Goal: Task Accomplishment & Management: Use online tool/utility

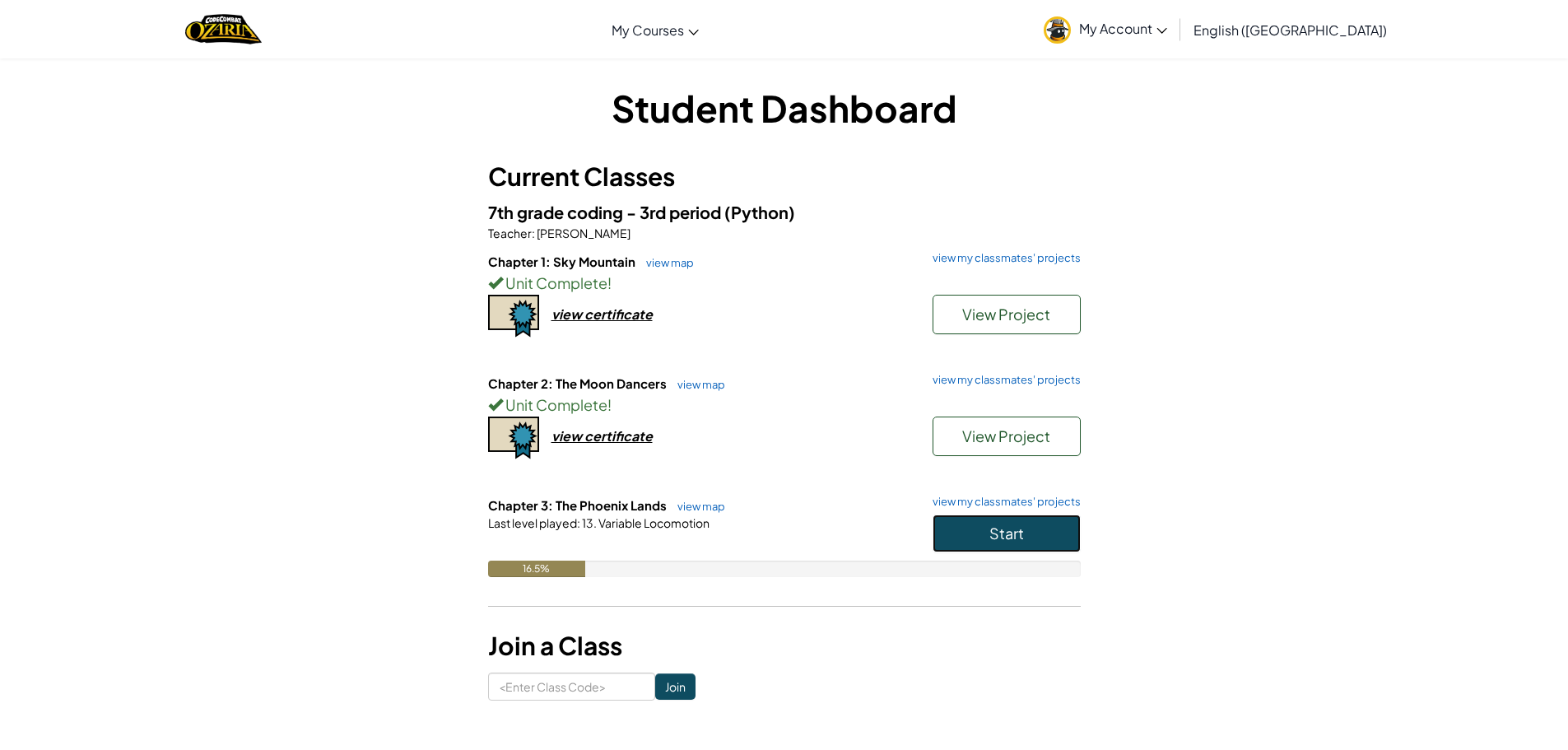
click at [1057, 528] on button "Start" at bounding box center [1006, 533] width 148 height 38
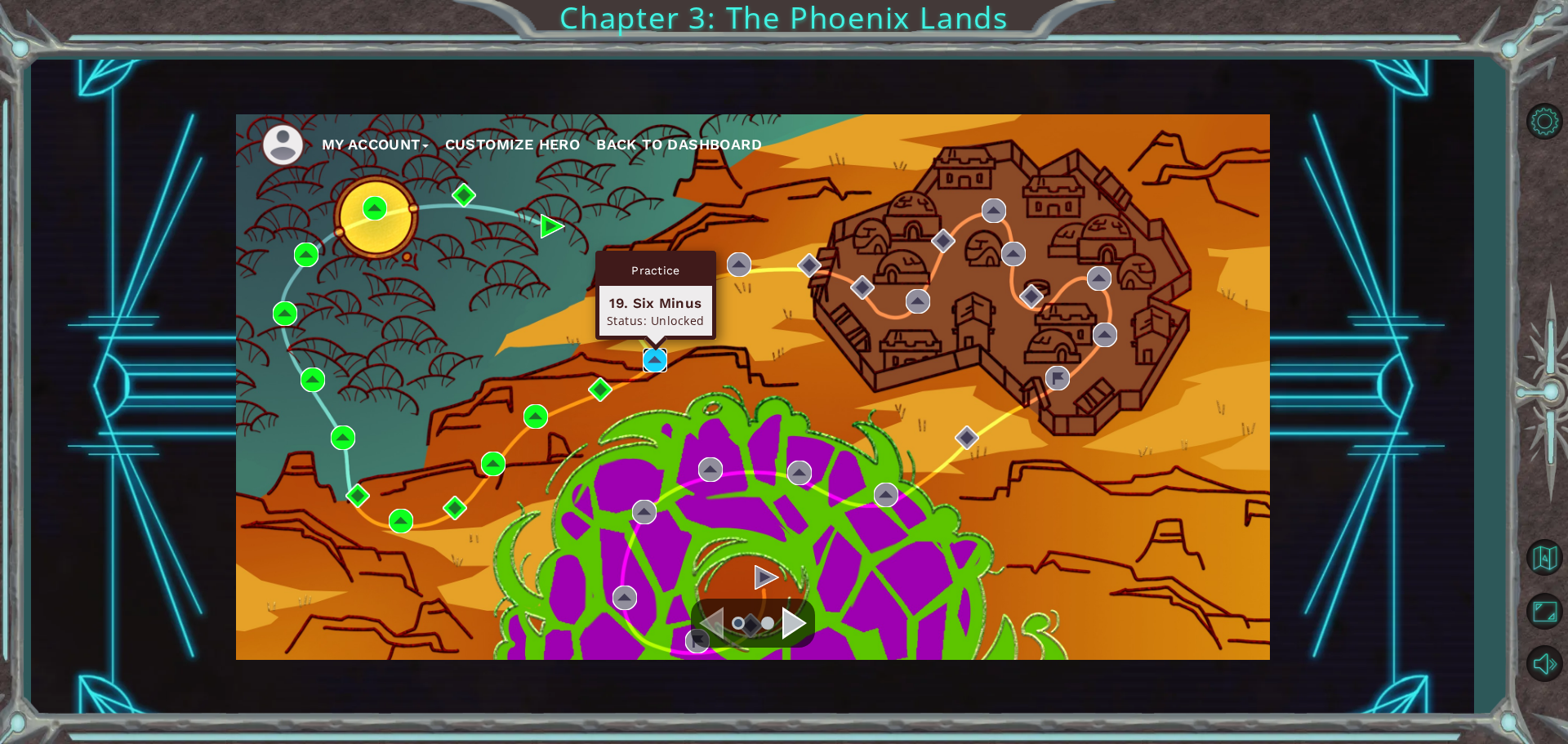
click at [651, 355] on img at bounding box center [654, 360] width 25 height 25
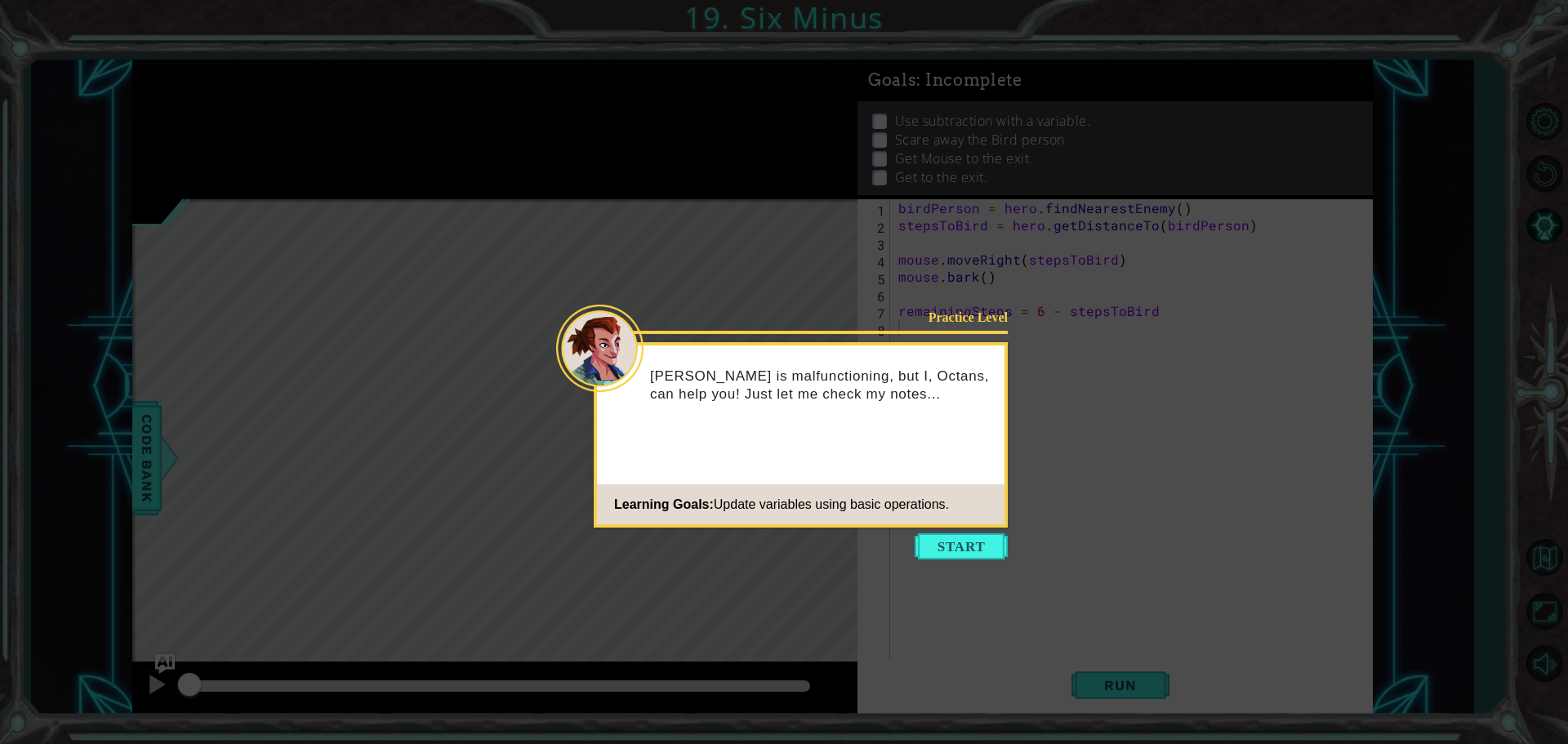
click at [951, 532] on icon at bounding box center [784, 372] width 1568 height 744
click at [967, 560] on icon at bounding box center [784, 372] width 1568 height 744
click at [946, 539] on button "Start" at bounding box center [961, 546] width 93 height 26
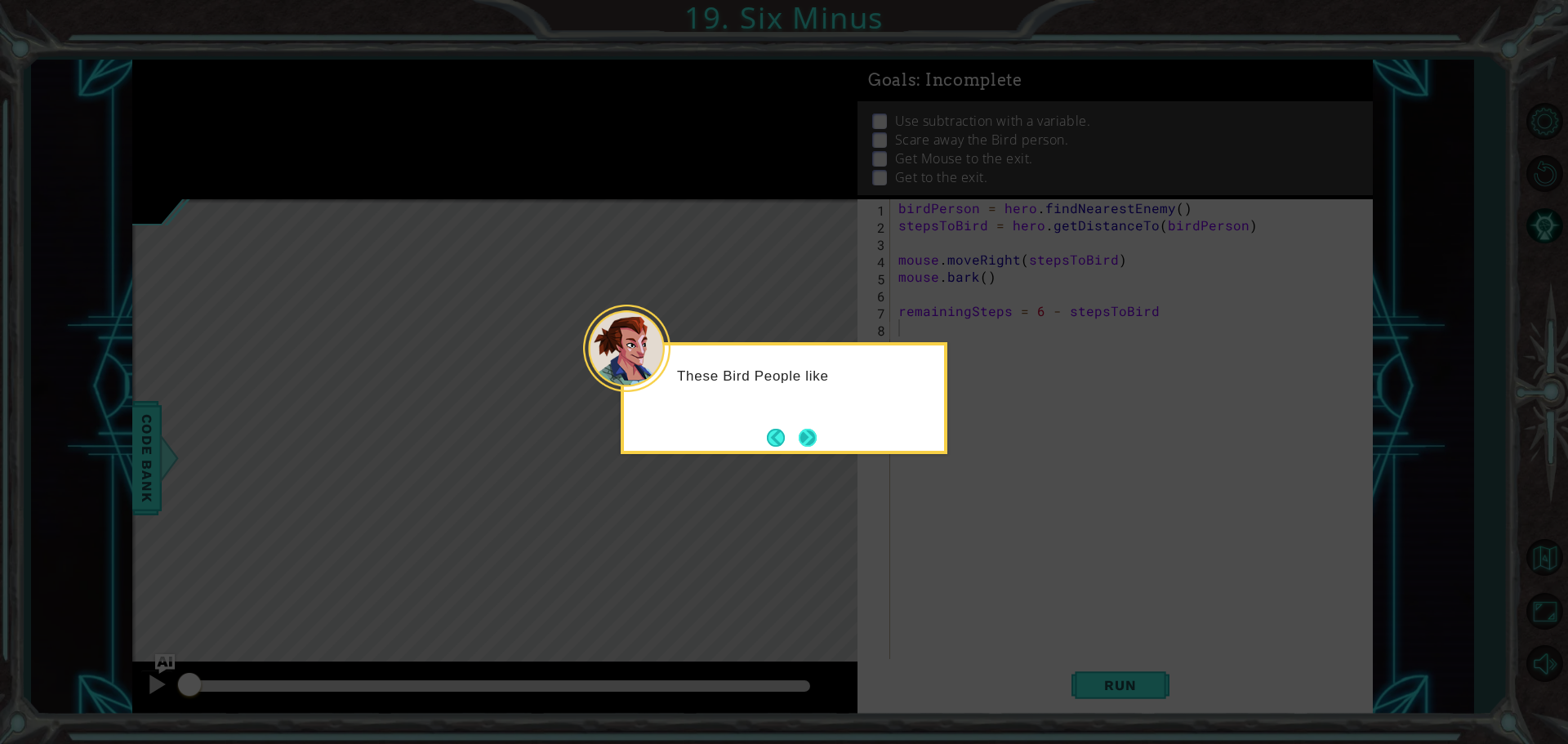
click at [806, 434] on button "Next" at bounding box center [807, 437] width 18 height 18
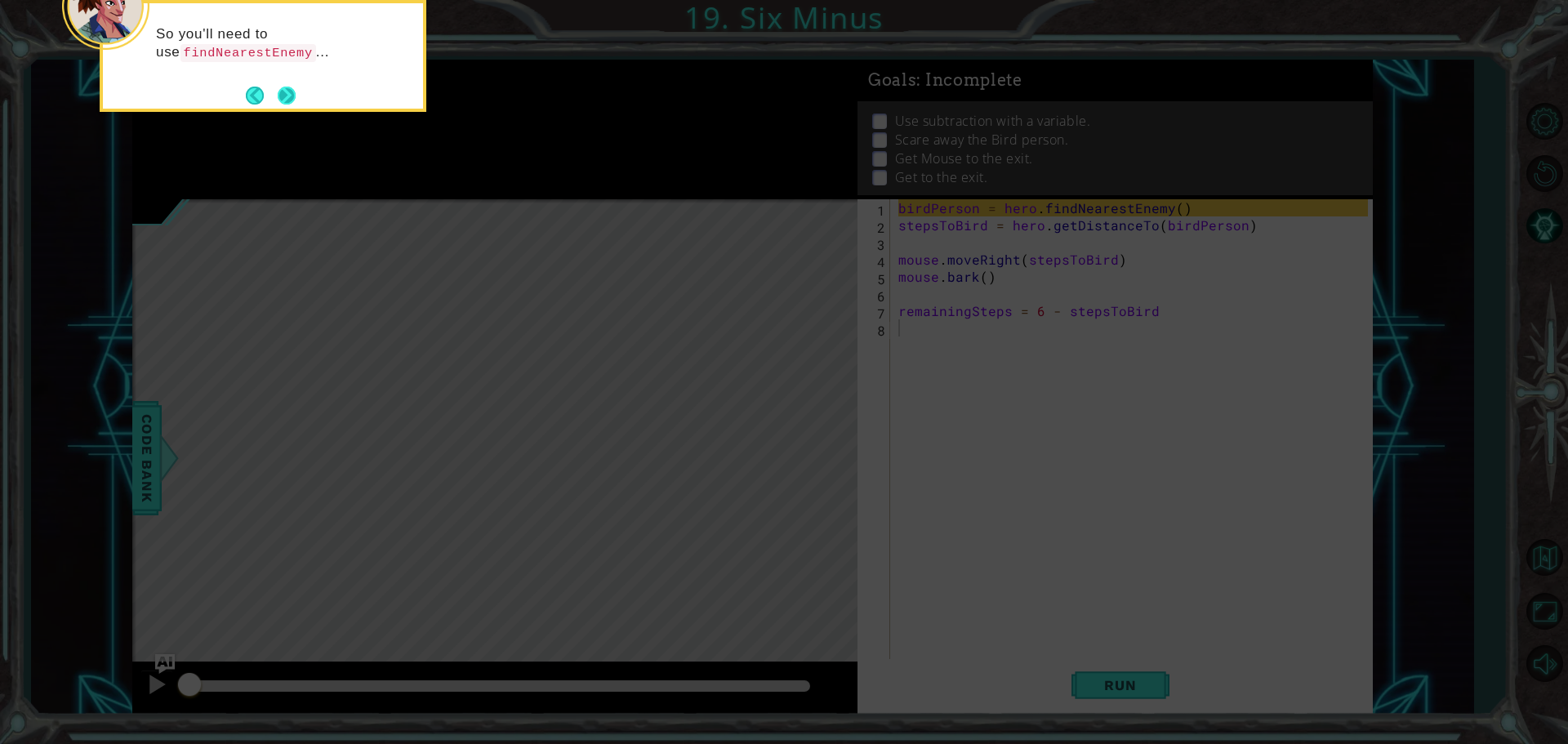
click at [288, 86] on button "Next" at bounding box center [287, 95] width 18 height 18
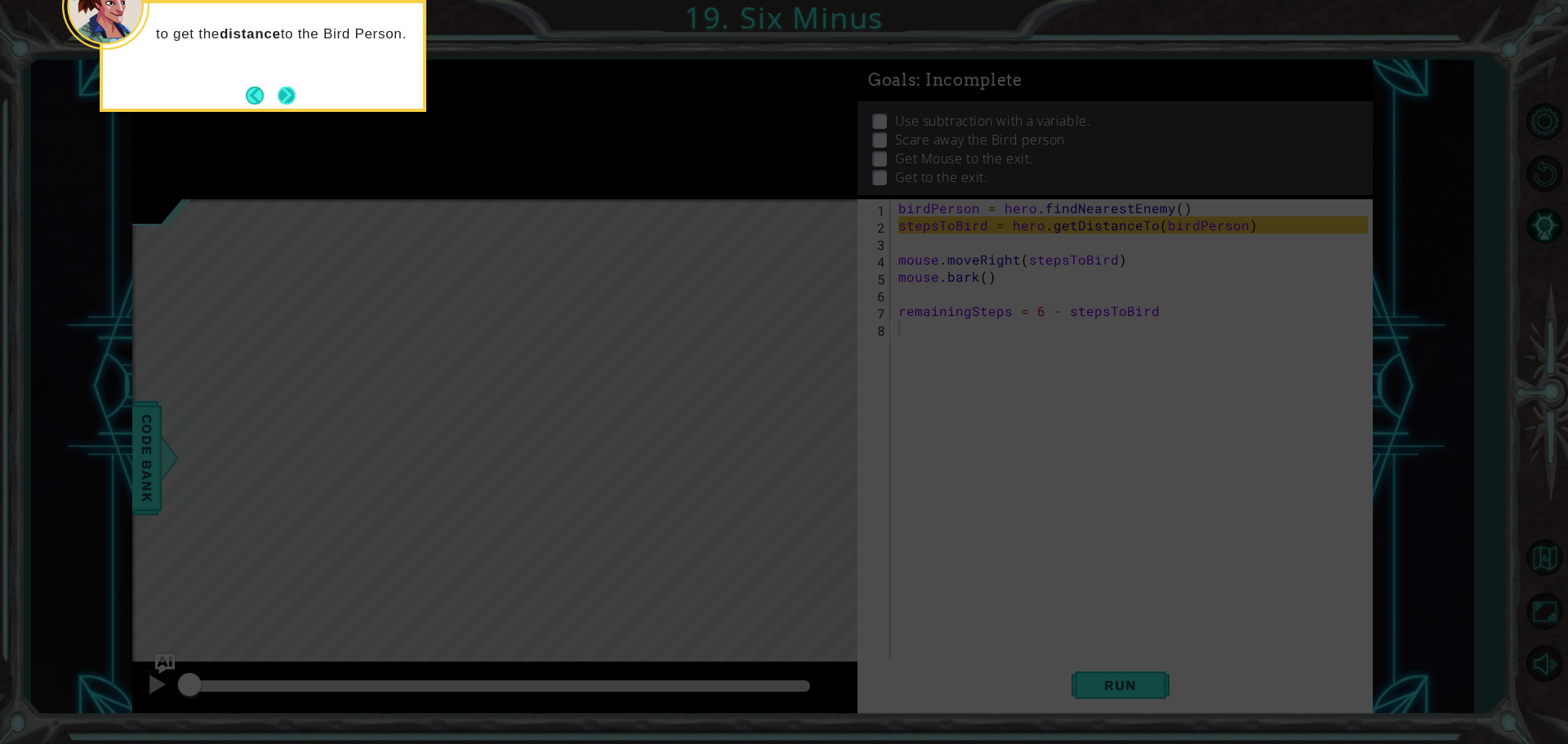
click at [278, 92] on button "Next" at bounding box center [287, 94] width 18 height 18
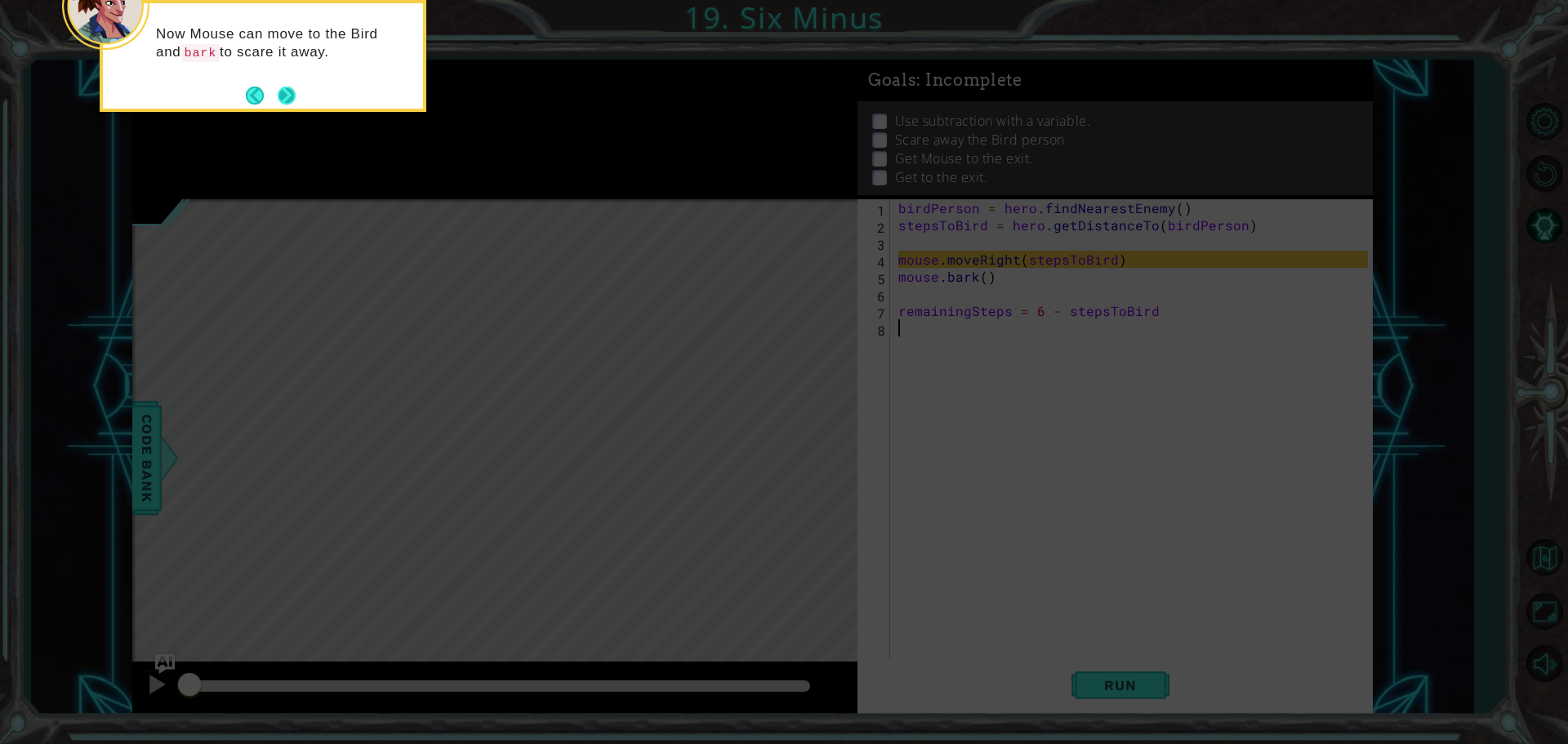
click at [291, 93] on button "Next" at bounding box center [287, 94] width 18 height 18
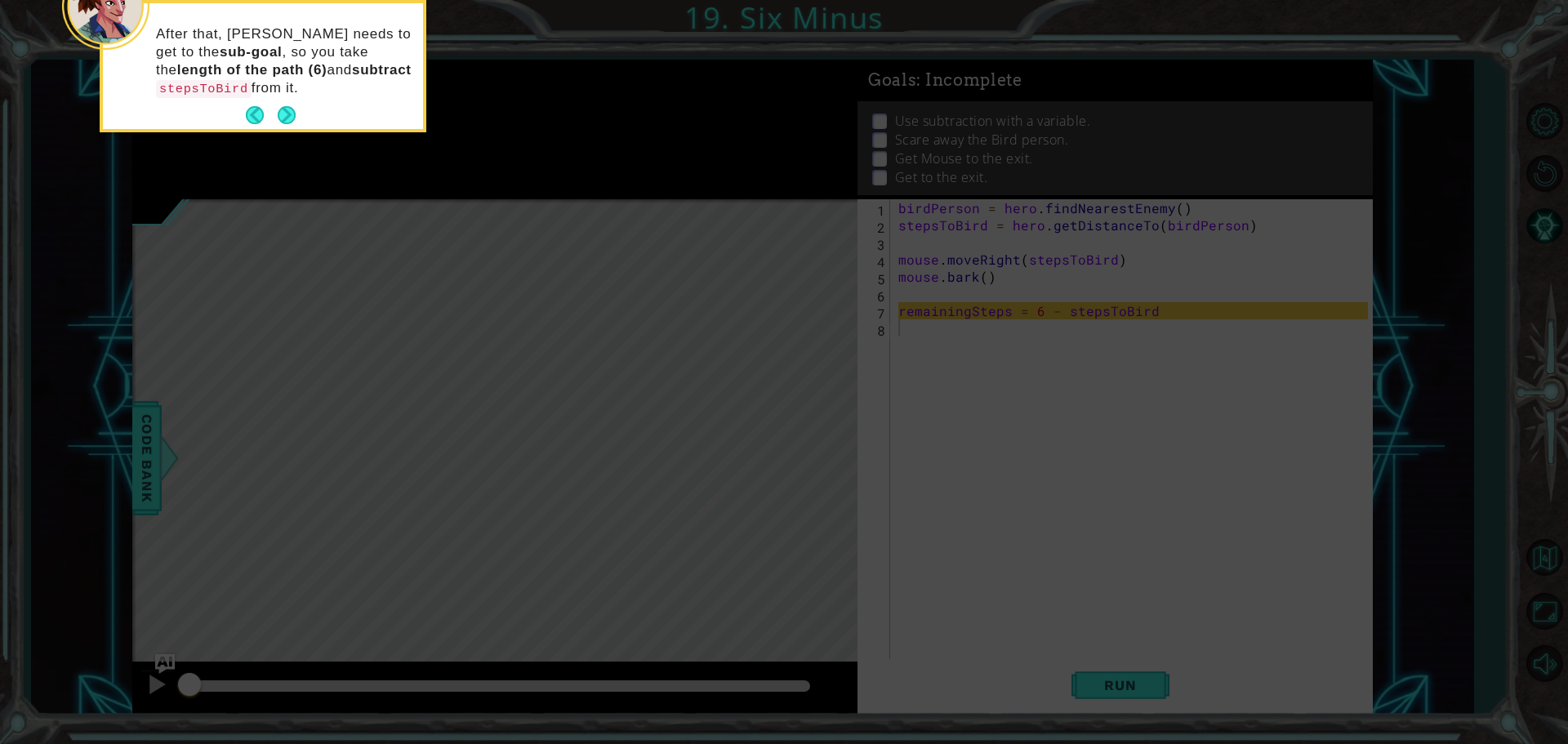
drag, startPoint x: 291, startPoint y: 93, endPoint x: 748, endPoint y: 620, distance: 697.6
click at [748, 620] on icon at bounding box center [784, 111] width 1568 height 1265
click at [284, 112] on button "Next" at bounding box center [287, 116] width 26 height 26
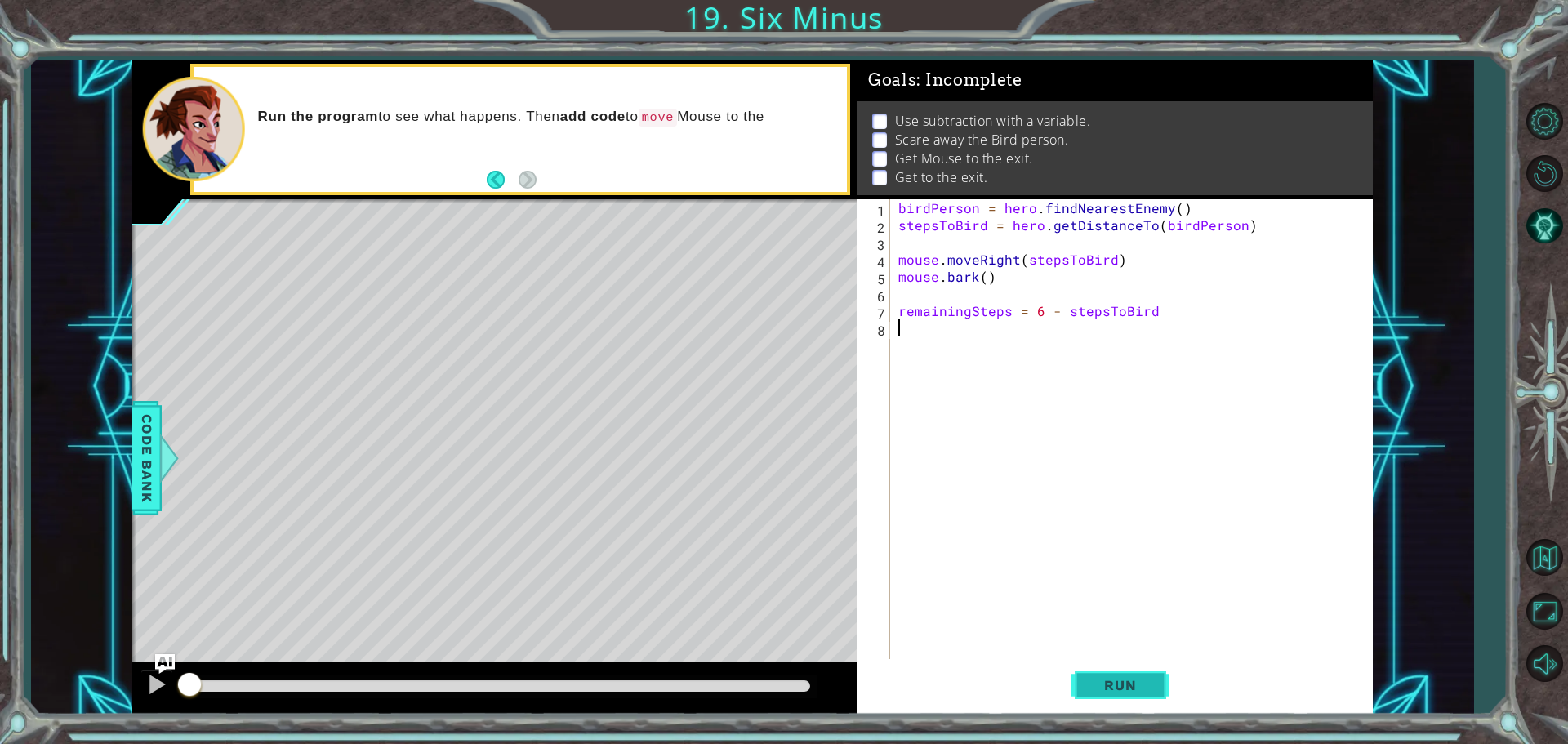
click at [1160, 678] on button "Run" at bounding box center [1120, 684] width 98 height 51
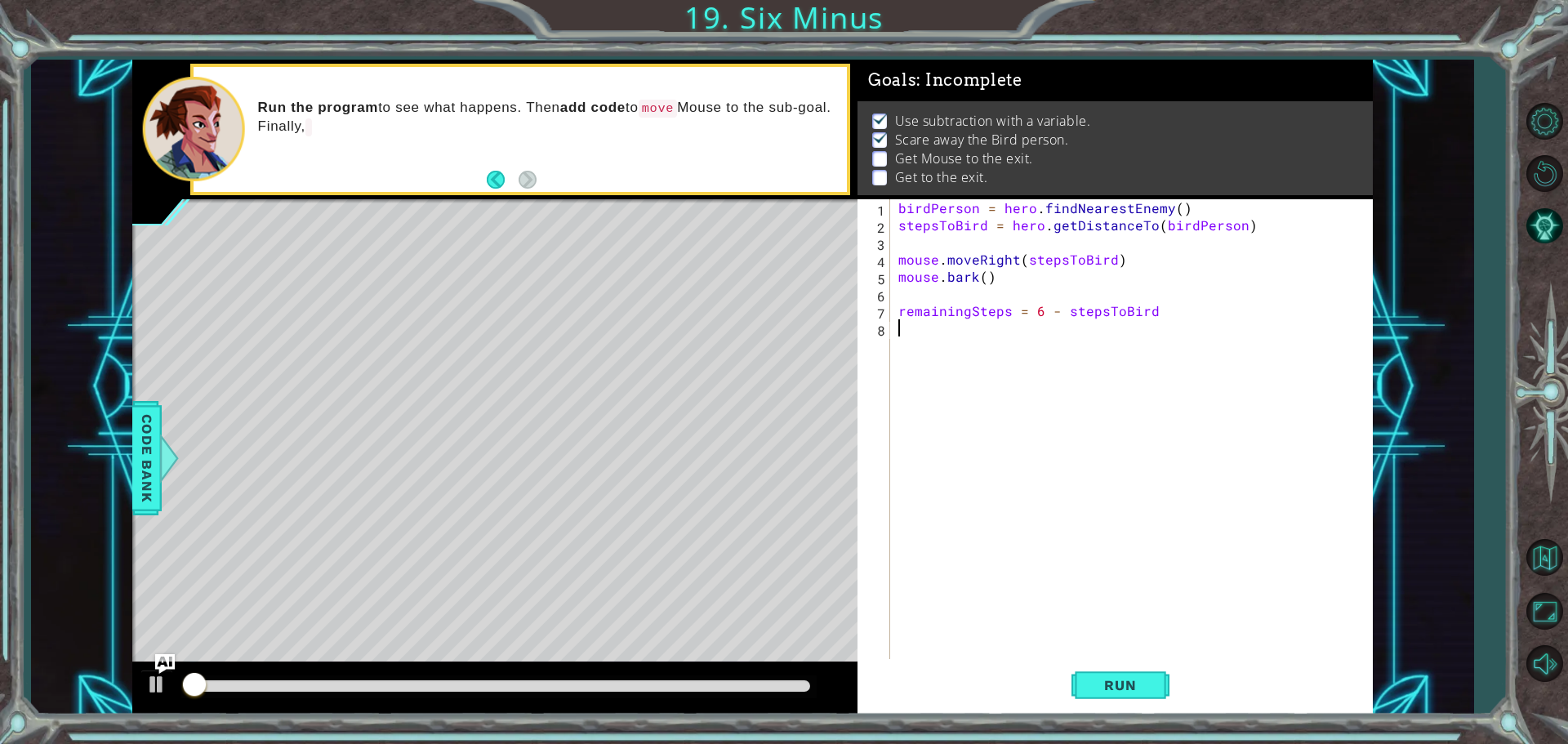
scroll to position [8, 0]
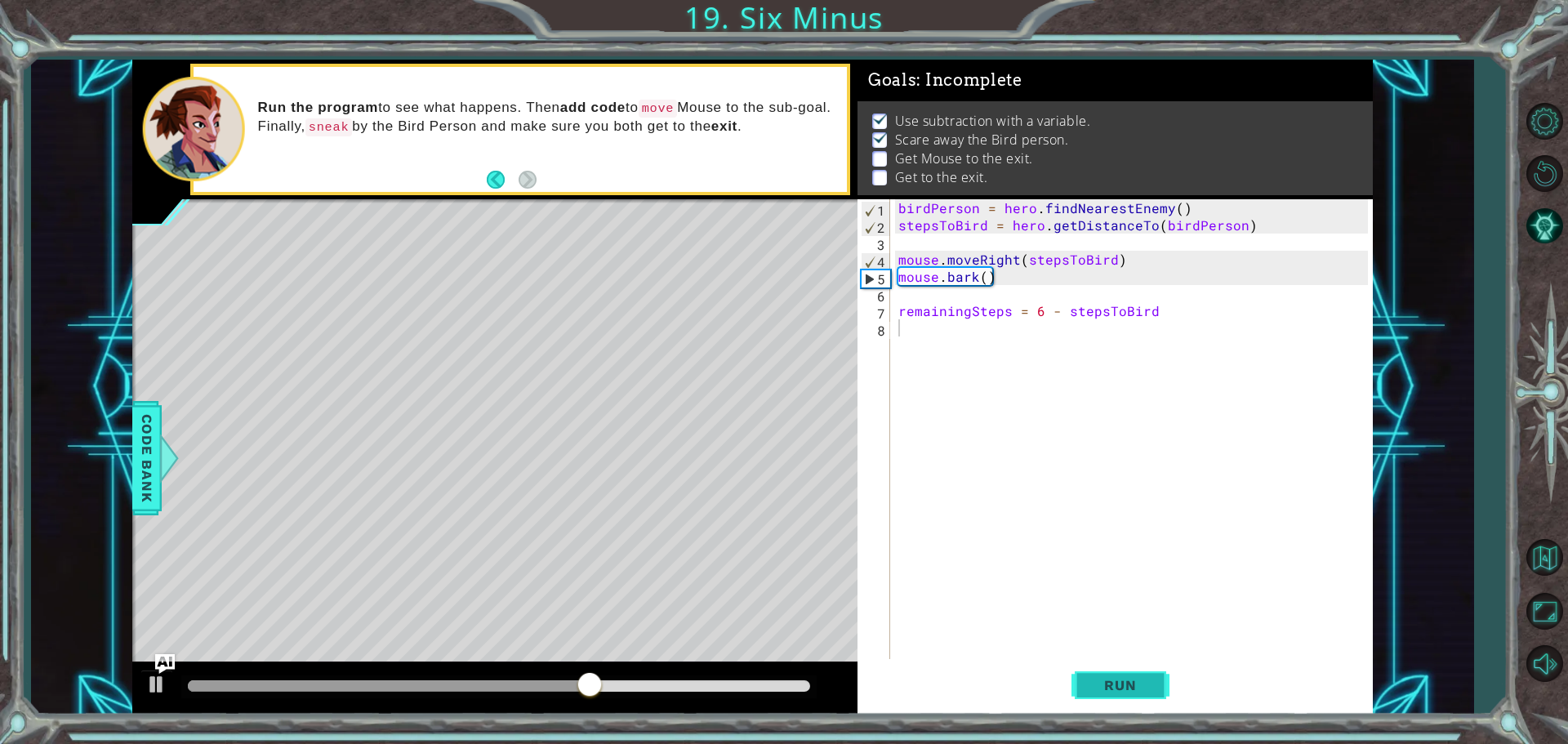
click at [1160, 673] on button "Run" at bounding box center [1120, 684] width 98 height 51
type textarea "mouse.moveRight(3)"
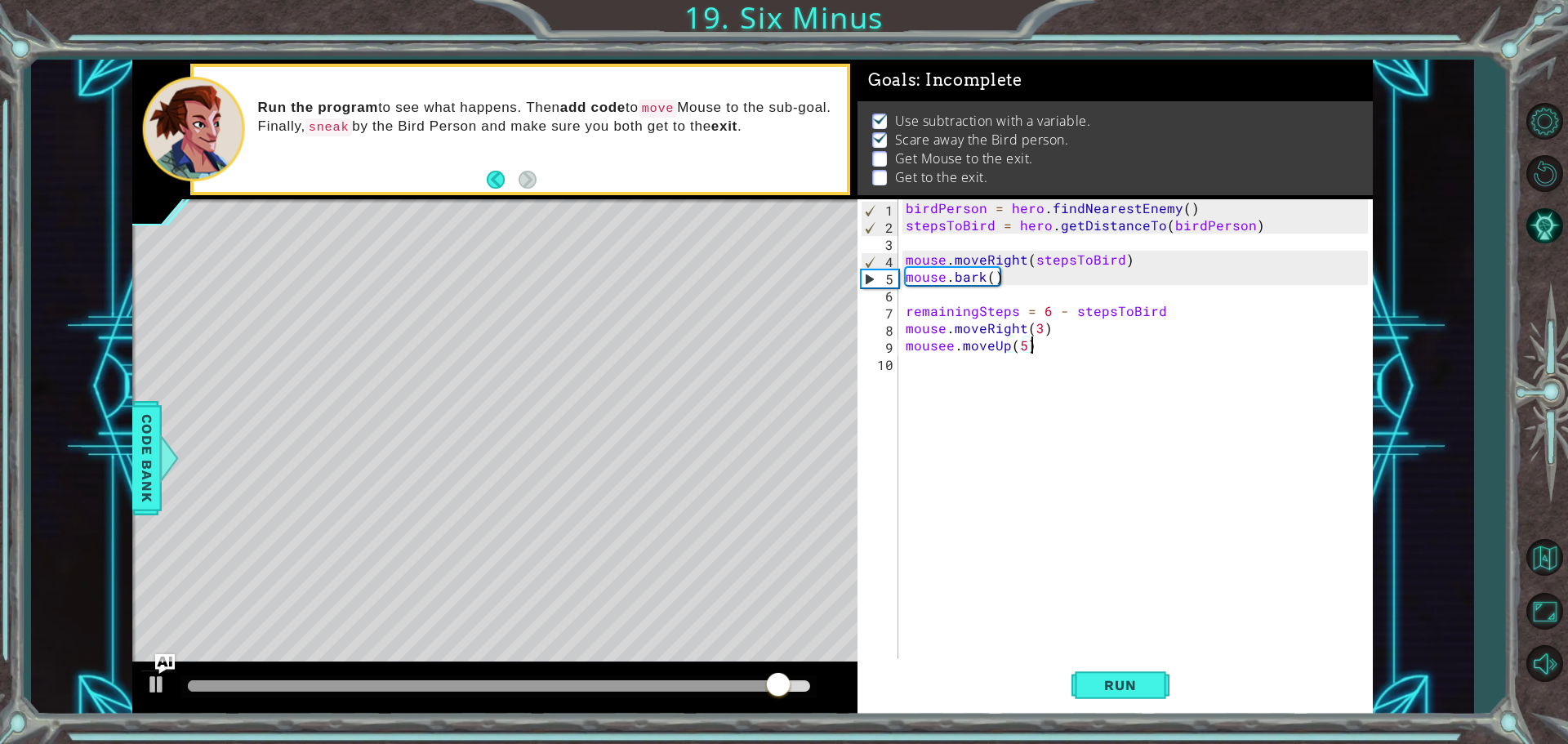
click at [1054, 326] on div "birdPerson = hero . findNearestEnemy ( ) stepsToBird = hero . getDistanceTo ( b…" at bounding box center [1139, 448] width 473 height 497
type textarea "mouse.moveRight(3)"
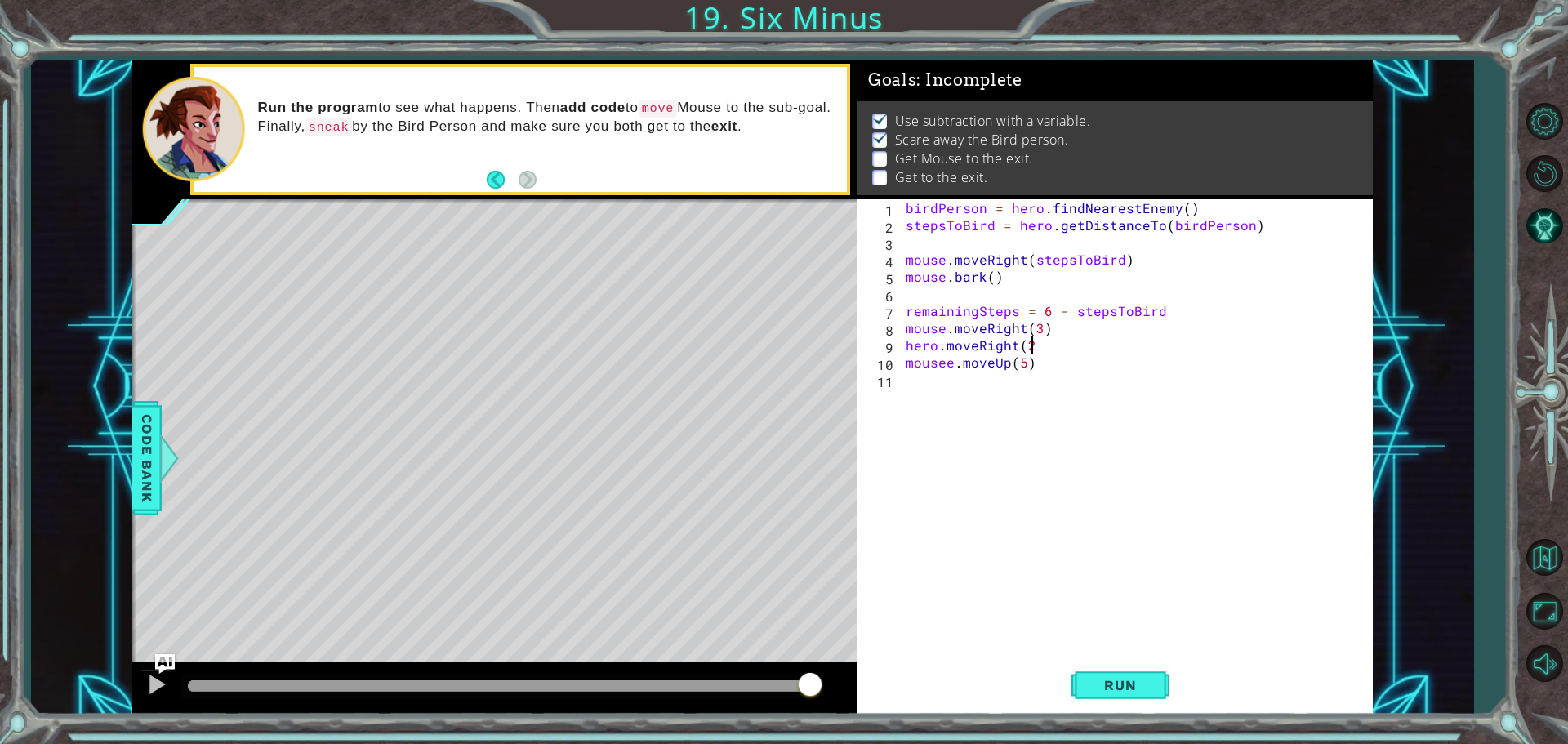
type textarea "hero.moveRight(2)"
type textarea "hero.sneakRight(2)"
type textarea "hero.moveUp()"
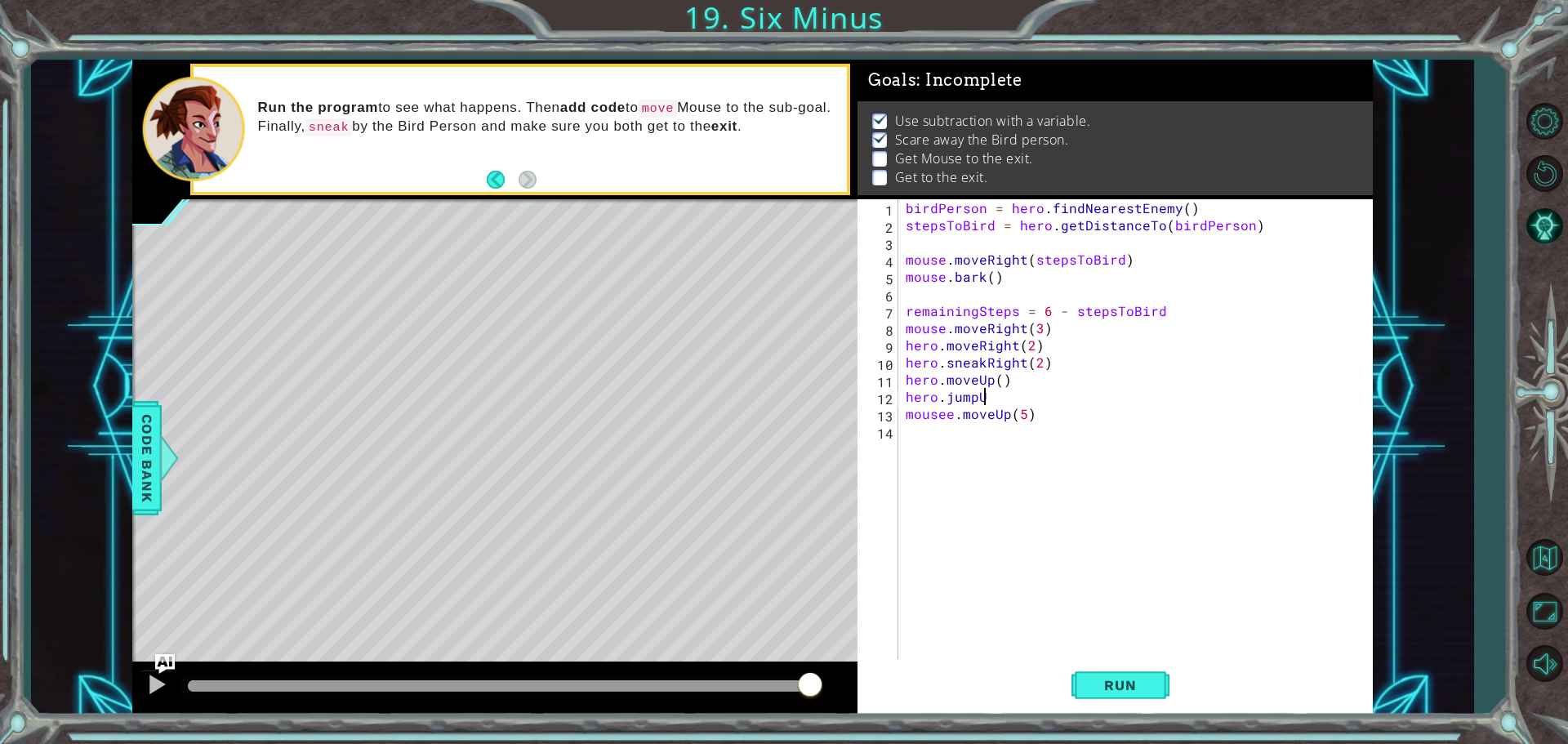
scroll to position [0, 4]
click at [952, 414] on div "birdPerson = hero . findNearestEnemy ( ) stepsToBird = hero . getDistanceTo ( b…" at bounding box center [1139, 448] width 473 height 497
type textarea "mouse.moveUp(5)"
click at [1209, 516] on div "birdPerson = hero . findNearestEnemy ( ) stepsToBird = hero . getDistanceTo ( b…" at bounding box center [1139, 448] width 473 height 497
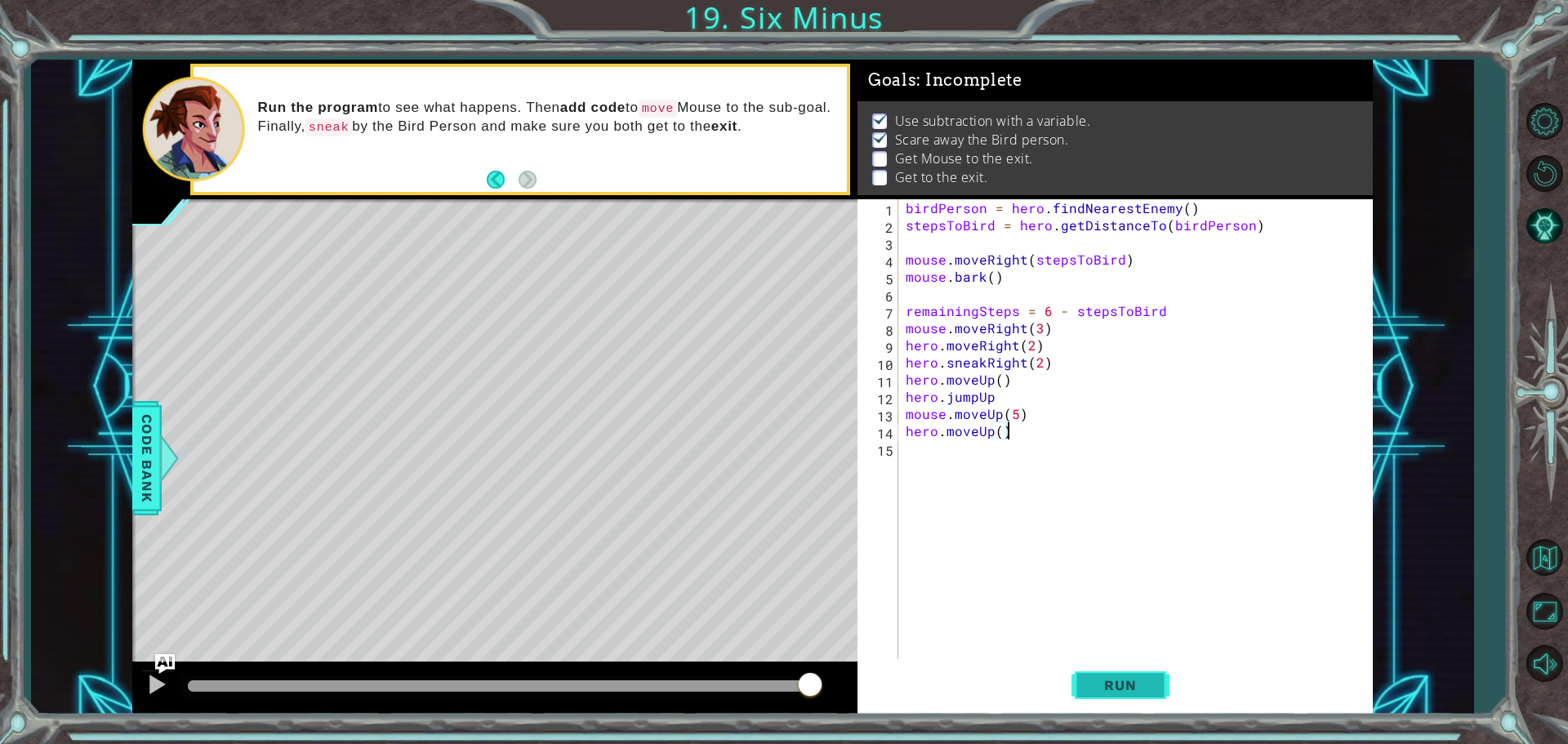
click at [1149, 693] on span "Run" at bounding box center [1120, 685] width 64 height 17
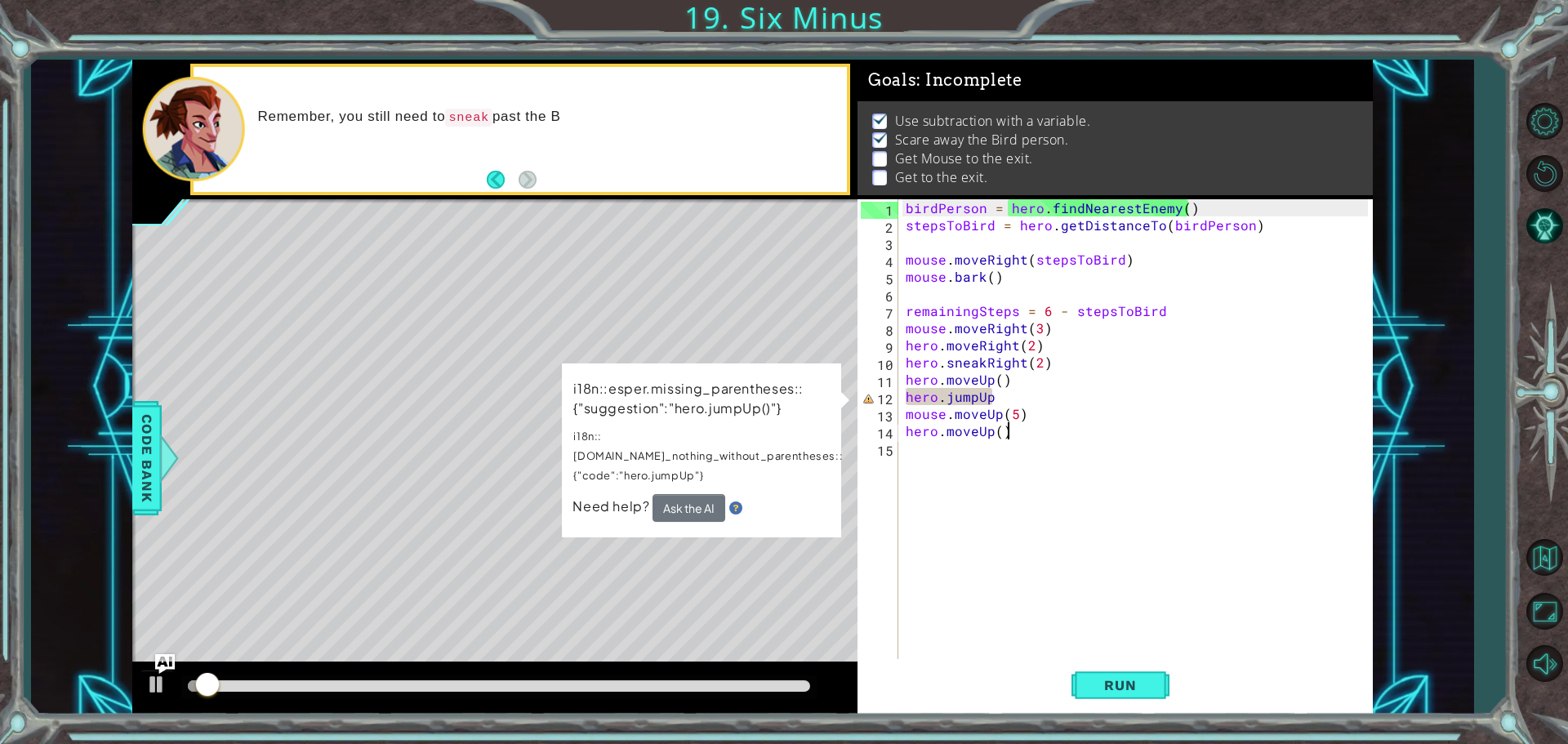
click at [1040, 390] on div "birdPerson = hero . findNearestEnemy ( ) stepsToBird = hero . getDistanceTo ( b…" at bounding box center [1139, 448] width 473 height 497
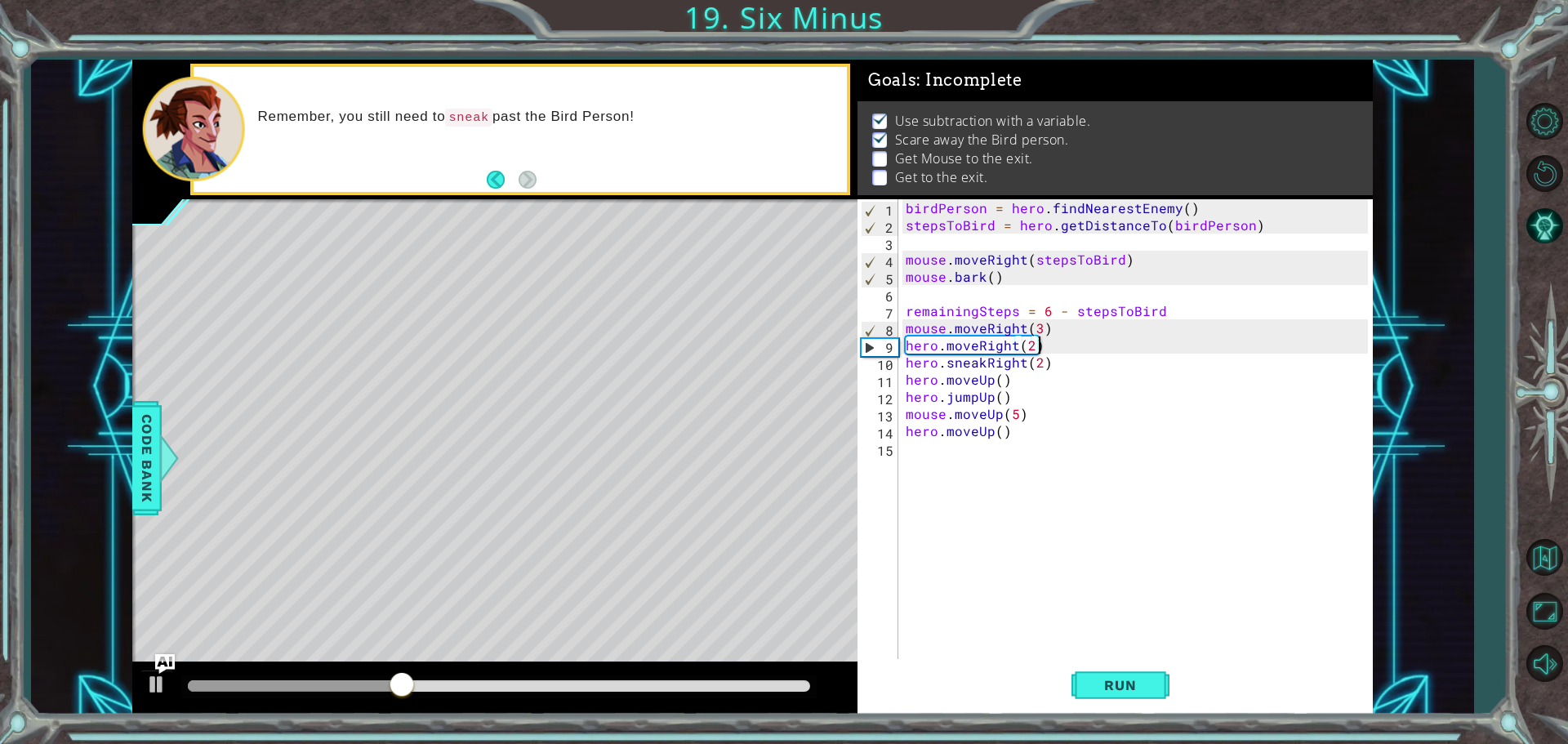
click at [1036, 341] on div "birdPerson = hero . findNearestEnemy ( ) stepsToBird = hero . getDistanceTo ( b…" at bounding box center [1139, 448] width 473 height 497
click at [1035, 339] on div "birdPerson = hero . findNearestEnemy ( ) stepsToBird = hero . getDistanceTo ( b…" at bounding box center [1139, 448] width 473 height 497
click at [1153, 689] on button "Run" at bounding box center [1120, 684] width 98 height 51
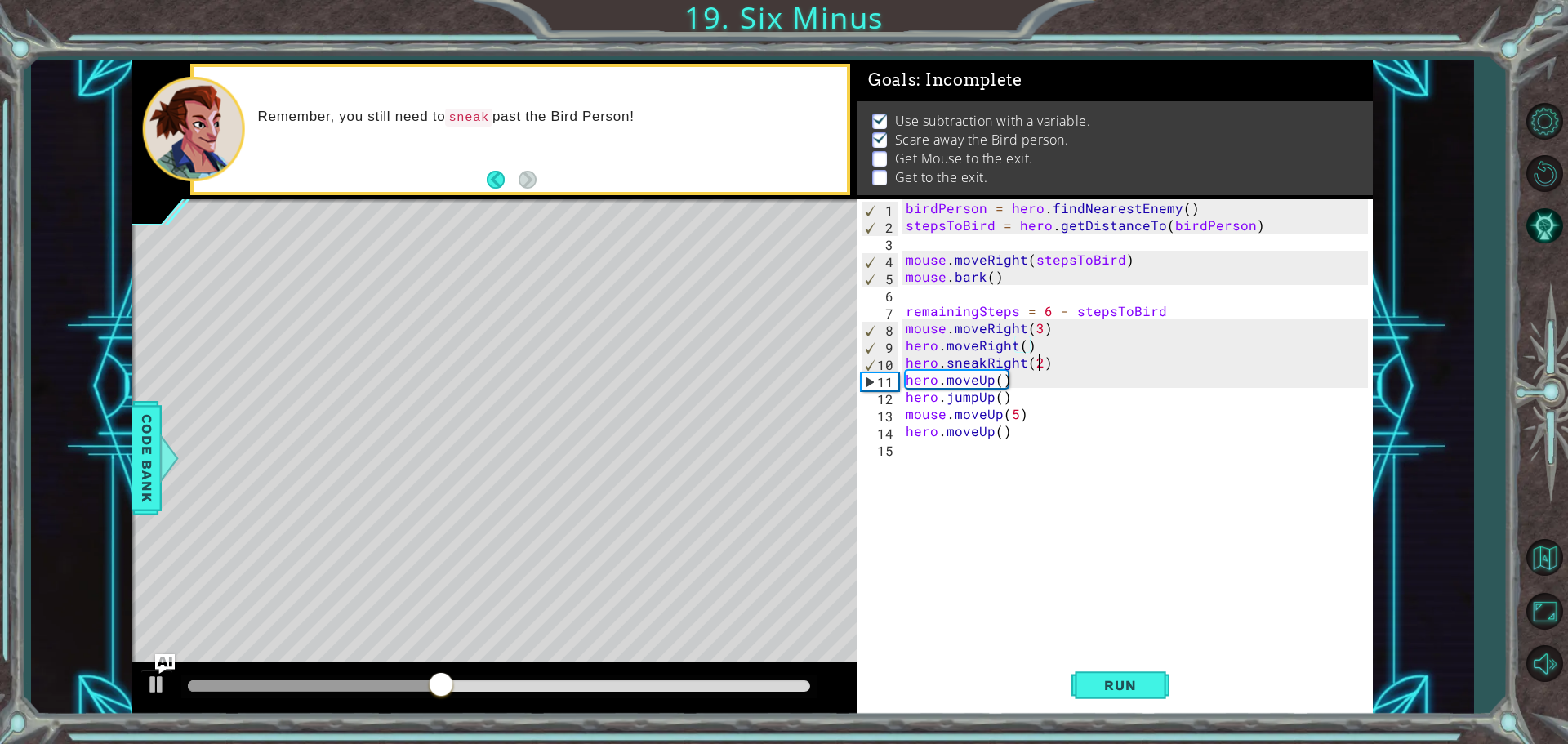
click at [1038, 366] on div "birdPerson = hero . findNearestEnemy ( ) stepsToBird = hero . getDistanceTo ( b…" at bounding box center [1139, 448] width 473 height 497
type textarea "hero.sneakRight(4)"
click at [1150, 679] on span "Run" at bounding box center [1120, 685] width 64 height 17
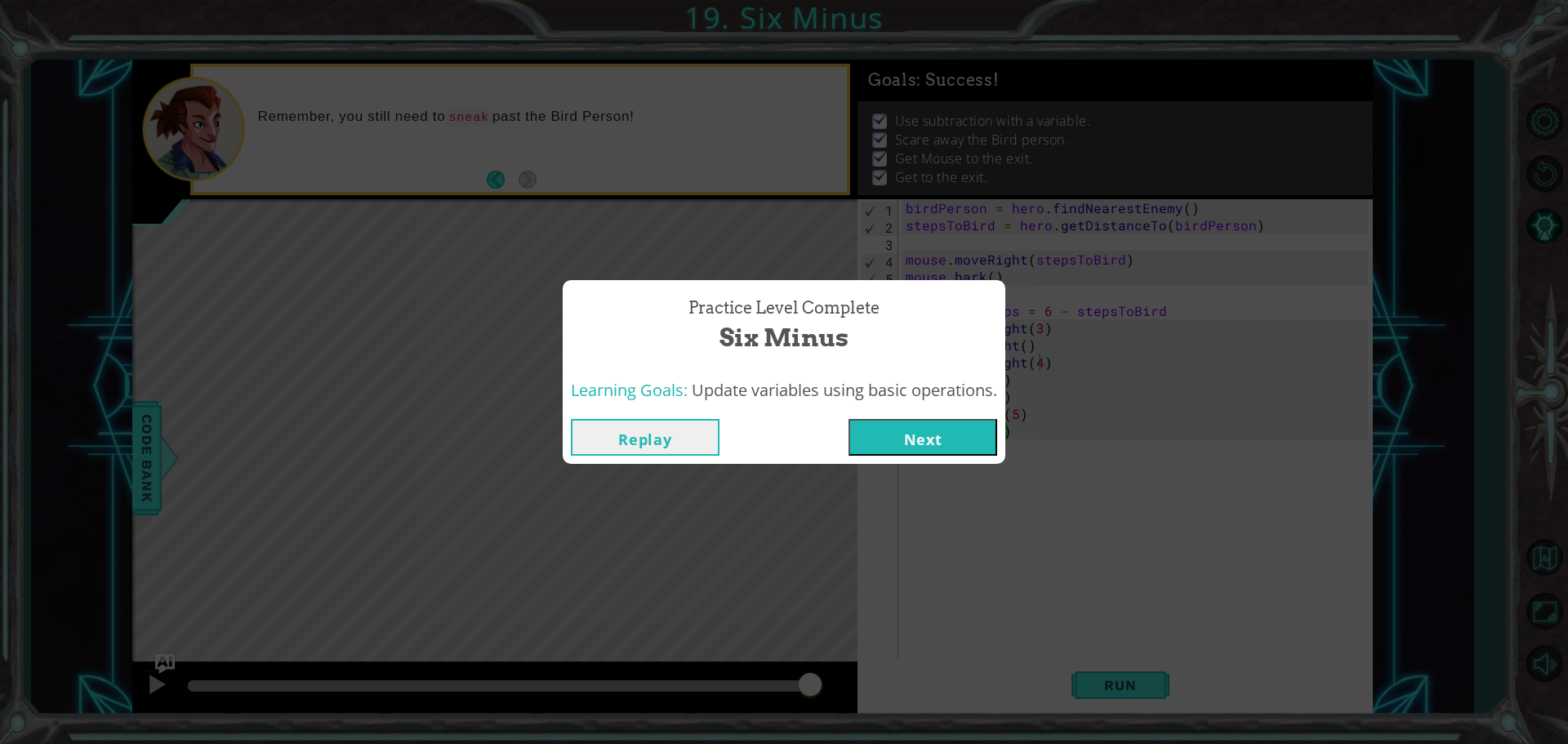
click at [969, 442] on button "Next" at bounding box center [923, 438] width 149 height 37
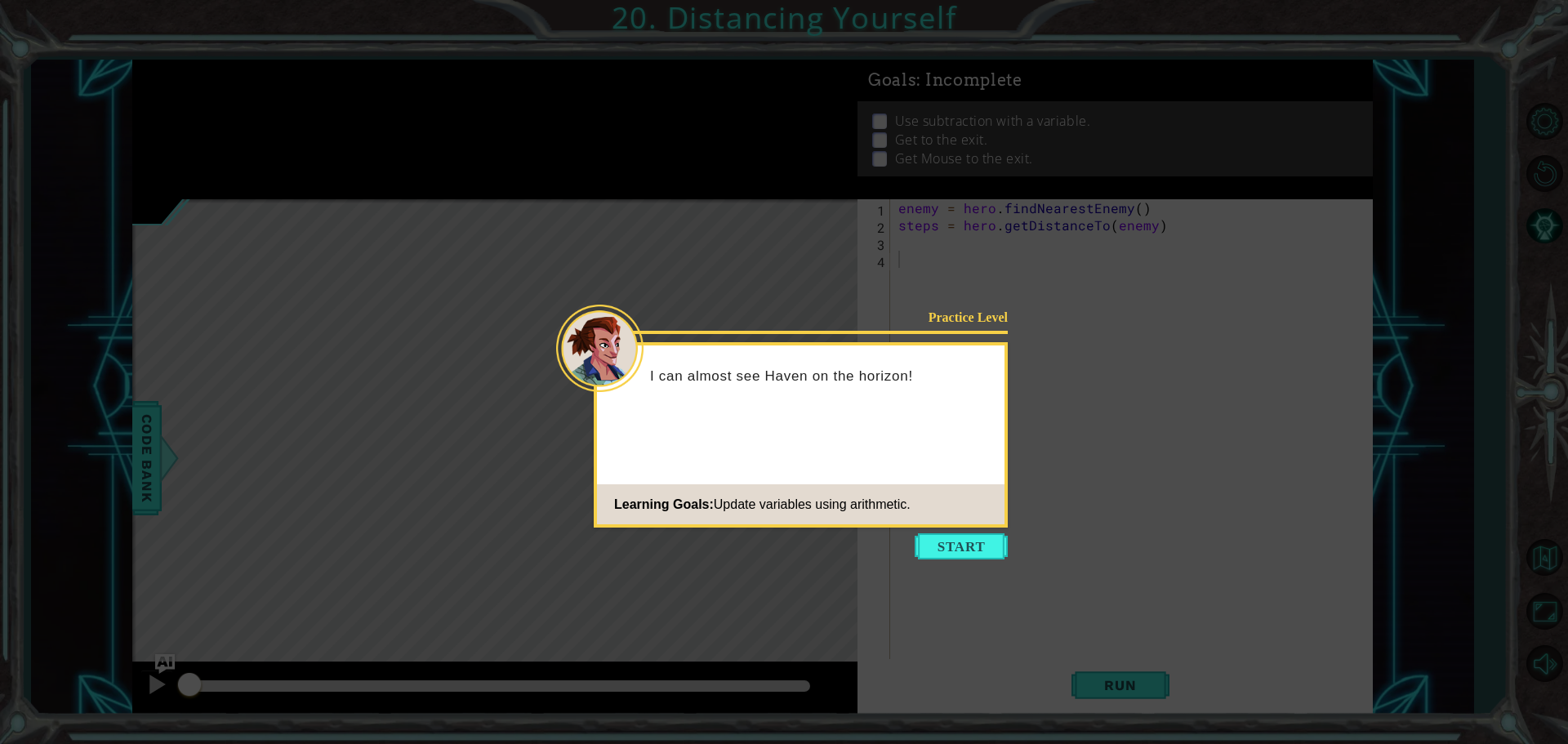
drag, startPoint x: 959, startPoint y: 550, endPoint x: 959, endPoint y: 561, distance: 11.0
click at [959, 561] on body "1 ההההההההההההההההההההההההההההההההההההההההההההההההההההההההההההההההההההההההההההה…" at bounding box center [784, 372] width 1568 height 744
click at [966, 553] on button "Start" at bounding box center [961, 546] width 93 height 26
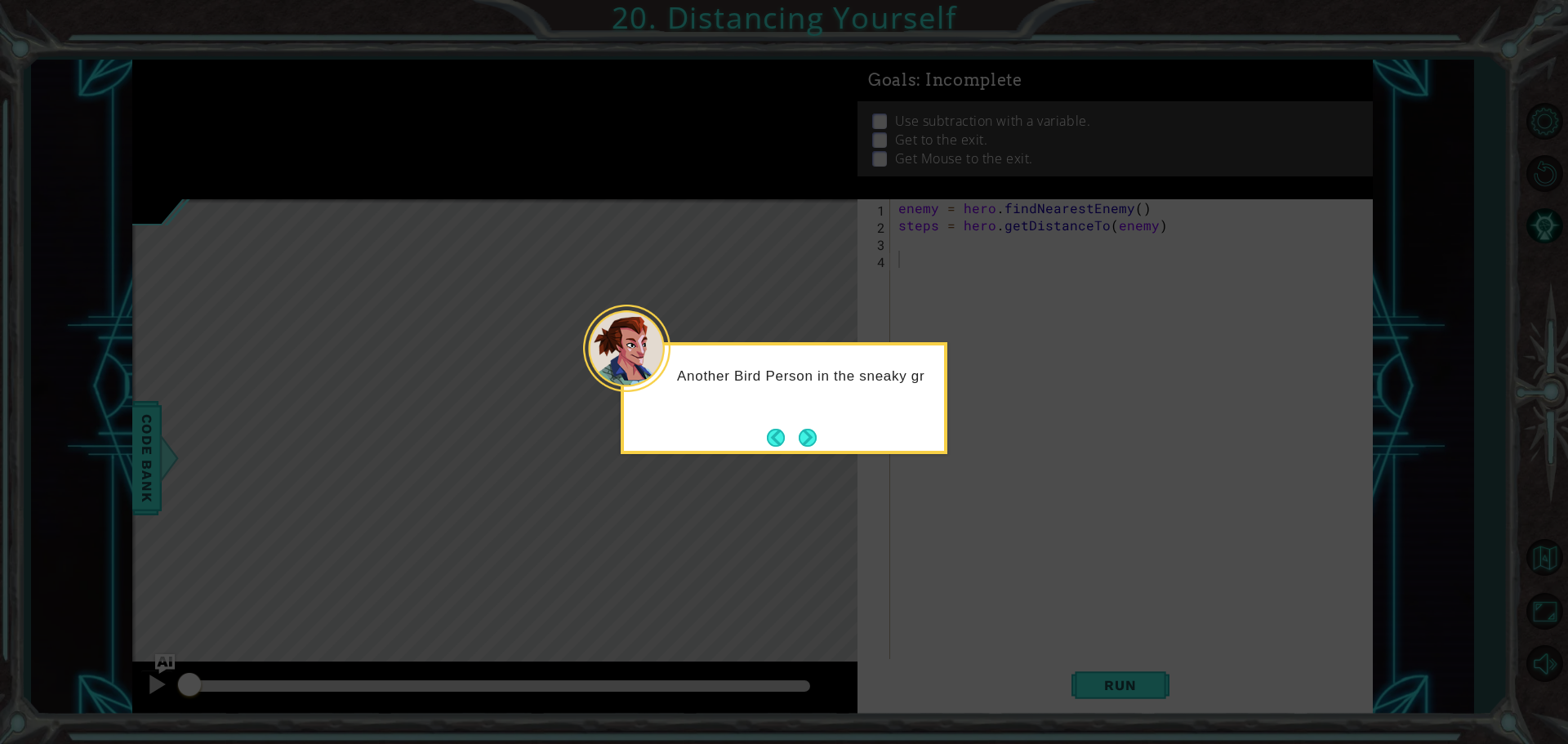
drag, startPoint x: 809, startPoint y: 442, endPoint x: 814, endPoint y: 463, distance: 21.6
click at [809, 447] on button "Next" at bounding box center [806, 437] width 27 height 27
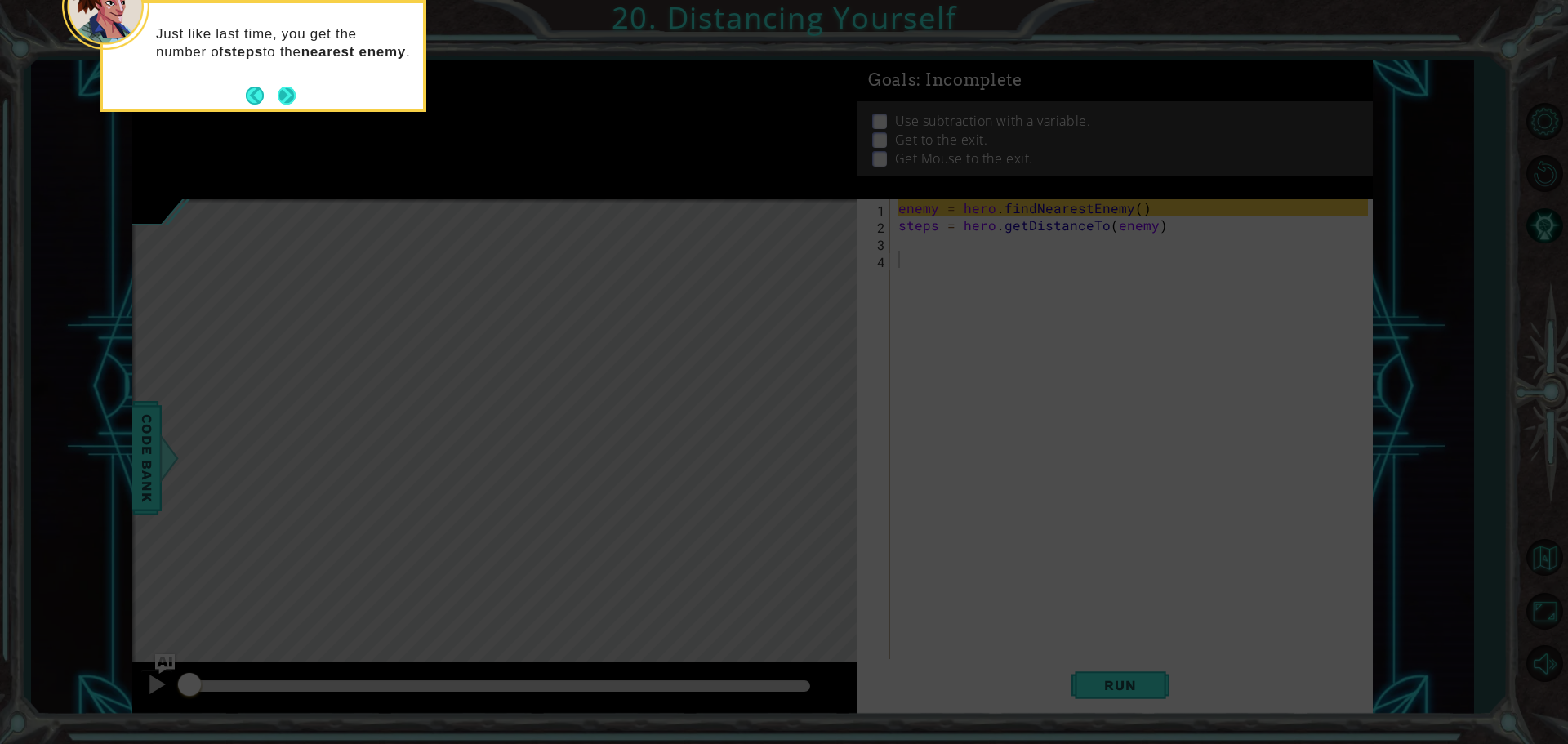
click at [286, 85] on button "Next" at bounding box center [285, 94] width 30 height 30
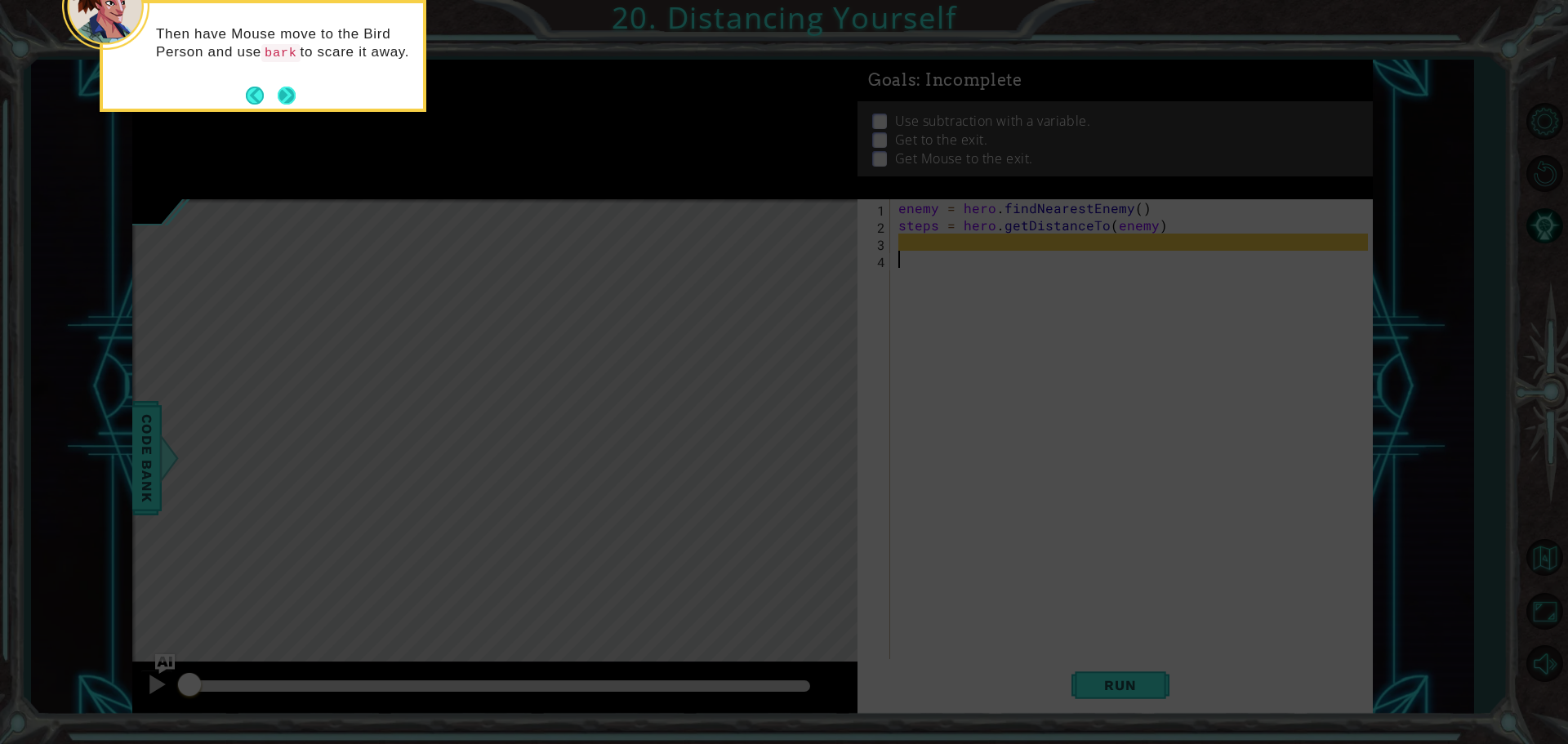
click at [280, 94] on button "Next" at bounding box center [286, 94] width 28 height 28
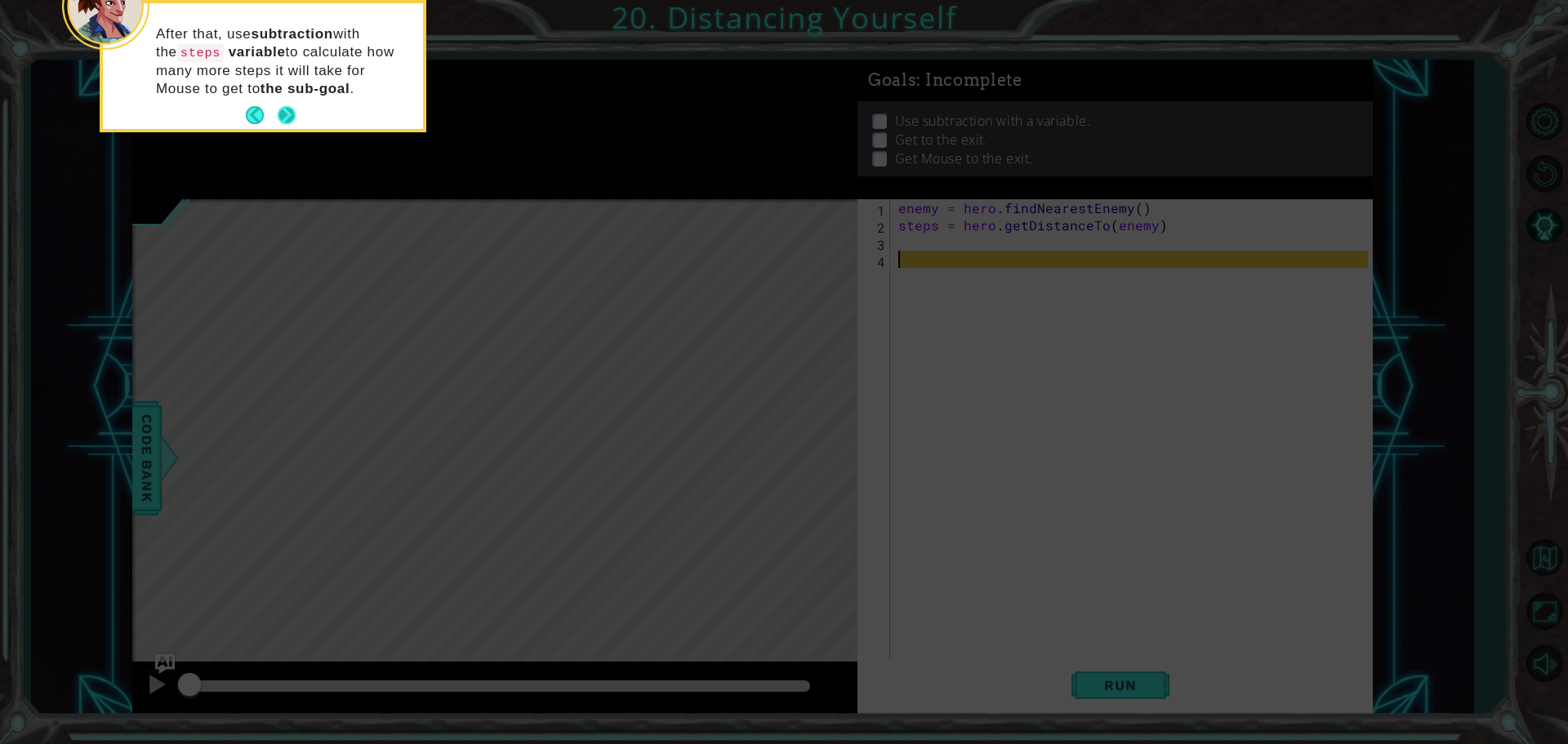
click at [293, 114] on button "Next" at bounding box center [286, 115] width 21 height 21
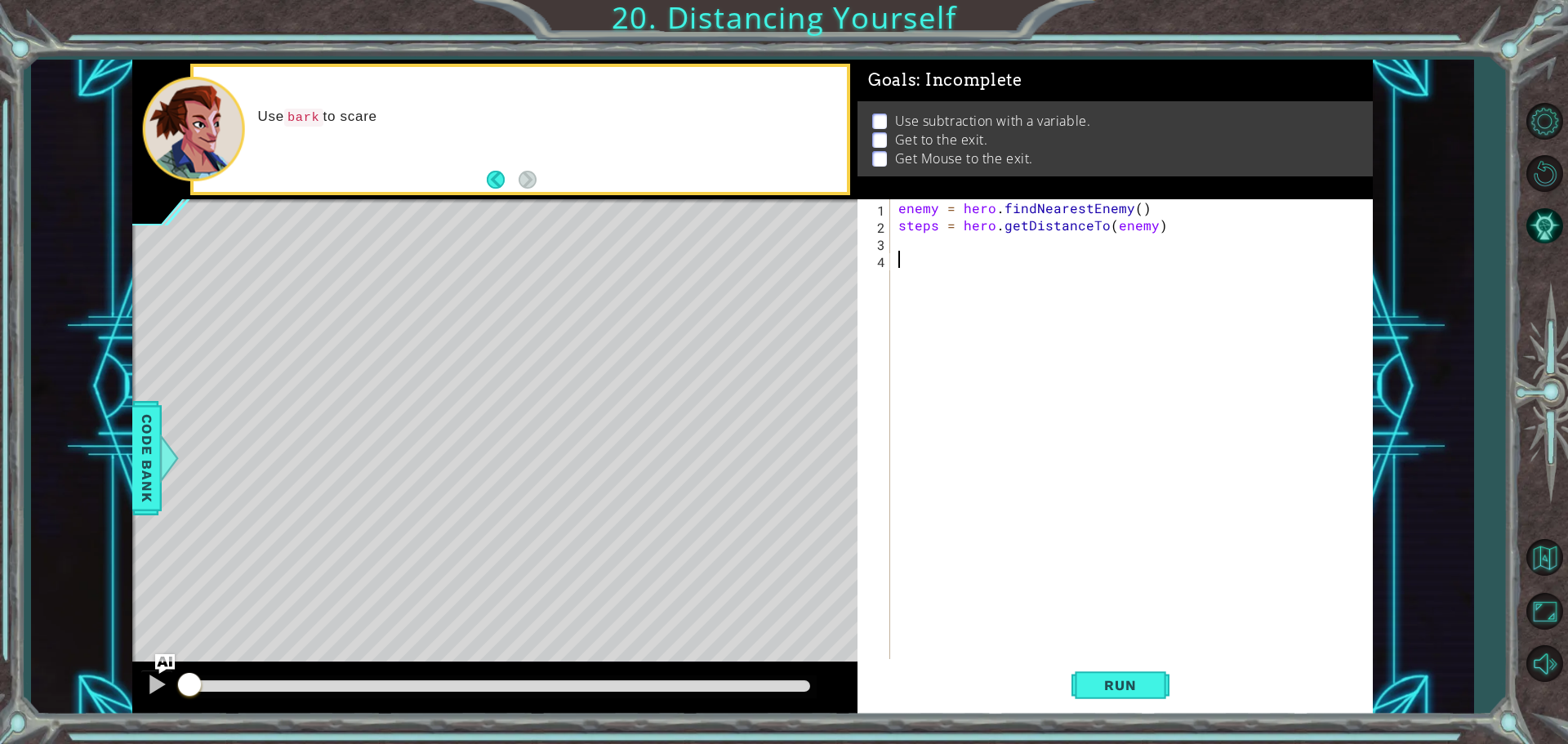
click at [1034, 246] on div "enemy = hero . findNearestEnemy ( ) steps = hero . getDistanceTo ( enemy )" at bounding box center [1135, 448] width 481 height 497
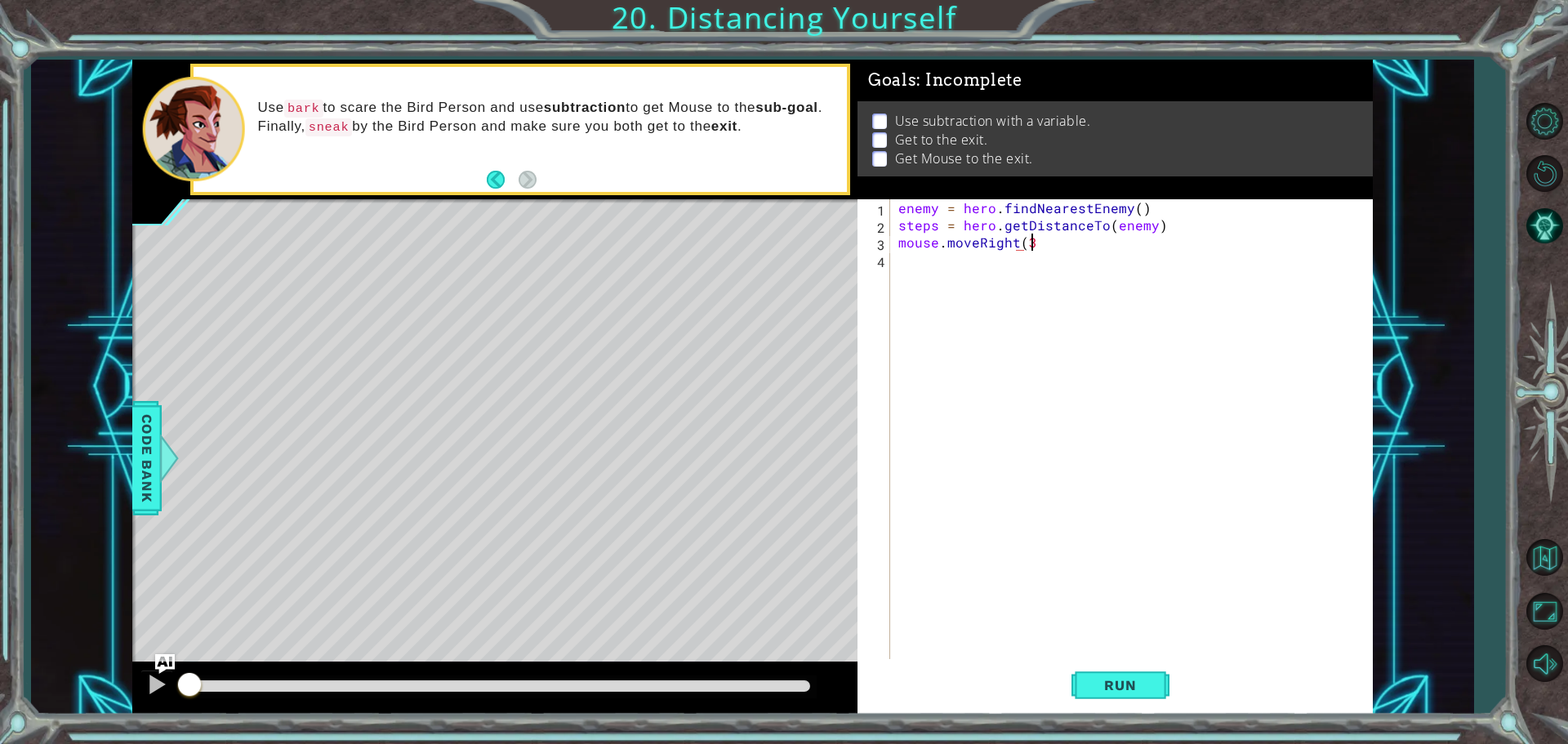
scroll to position [0, 7]
type textarea "mouse.moveRight(3)"
type textarea "mouse.Bark()"
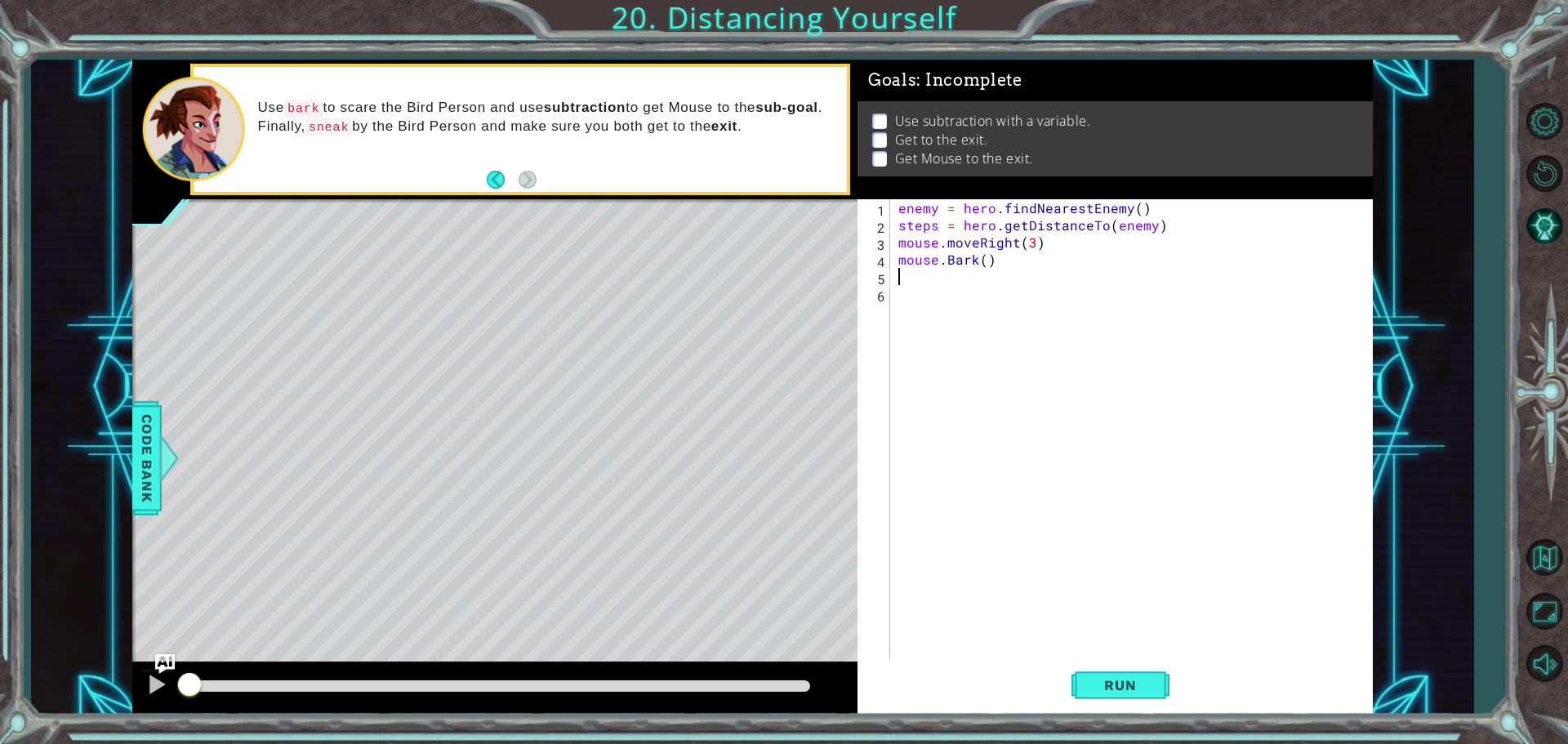
click at [954, 264] on div "enemy = hero . findNearestEnemy ( ) steps = hero . getDistanceTo ( enemy ) mous…" at bounding box center [1135, 448] width 481 height 497
click at [955, 261] on div "enemy = hero . findNearestEnemy ( ) steps = hero . getDistanceTo ( enemy ) mous…" at bounding box center [1130, 430] width 473 height 463
type textarea "mouse.bark()"
click at [1106, 321] on div "enemy = hero . findNearestEnemy ( ) steps = hero . getDistanceTo ( enemy ) mous…" at bounding box center [1135, 448] width 481 height 497
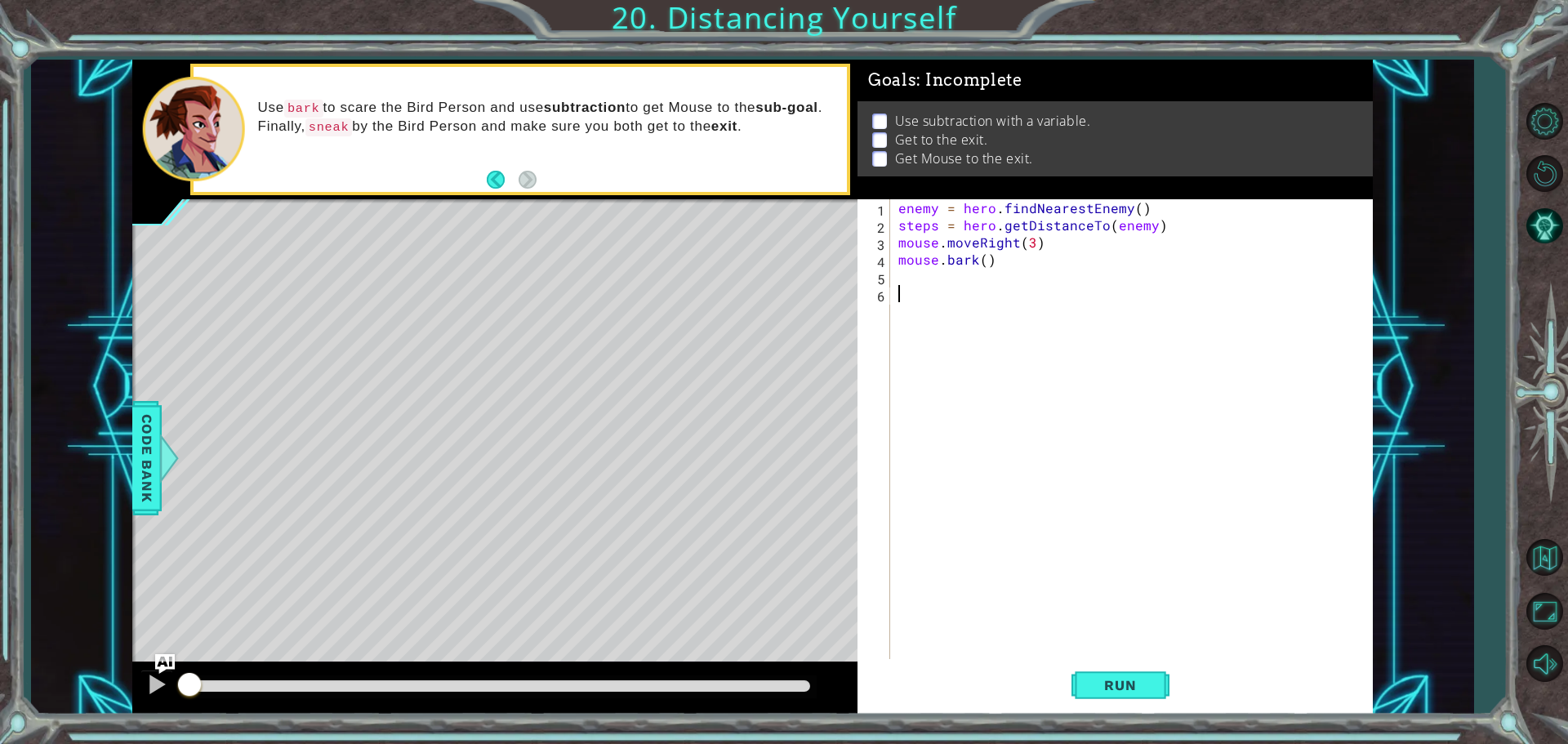
scroll to position [0, 0]
click at [927, 278] on div "enemy = hero . findNearestEnemy ( ) steps = hero . getDistanceTo ( enemy ) mous…" at bounding box center [1135, 448] width 481 height 497
click at [138, 446] on span "Code Bank" at bounding box center [147, 458] width 26 height 100
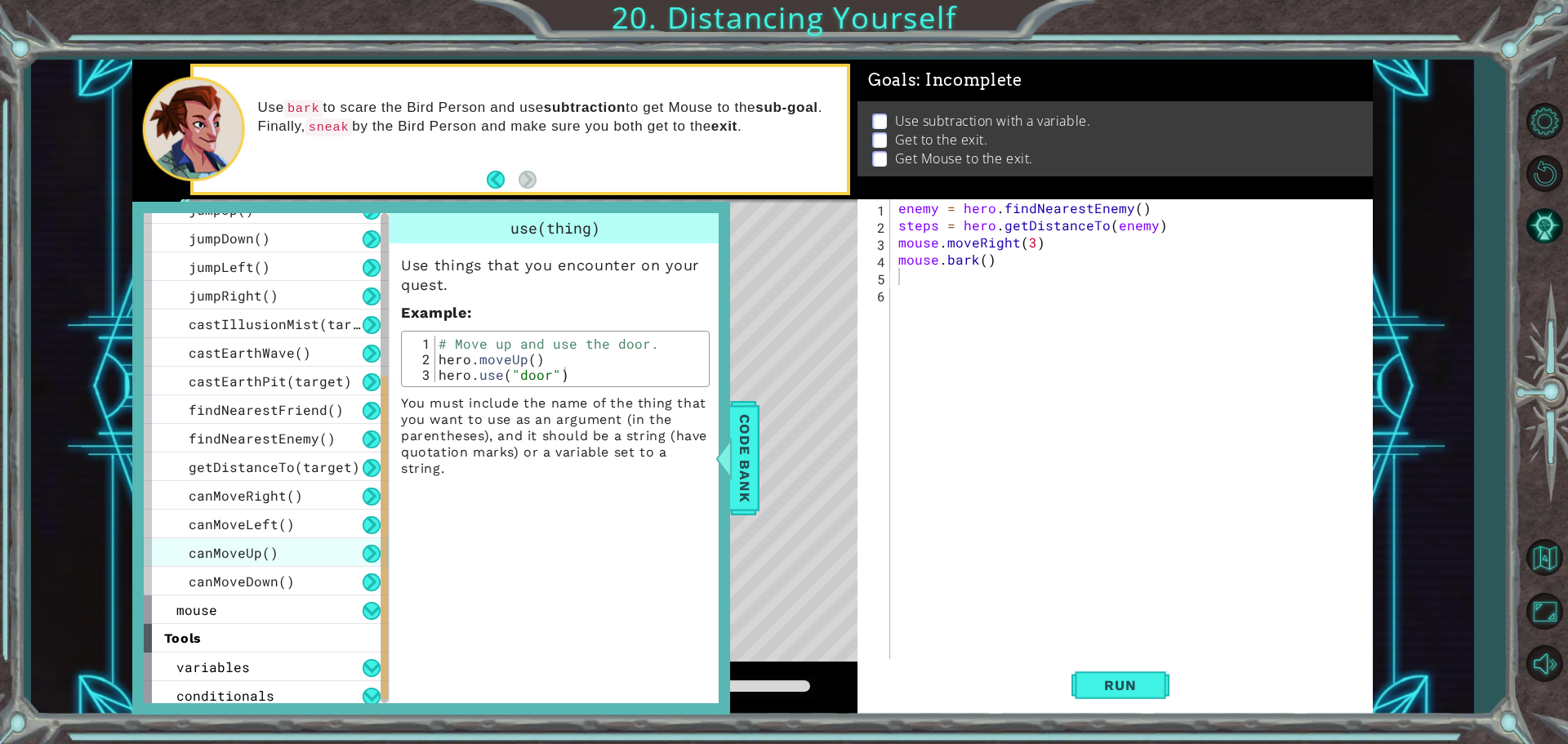
scroll to position [339, 0]
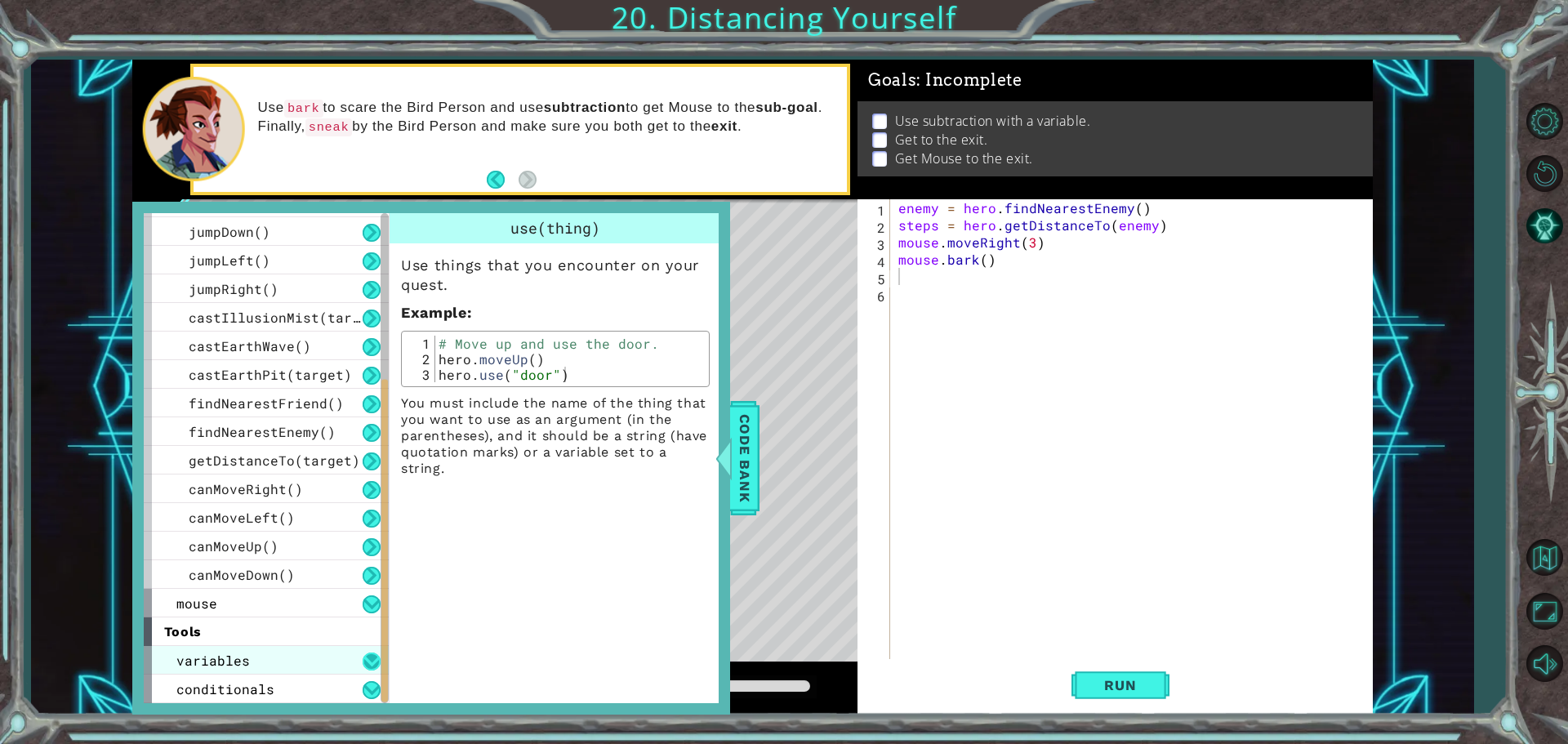
click at [372, 657] on button at bounding box center [372, 661] width 18 height 18
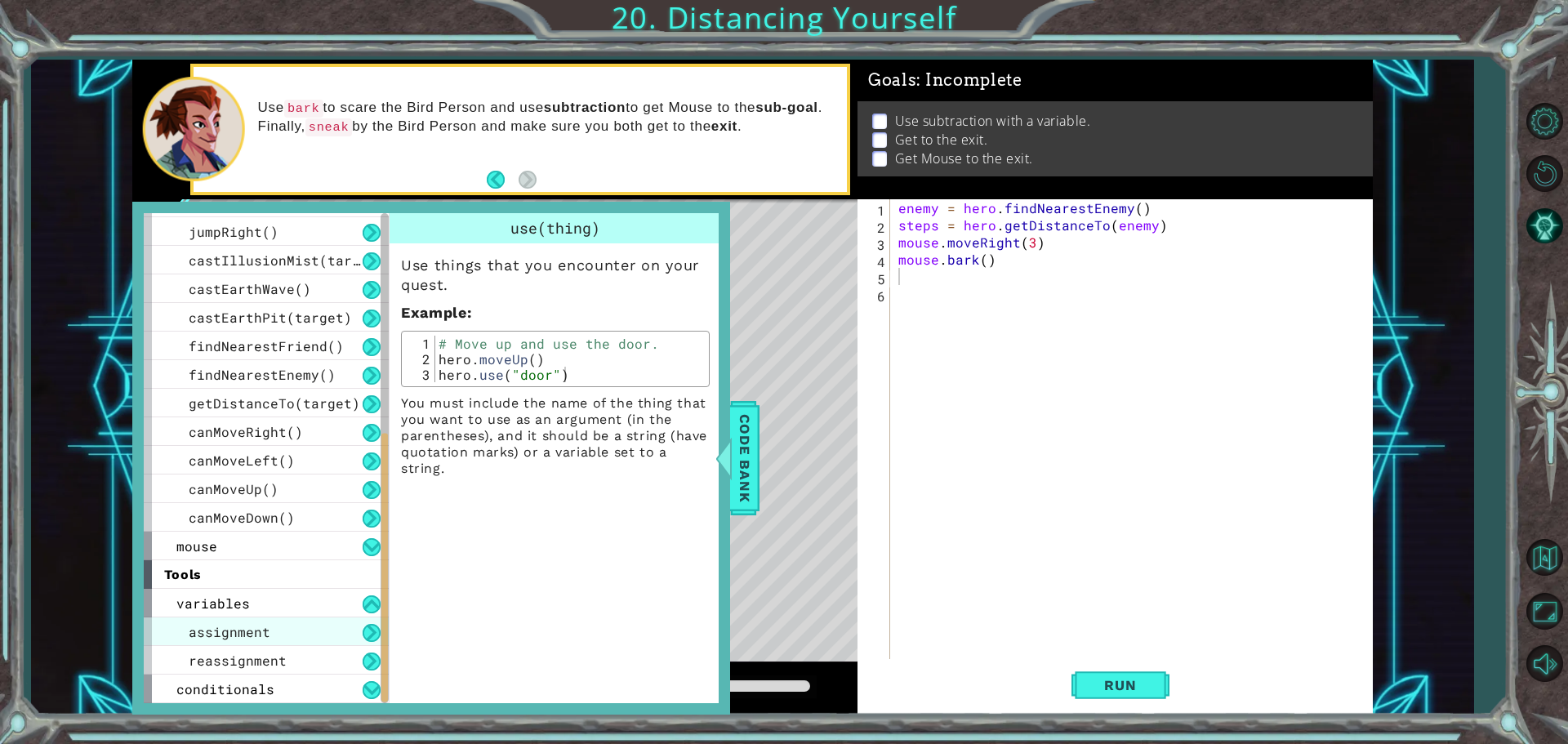
click at [345, 632] on div "assignment" at bounding box center [266, 631] width 245 height 28
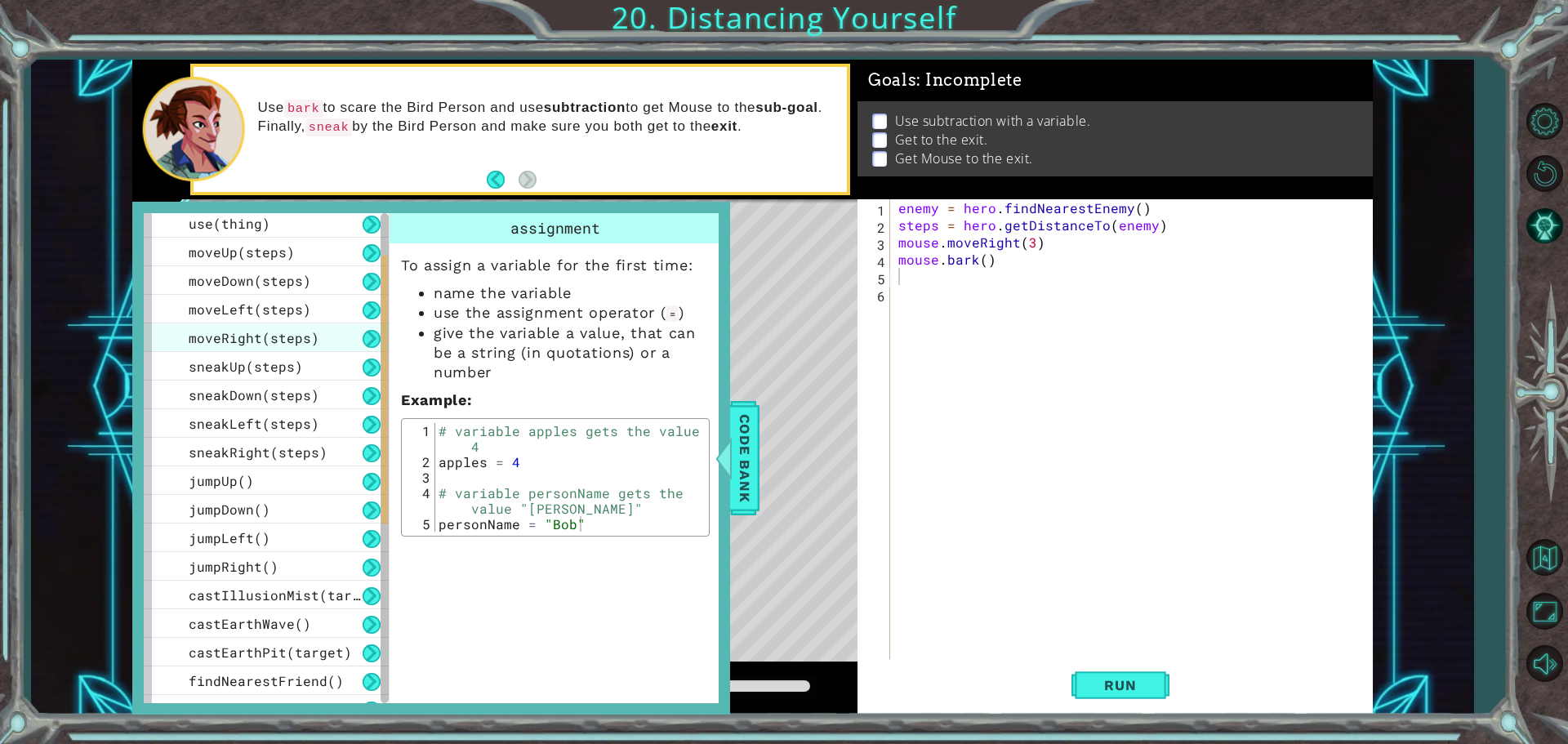
scroll to position [0, 0]
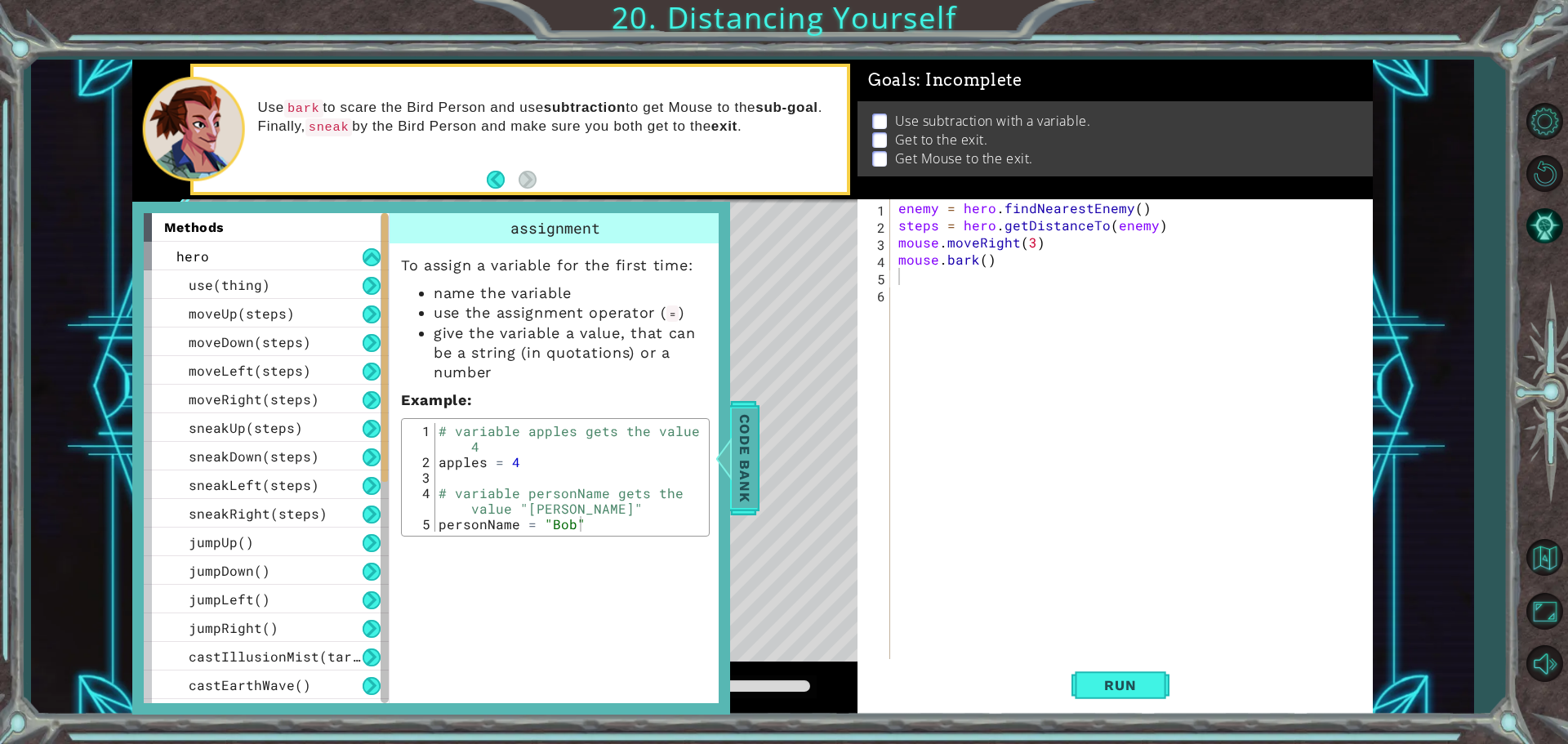
click at [752, 427] on span "Code Bank" at bounding box center [744, 458] width 26 height 100
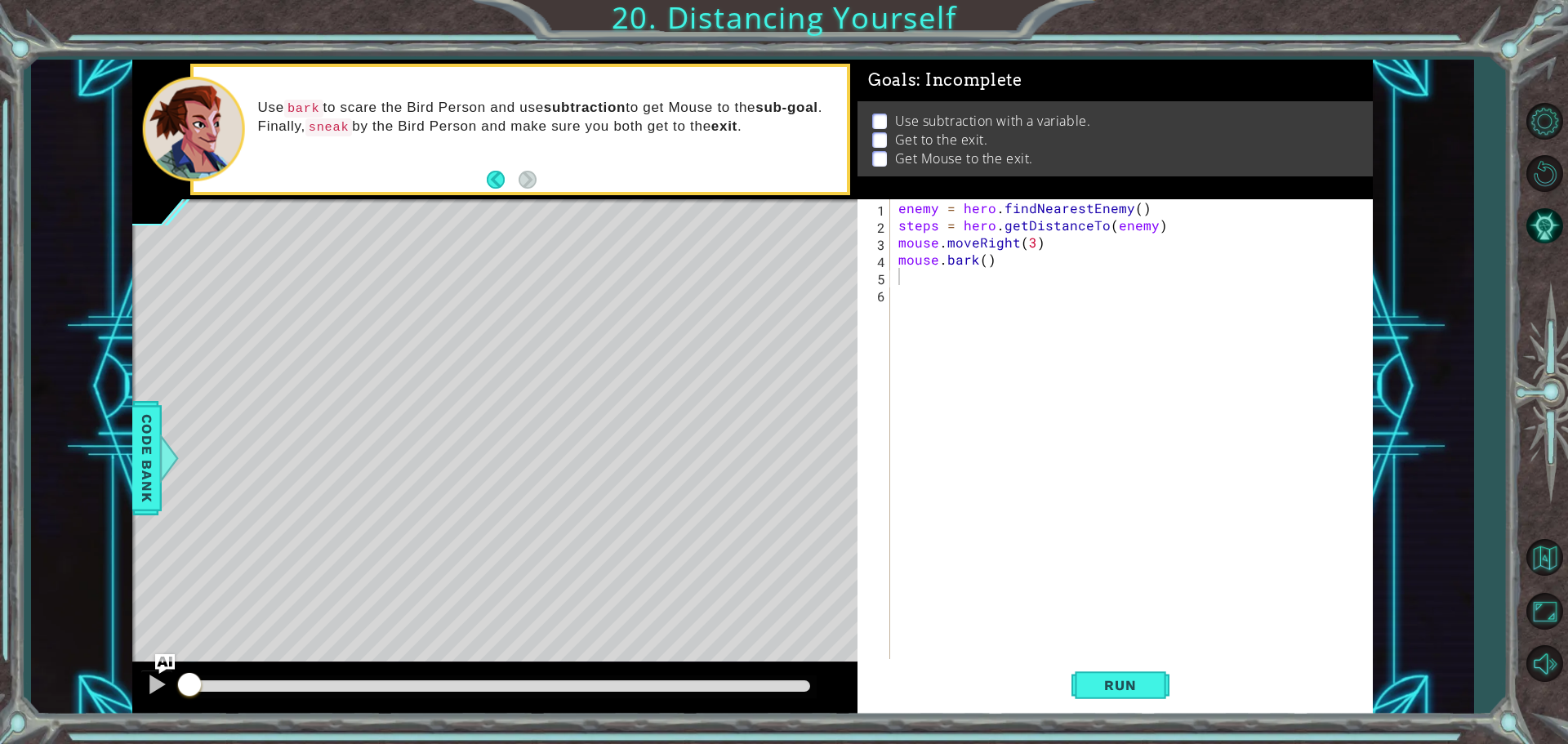
click at [1237, 458] on div "enemy = hero . findNearestEnemy ( ) steps = hero . getDistanceTo ( enemy ) mous…" at bounding box center [1135, 448] width 481 height 497
click at [929, 279] on div "enemy = hero . findNearestEnemy ( ) steps = hero . getDistanceTo ( enemy ) mous…" at bounding box center [1135, 448] width 481 height 497
type textarea "mouse.moveRight(2)"
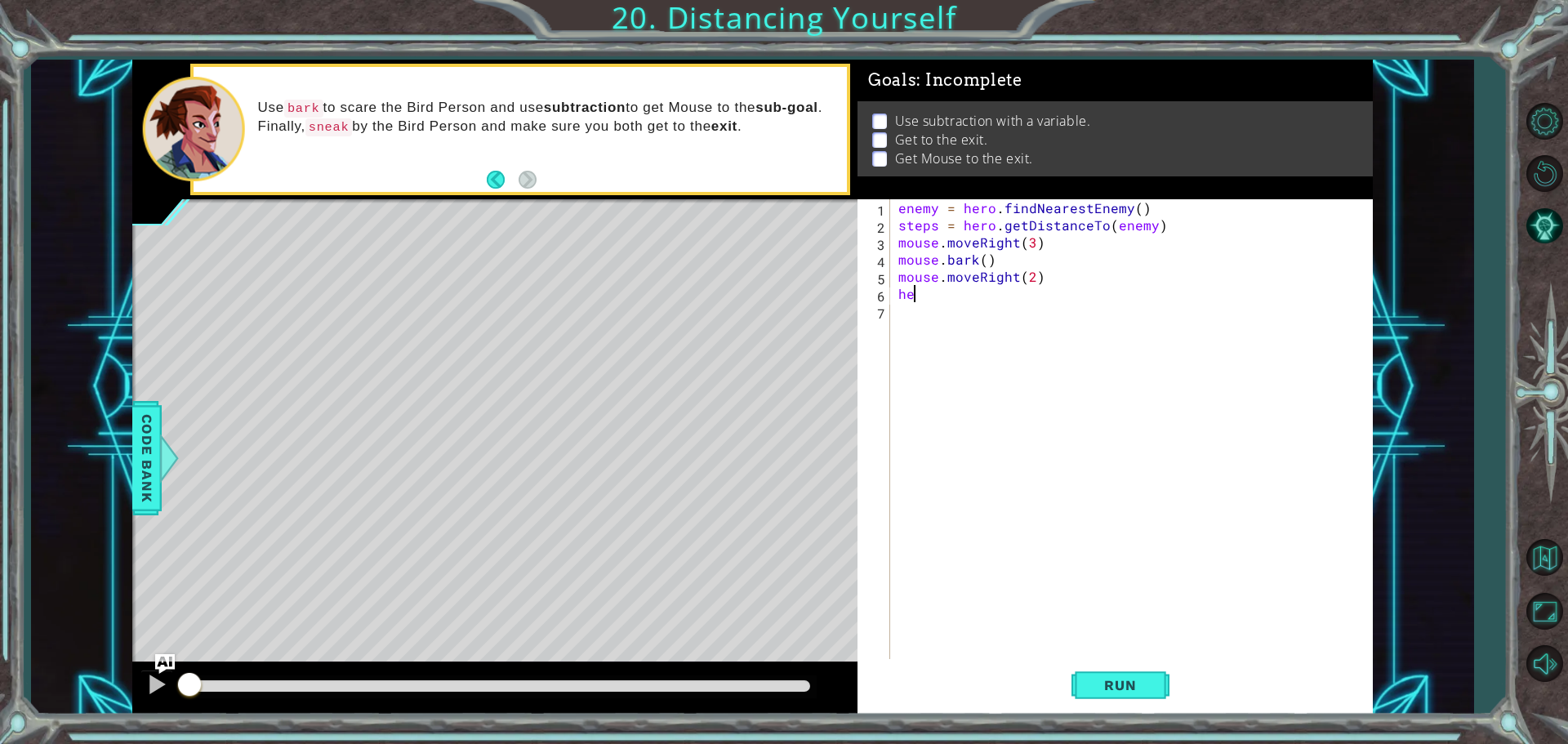
type textarea "h"
type textarea "mouse.moveDown()"
type textarea "mouse.moveRight(2)"
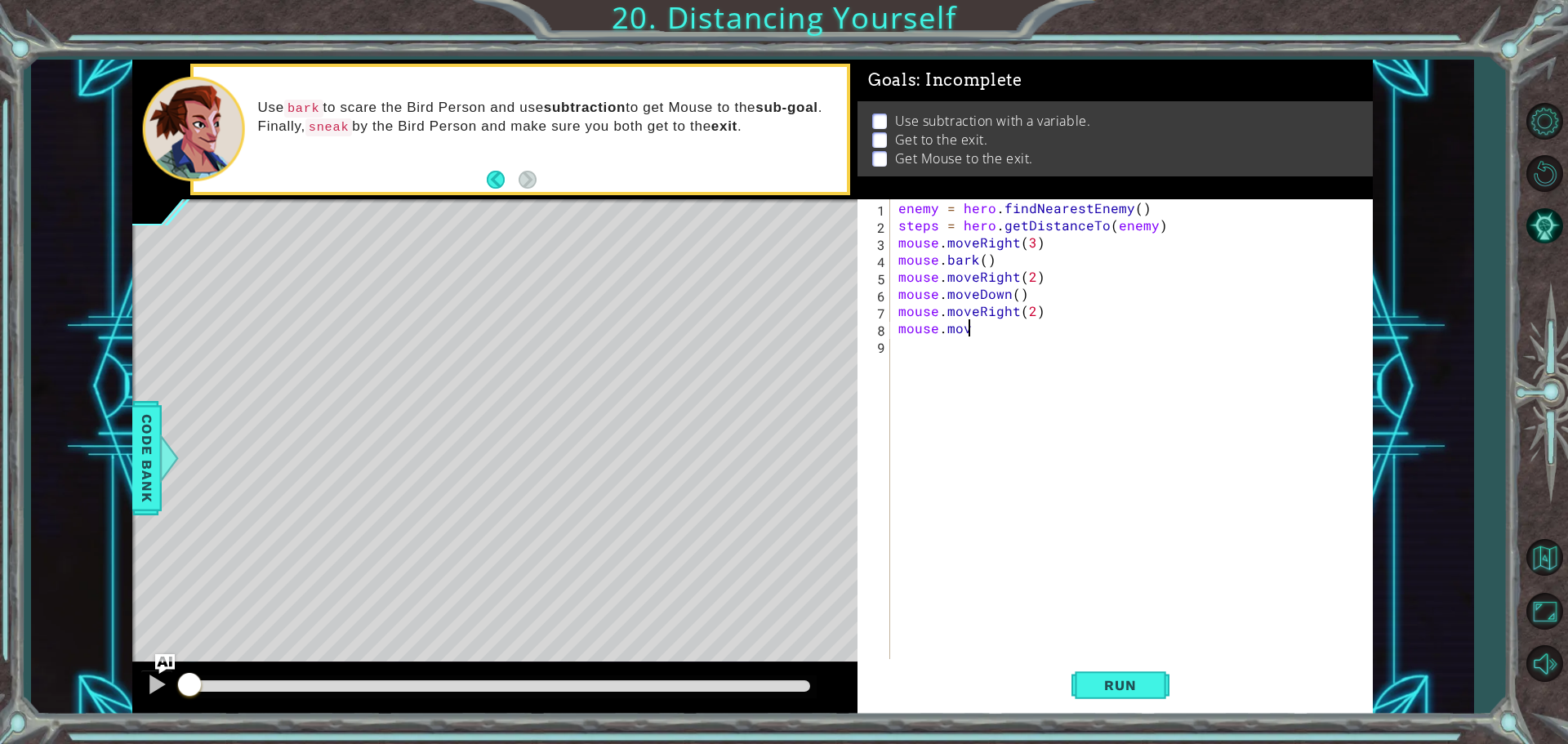
scroll to position [0, 4]
type textarea "mouse.moveUp()"
type textarea "mouse.digUp()"
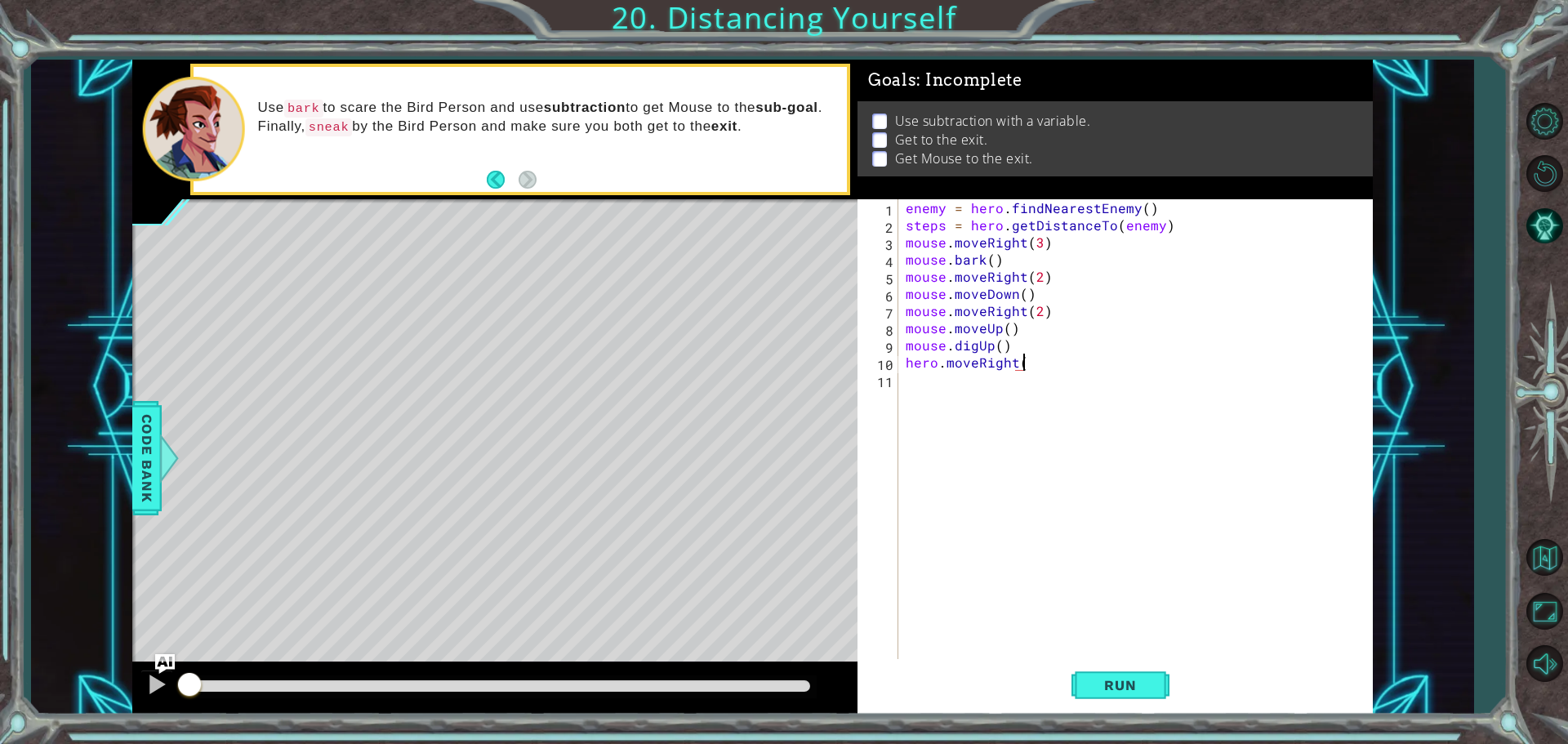
type textarea "hero.moveRight()"
type textarea "hero.sneakRight(4)"
type textarea "hero.moveUp()"
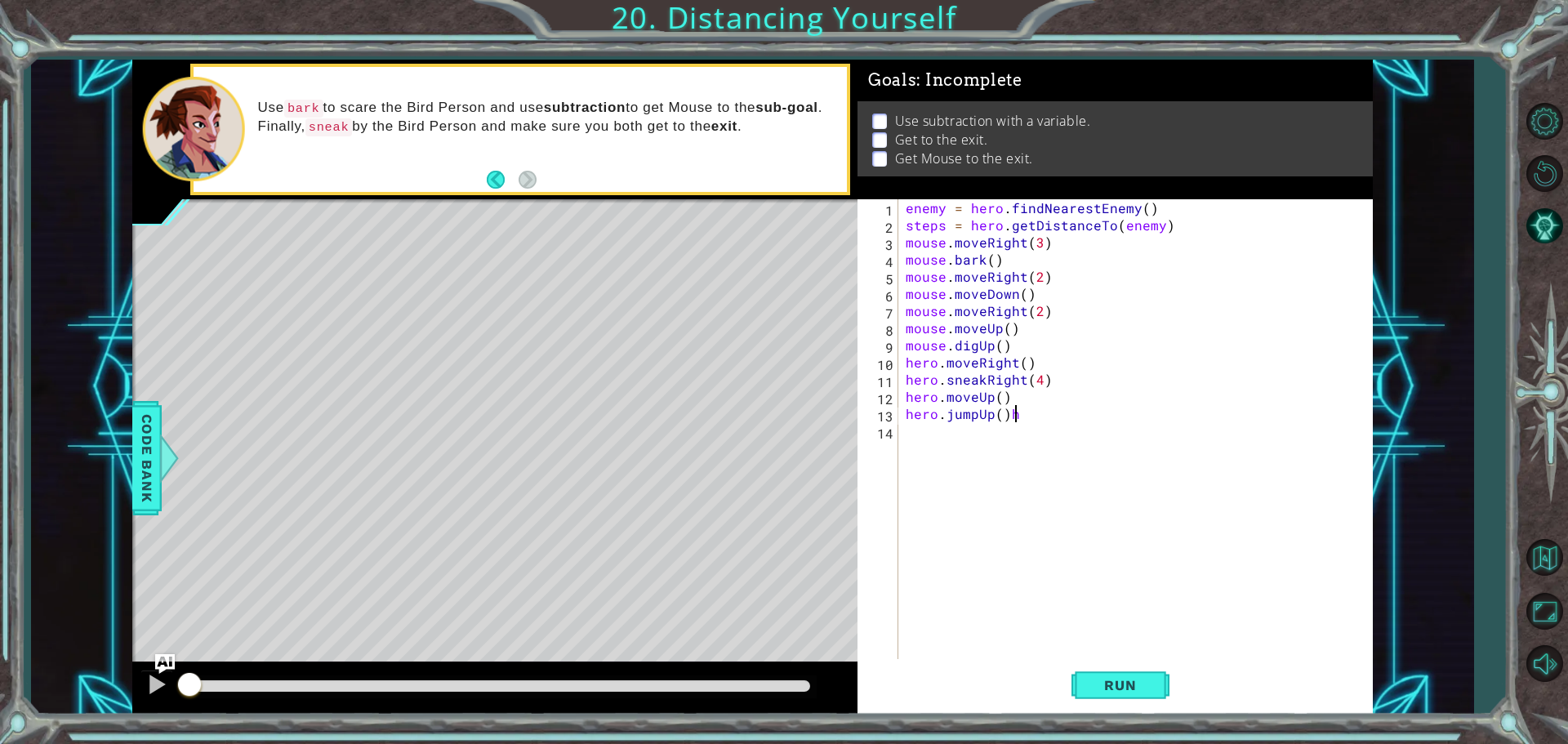
scroll to position [0, 6]
type textarea "hero.jumpUp()"
click at [1139, 677] on button "Run" at bounding box center [1120, 684] width 98 height 51
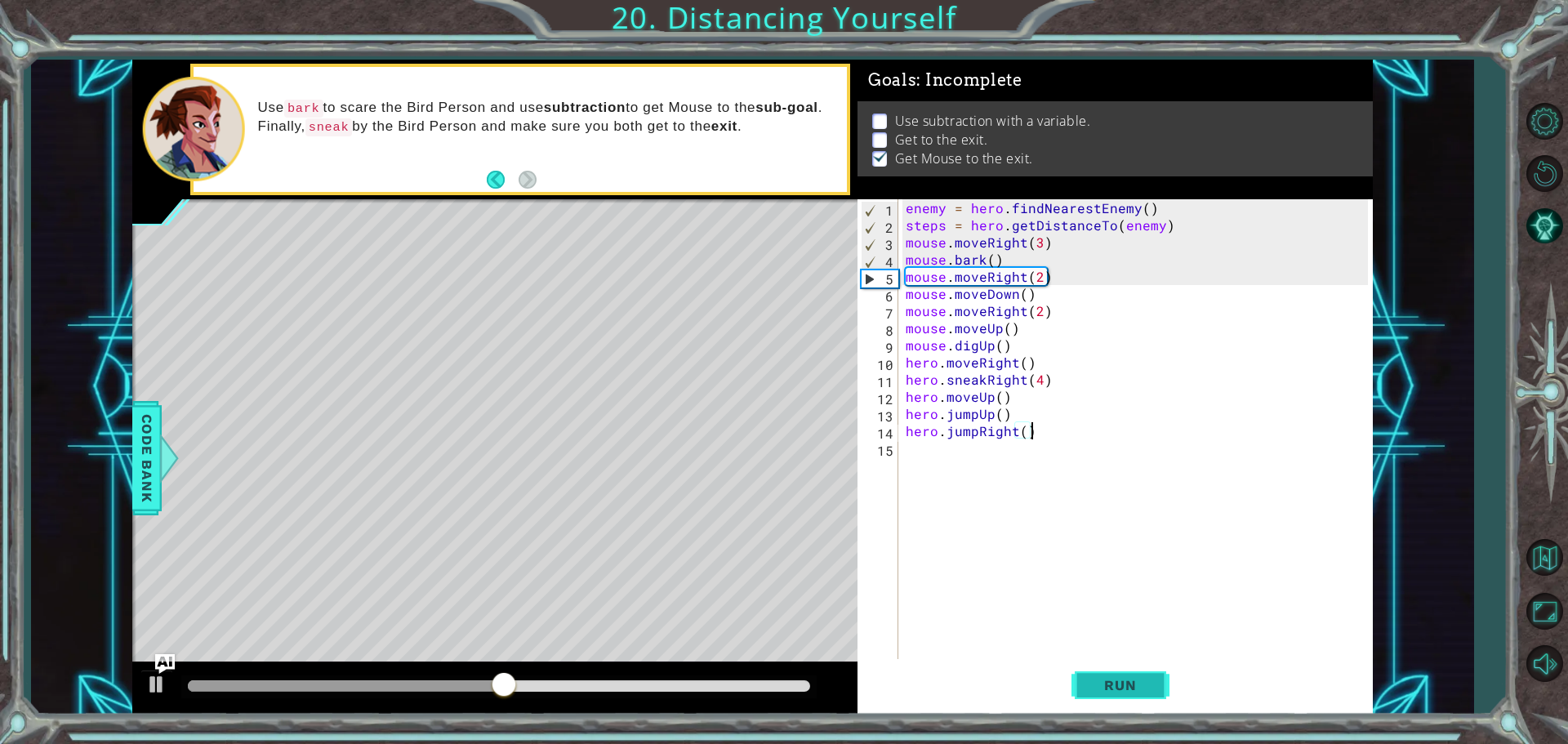
click at [1138, 694] on button "Run" at bounding box center [1120, 684] width 98 height 51
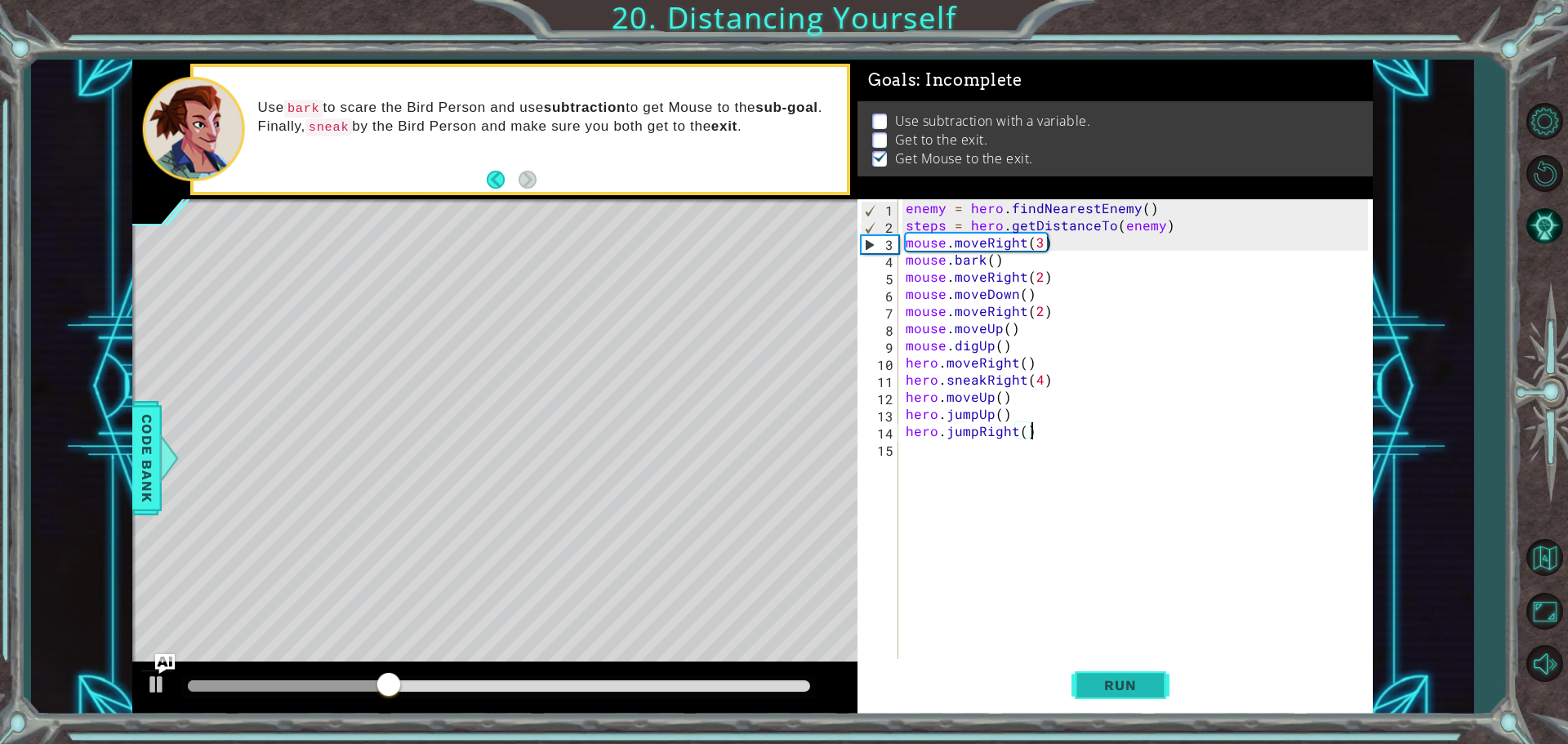
drag, startPoint x: 1133, startPoint y: 690, endPoint x: 1125, endPoint y: 693, distance: 8.5
click at [1125, 689] on span "Run" at bounding box center [1120, 685] width 64 height 17
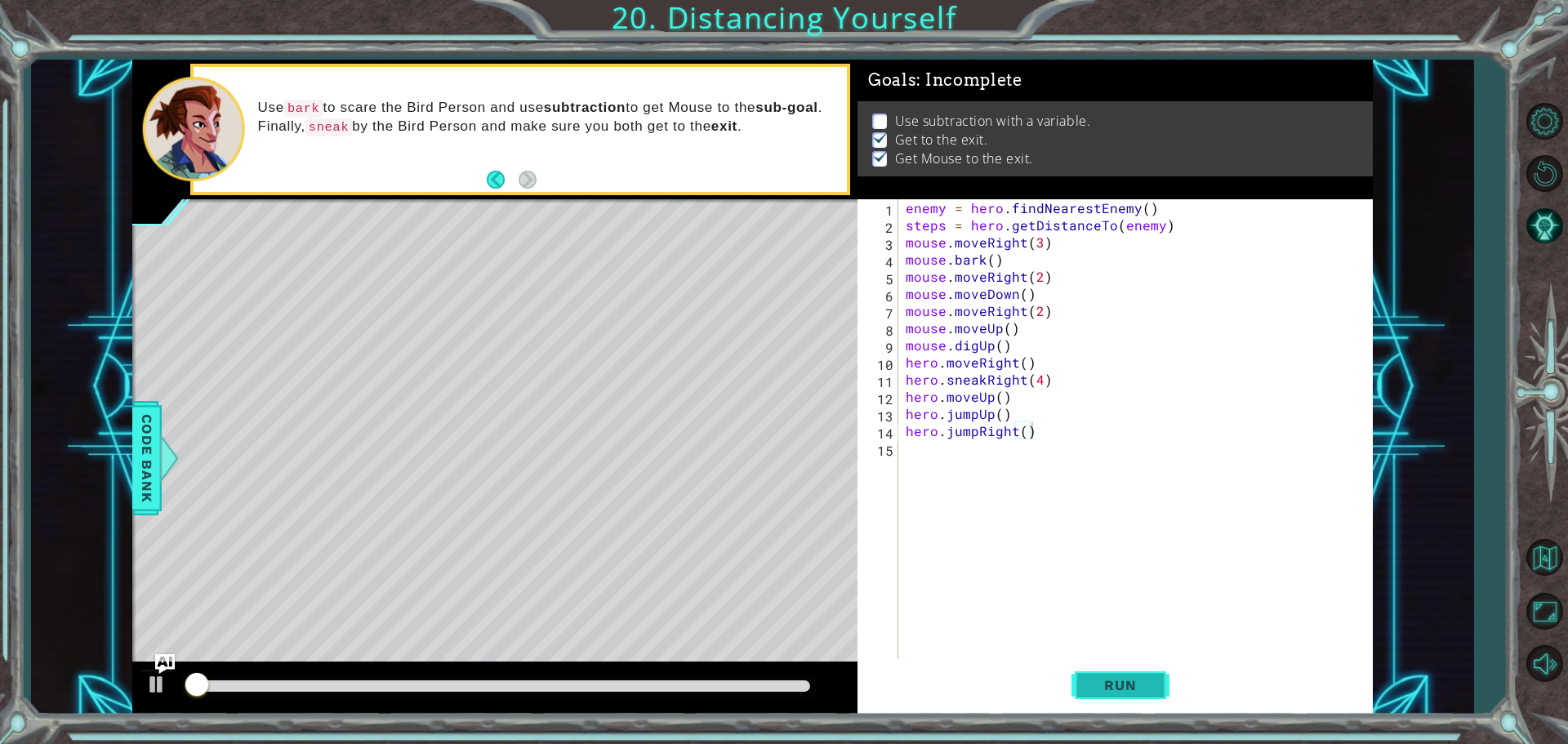
click at [1131, 690] on span "Run" at bounding box center [1120, 685] width 64 height 17
click at [1129, 687] on span "Run" at bounding box center [1120, 685] width 64 height 17
drag, startPoint x: 195, startPoint y: 689, endPoint x: 231, endPoint y: 688, distance: 36.0
click at [231, 688] on div at bounding box center [209, 685] width 43 height 11
click at [1128, 693] on span "Run" at bounding box center [1120, 685] width 64 height 17
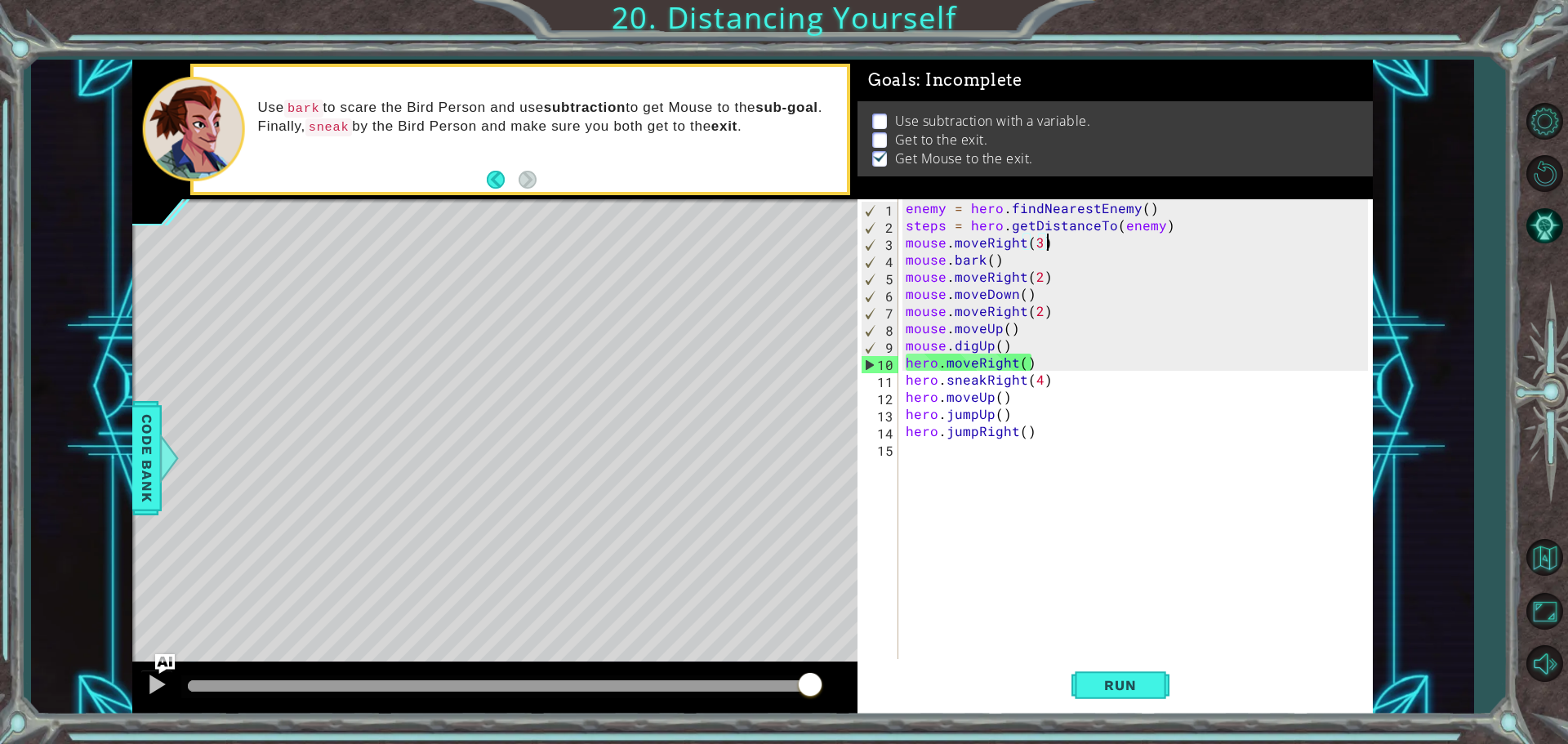
click at [1048, 248] on div "enemy = hero . findNearestEnemy ( ) steps = hero . getDistanceTo ( enemy ) mous…" at bounding box center [1139, 448] width 473 height 497
click at [1042, 249] on div "enemy = hero . findNearestEnemy ( ) steps = hero . getDistanceTo ( enemy ) mous…" at bounding box center [1139, 448] width 473 height 497
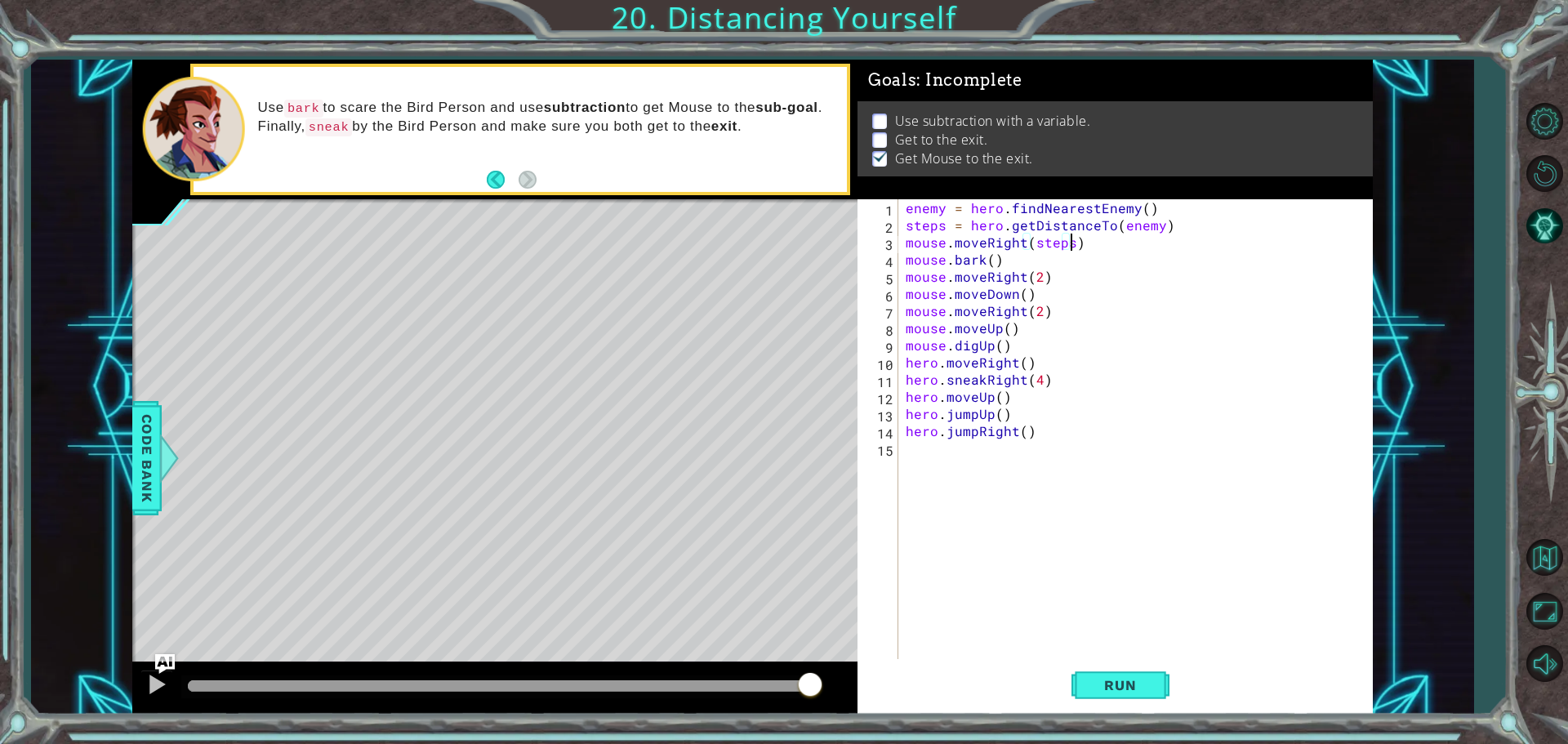
scroll to position [0, 10]
drag, startPoint x: 1134, startPoint y: 245, endPoint x: 1132, endPoint y: 258, distance: 13.2
click at [1133, 251] on div "enemy = hero . findNearestEnemy ( ) steps = hero . getDistanceTo ( enemy ) mous…" at bounding box center [1139, 448] width 473 height 497
click at [1162, 425] on div "enemy = hero . findNearestEnemy ( ) steps = hero . getDistanceTo ( enemy ) mous…" at bounding box center [1139, 448] width 473 height 497
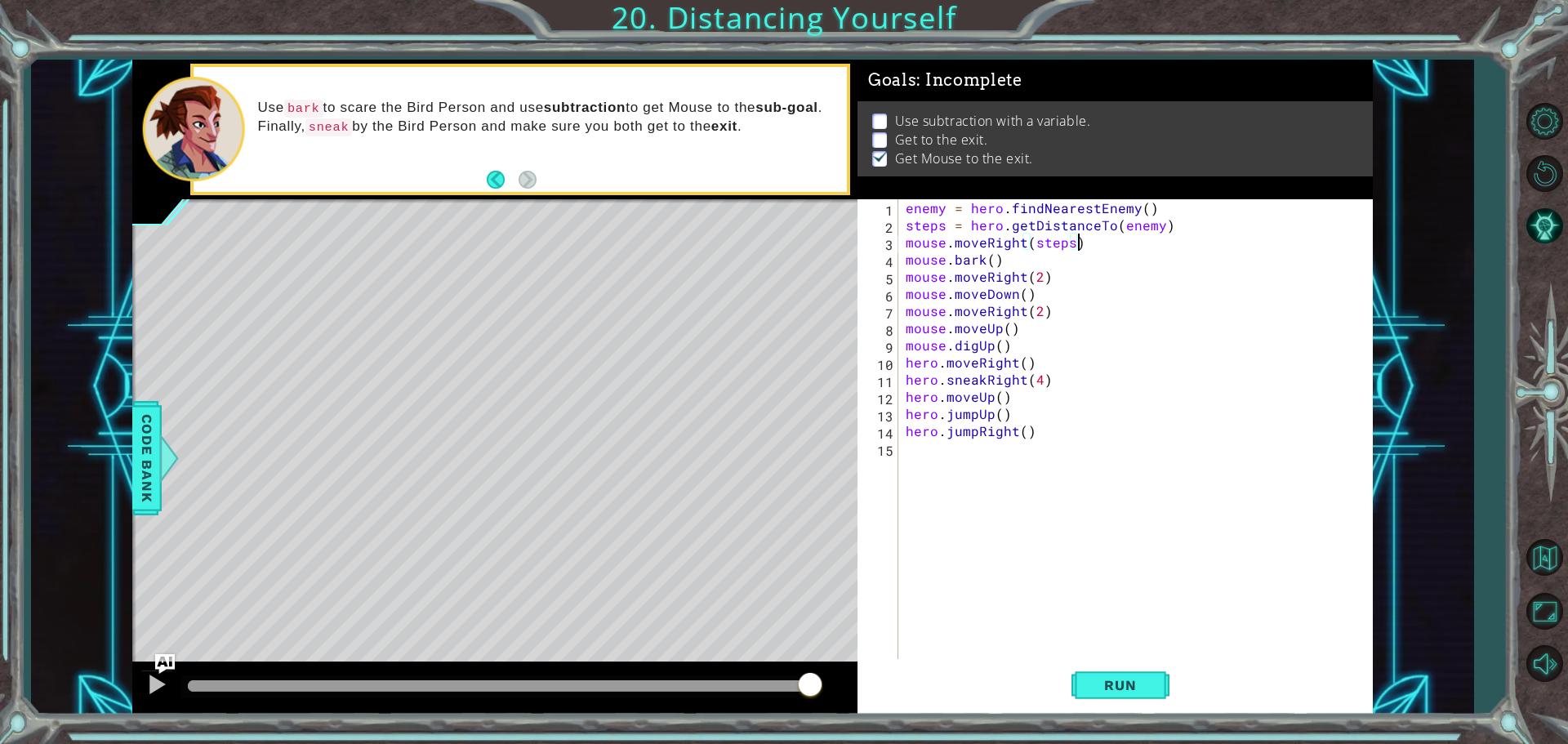
click at [1129, 246] on div "enemy = hero . findNearestEnemy ( ) steps = hero . getDistanceTo ( enemy ) mous…" at bounding box center [1139, 448] width 473 height 497
type textarea "mouse.moveRight(steps)"
click at [495, 174] on button "Back" at bounding box center [502, 180] width 32 height 18
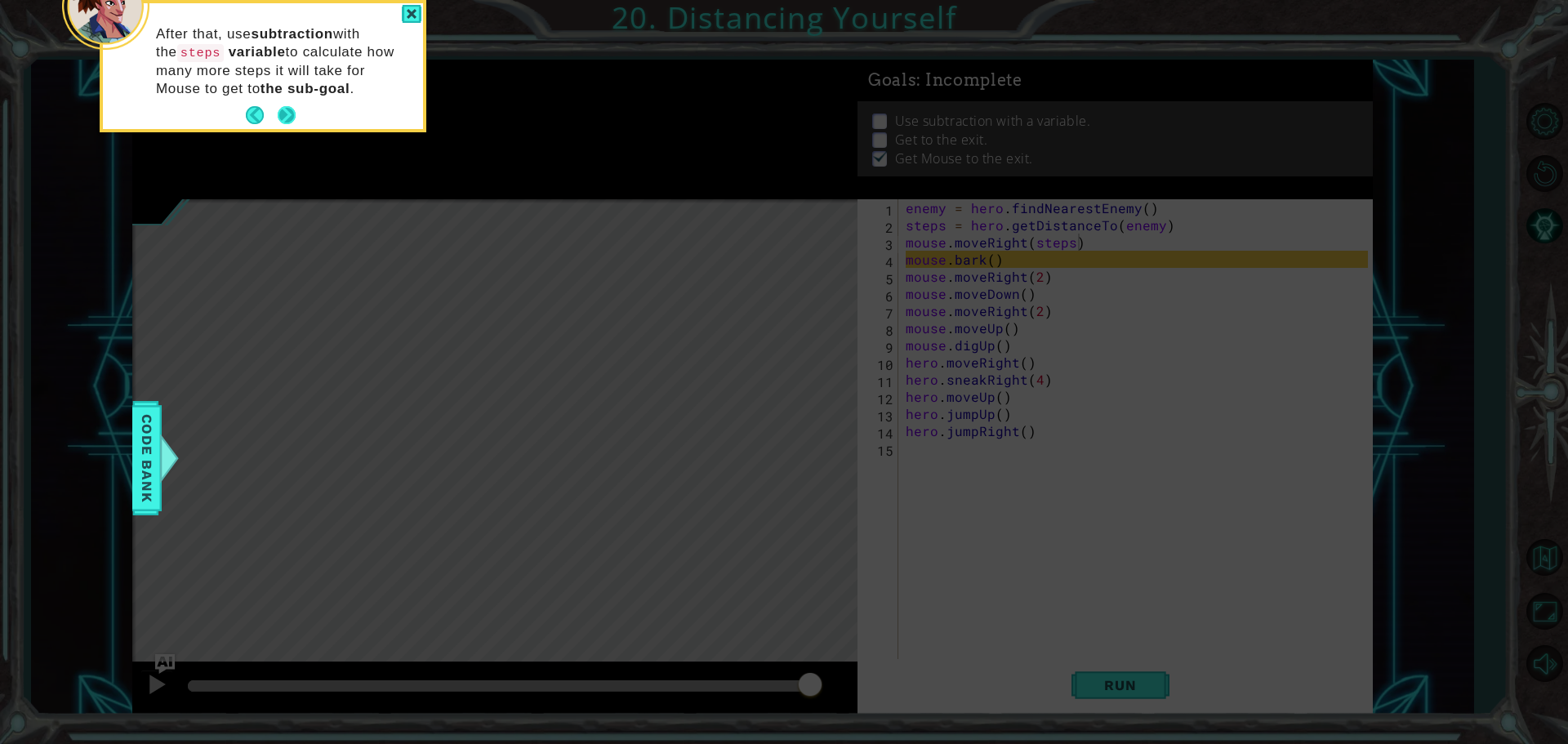
click at [286, 116] on button "Next" at bounding box center [286, 115] width 19 height 19
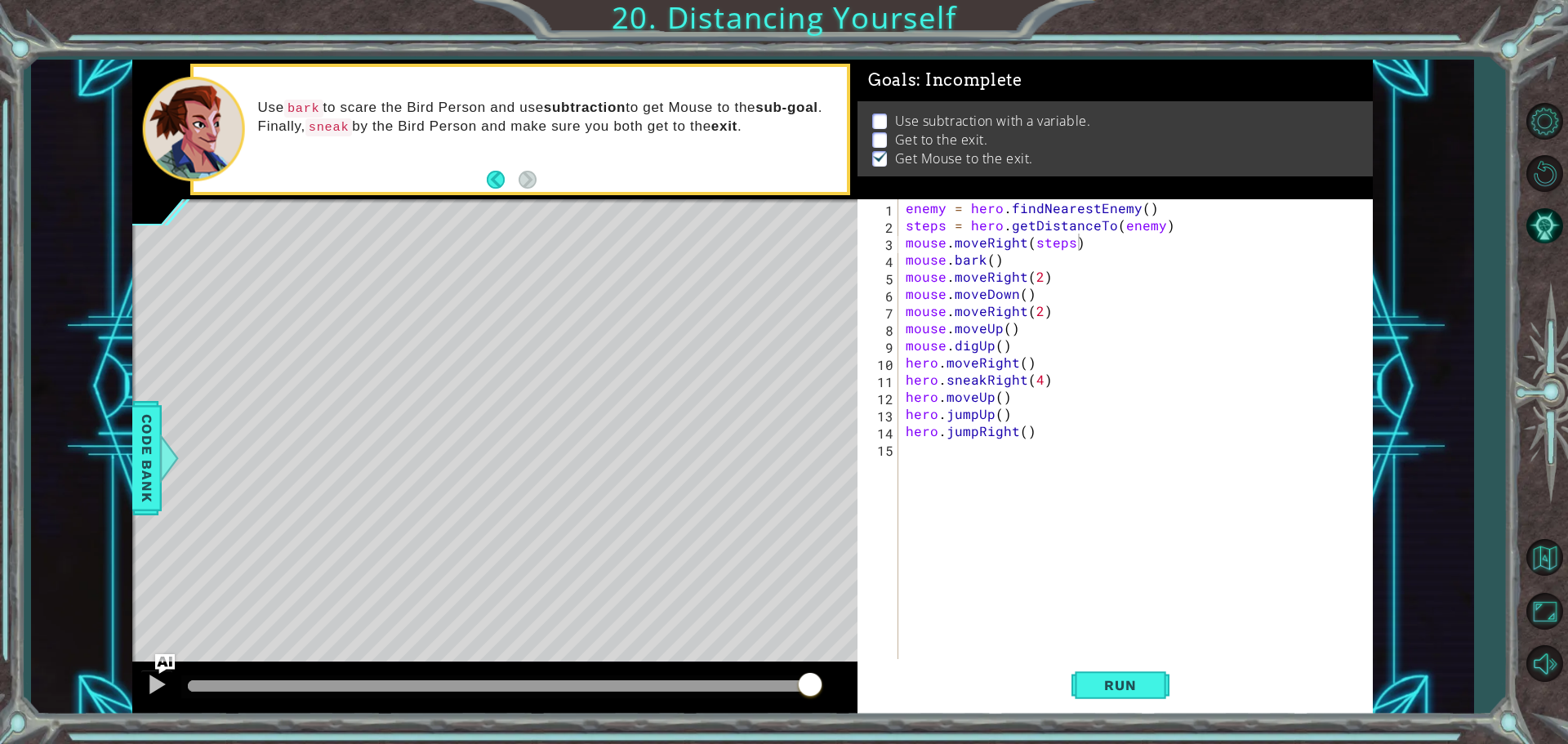
click at [495, 180] on button "Back" at bounding box center [502, 180] width 32 height 18
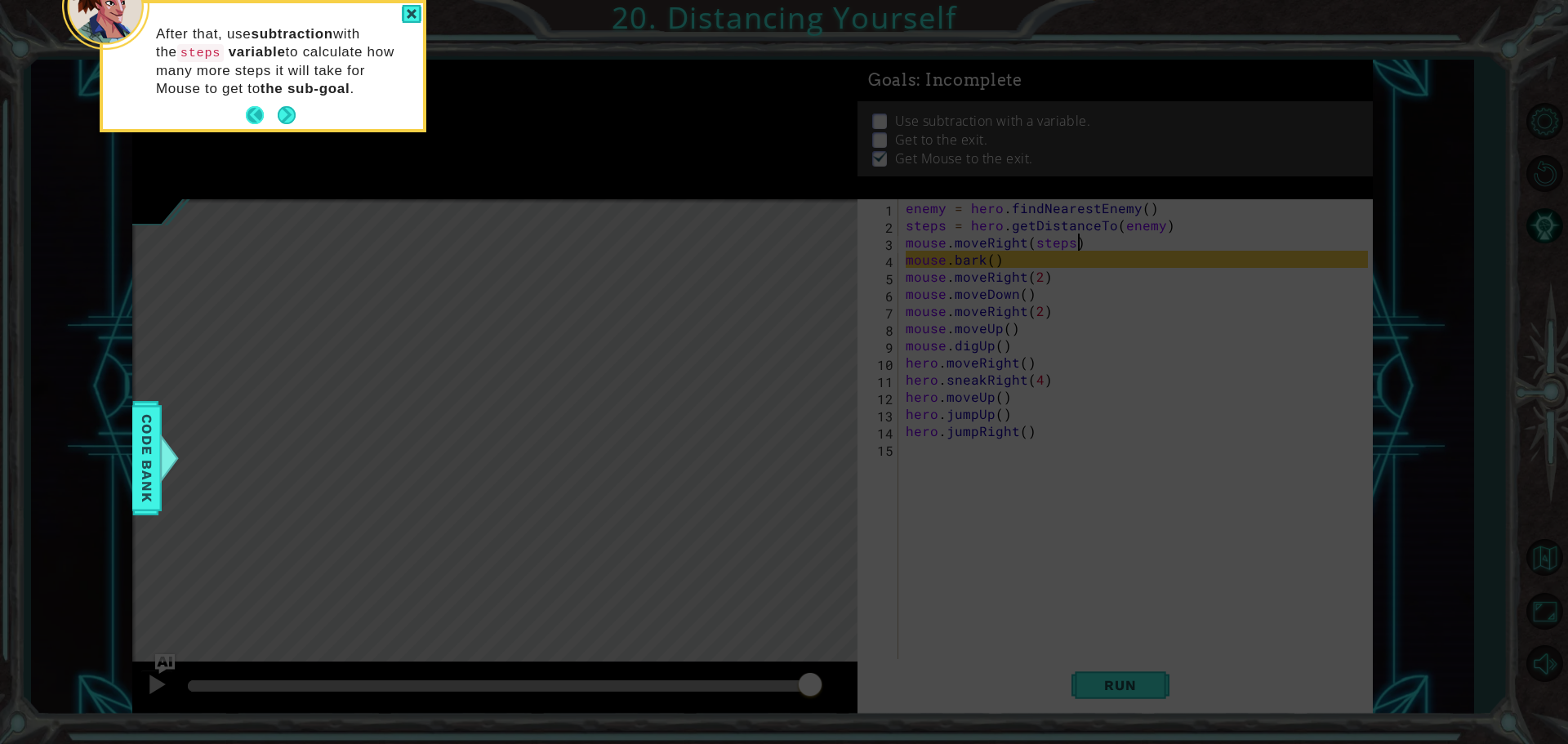
click at [257, 107] on button "Back" at bounding box center [261, 116] width 32 height 18
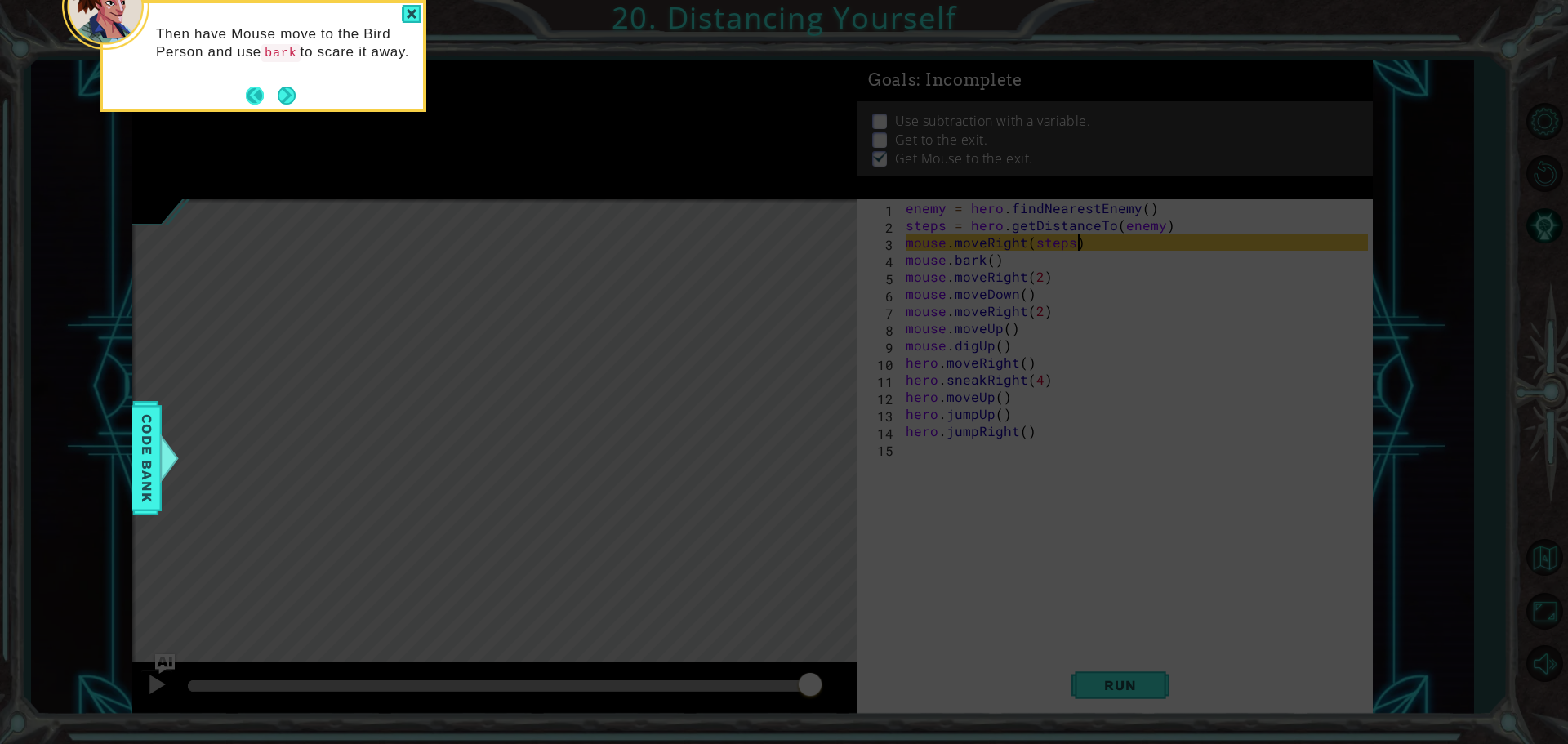
click at [253, 90] on button "Back" at bounding box center [261, 95] width 32 height 18
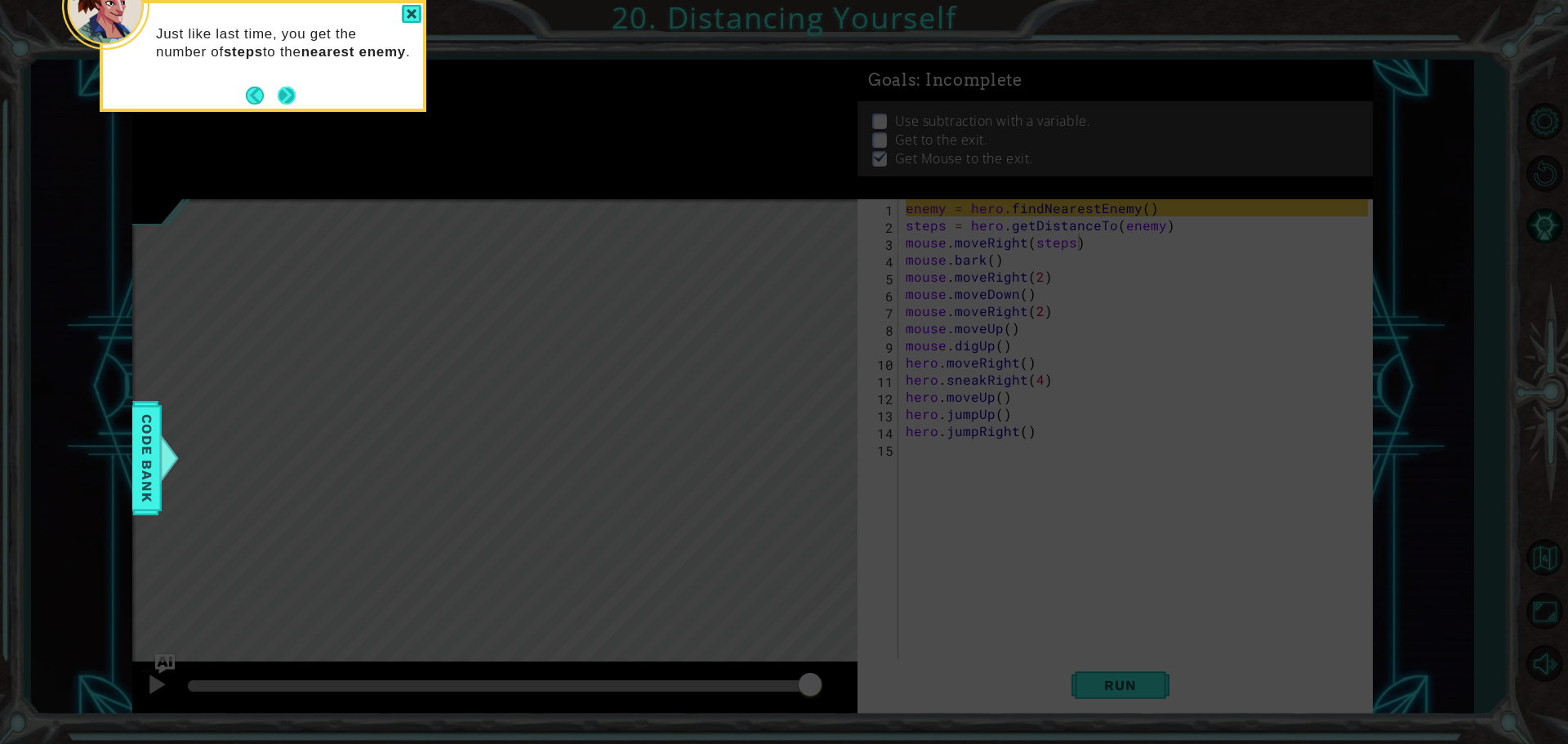
click at [284, 93] on button "Next" at bounding box center [287, 94] width 18 height 18
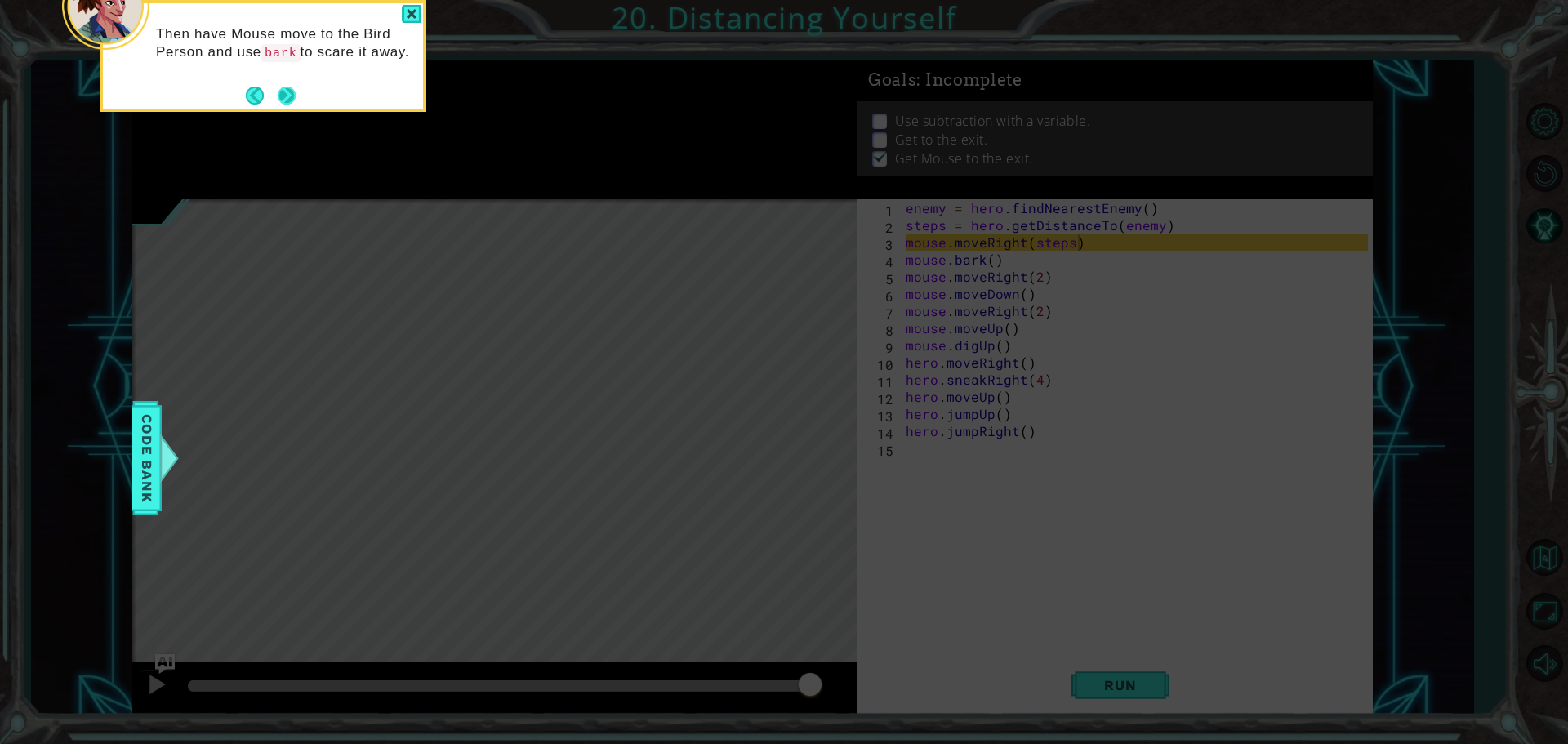
click at [287, 87] on button "Next" at bounding box center [287, 95] width 18 height 18
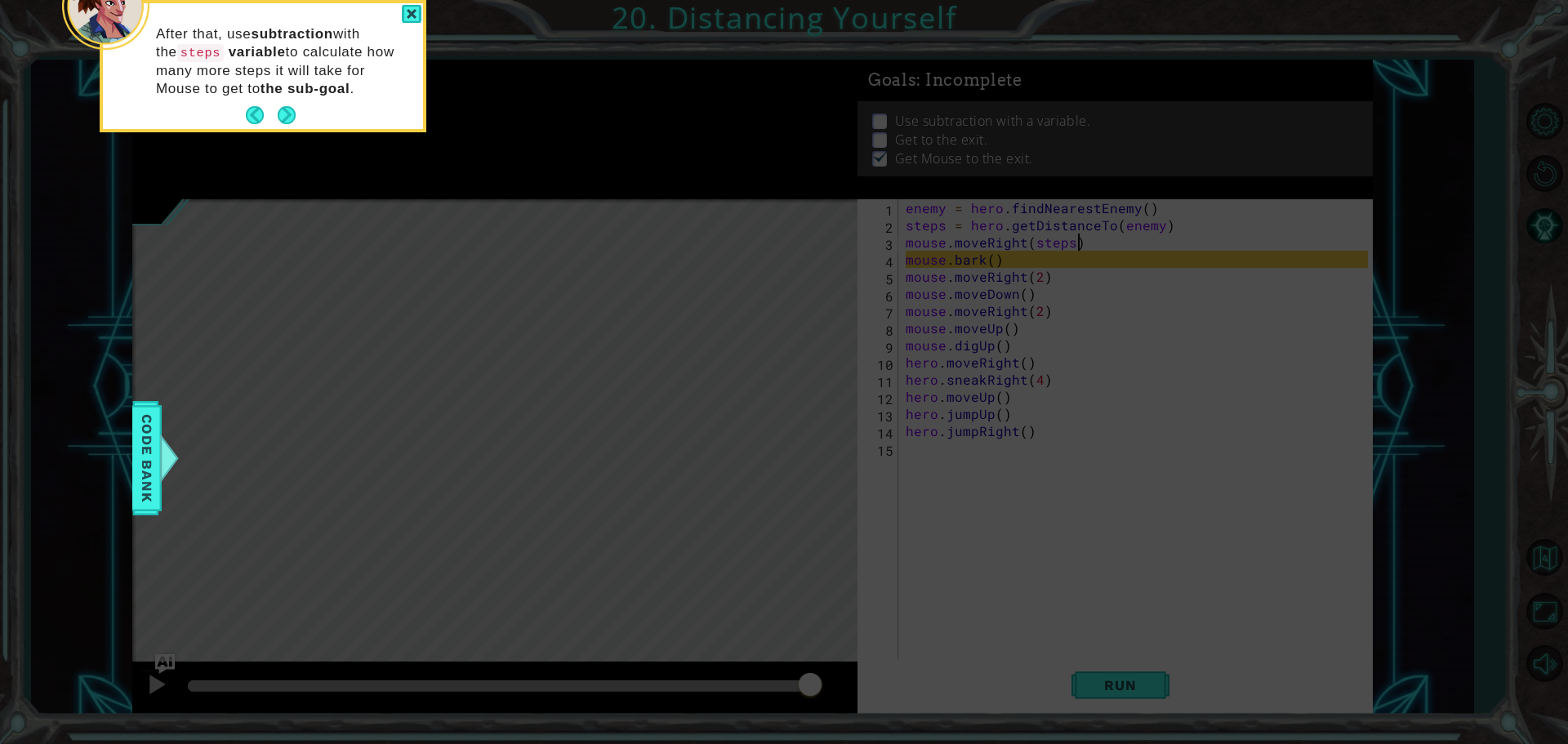
scroll to position [0, 0]
click at [295, 113] on button "Next" at bounding box center [287, 116] width 24 height 24
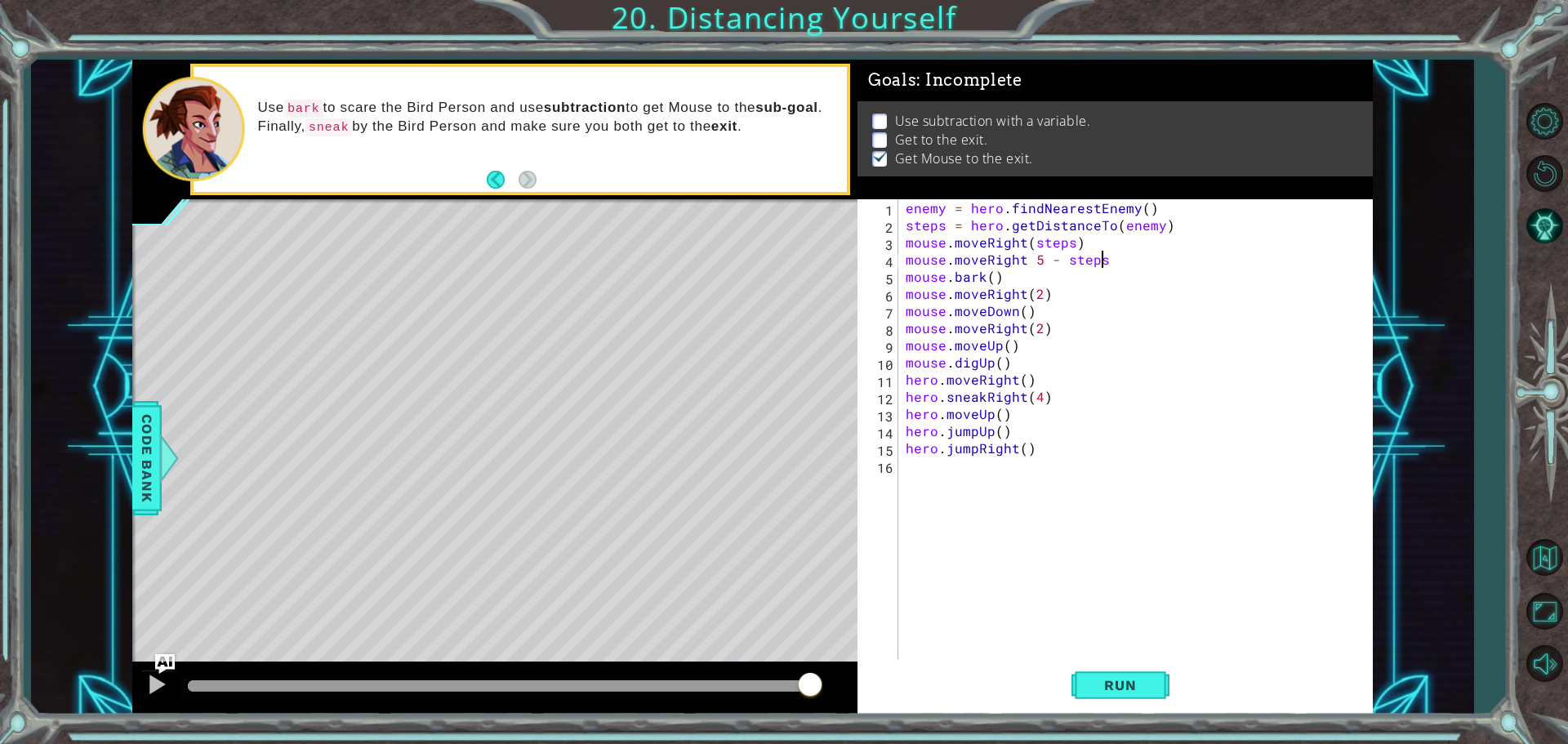
scroll to position [0, 11]
drag, startPoint x: 1063, startPoint y: 262, endPoint x: 1081, endPoint y: 298, distance: 40.2
click at [1063, 263] on div "enemy = hero . findNearestEnemy ( ) steps = hero . getDistanceTo ( enemy ) mous…" at bounding box center [1139, 448] width 473 height 497
click at [1029, 256] on div "enemy = hero . findNearestEnemy ( ) steps = hero . getDistanceTo ( enemy ) mous…" at bounding box center [1139, 448] width 473 height 497
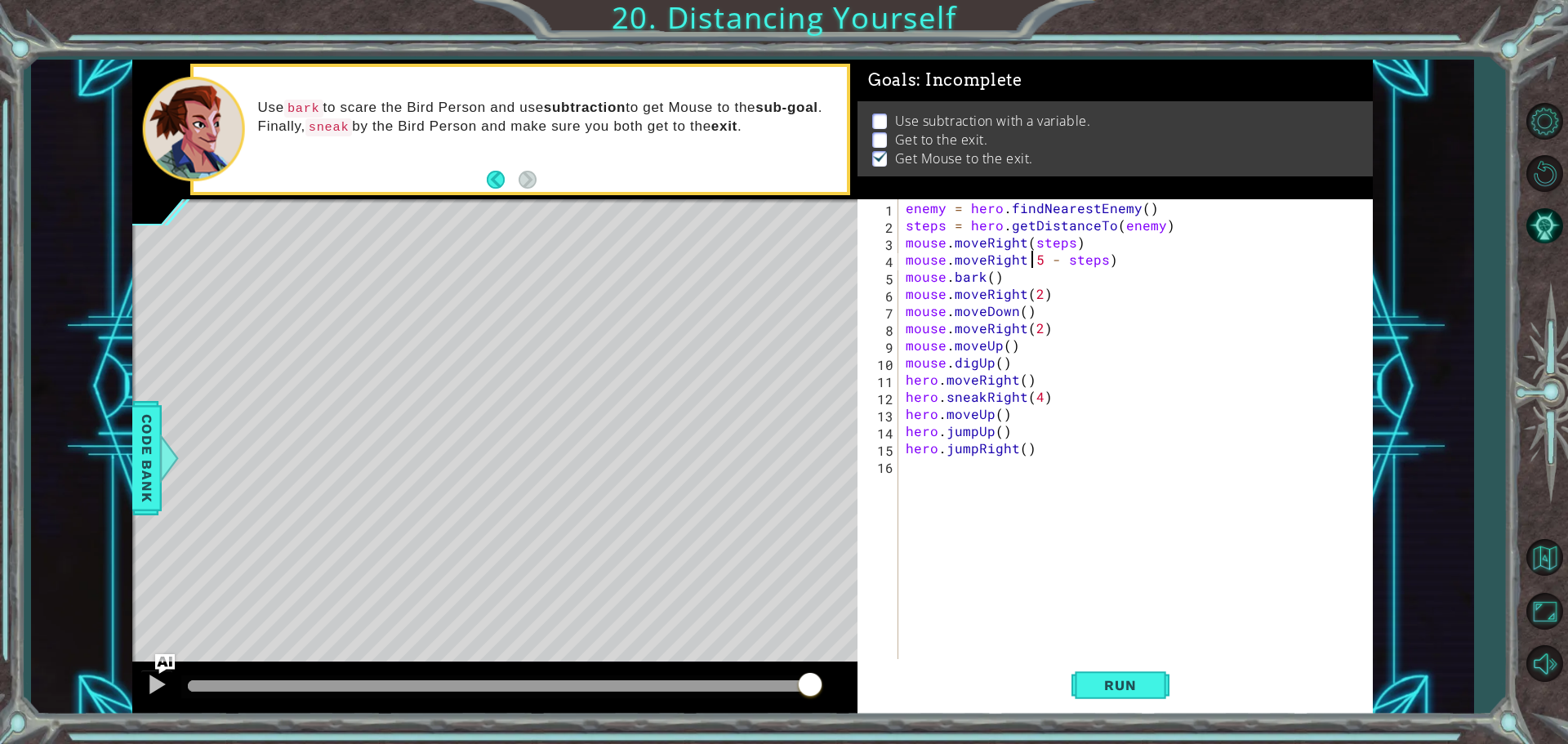
scroll to position [0, 9]
click at [1126, 690] on span "Run" at bounding box center [1120, 685] width 64 height 17
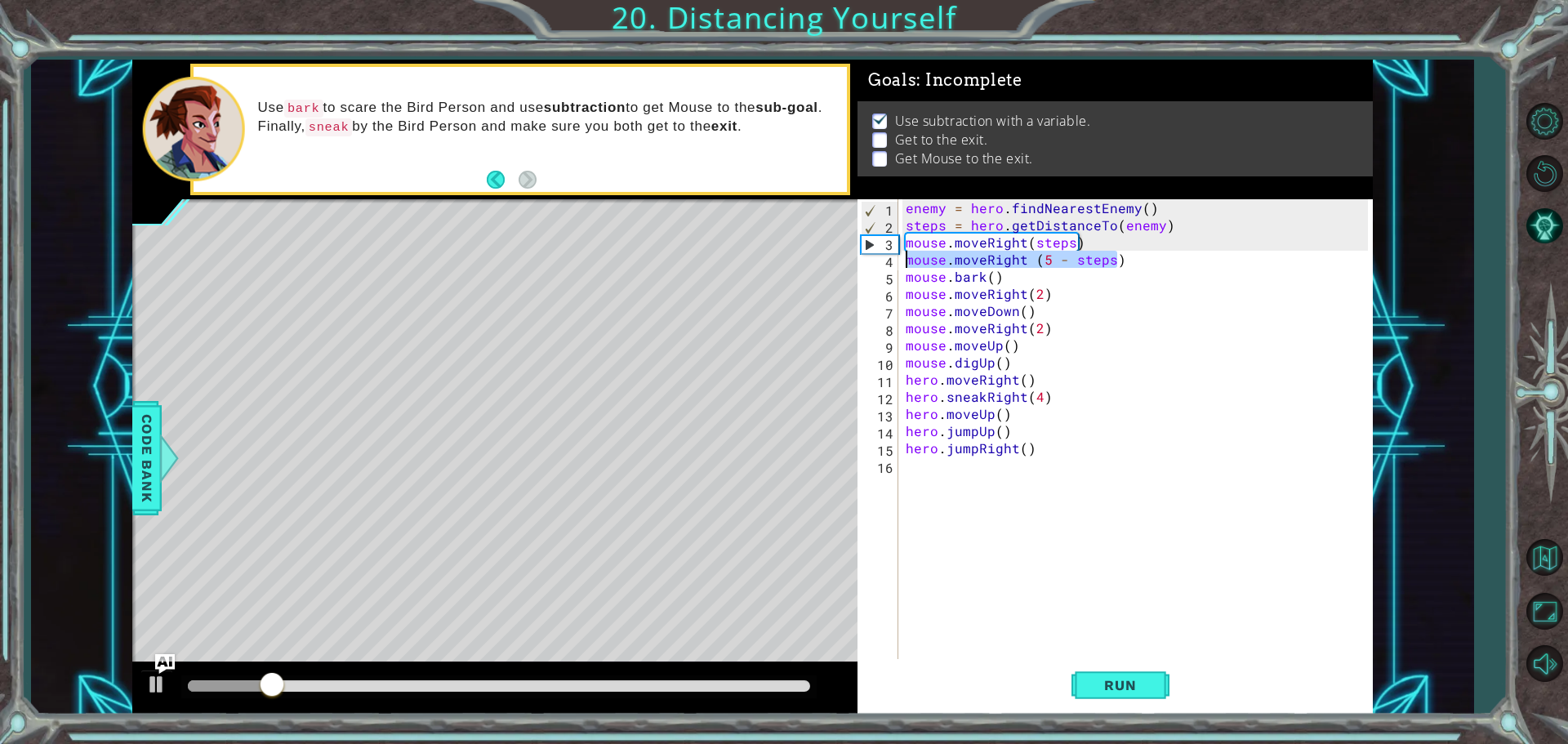
drag, startPoint x: 1082, startPoint y: 256, endPoint x: 893, endPoint y: 257, distance: 189.0
click at [893, 256] on div "mouse.moveRight (5 - steps) 1 2 3 4 5 6 7 8 9 10 11 12 13 14 15 16 enemy = hero…" at bounding box center [1113, 430] width 510 height 463
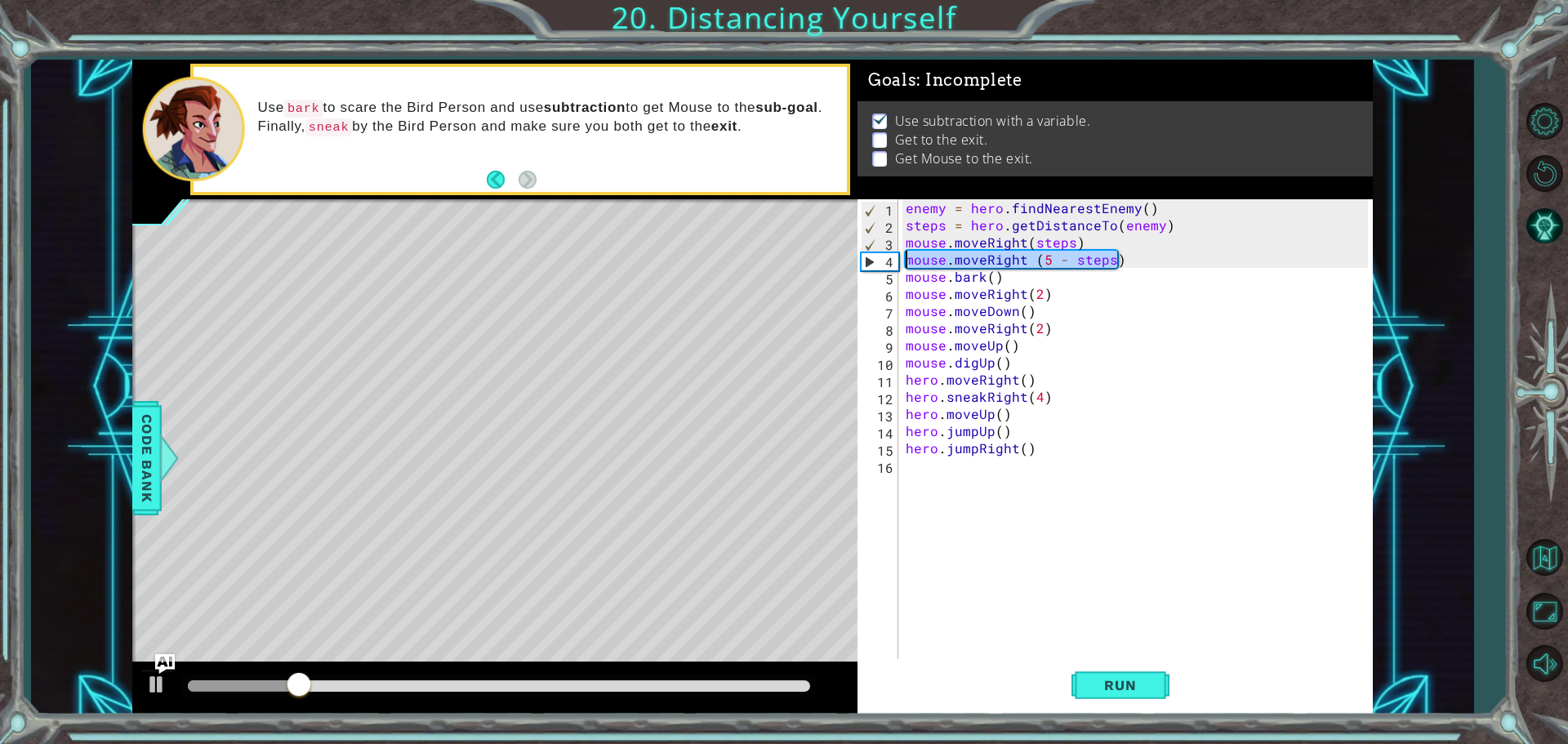
click at [1030, 274] on div "enemy = hero . findNearestEnemy ( ) steps = hero . getDistanceTo ( enemy ) mous…" at bounding box center [1139, 448] width 473 height 497
type textarea "mouse.bark()"
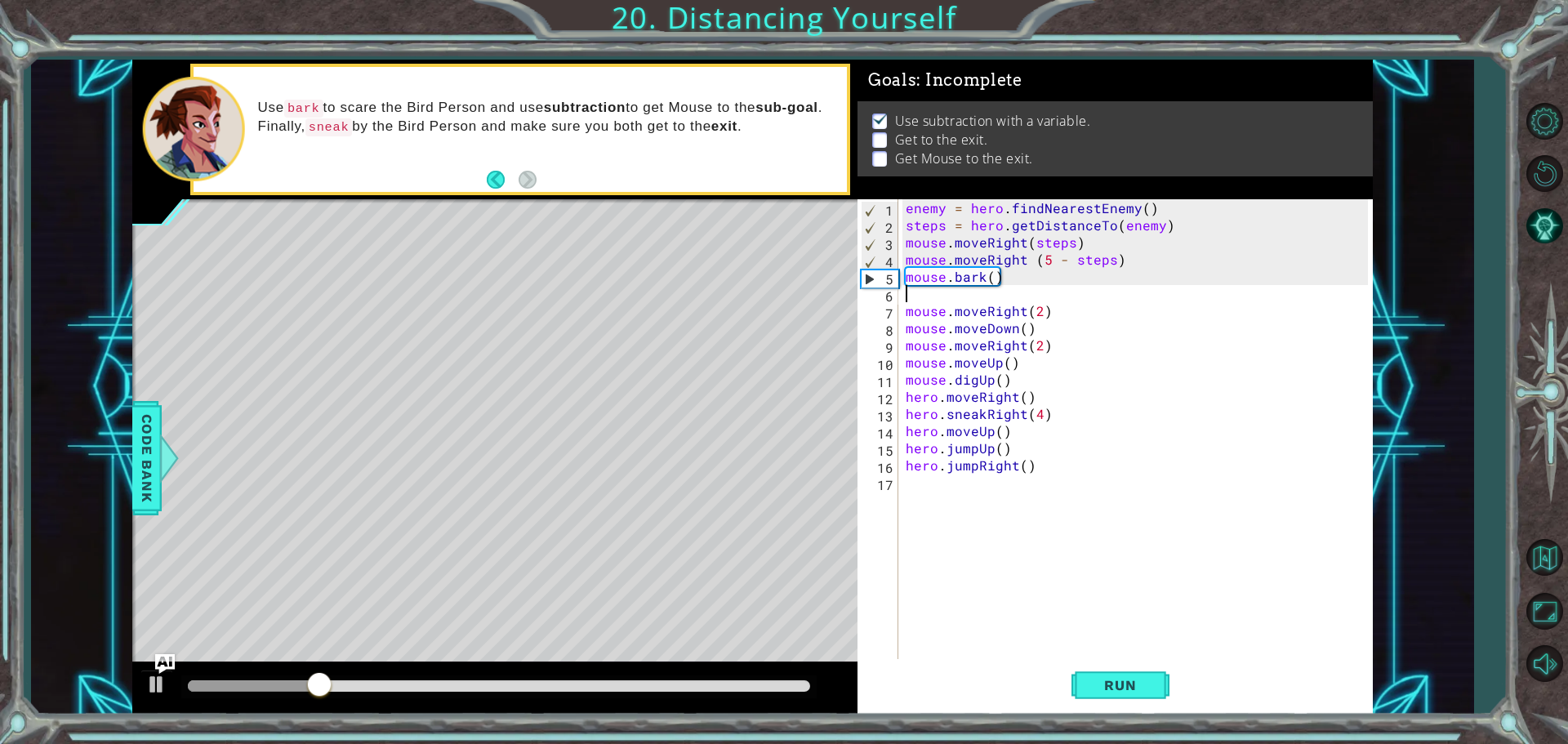
paste textarea "mouse.moveRight (5 - steps)"
type textarea "mouse.moveRight (5 - steps)"
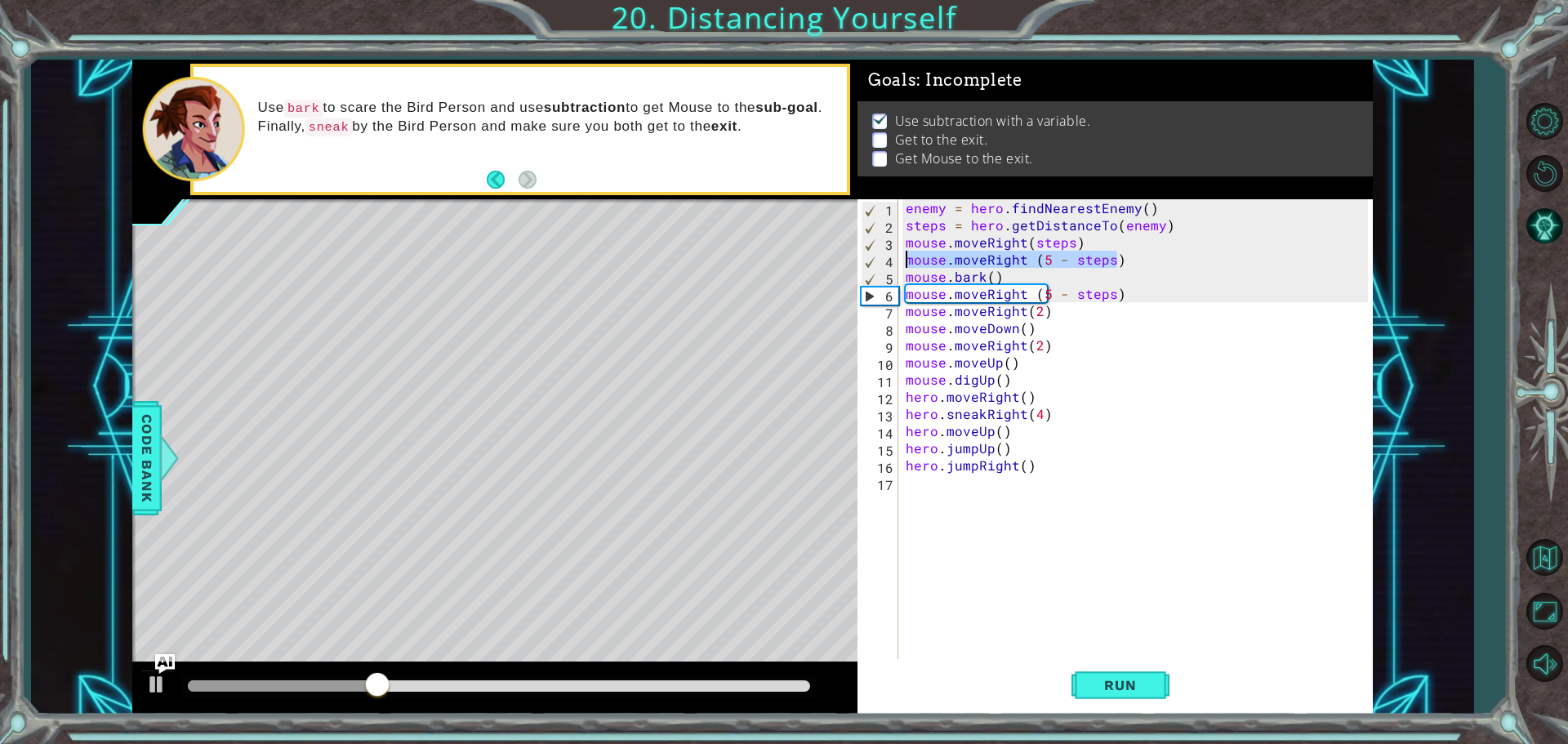
drag, startPoint x: 1108, startPoint y: 257, endPoint x: 891, endPoint y: 260, distance: 217.0
click at [891, 260] on div "mouse.moveRight (5 - steps) 1 2 3 4 5 6 7 8 9 10 11 12 13 14 15 16 17 enemy = h…" at bounding box center [1113, 430] width 510 height 463
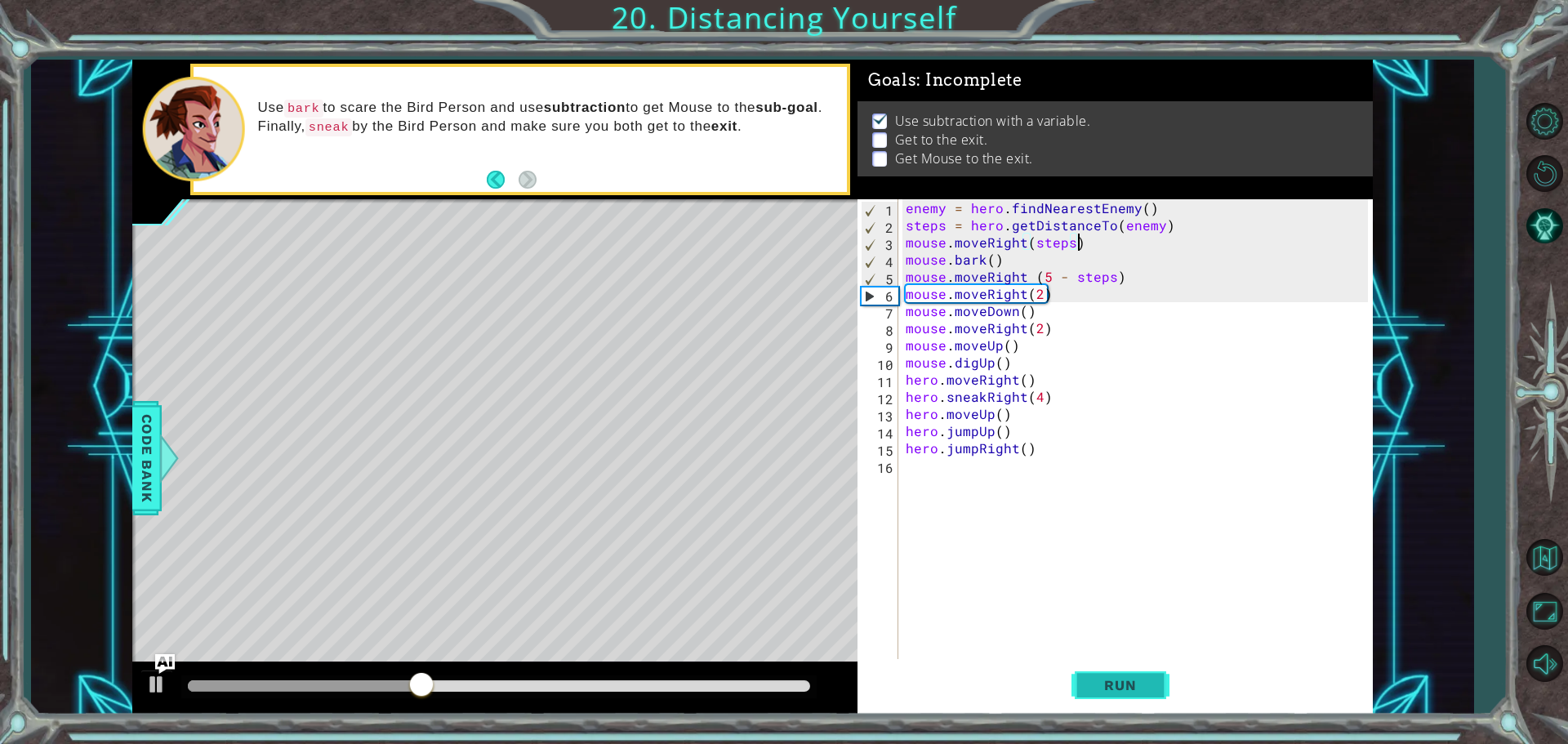
click at [1145, 683] on span "Run" at bounding box center [1120, 685] width 64 height 17
type textarea "mouse.moveRight(2)"
click at [1048, 292] on div "enemy = hero . findNearestEnemy ( ) steps = hero . getDistanceTo ( enemy ) mous…" at bounding box center [1139, 448] width 473 height 497
drag, startPoint x: 1056, startPoint y: 295, endPoint x: 904, endPoint y: 301, distance: 152.1
click at [904, 301] on div "enemy = hero . findNearestEnemy ( ) steps = hero . getDistanceTo ( enemy ) mous…" at bounding box center [1139, 448] width 473 height 497
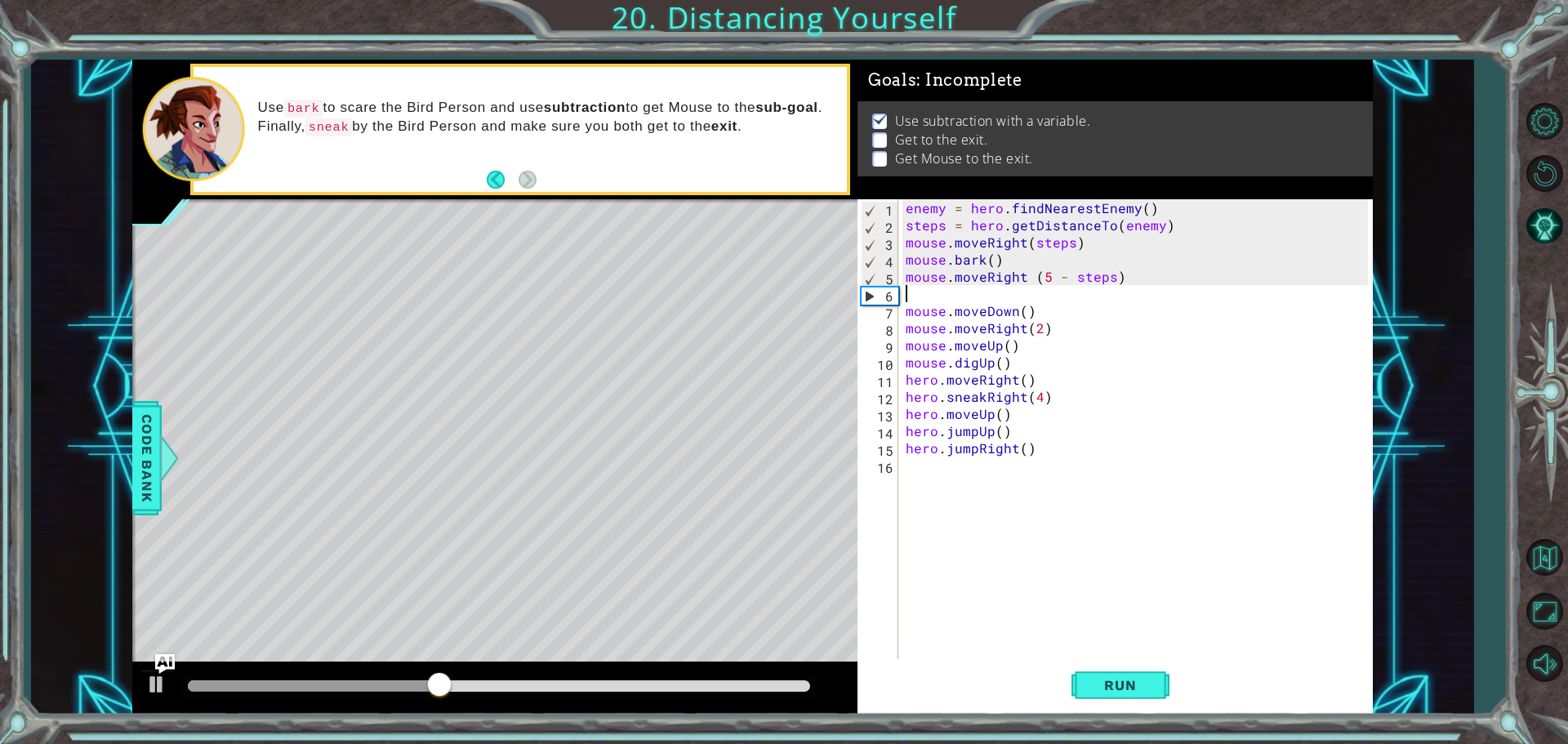
type textarea "mouse.moveRight (5 - steps)"
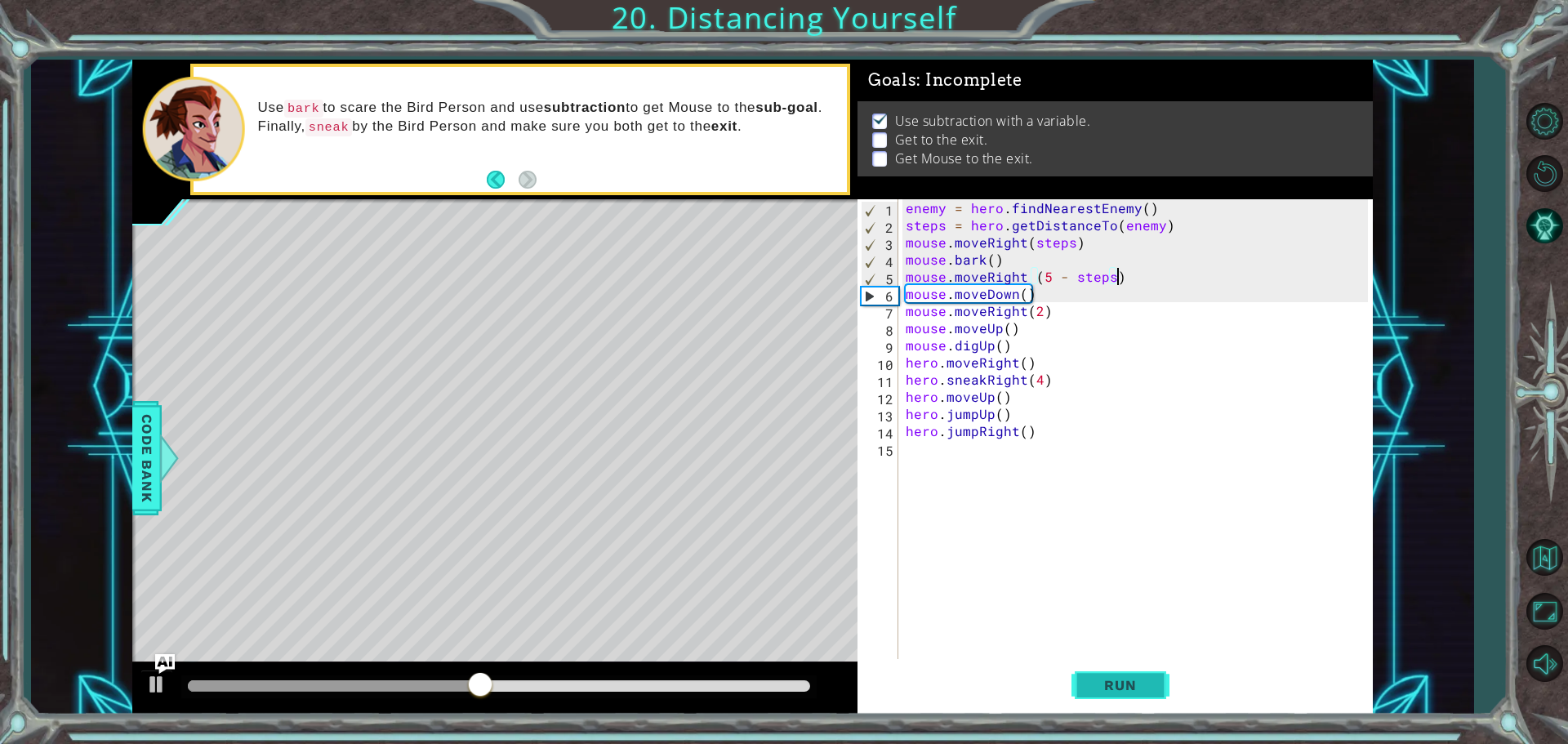
click at [1132, 676] on button "Run" at bounding box center [1120, 684] width 98 height 51
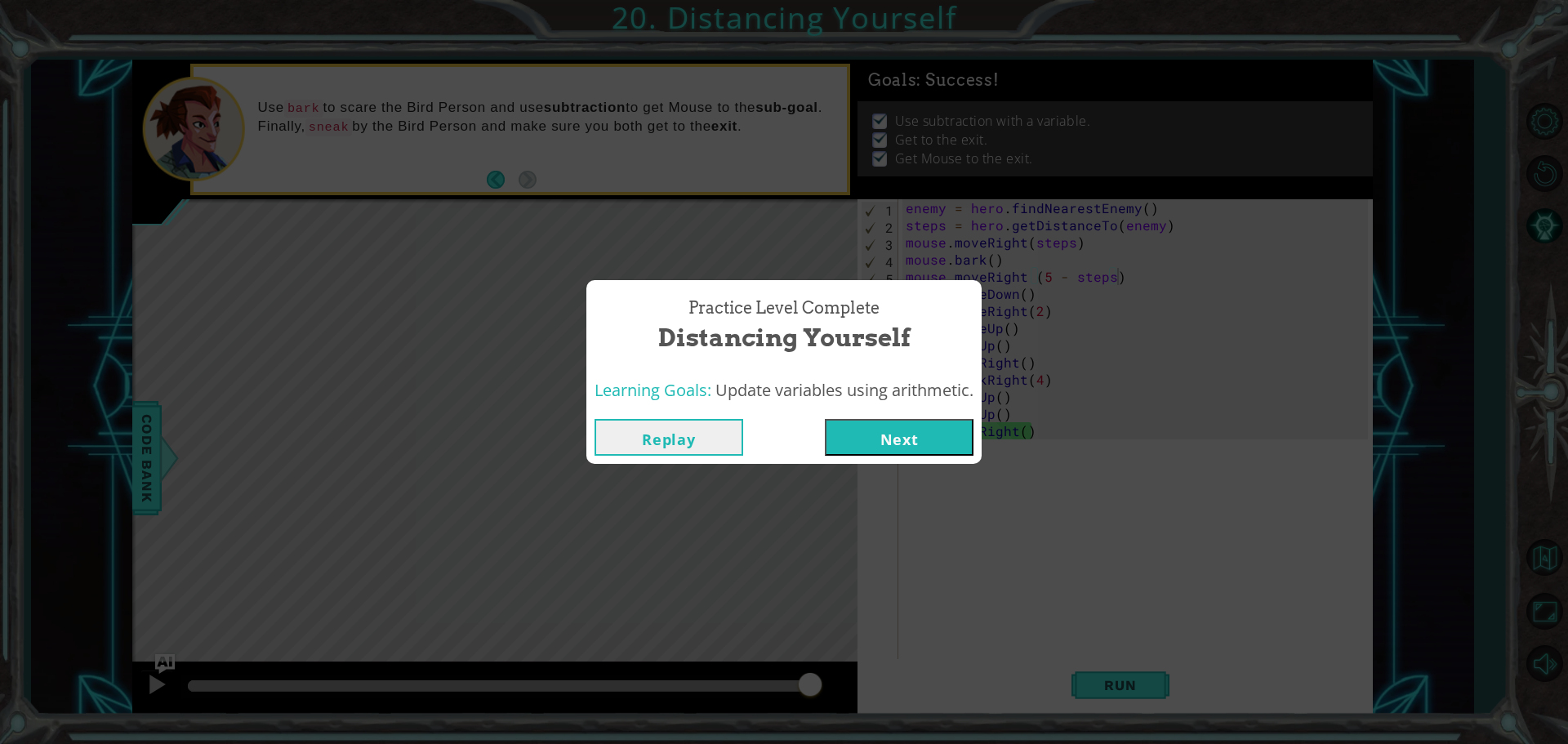
click at [875, 434] on button "Next" at bounding box center [899, 438] width 149 height 37
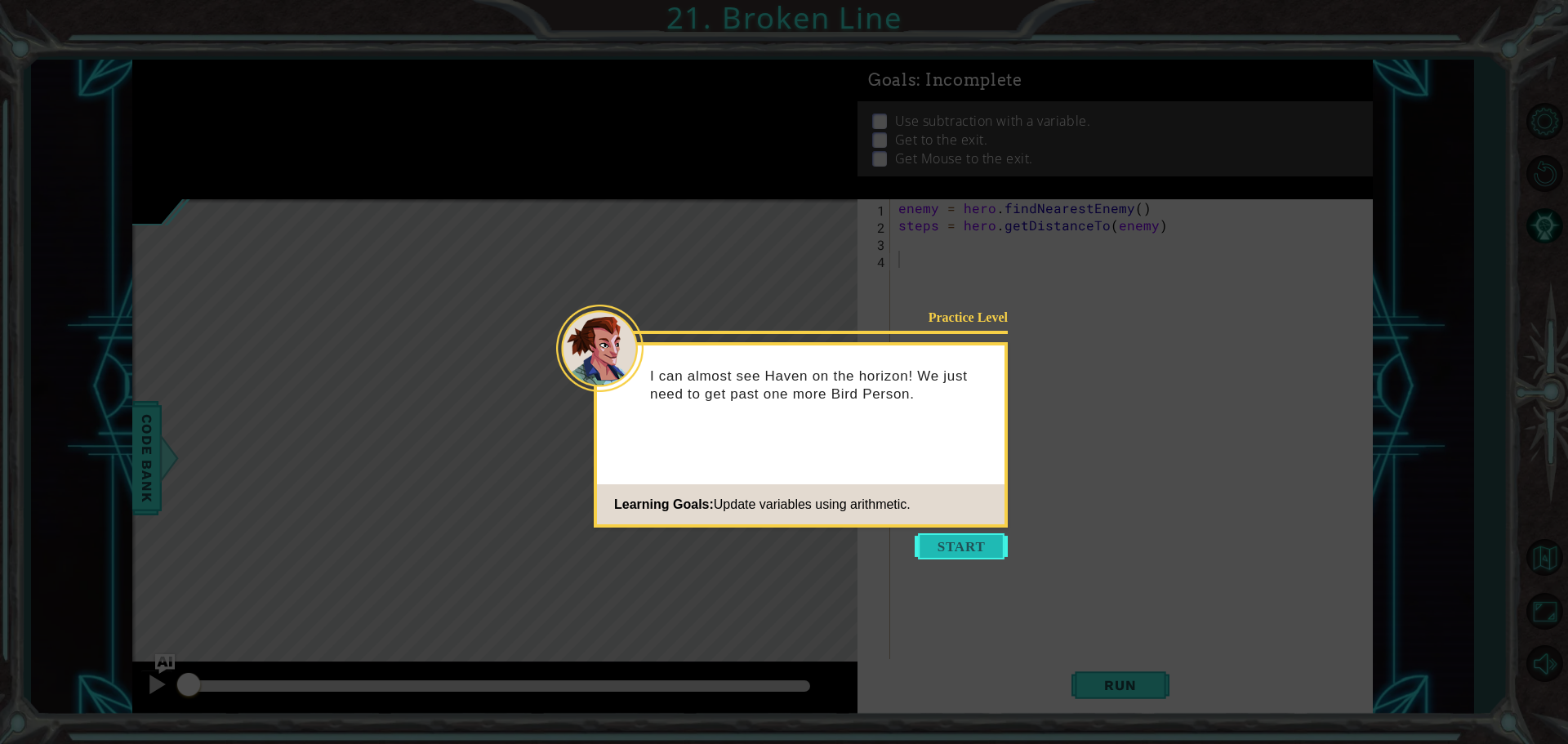
click at [958, 543] on button "Start" at bounding box center [961, 546] width 93 height 26
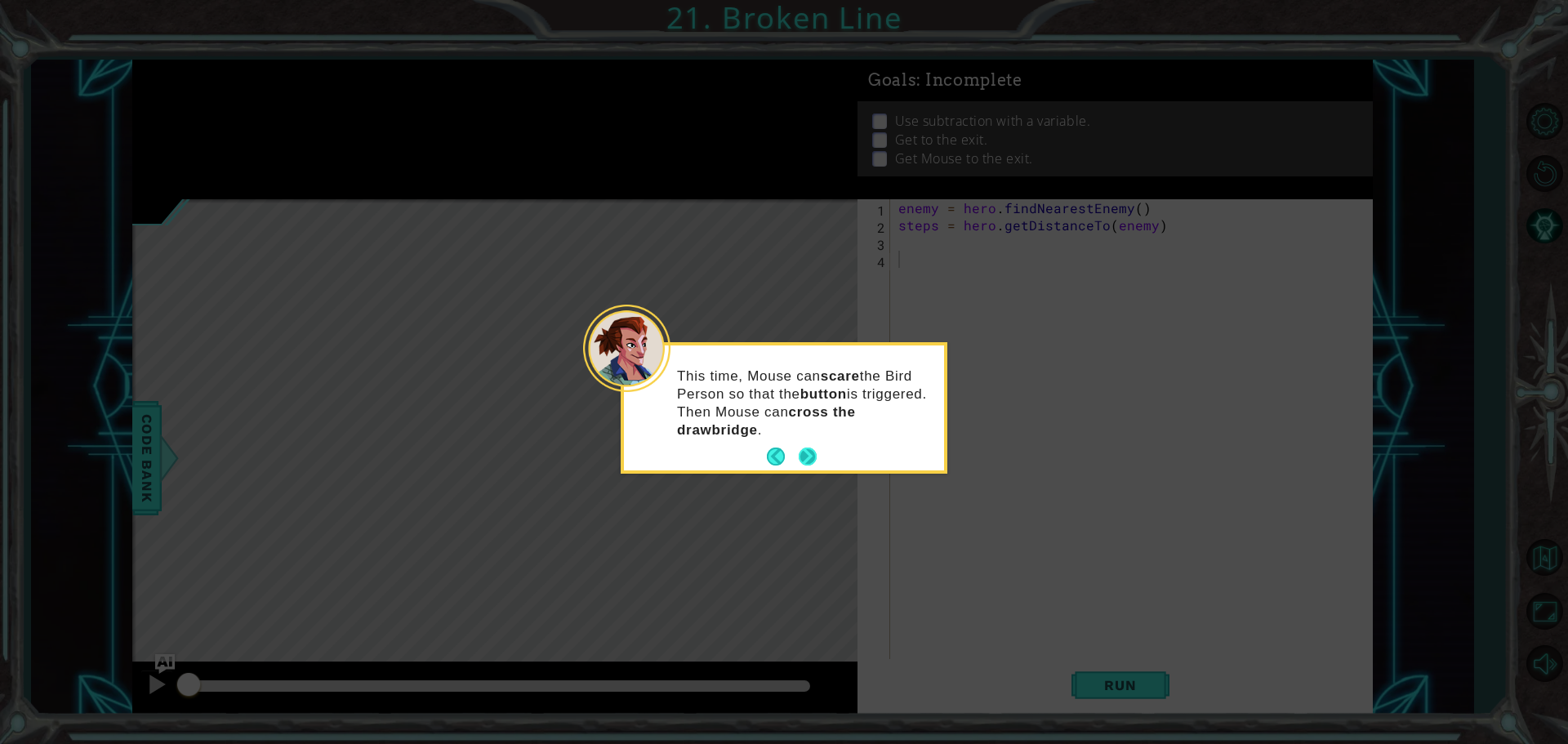
click at [813, 461] on button "Next" at bounding box center [807, 457] width 18 height 18
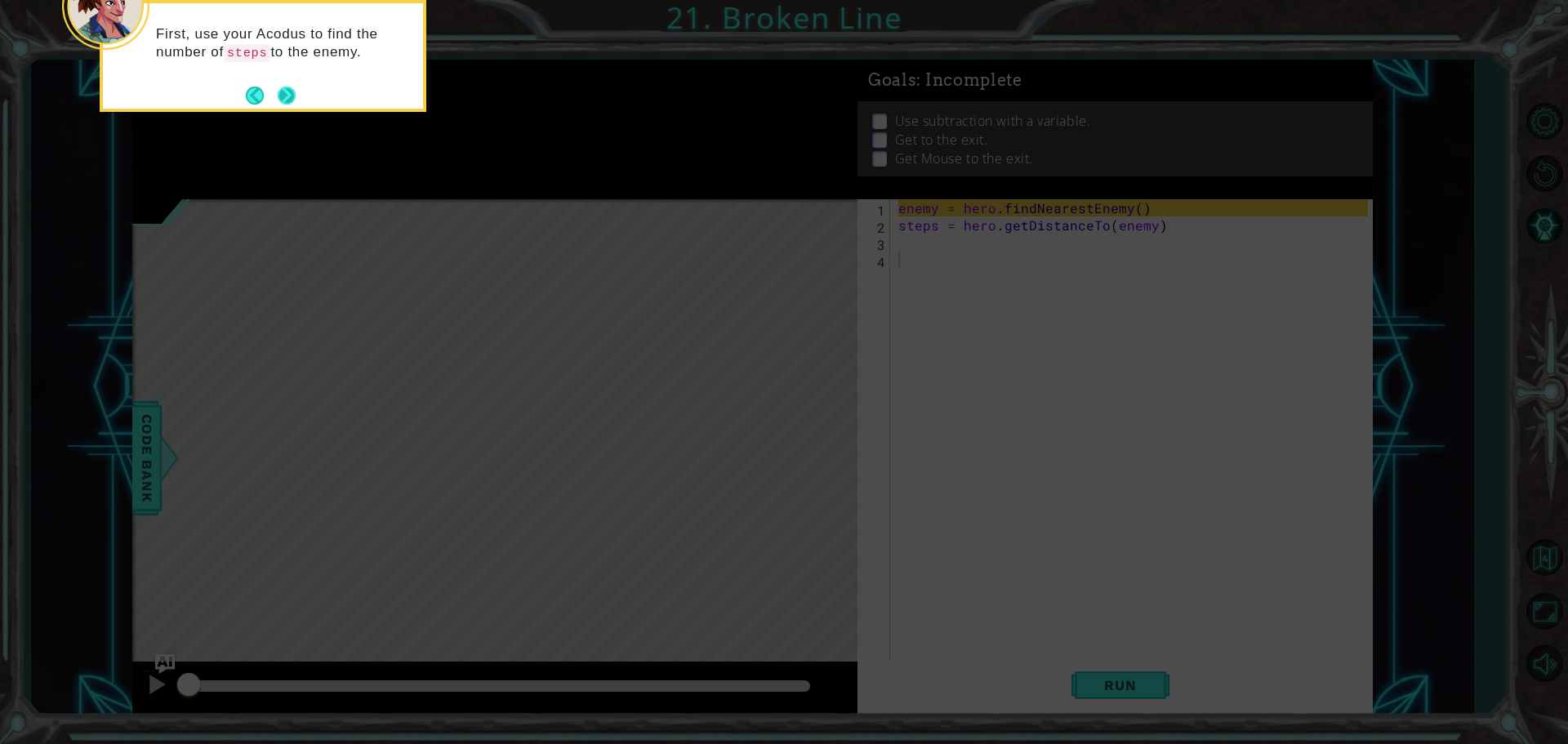
click at [283, 86] on button "Next" at bounding box center [286, 94] width 19 height 19
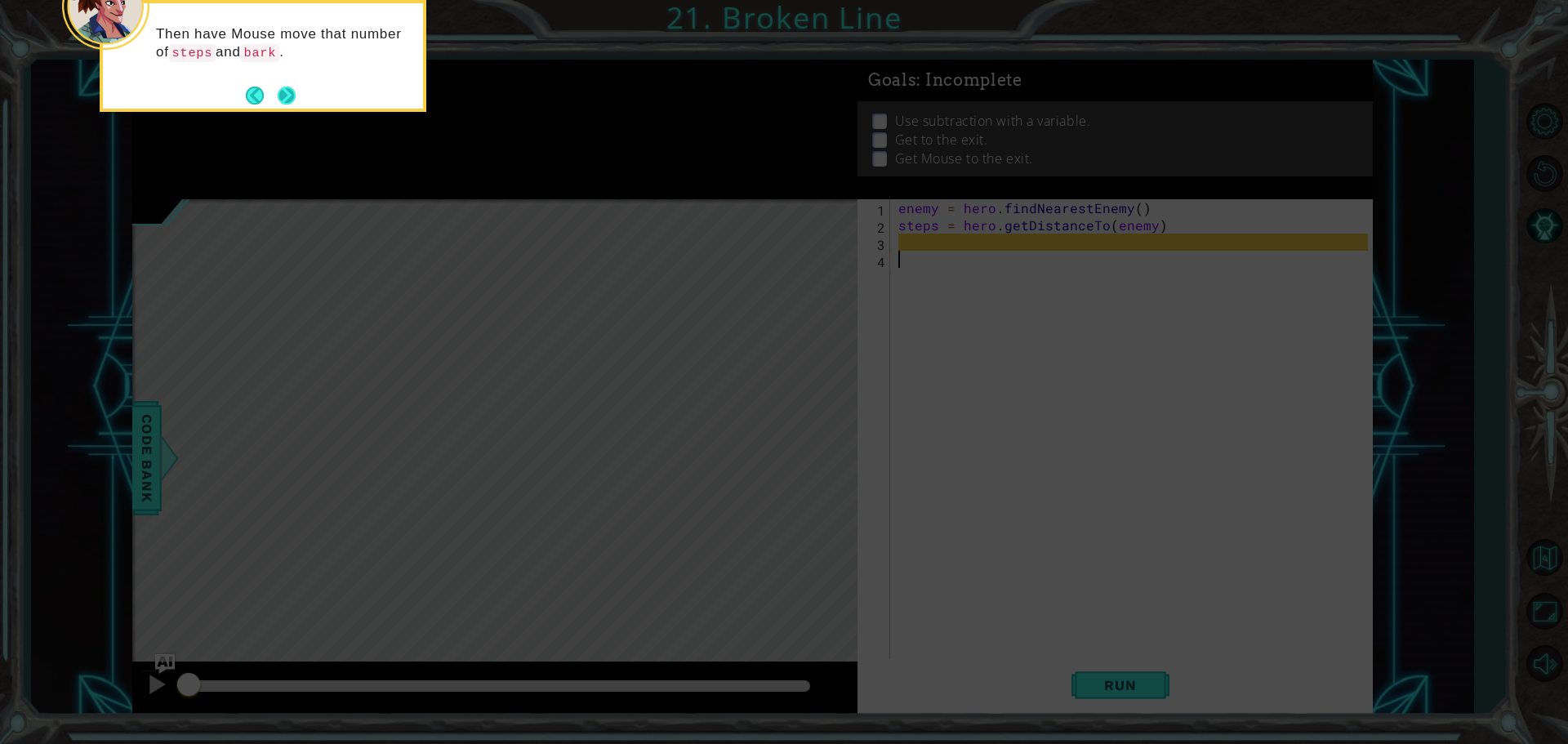
click at [292, 85] on button "Next" at bounding box center [287, 95] width 20 height 20
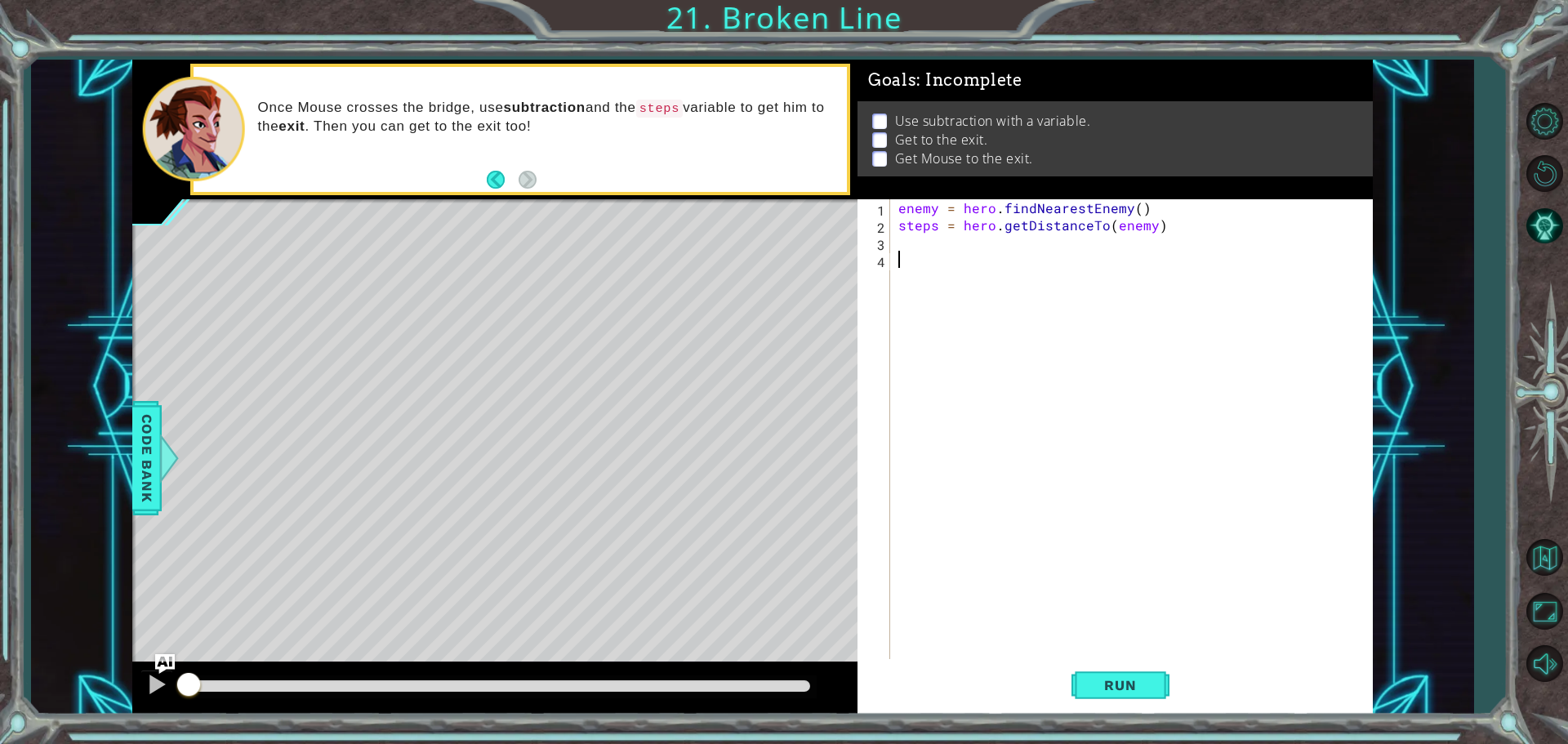
click at [968, 237] on div "enemy = hero . findNearestEnemy ( ) steps = hero . getDistanceTo ( enemy )" at bounding box center [1135, 448] width 481 height 497
type textarea "mouse.moveUp(steps)"
type textarea "mouse.bark()"
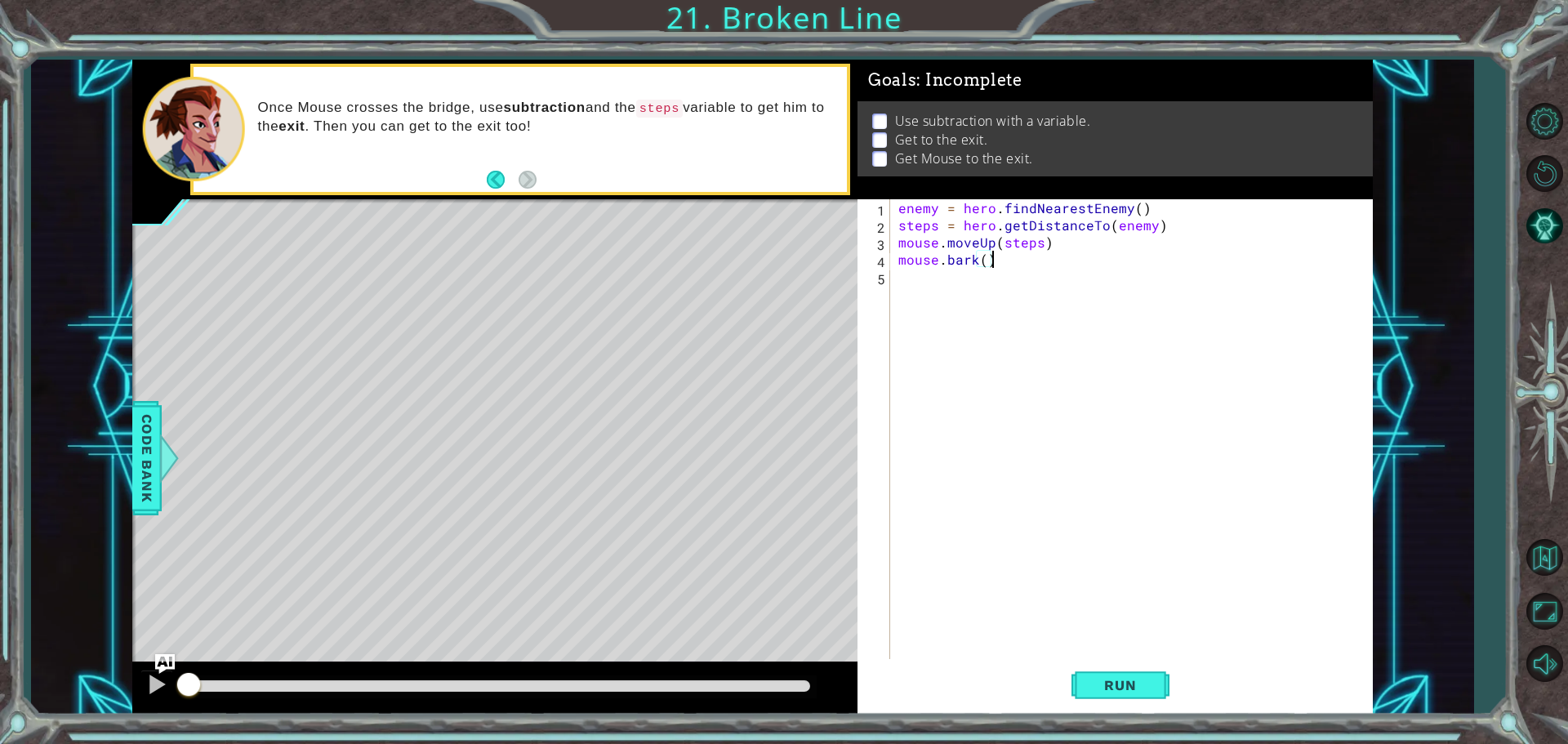
scroll to position [0, 0]
type textarea "m"
click at [1109, 693] on span "Run" at bounding box center [1120, 685] width 64 height 17
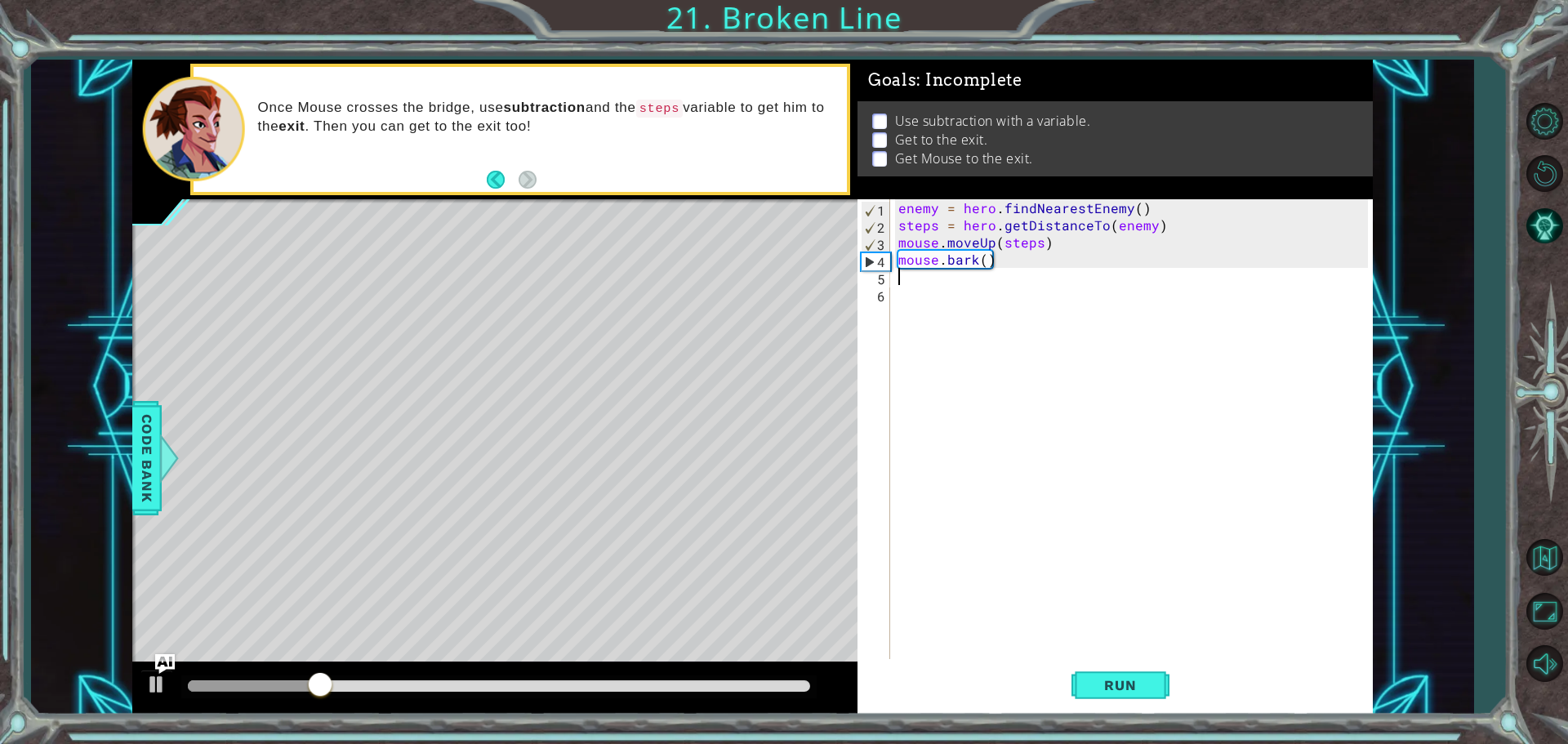
click at [1028, 331] on div "enemy = hero . findNearestEnemy ( ) steps = hero . getDistanceTo ( enemy ) mous…" at bounding box center [1135, 448] width 481 height 497
click at [984, 282] on div "enemy = hero . findNearestEnemy ( ) steps = hero . getDistanceTo ( enemy ) mous…" at bounding box center [1135, 448] width 481 height 497
type textarea "mouse.moveRight(2)"
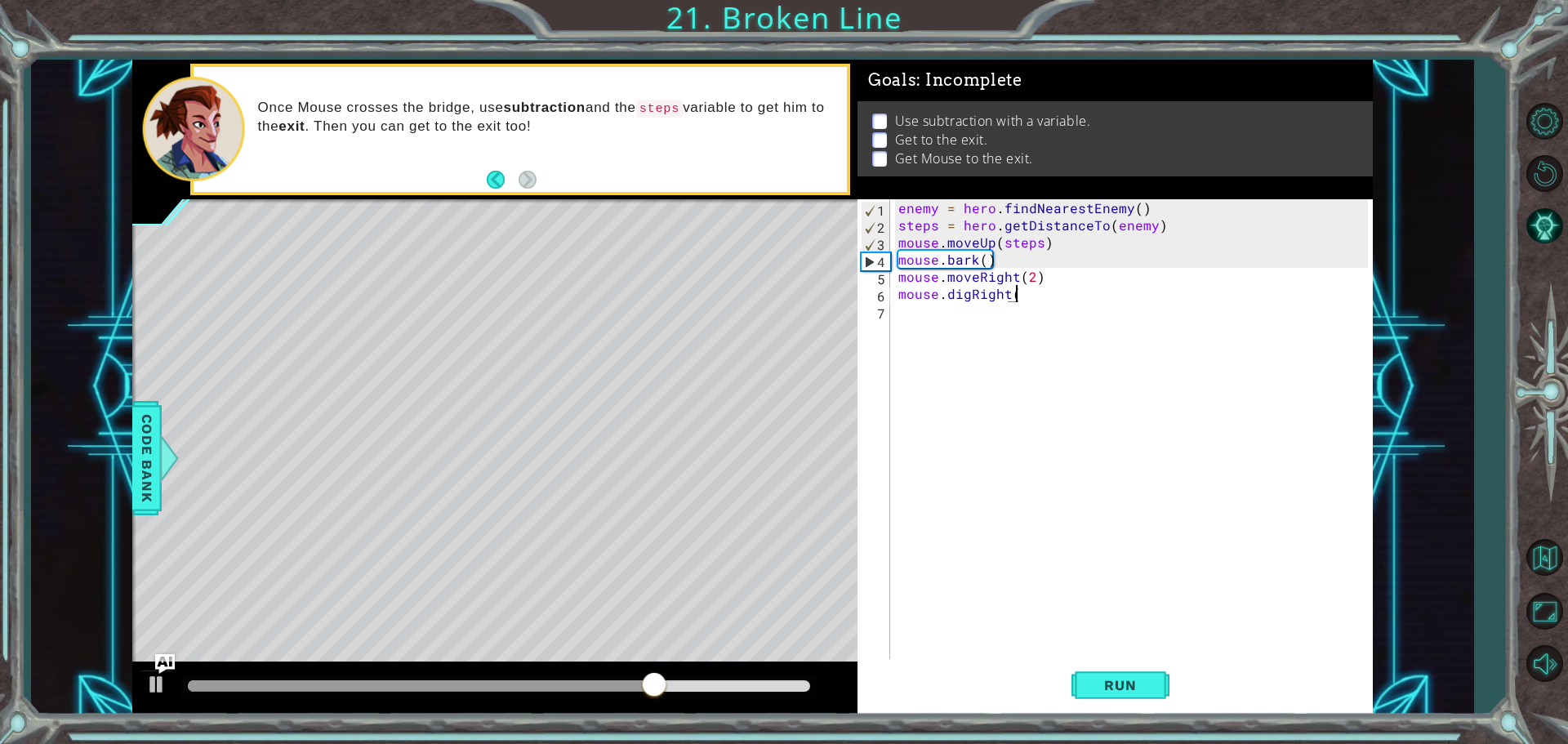
type textarea "mouse.digRight()"
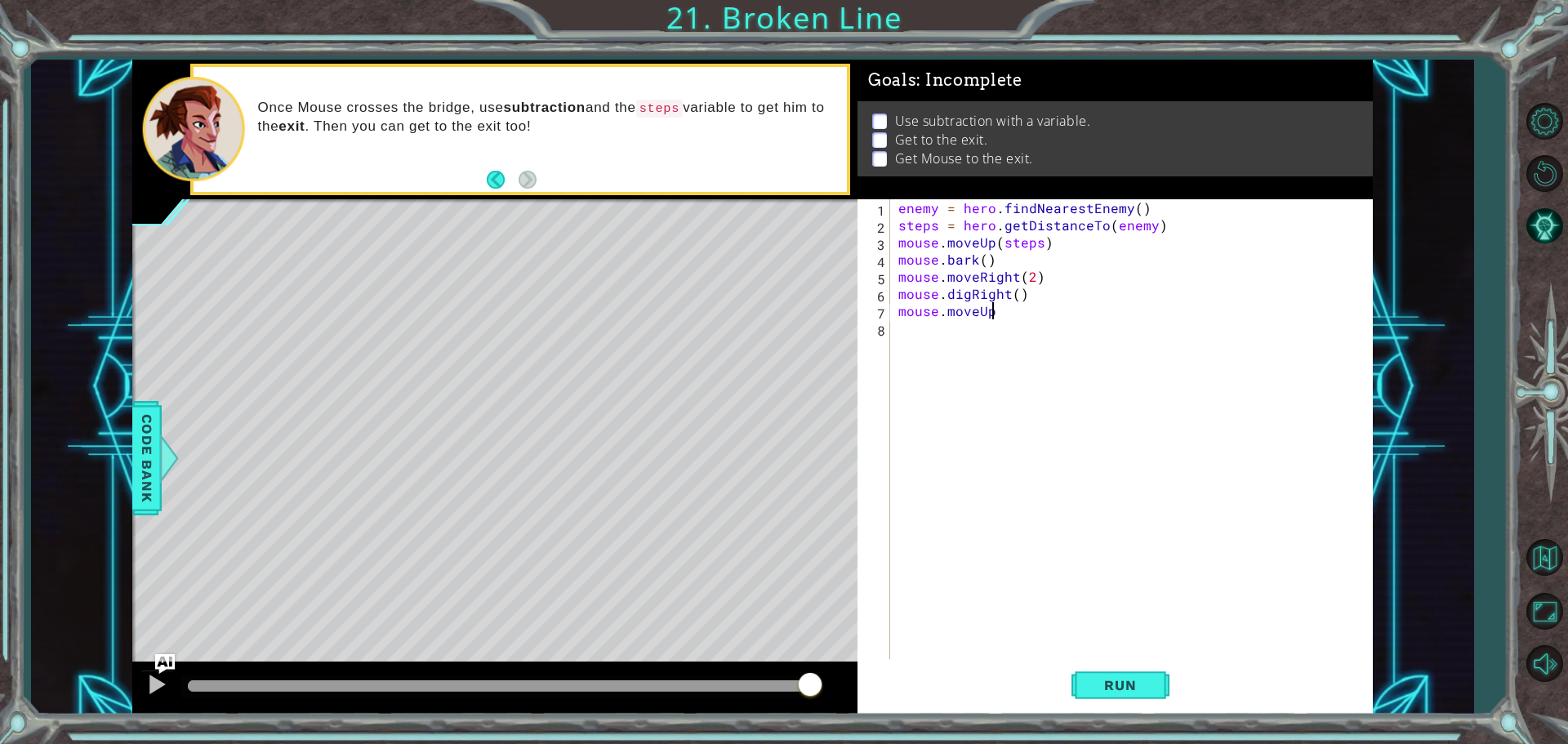
scroll to position [0, 5]
click at [1130, 675] on button "Run" at bounding box center [1120, 684] width 98 height 51
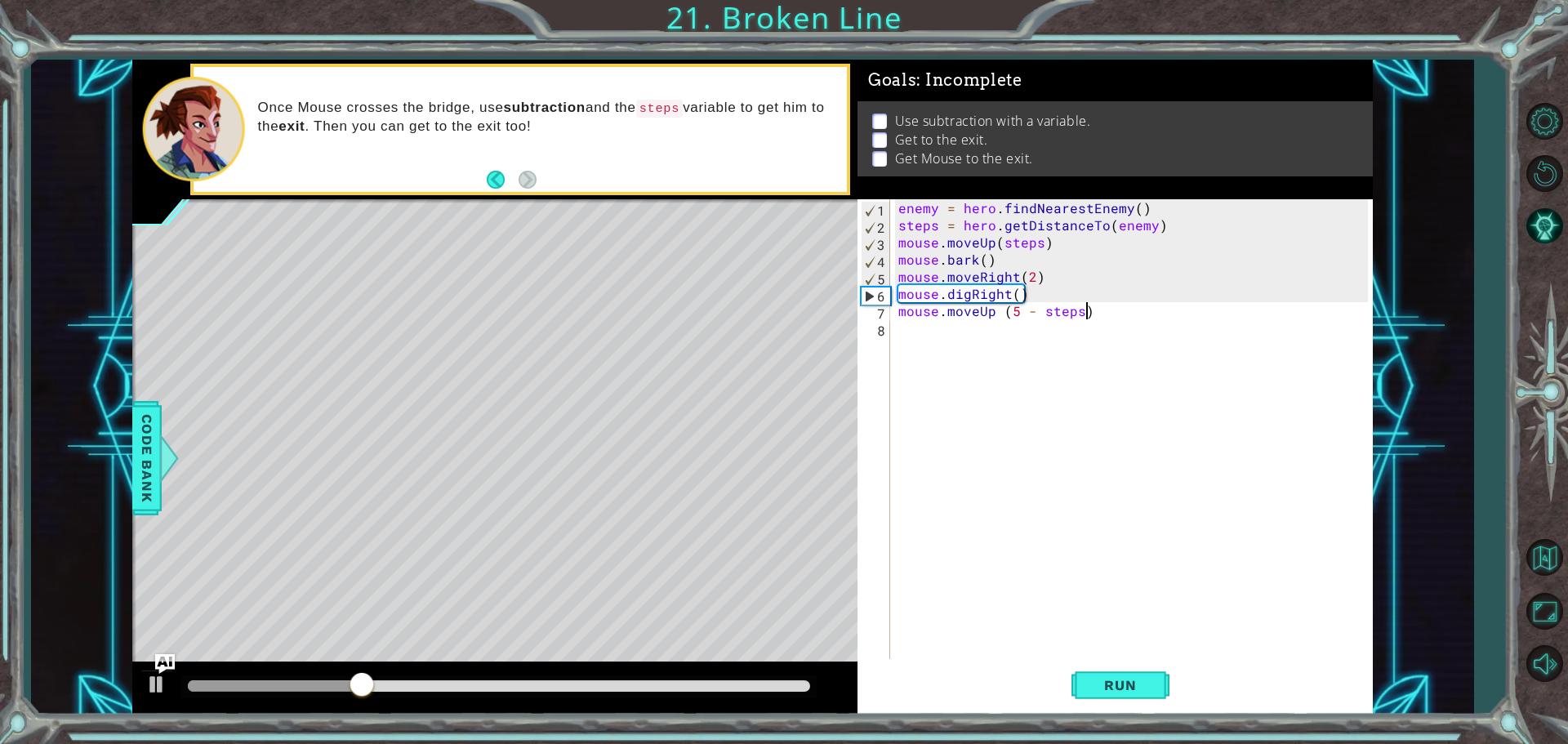
scroll to position [0, 11]
type textarea "mouse.moveUp (5 - steps)"
click at [1130, 679] on span "Run" at bounding box center [1120, 685] width 64 height 17
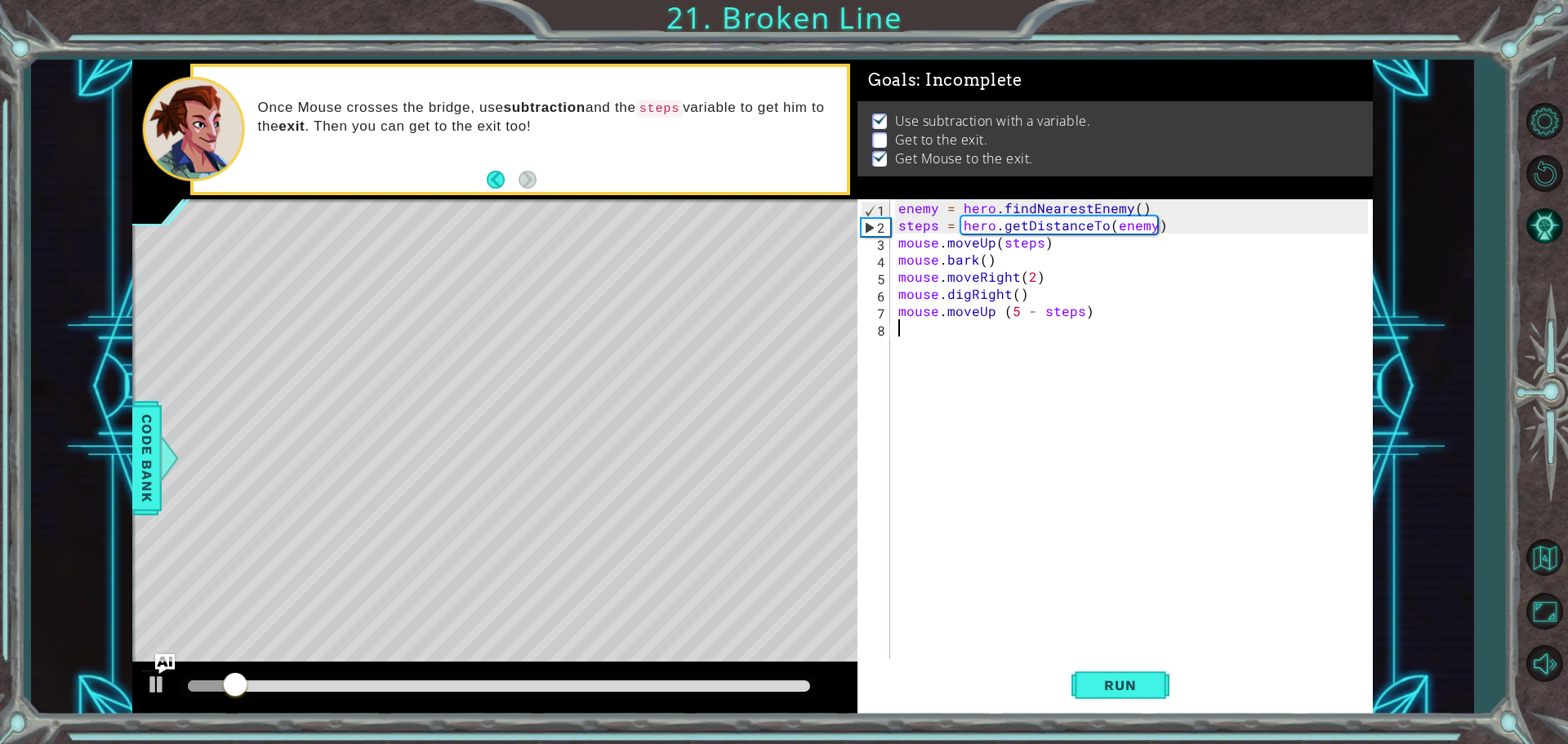
click at [1092, 453] on div "enemy = hero . findNearestEnemy ( ) steps = hero . getDistanceTo ( enemy ) mous…" at bounding box center [1135, 448] width 481 height 497
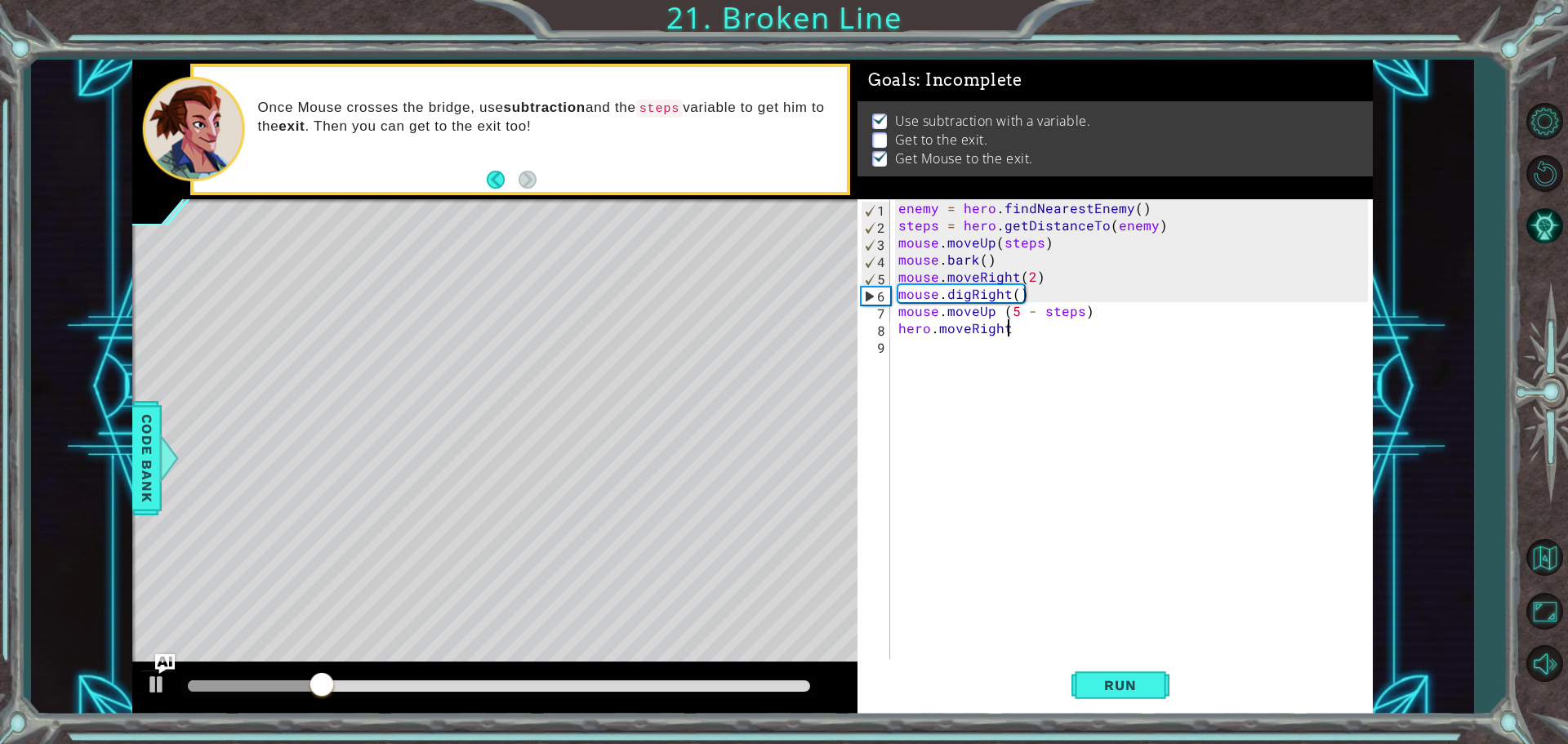
scroll to position [0, 6]
type textarea "hero.moveRight()"
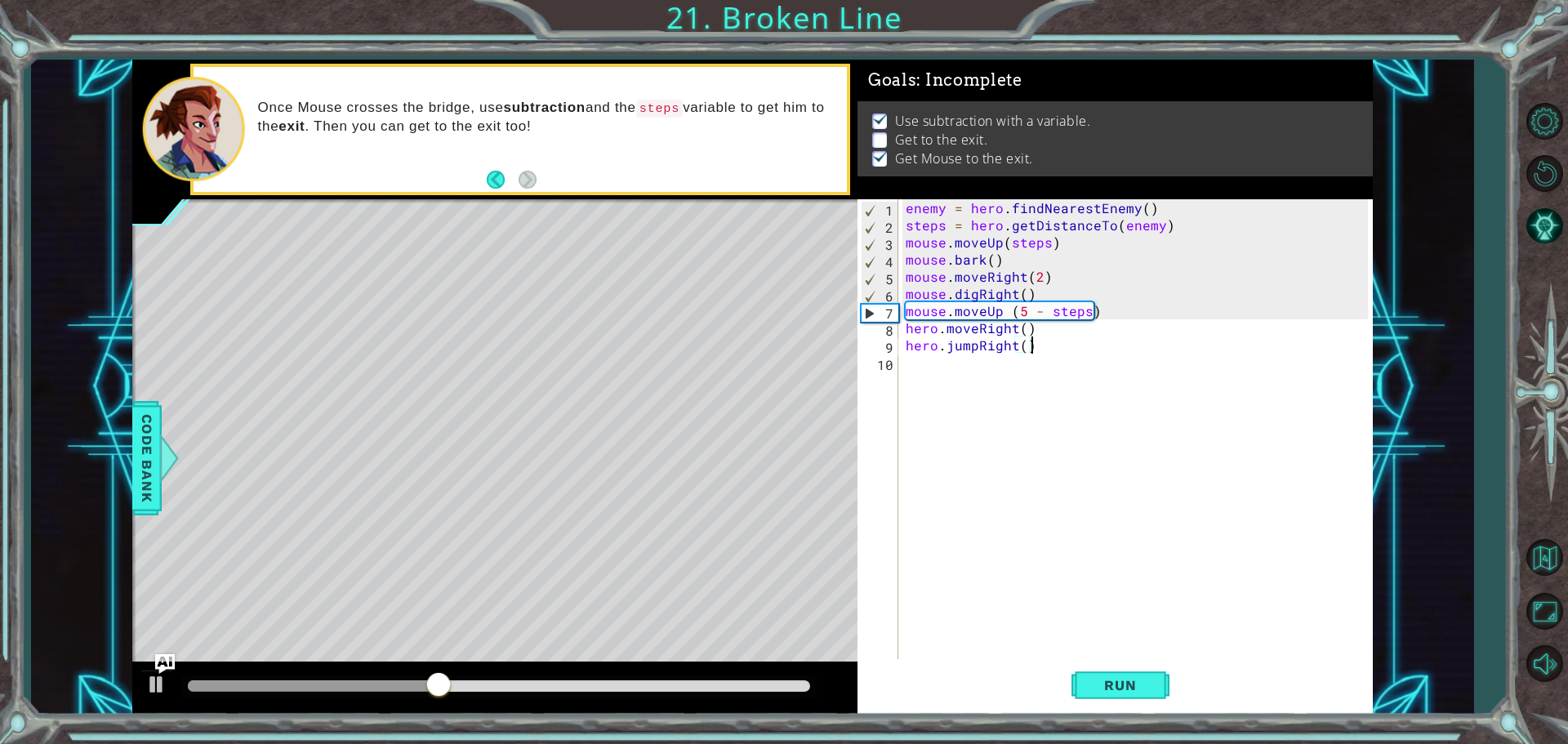
type textarea "hero.jumpRight()"
drag, startPoint x: 809, startPoint y: 322, endPoint x: 934, endPoint y: 372, distance: 134.6
click at [827, 325] on div "Level Map" at bounding box center [509, 439] width 754 height 481
drag, startPoint x: 1207, startPoint y: 444, endPoint x: 997, endPoint y: 377, distance: 220.4
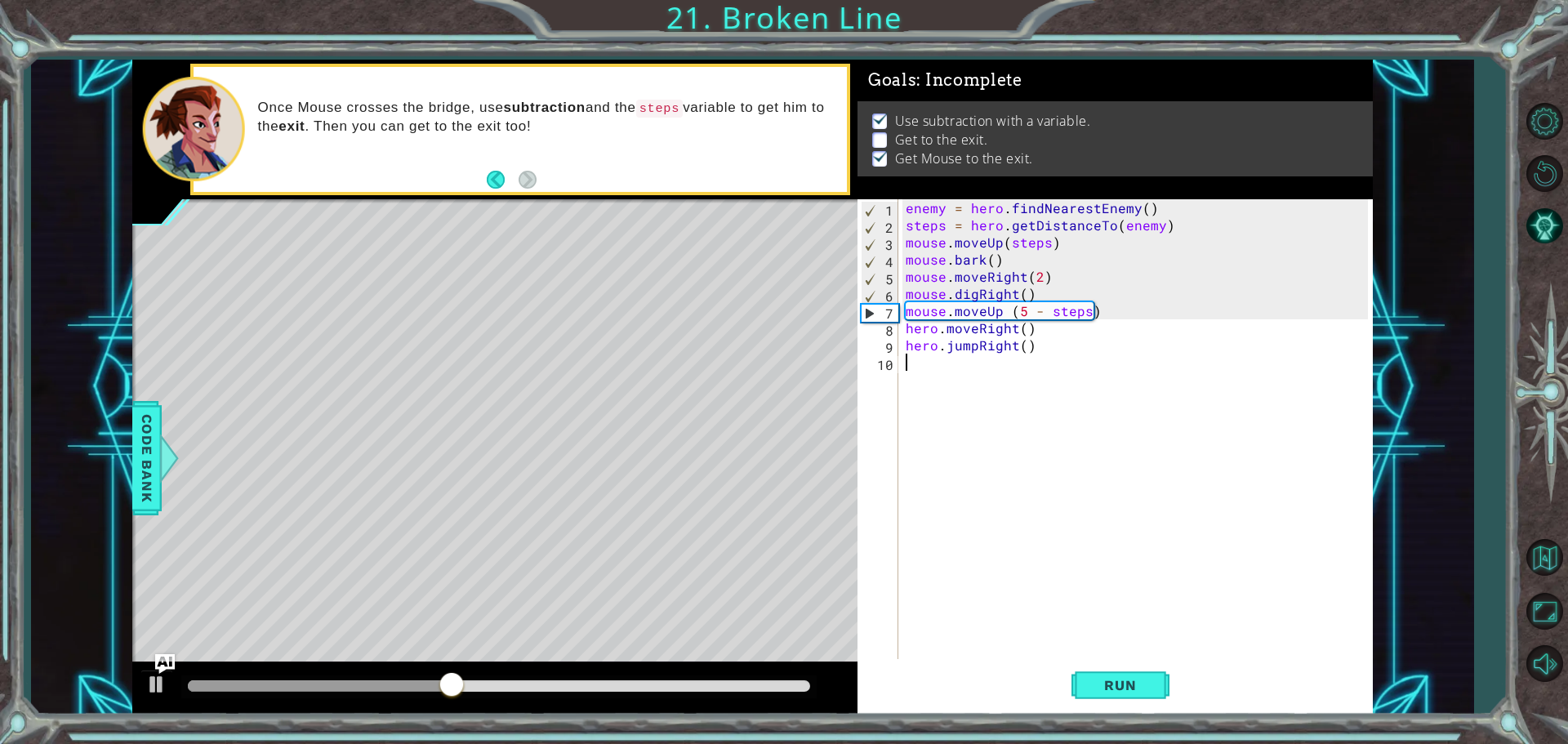
click at [957, 383] on div "enemy = hero . findNearestEnemy ( ) steps = hero . getDistanceTo ( enemy ) mous…" at bounding box center [1139, 448] width 473 height 497
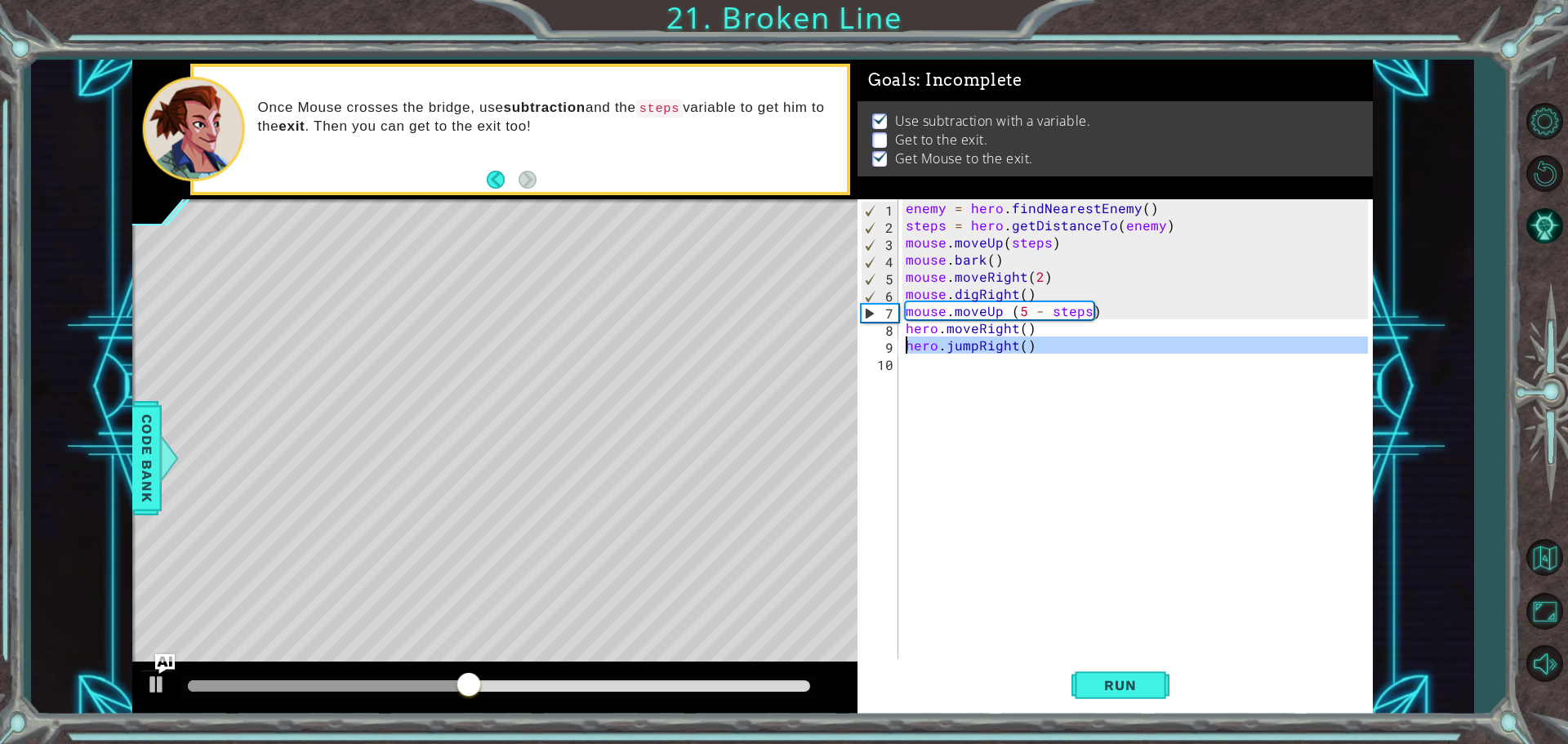
drag, startPoint x: 1040, startPoint y: 357, endPoint x: 894, endPoint y: 338, distance: 147.2
click at [894, 338] on div "1 2 3 4 5 6 7 8 9 10 enemy = hero . findNearestEnemy ( ) steps = hero . getDist…" at bounding box center [1113, 430] width 510 height 463
type textarea "hero.jumpRight()"
click at [1256, 491] on div "enemy = hero . findNearestEnemy ( ) steps = hero . getDistanceTo ( enemy ) mous…" at bounding box center [1134, 430] width 465 height 463
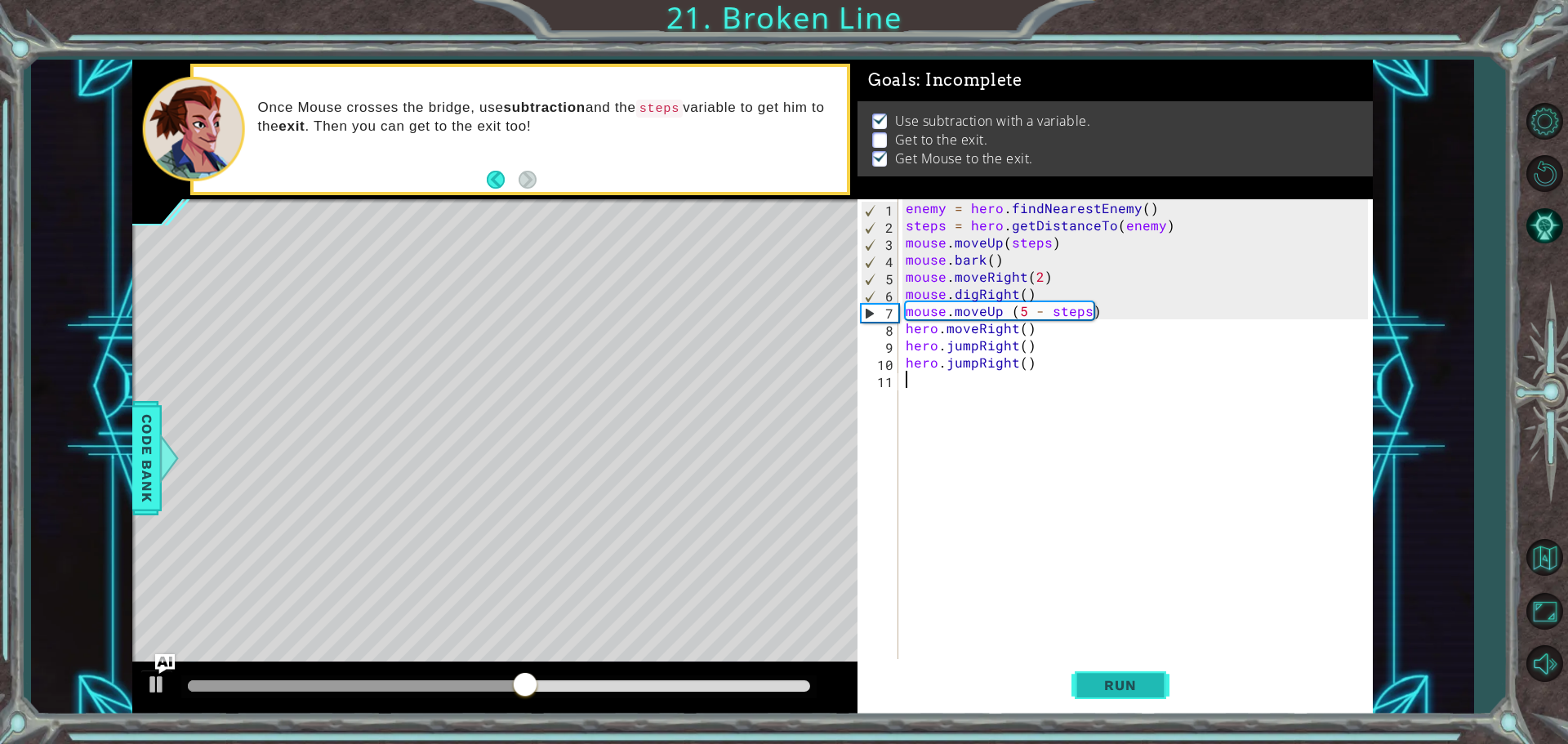
drag, startPoint x: 1130, startPoint y: 682, endPoint x: 1123, endPoint y: 674, distance: 10.6
click at [1129, 678] on span "Run" at bounding box center [1120, 685] width 64 height 17
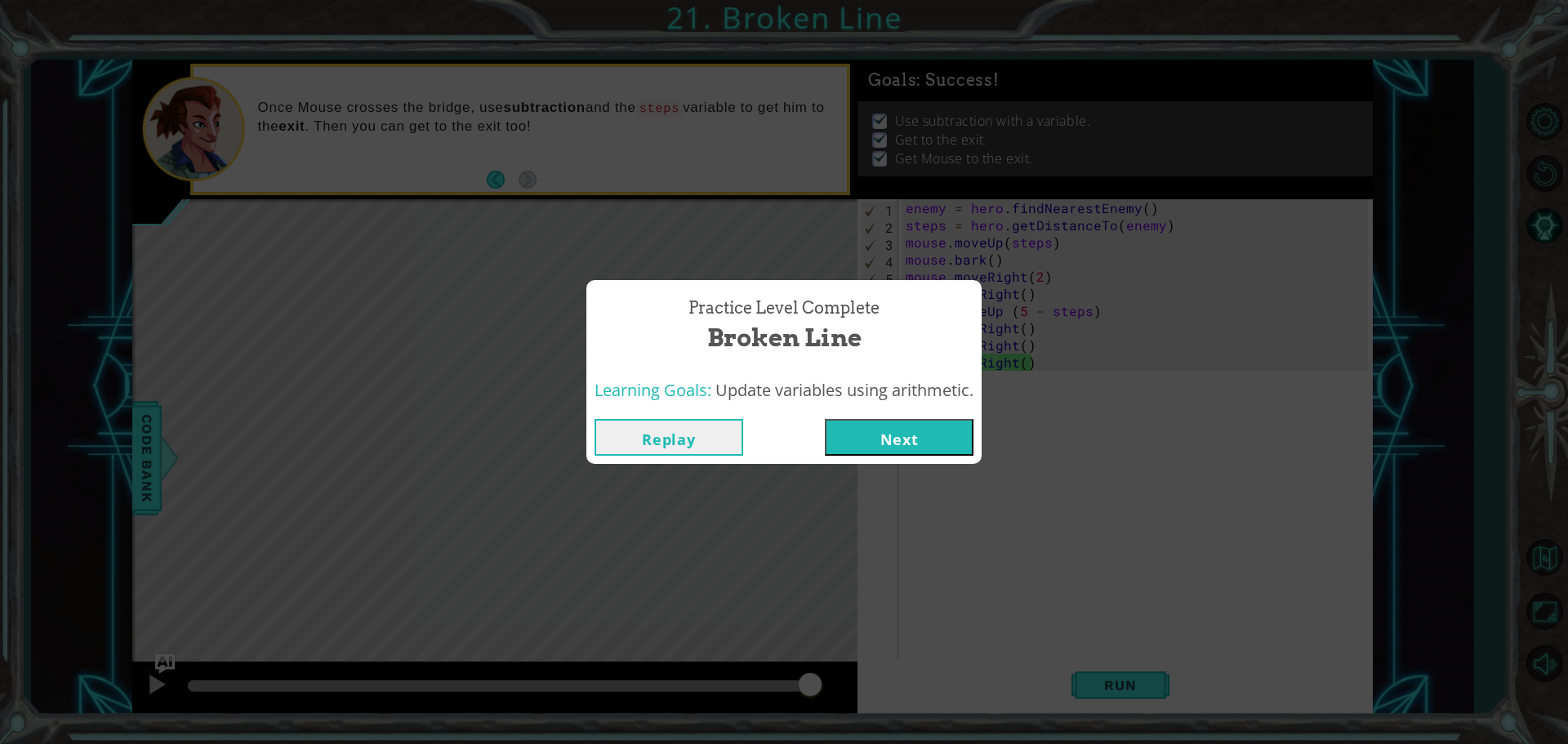
click at [946, 437] on button "Next" at bounding box center [899, 438] width 149 height 37
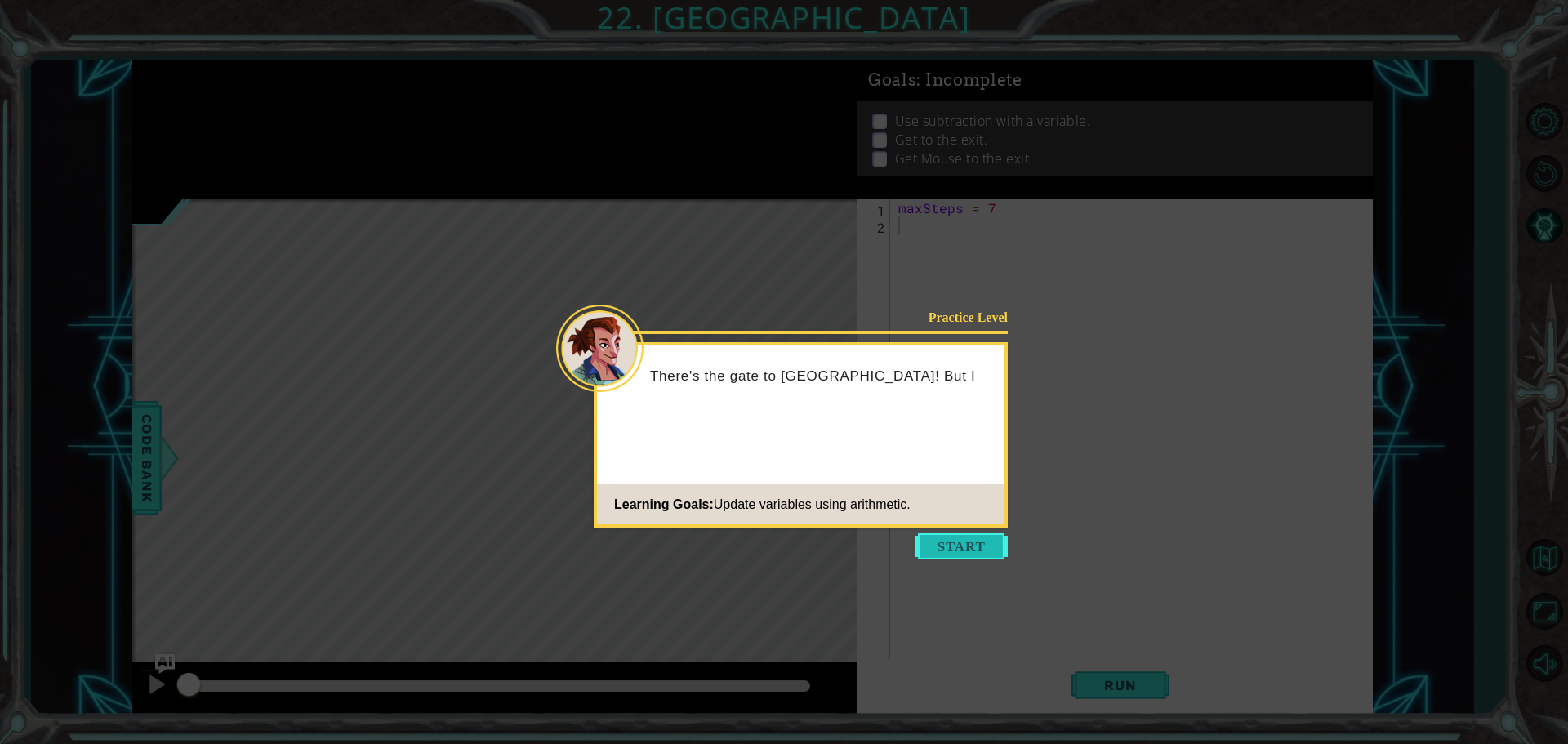
click at [956, 559] on button "Start" at bounding box center [961, 546] width 93 height 26
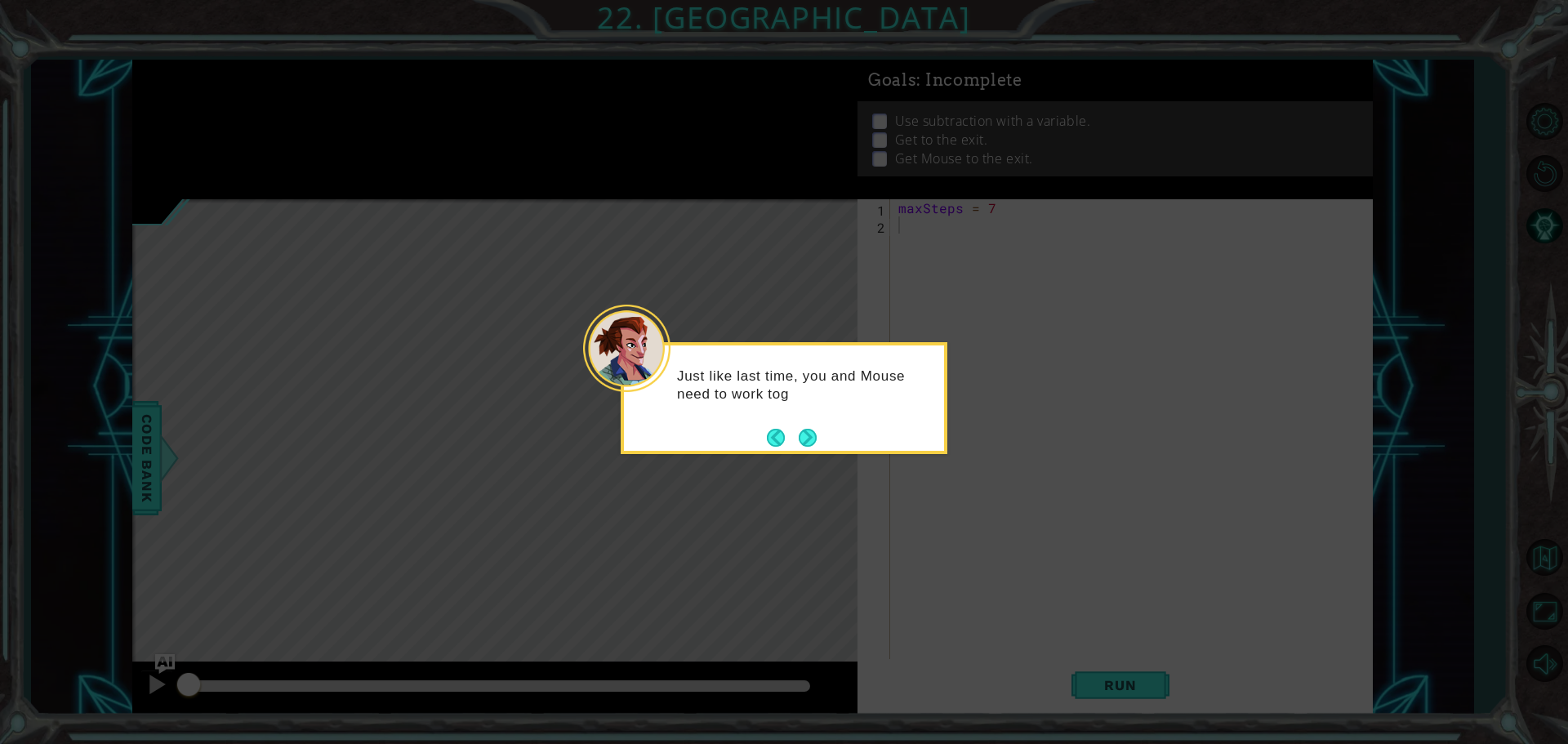
click at [801, 442] on button "Next" at bounding box center [806, 437] width 30 height 30
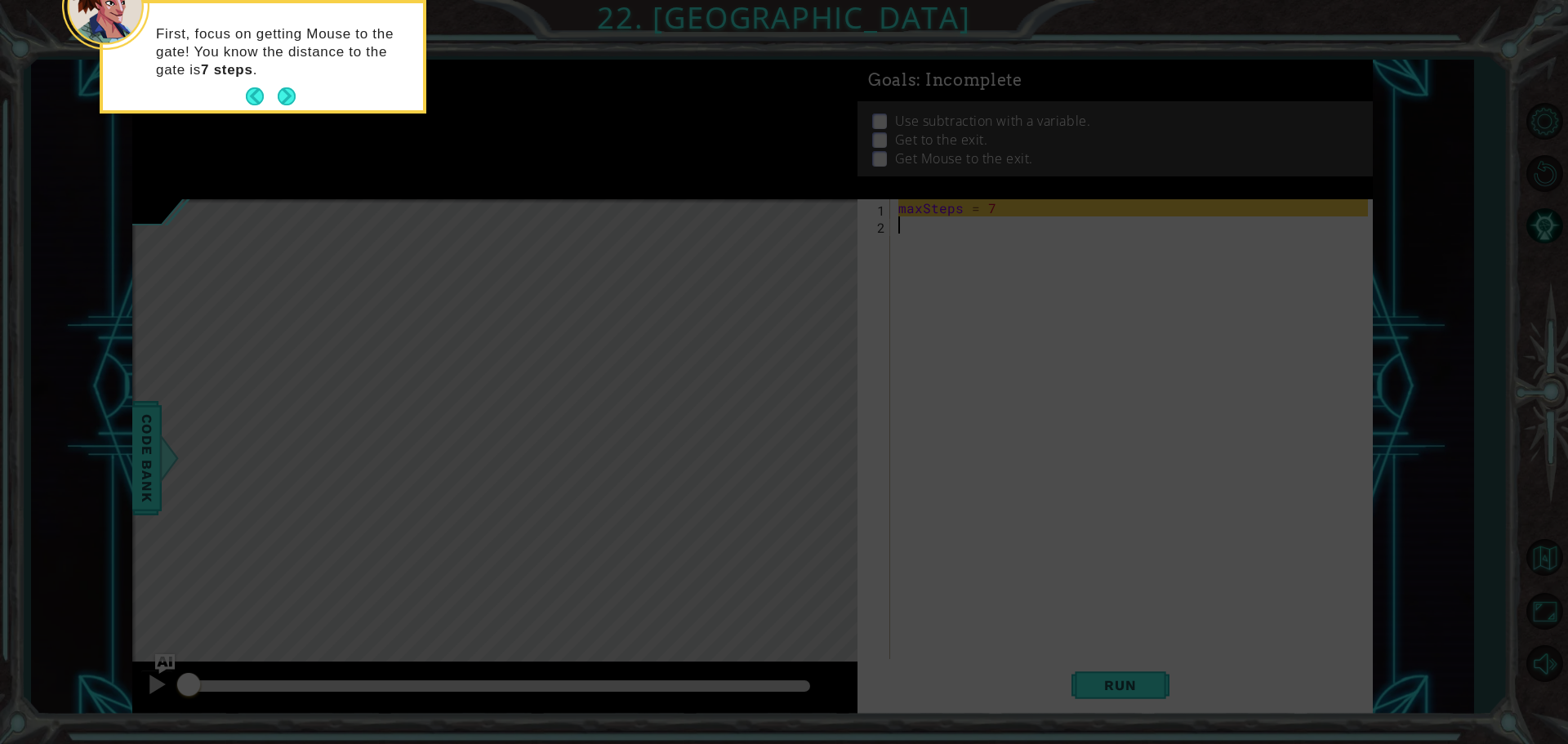
click at [289, 86] on button "Next" at bounding box center [286, 95] width 19 height 19
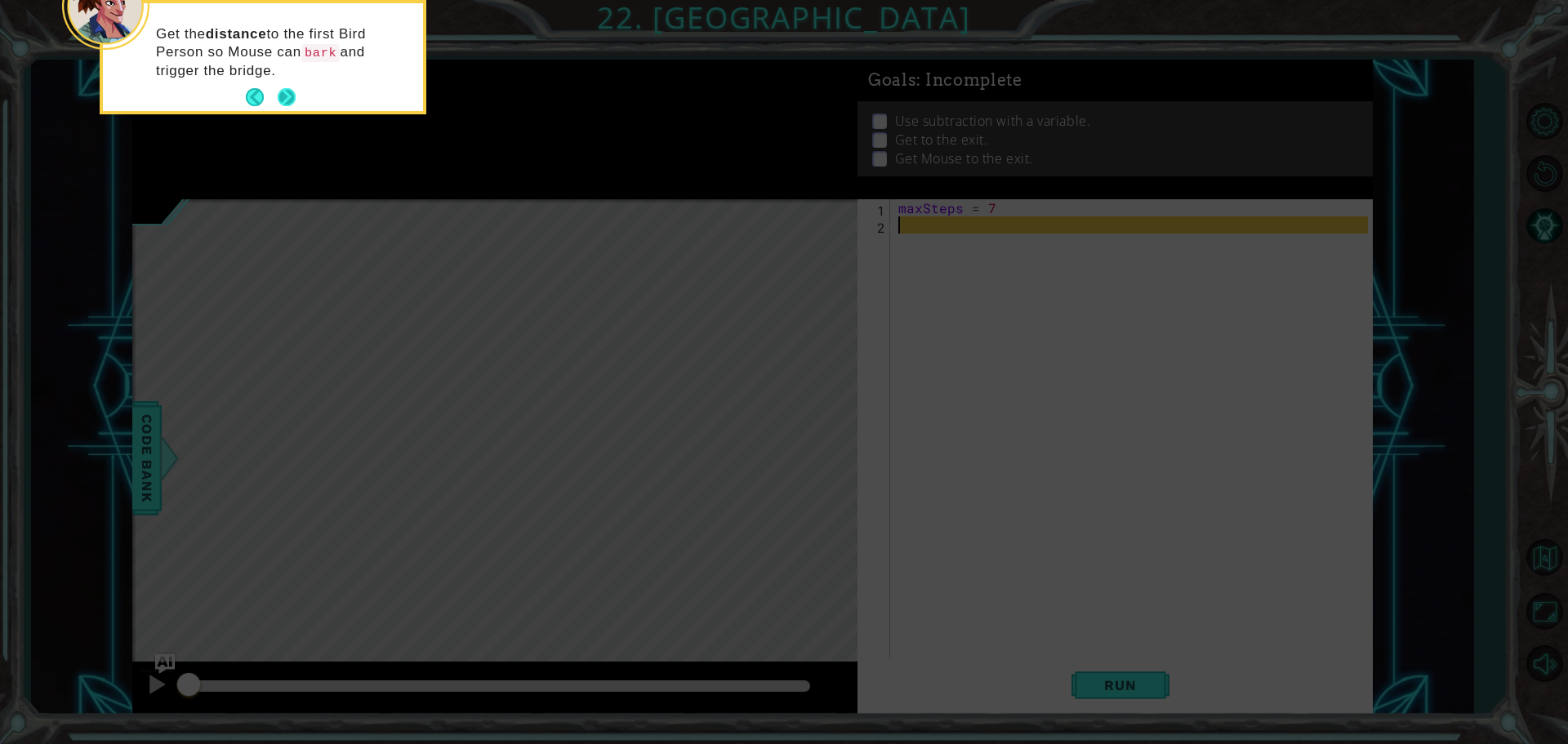
click at [289, 104] on button "Next" at bounding box center [286, 97] width 18 height 18
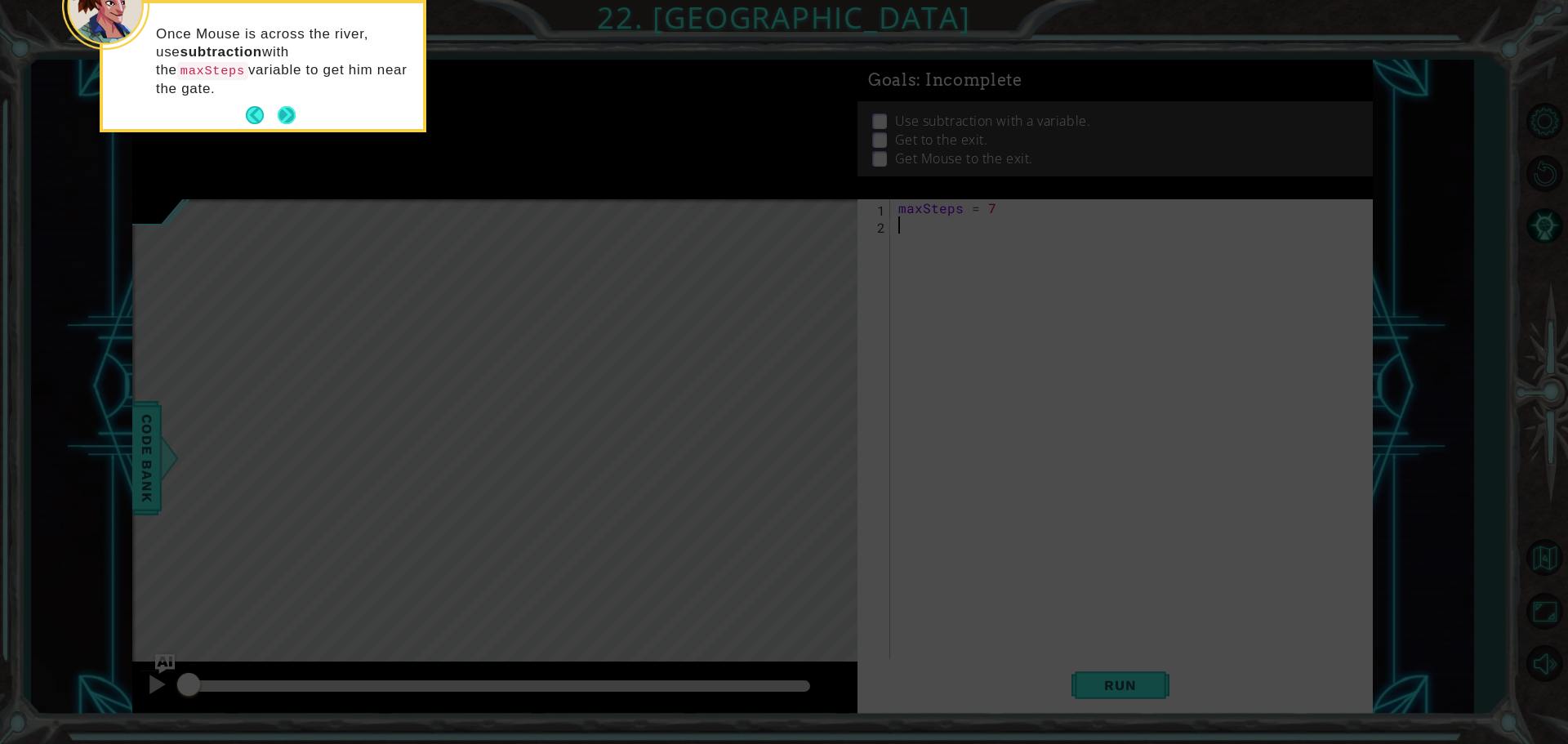
click at [283, 106] on button "Next" at bounding box center [287, 116] width 18 height 18
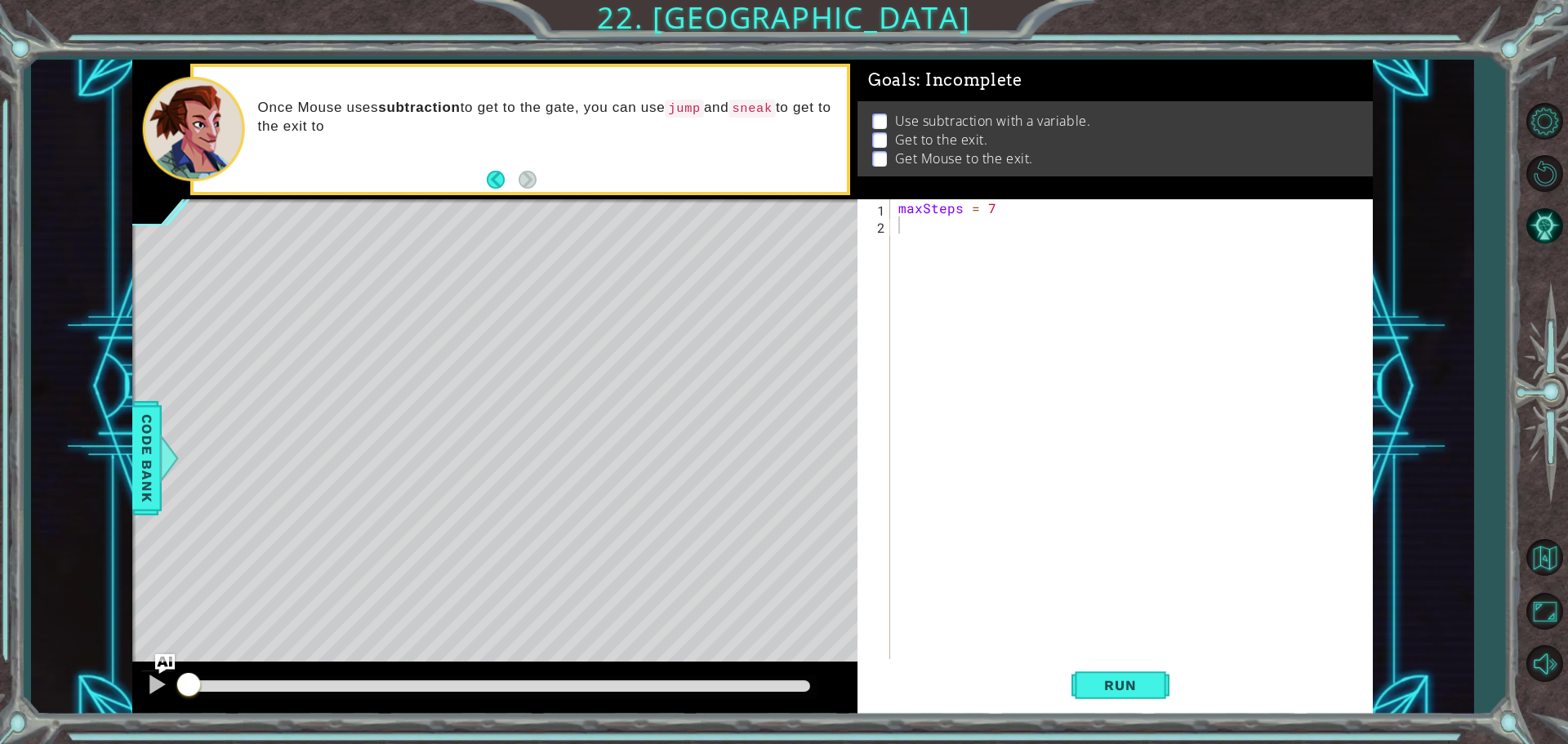
click at [120, 427] on div "1 ההההההההההההההההההההההההההההההההההההההההההההההההההההההההההההההההההההההההההההה…" at bounding box center [752, 387] width 1442 height 655
click at [132, 435] on div "Code Bank" at bounding box center [147, 458] width 29 height 115
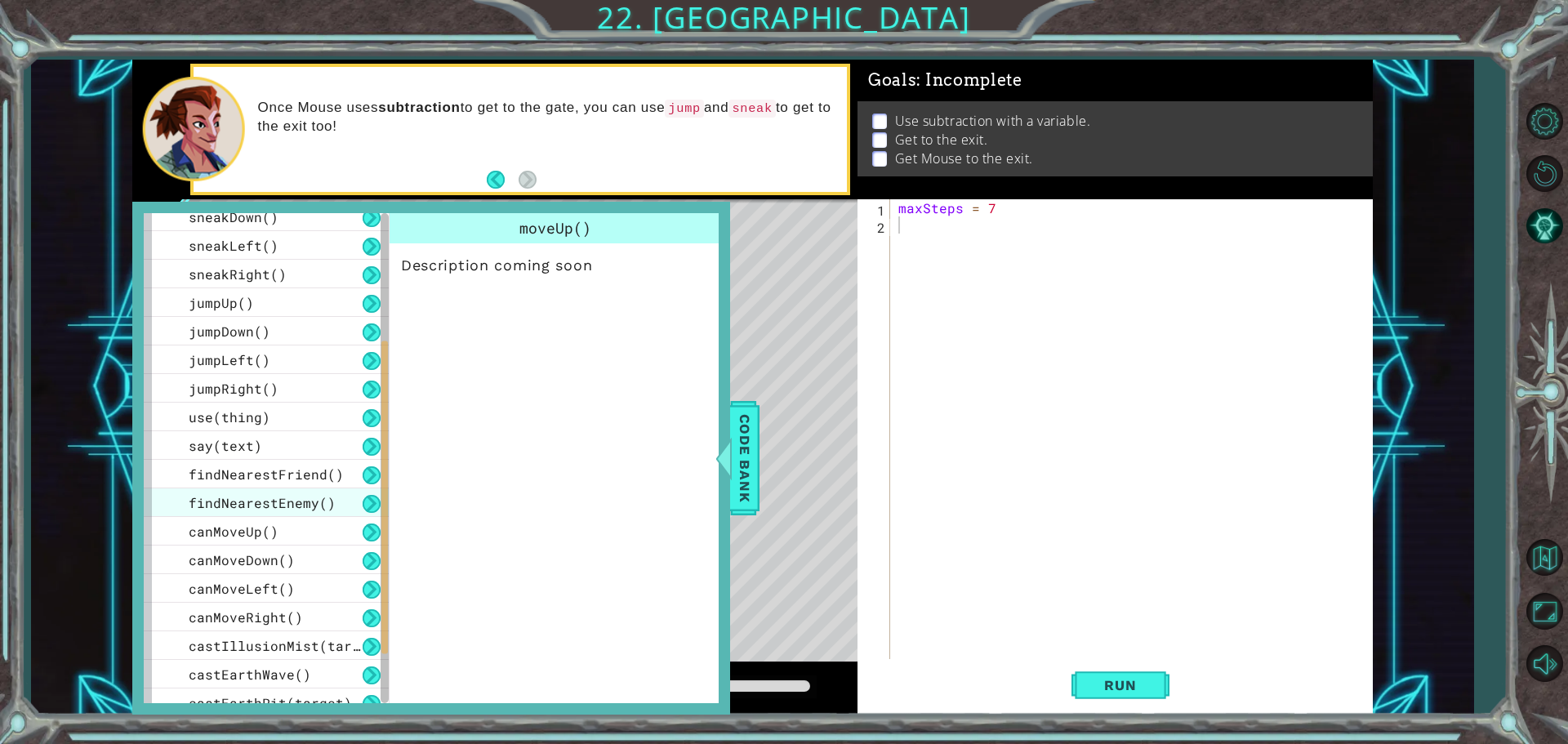
scroll to position [327, 0]
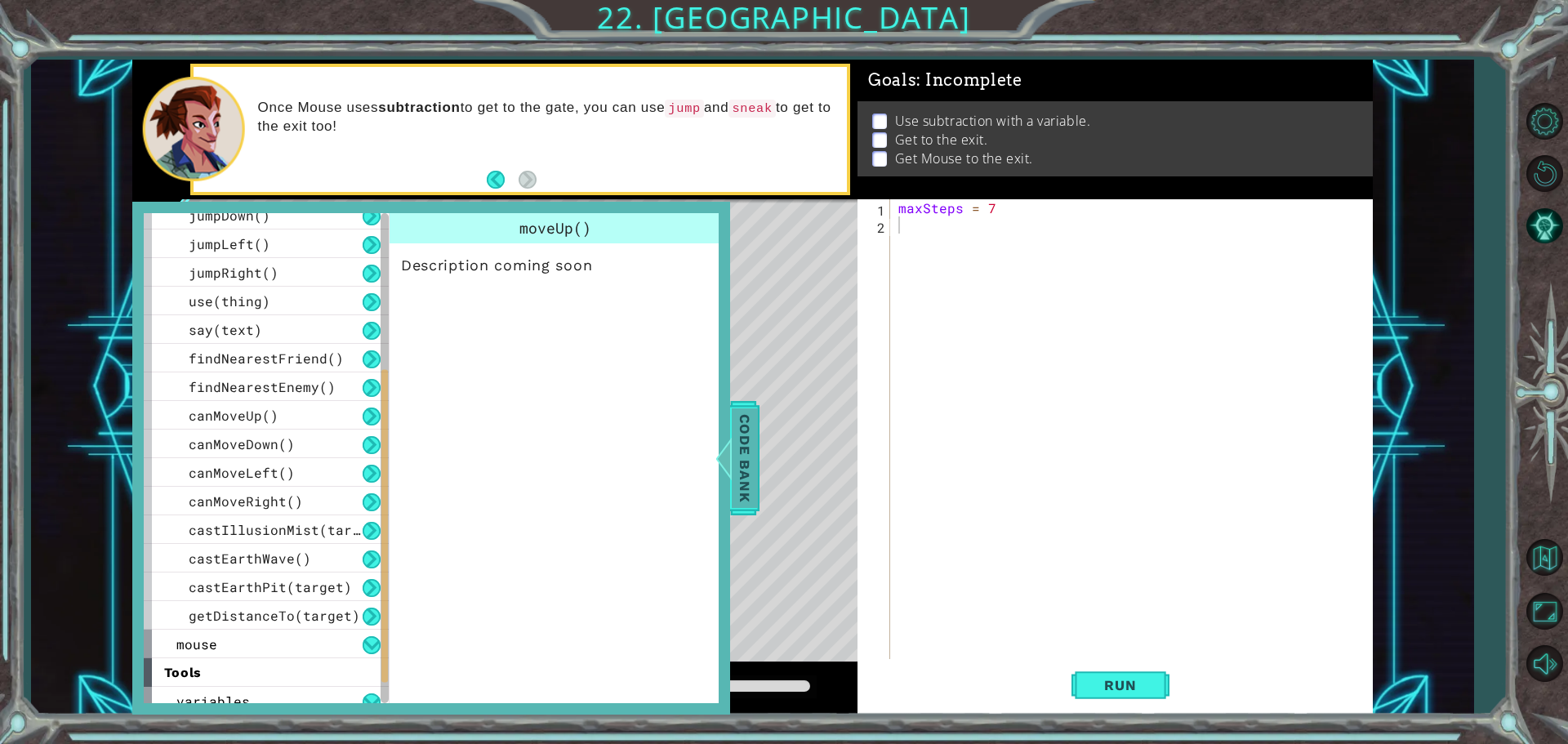
click at [743, 472] on span "Code Bank" at bounding box center [744, 458] width 26 height 100
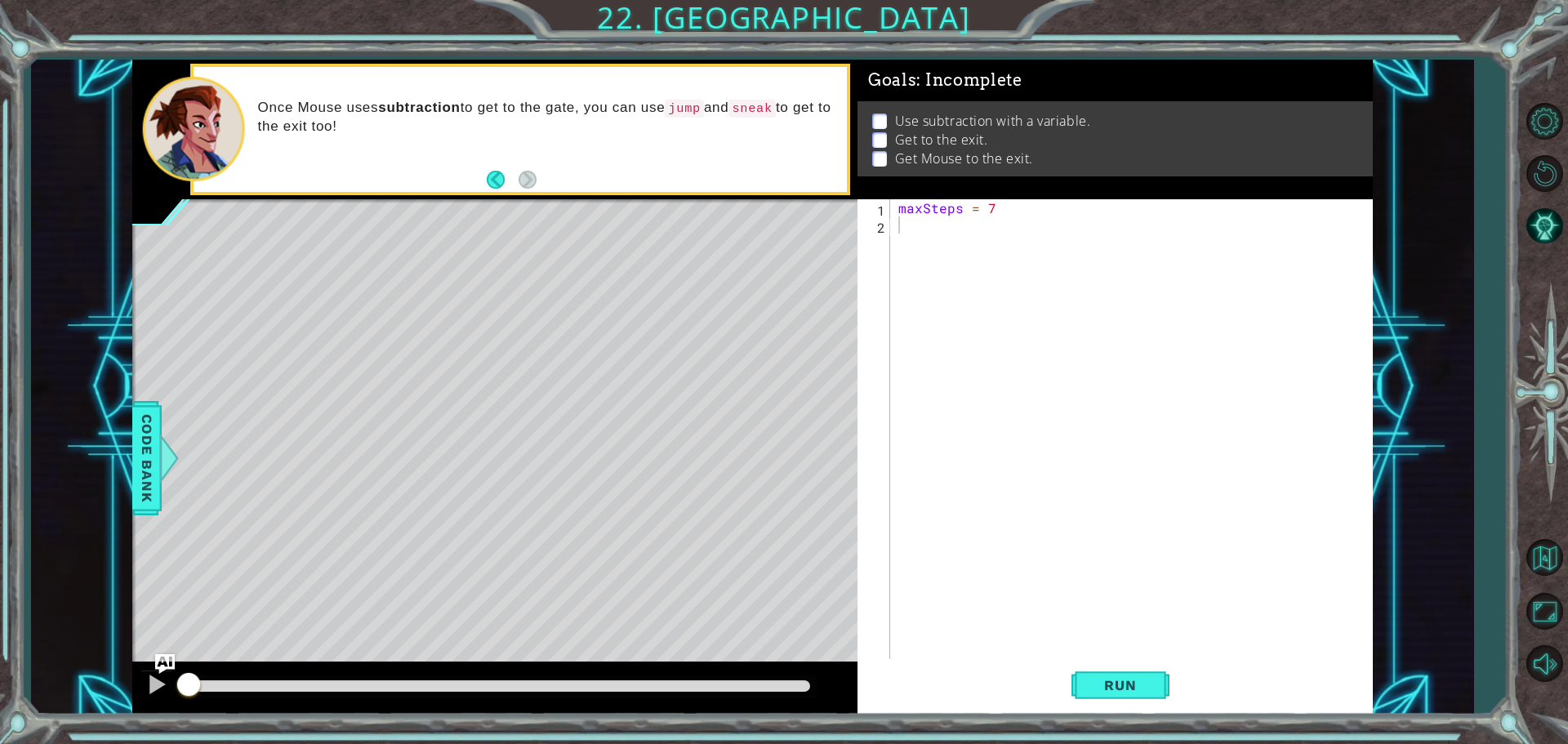
drag, startPoint x: 965, startPoint y: 416, endPoint x: 999, endPoint y: 405, distance: 35.7
click at [980, 411] on div "maxSteps = 7" at bounding box center [1135, 448] width 481 height 497
type textarea "nearestEnemy = hero."
click at [138, 461] on div "Code Bank" at bounding box center [147, 458] width 29 height 115
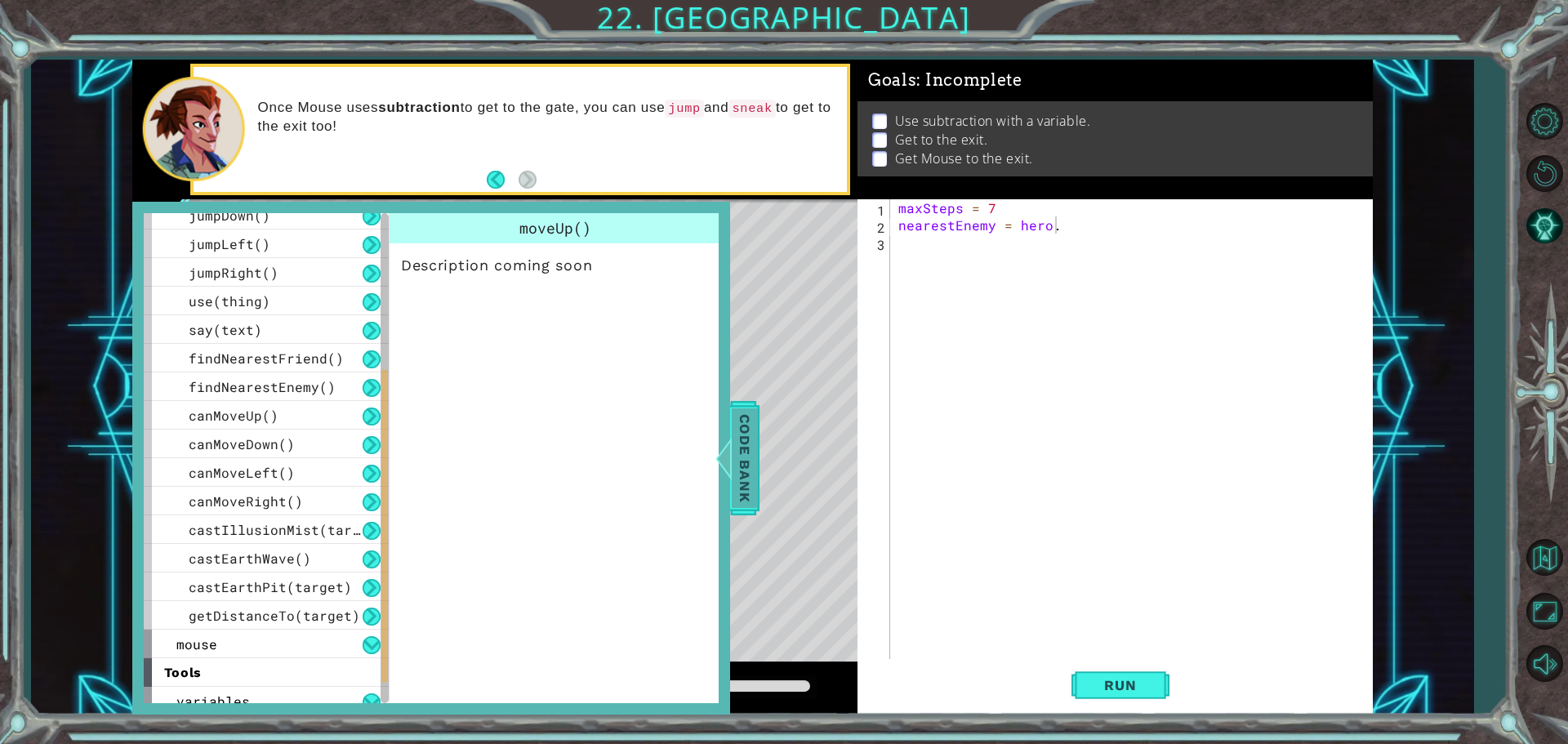
click at [742, 448] on span "Code Bank" at bounding box center [744, 458] width 26 height 100
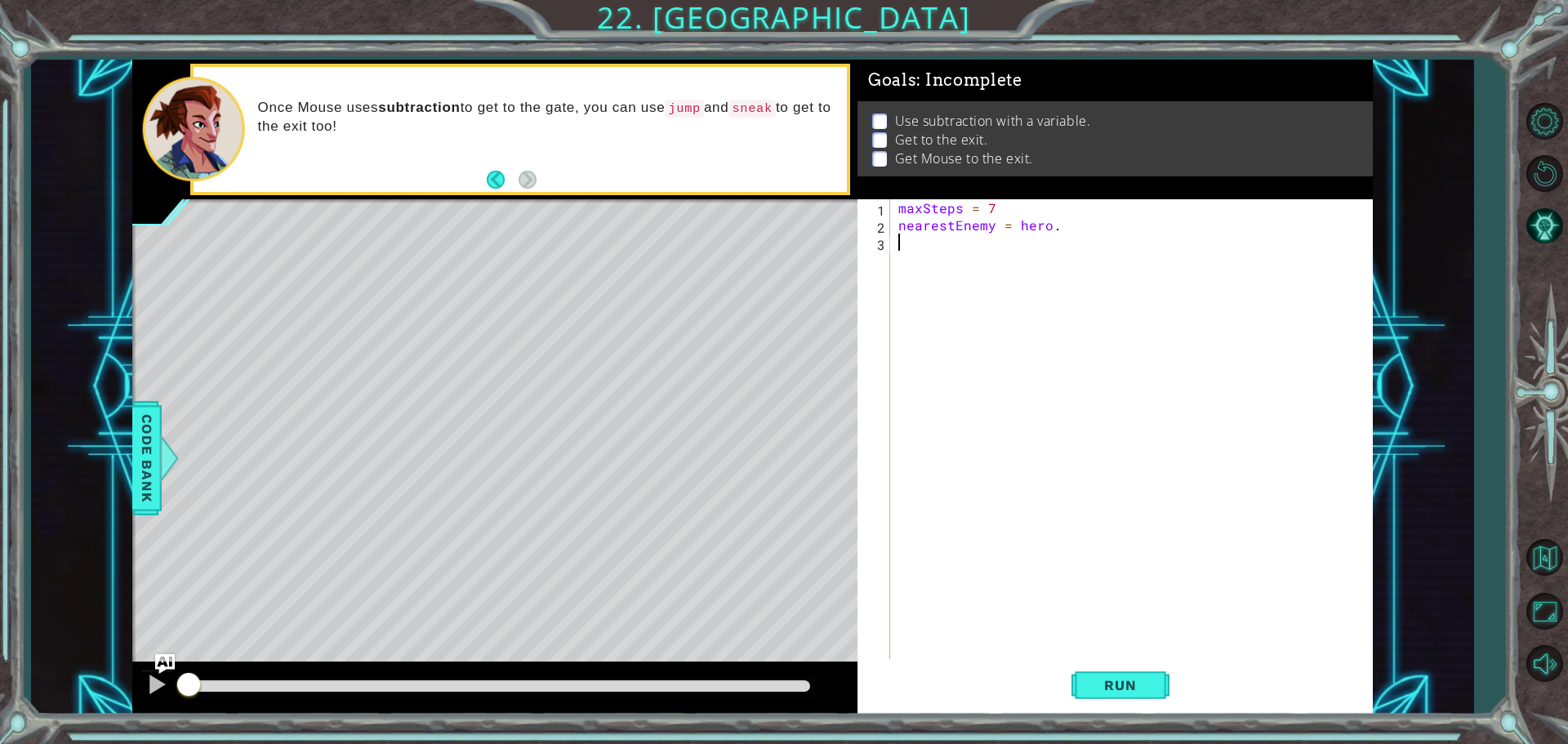
scroll to position [0, 0]
drag, startPoint x: 1115, startPoint y: 309, endPoint x: 1135, endPoint y: 308, distance: 20.0
click at [1118, 311] on div "maxSteps = 7 nearestEnemy = hero ." at bounding box center [1135, 448] width 481 height 497
click at [1082, 215] on div "maxSteps = 7 nearestEnemy = hero ." at bounding box center [1135, 448] width 481 height 497
type textarea "maxSteps = 7"
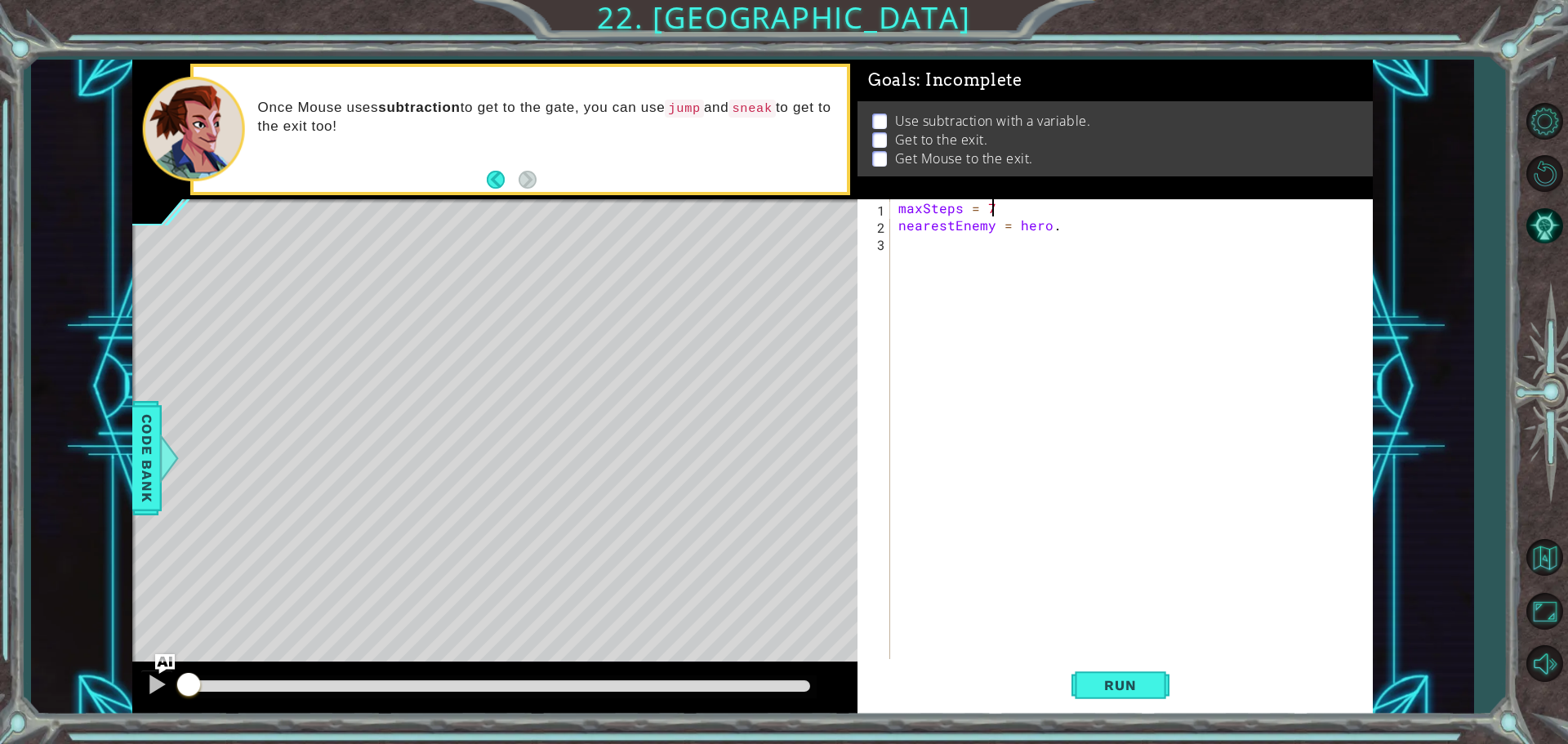
click at [1088, 239] on div "maxSteps = 7 nearestEnemy = hero ." at bounding box center [1135, 448] width 481 height 497
click at [1062, 223] on div "maxSteps = 7 nearestEnemy = hero ." at bounding box center [1135, 448] width 481 height 497
click at [1095, 230] on div "maxSteps = 7 nearestEnemy = hero . findnearest" at bounding box center [1135, 448] width 481 height 497
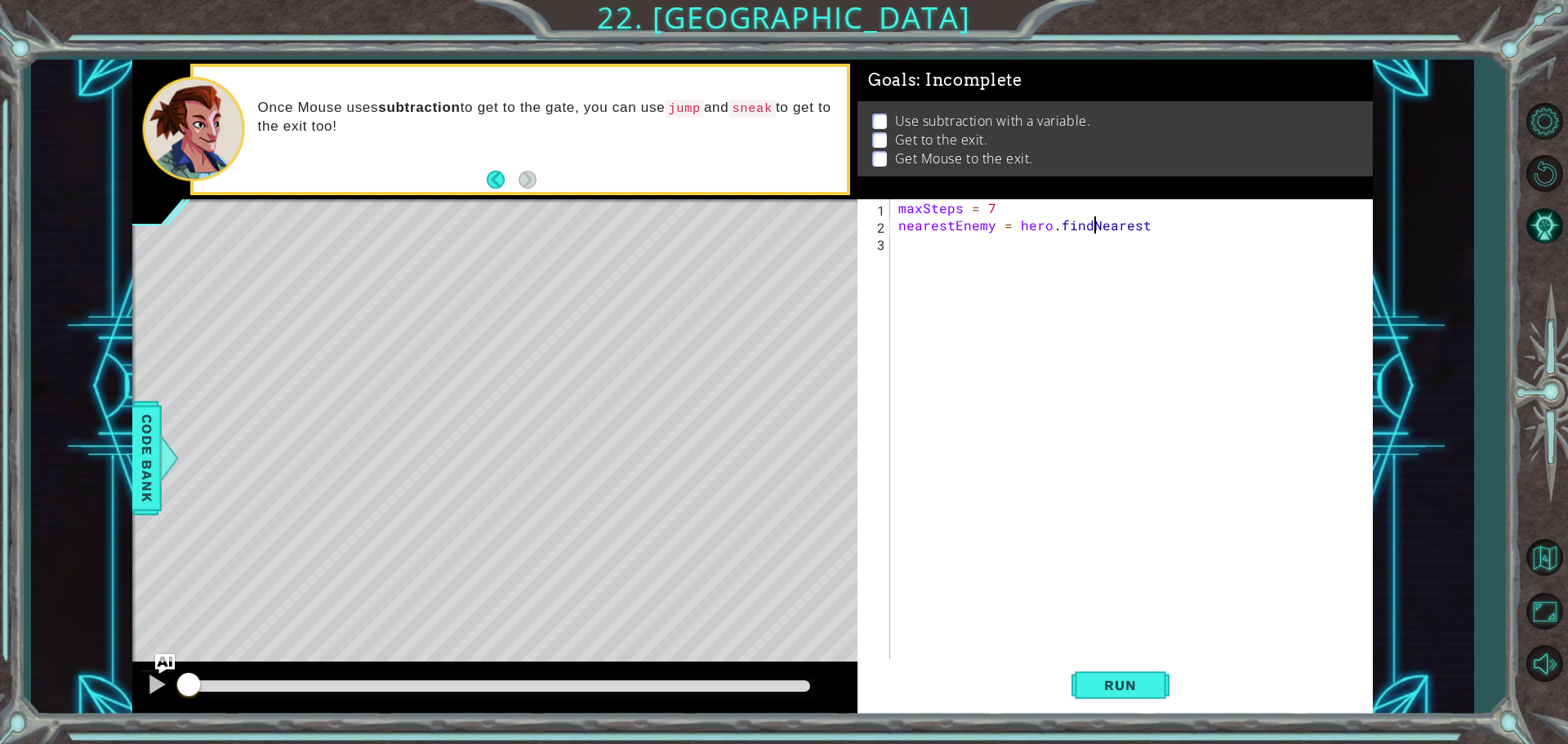
click at [1162, 227] on div "maxSteps = 7 nearestEnemy = hero . findNearest" at bounding box center [1135, 448] width 481 height 497
type textarea "nearestEnemy = hero.findNearestEnemy"
click at [126, 461] on div "1 ההההההההההההההההההההההההההההההההההההההההההההההההההההההההההההההההההההההההההההה…" at bounding box center [752, 387] width 1442 height 655
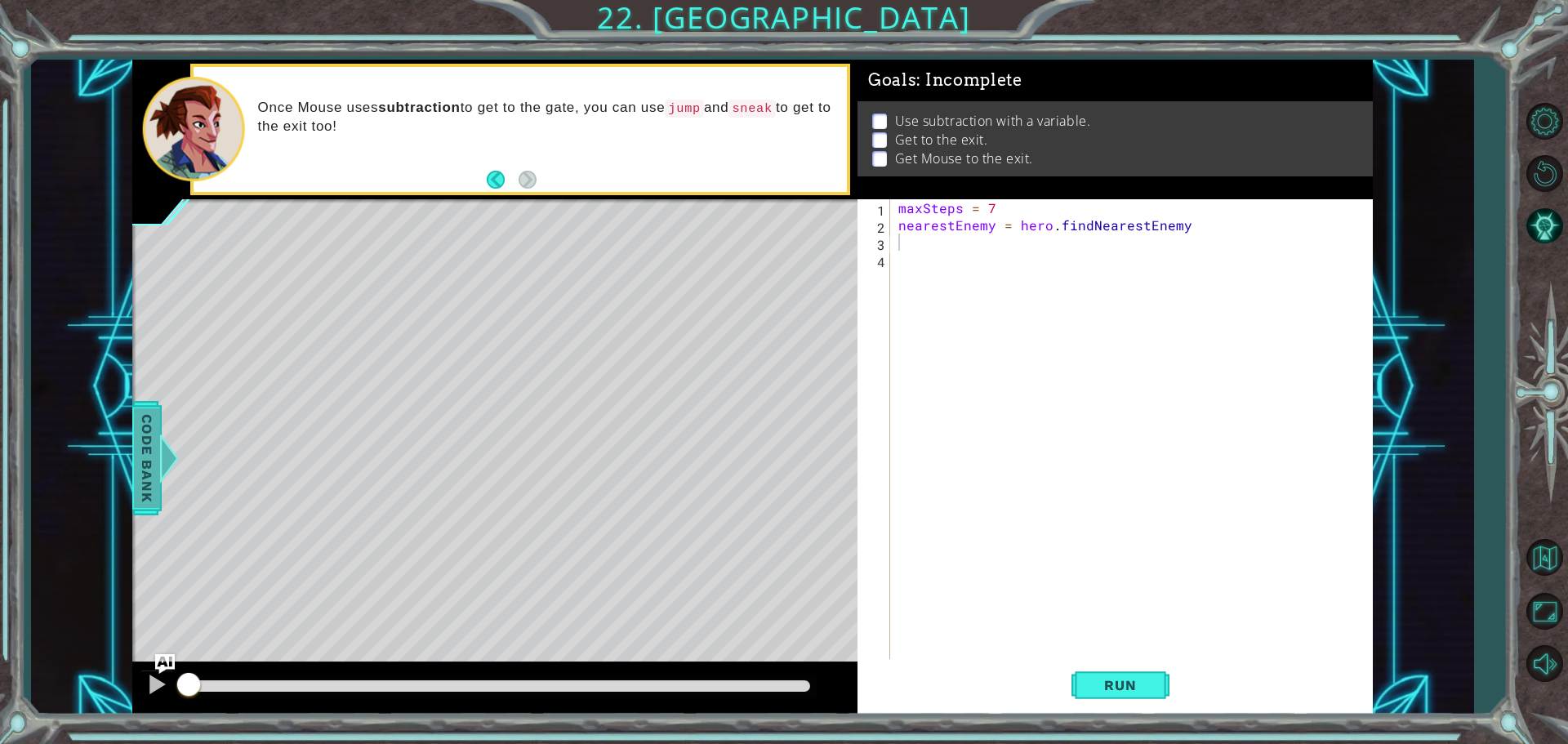
click at [140, 466] on span "Code Bank" at bounding box center [147, 458] width 26 height 100
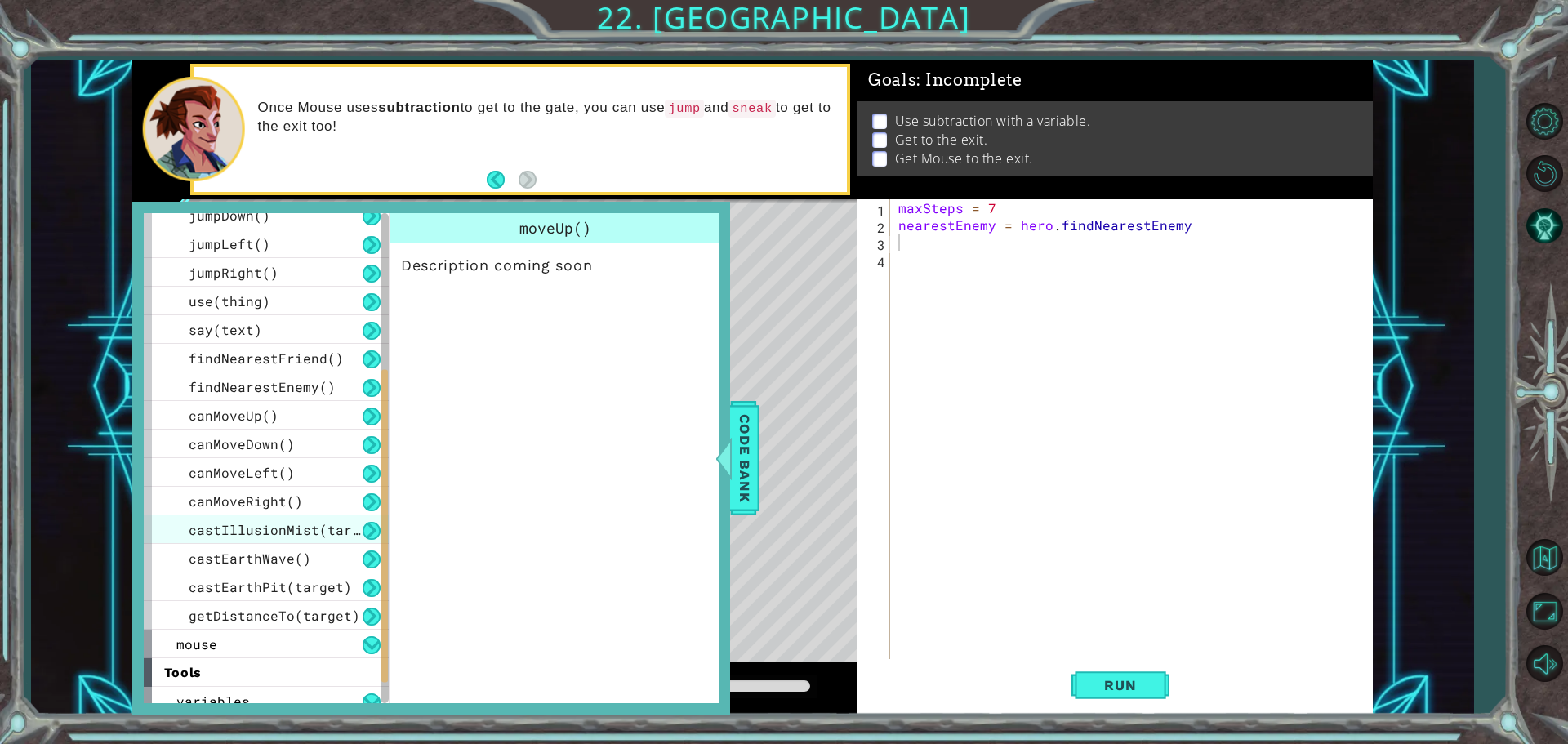
scroll to position [368, 0]
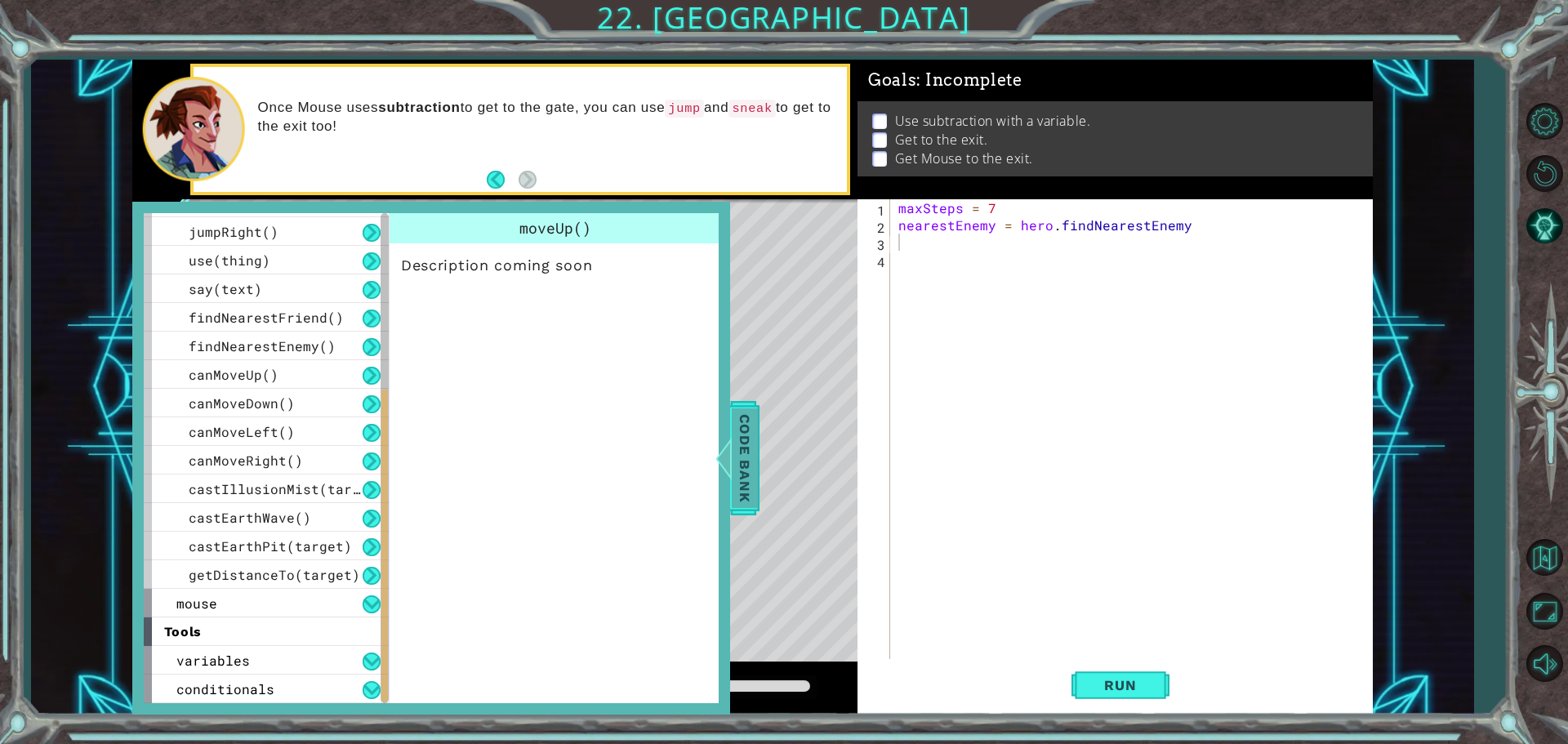
click at [748, 451] on span "Code Bank" at bounding box center [744, 458] width 26 height 100
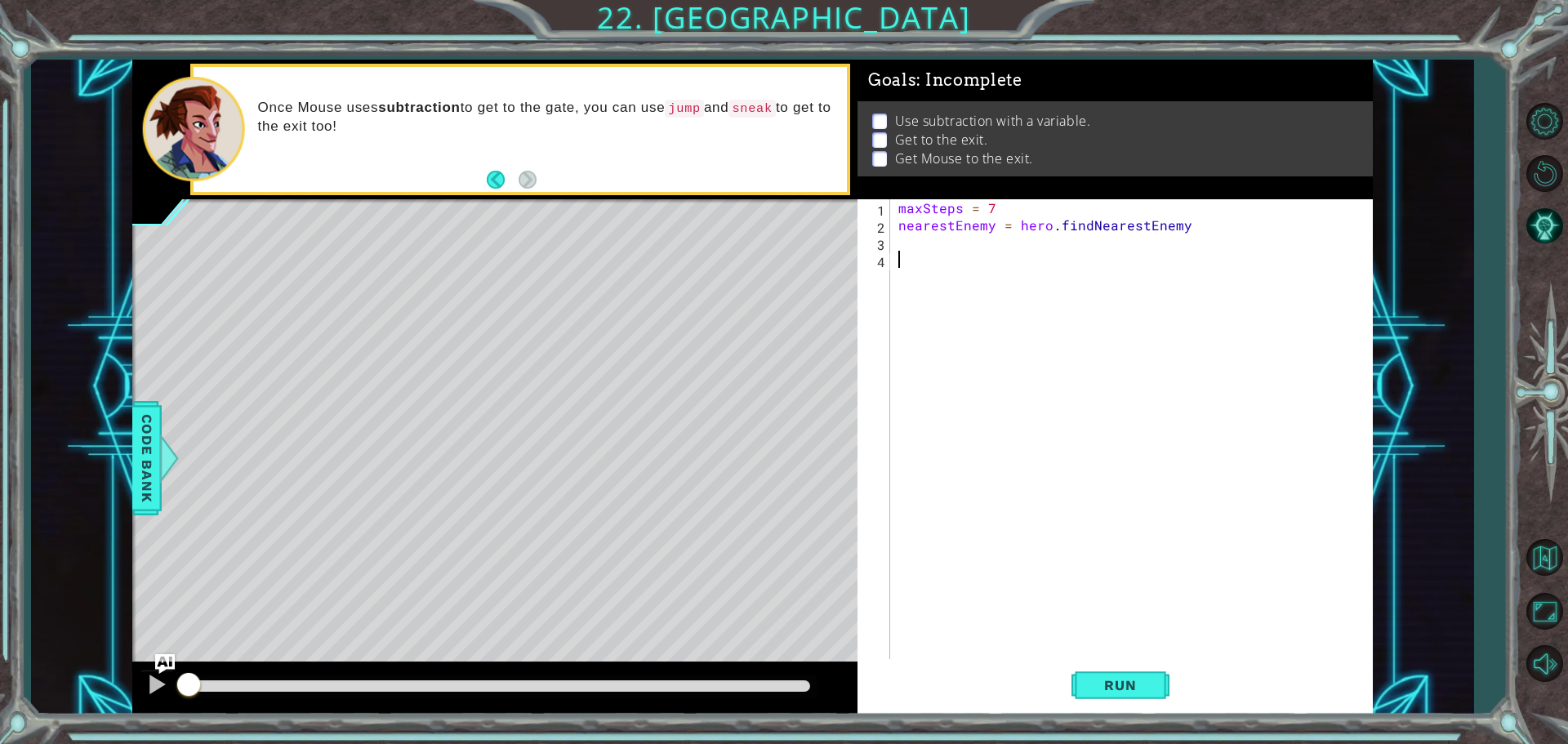
click at [1075, 300] on div "maxSteps = 7 nearestEnemy = hero . findNearestEnemy" at bounding box center [1135, 448] width 481 height 497
click at [902, 241] on div "maxSteps = 7 nearestEnemy = hero . findNearestEnemy" at bounding box center [1135, 448] width 481 height 497
click at [1154, 683] on button "Run" at bounding box center [1120, 684] width 98 height 51
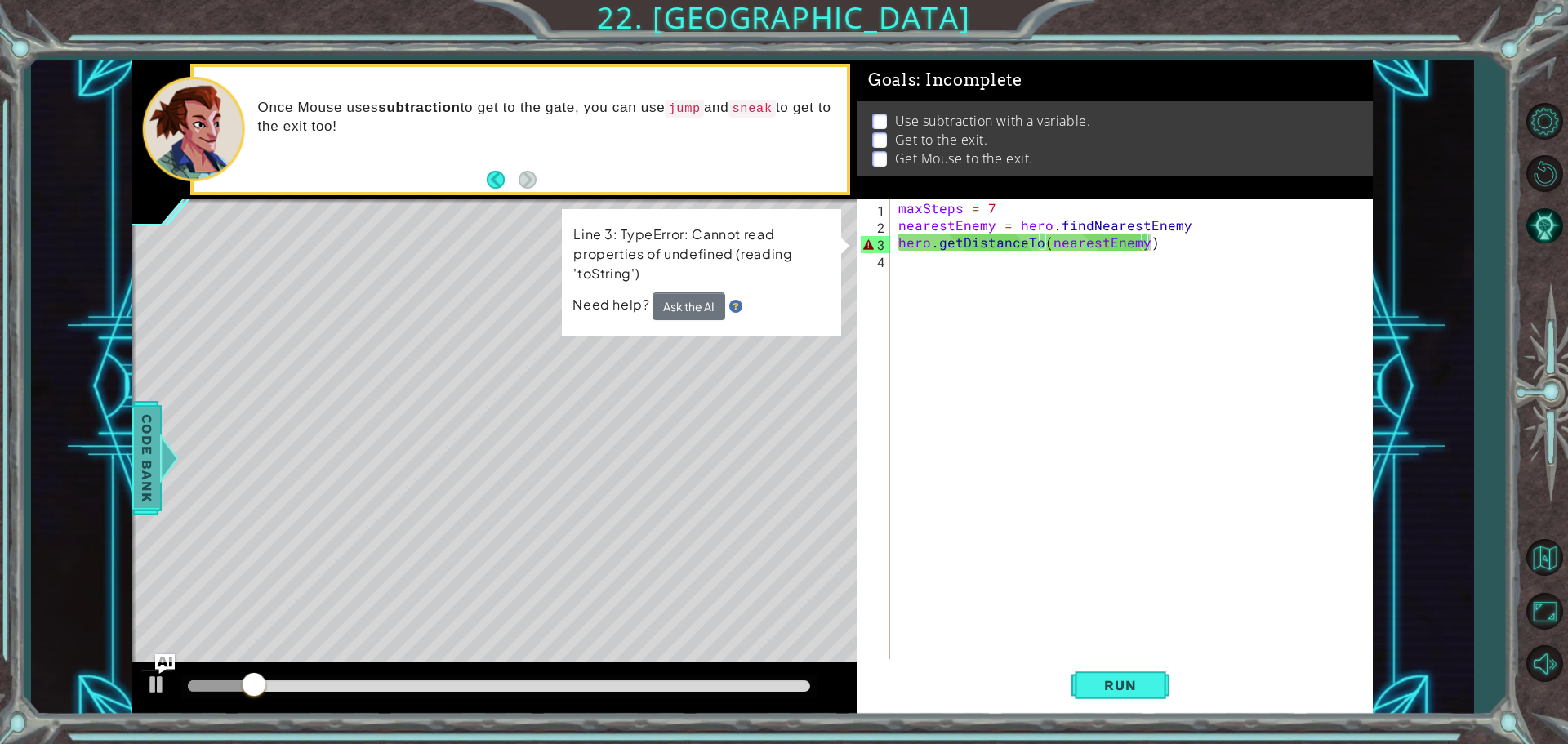
click at [159, 437] on div at bounding box center [169, 458] width 20 height 49
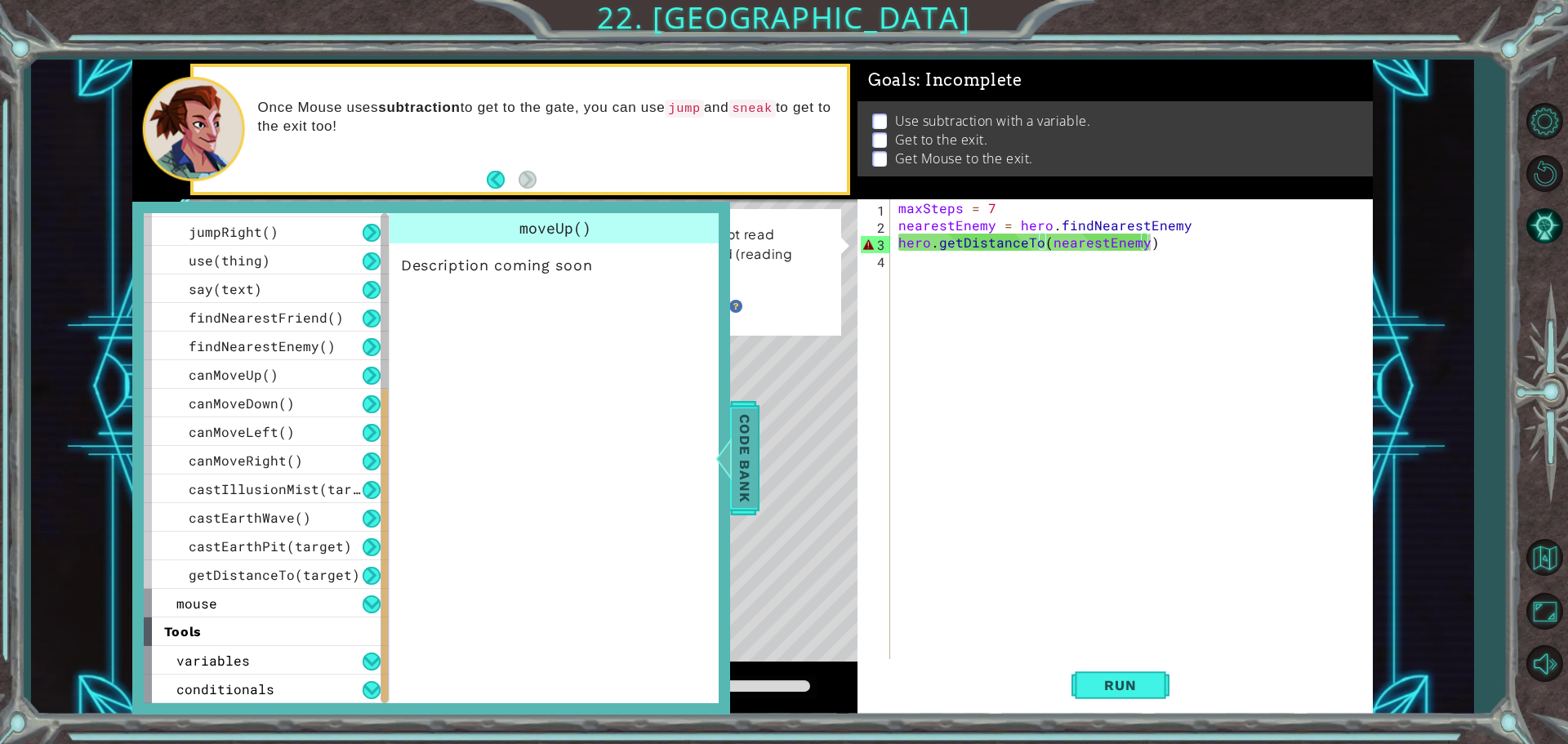
click at [747, 500] on span "Code Bank" at bounding box center [744, 458] width 26 height 100
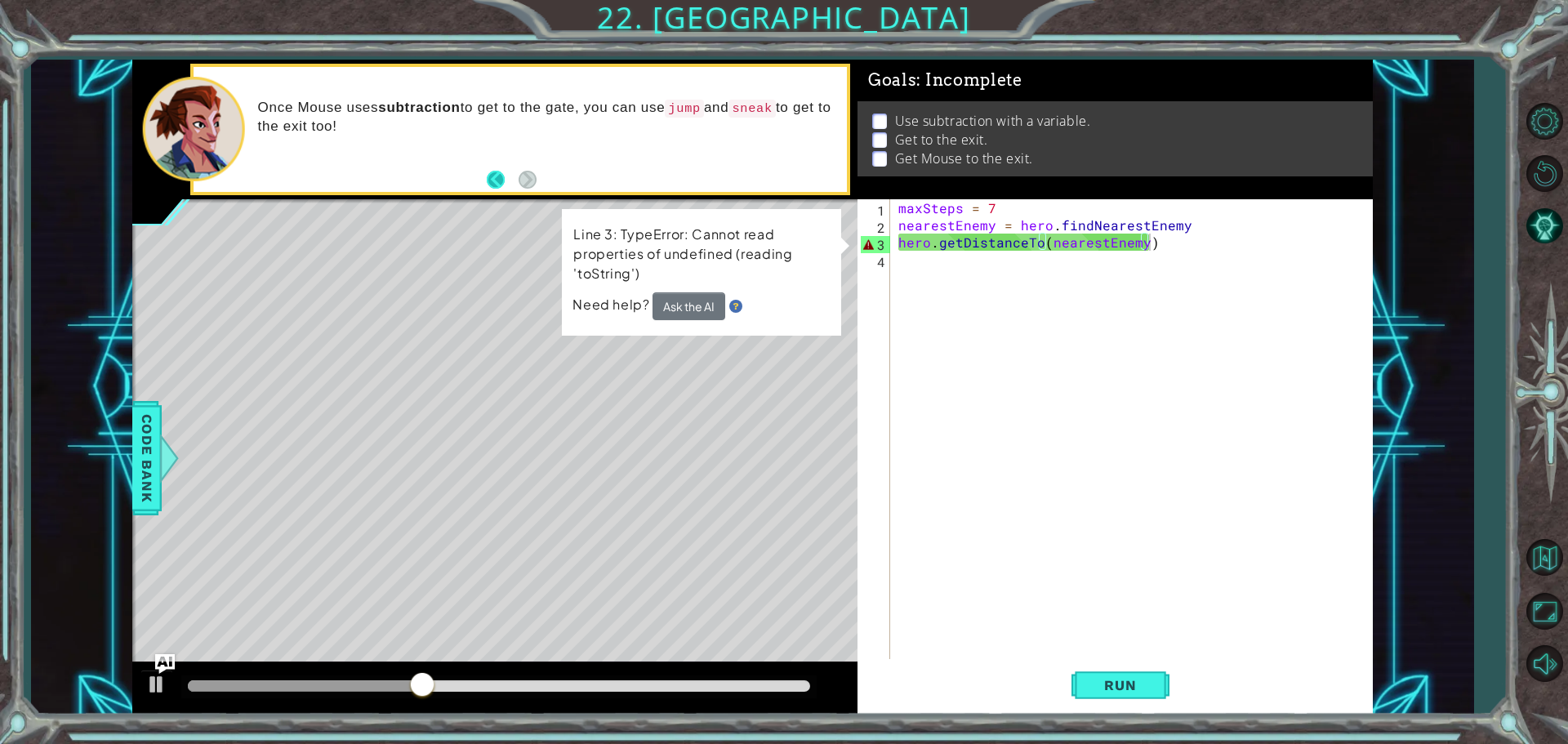
click at [487, 177] on button "Back" at bounding box center [502, 180] width 32 height 18
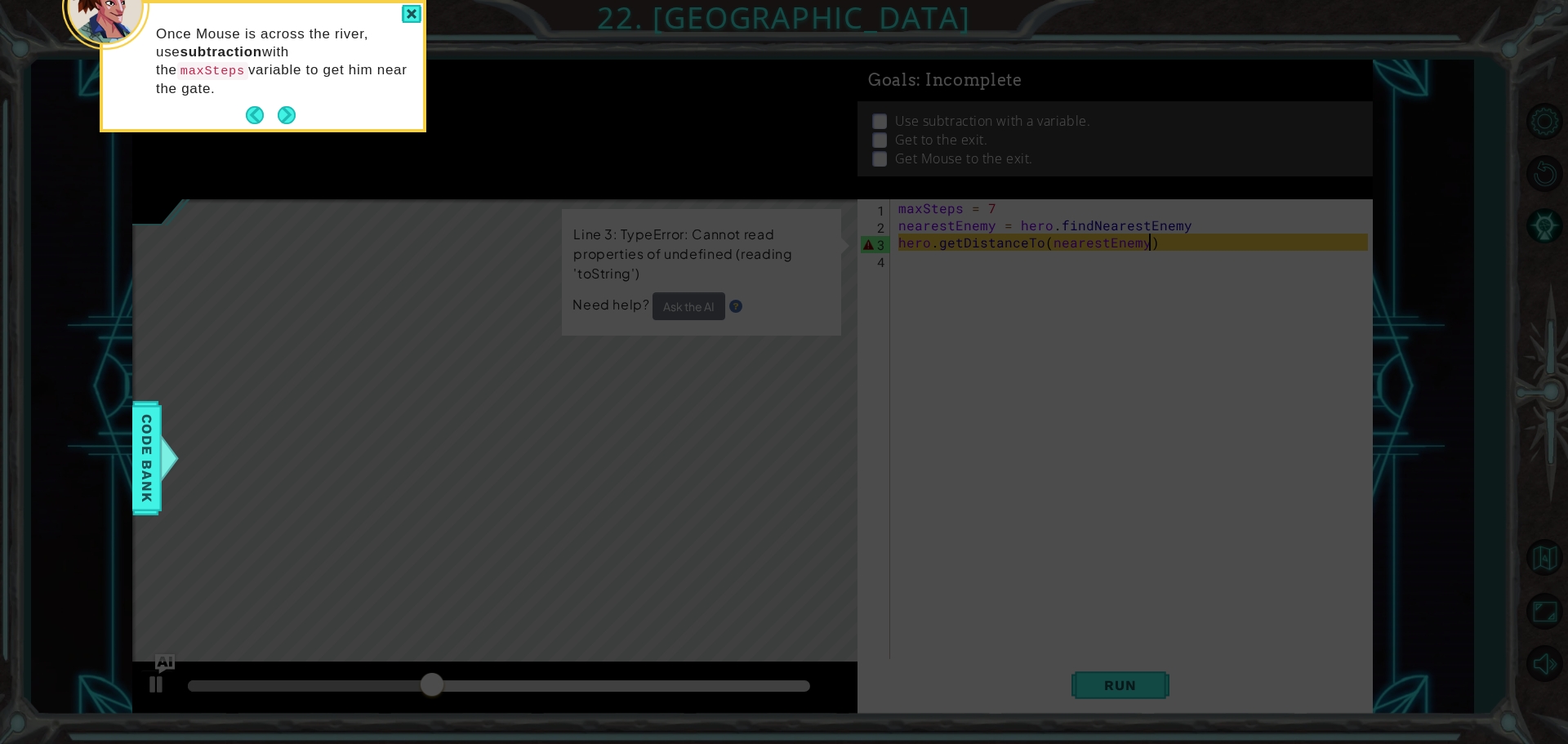
click at [243, 93] on div "Once Mouse is across the river, use subtraction with the maxSteps variable to g…" at bounding box center [262, 70] width 320 height 119
click at [256, 106] on button "Back" at bounding box center [261, 116] width 32 height 18
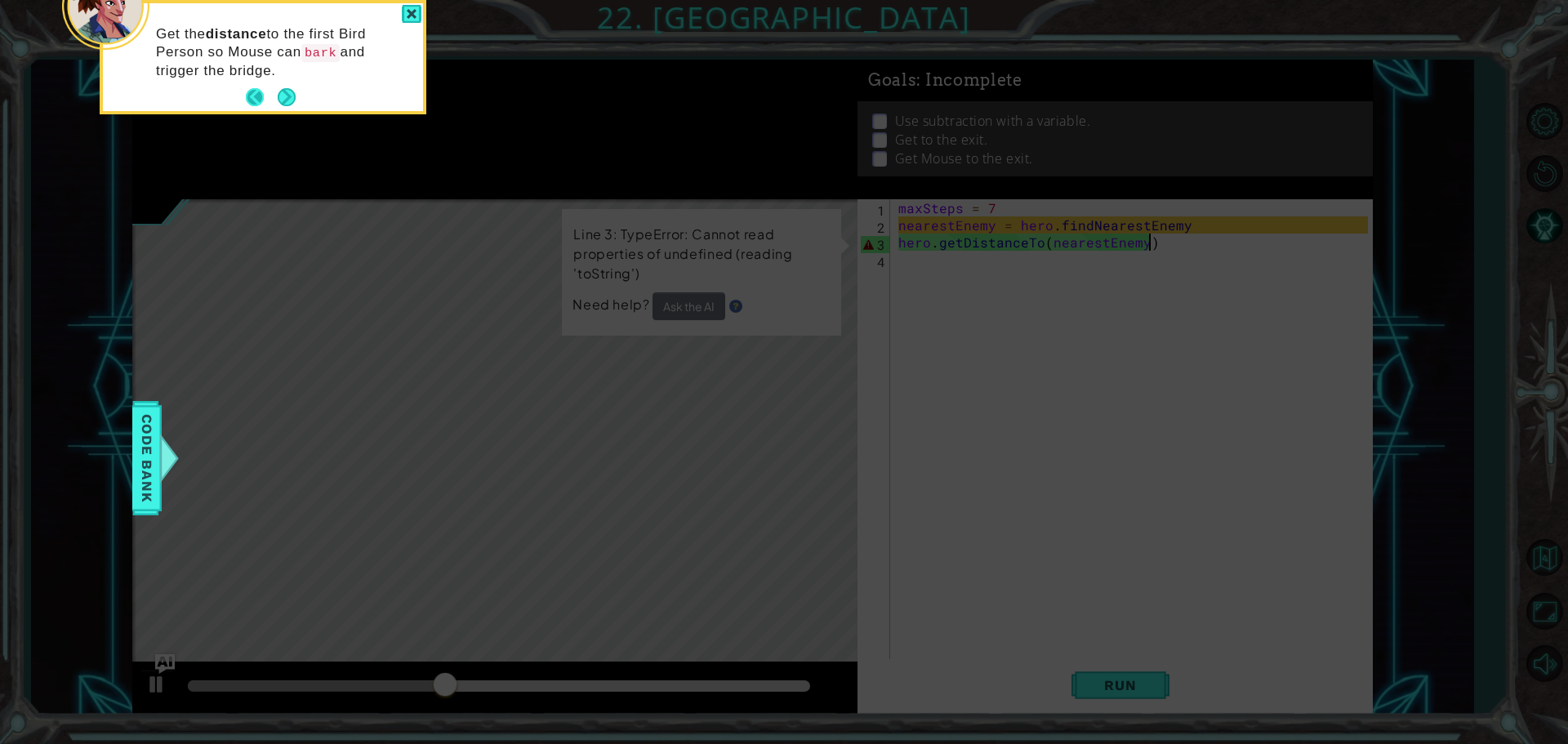
click at [256, 99] on button "Back" at bounding box center [261, 97] width 32 height 18
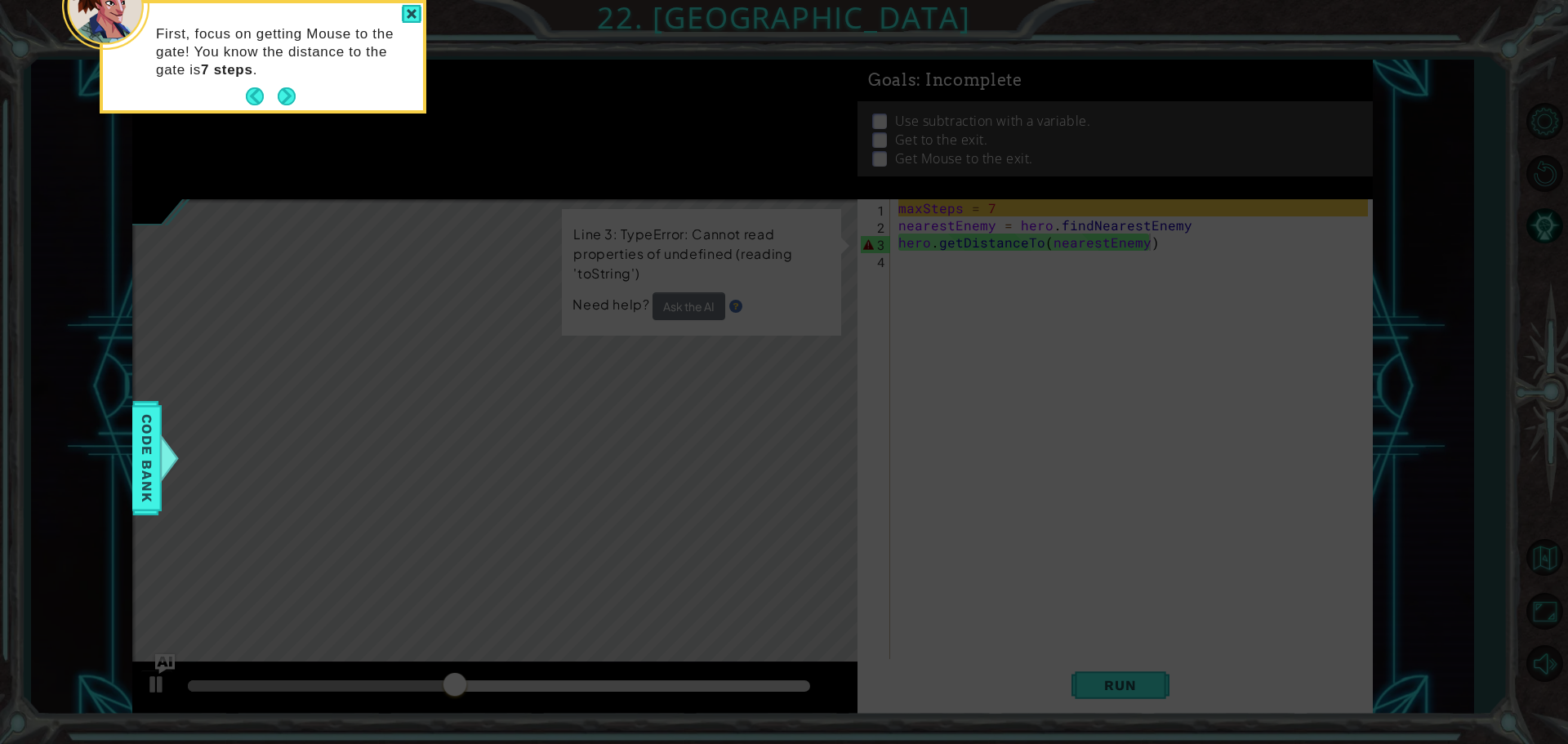
click at [257, 99] on button "Back" at bounding box center [261, 96] width 32 height 18
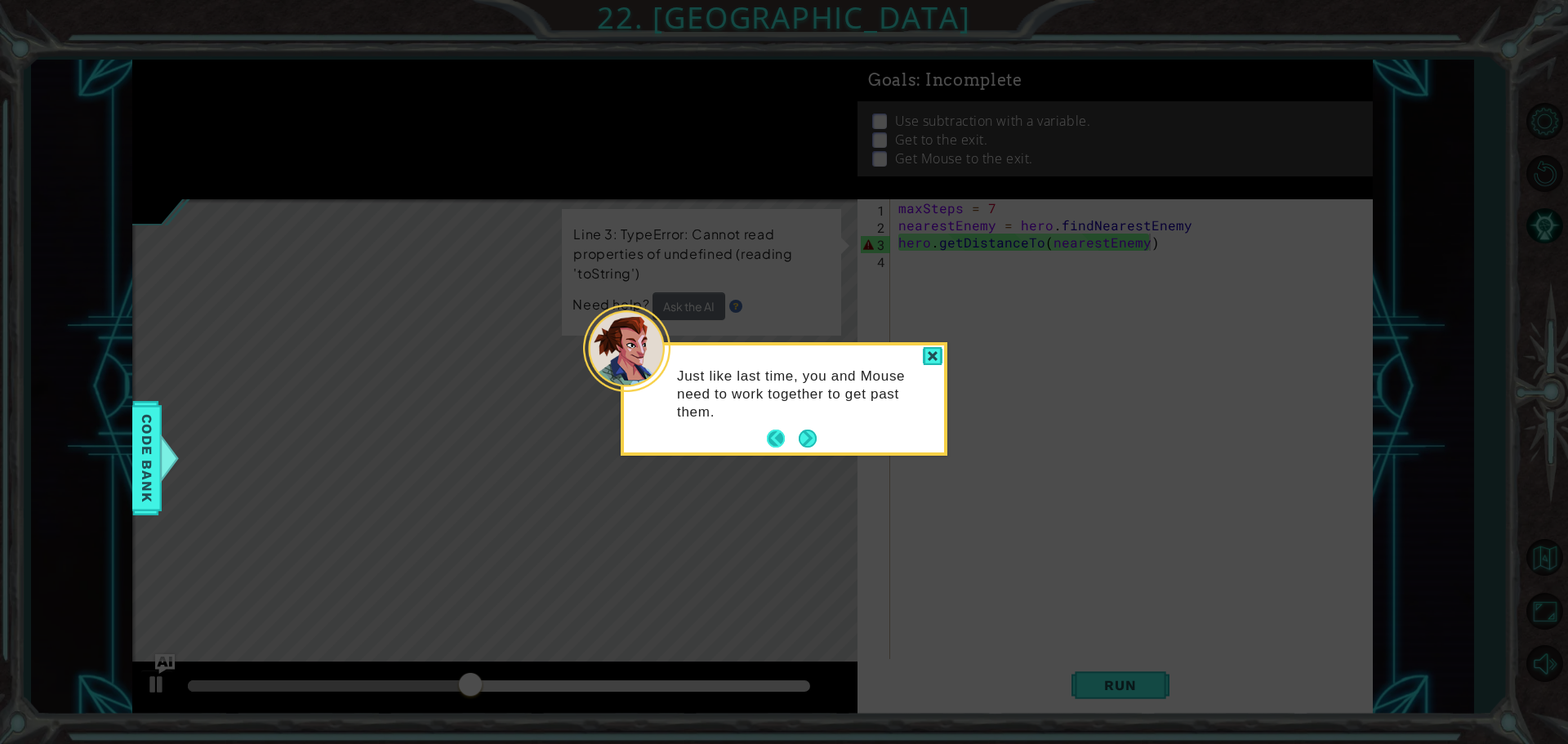
click at [789, 441] on button "Back" at bounding box center [783, 439] width 32 height 18
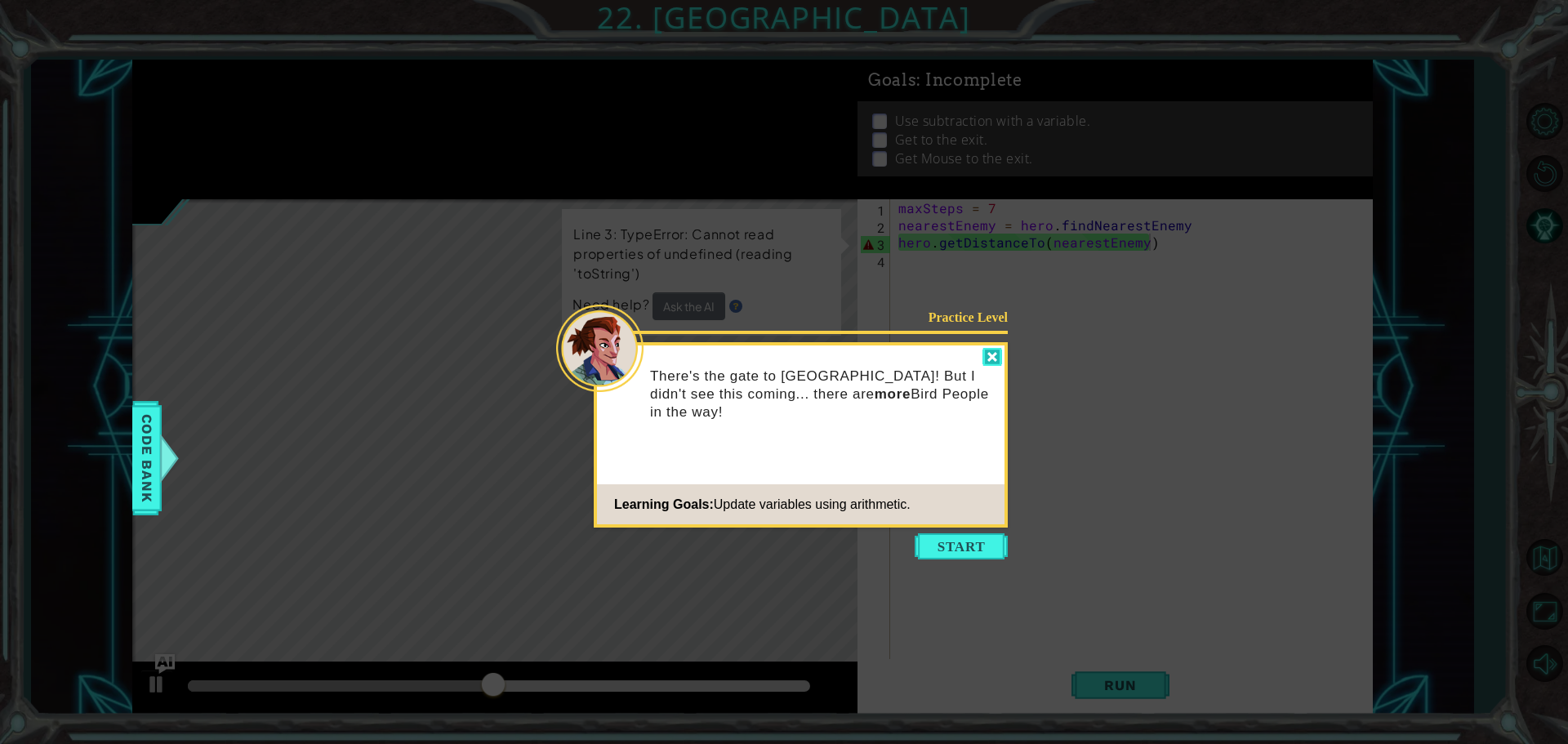
click at [996, 353] on div at bounding box center [992, 357] width 19 height 18
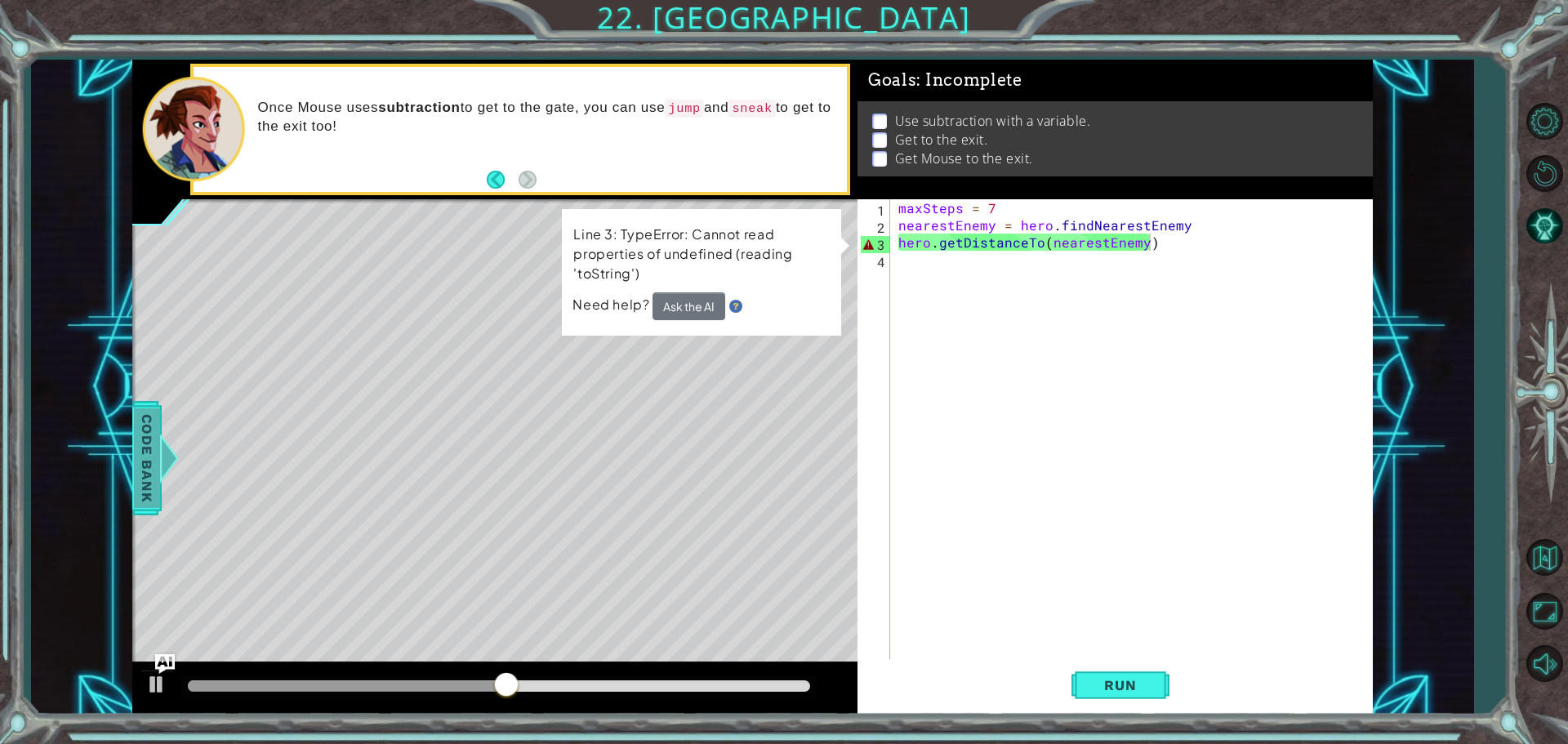
click at [147, 439] on span "Code Bank" at bounding box center [147, 458] width 26 height 100
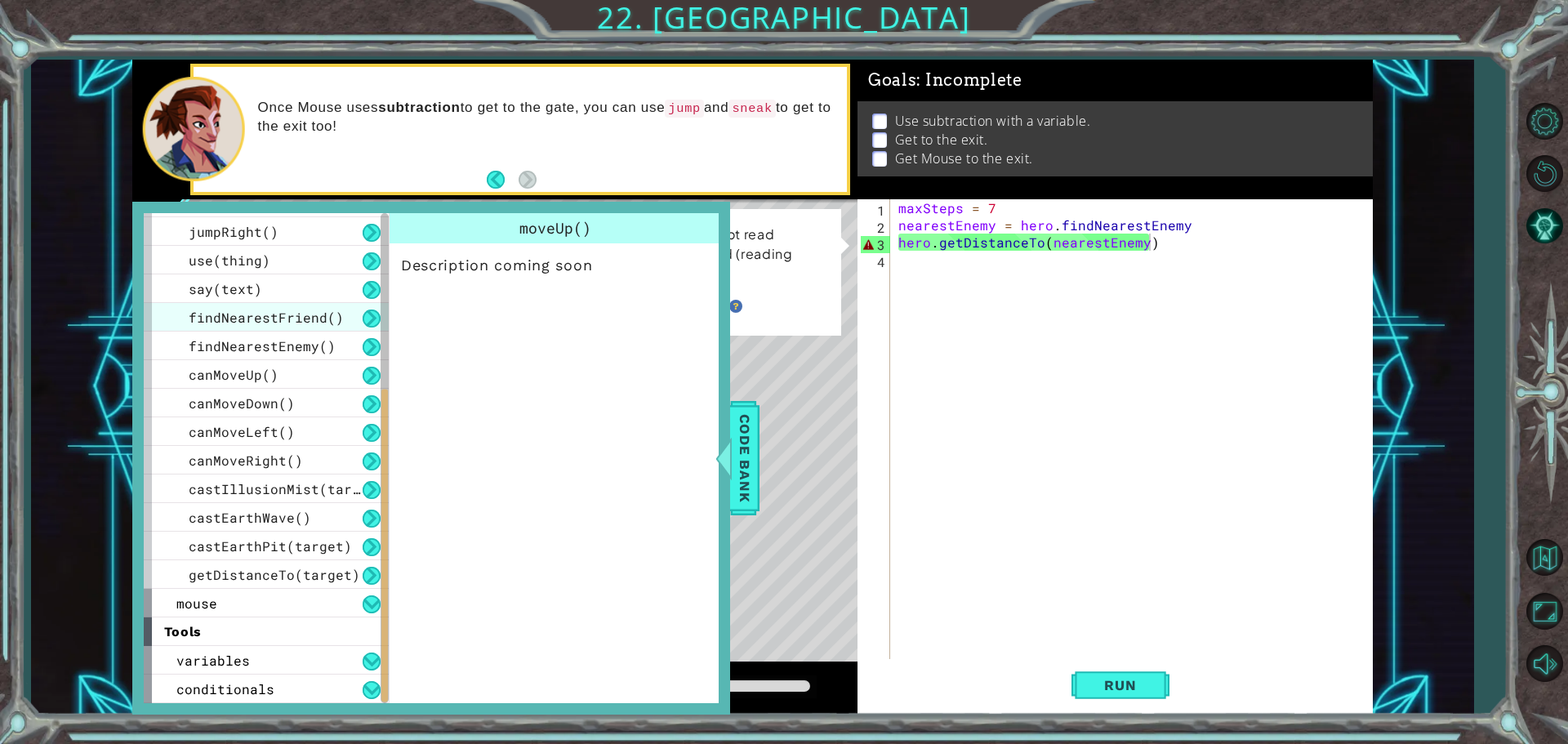
click at [345, 313] on div "findNearestFriend()" at bounding box center [266, 316] width 245 height 28
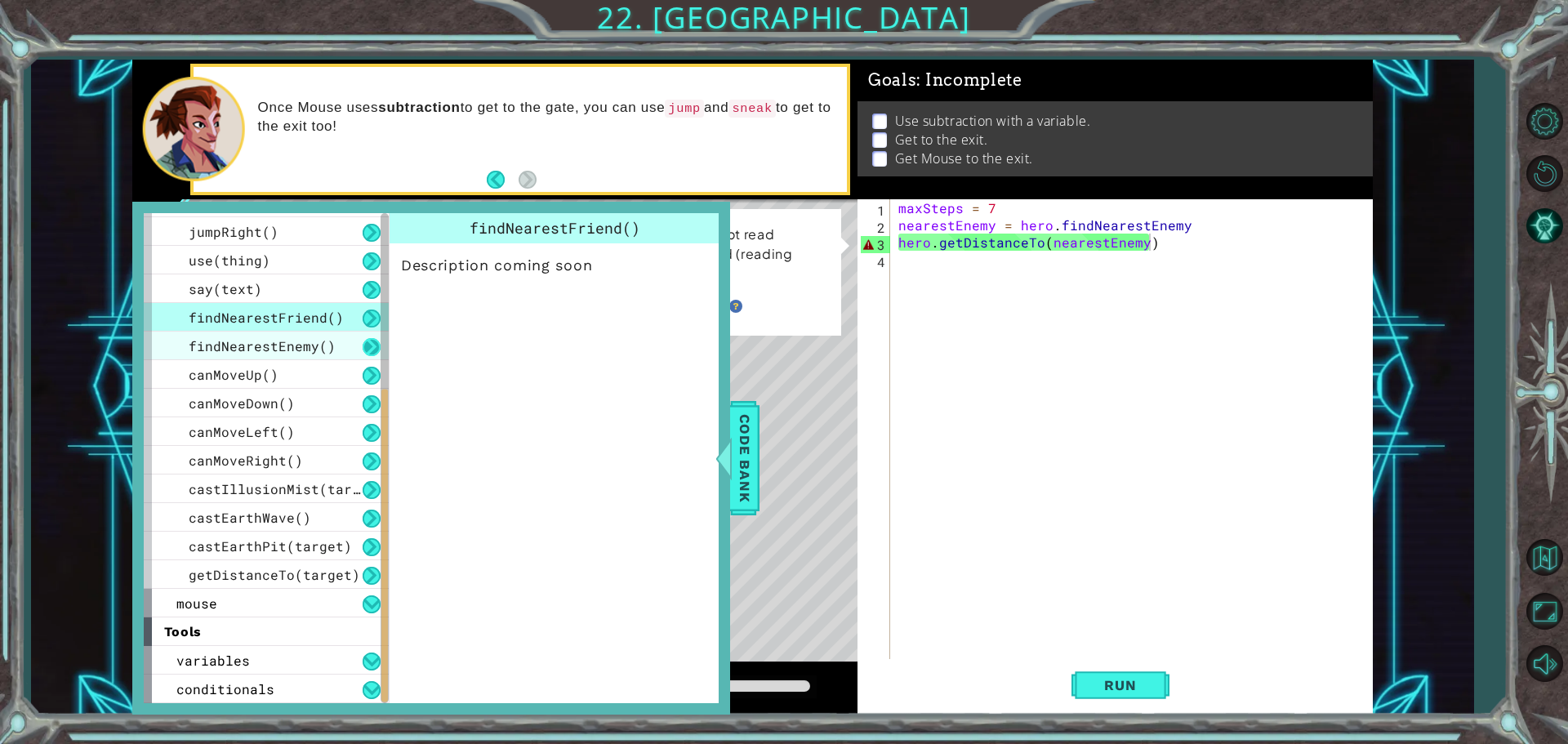
click at [371, 354] on button at bounding box center [372, 347] width 18 height 18
click at [375, 345] on button at bounding box center [372, 347] width 18 height 18
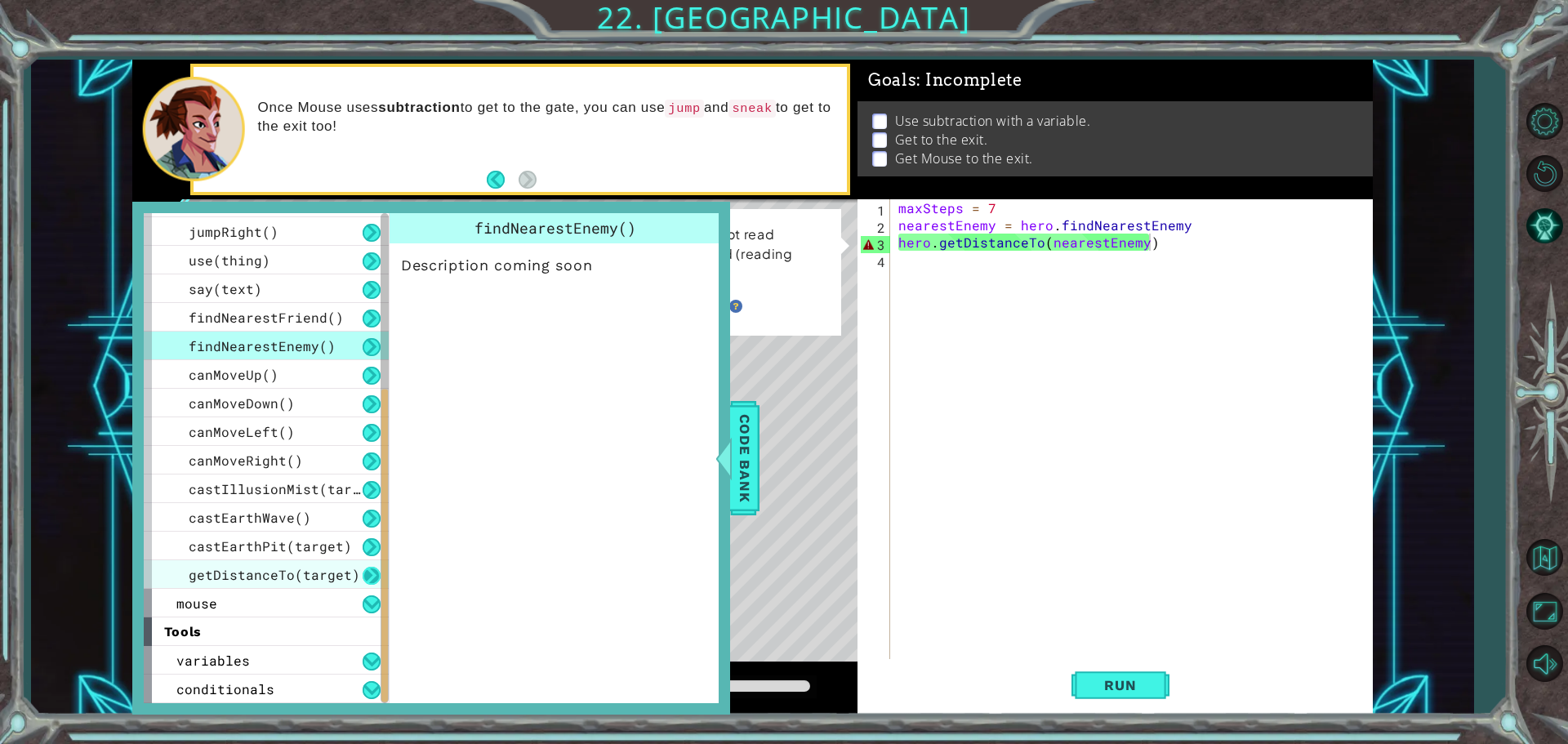
click at [372, 570] on button at bounding box center [372, 576] width 18 height 18
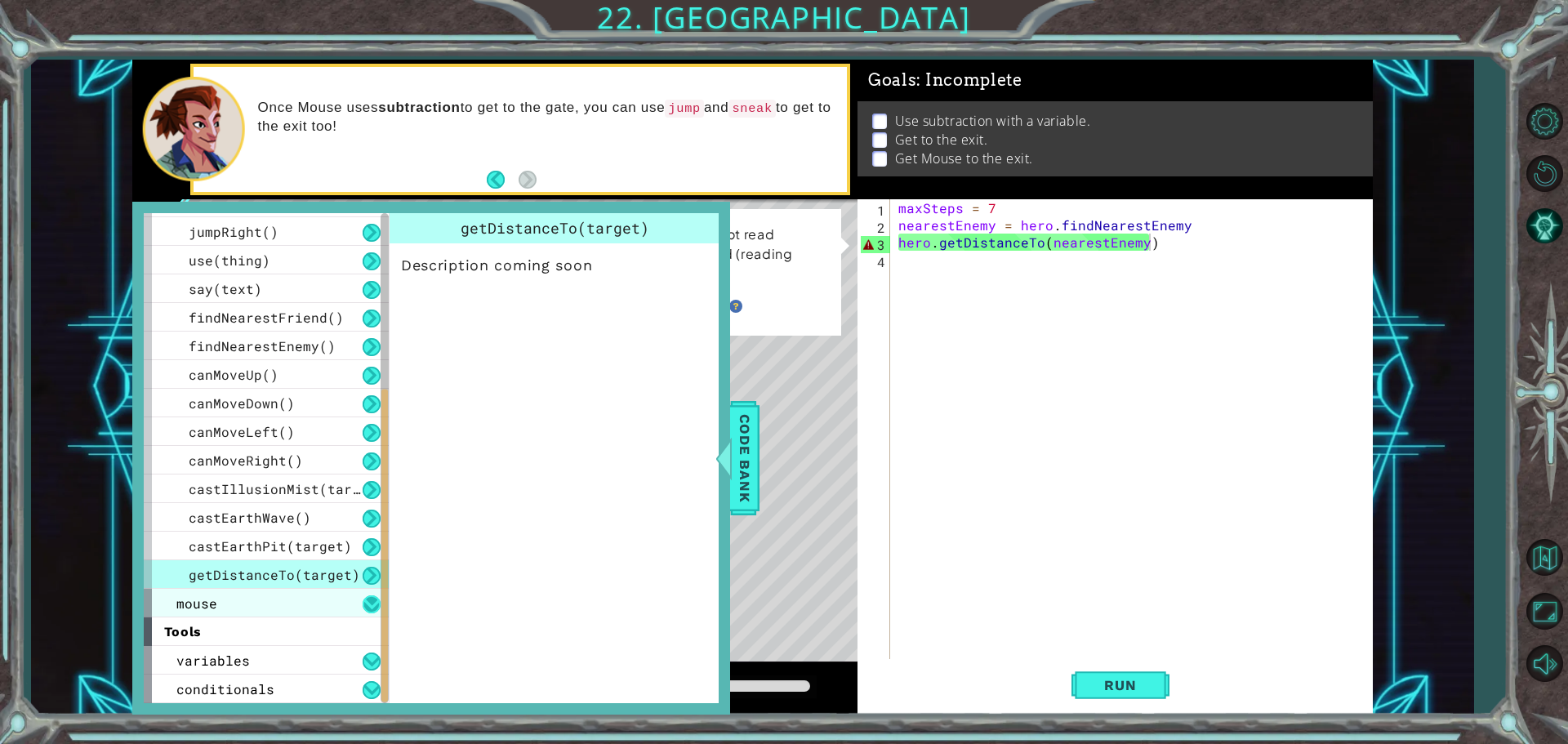
click at [375, 600] on button at bounding box center [372, 605] width 18 height 18
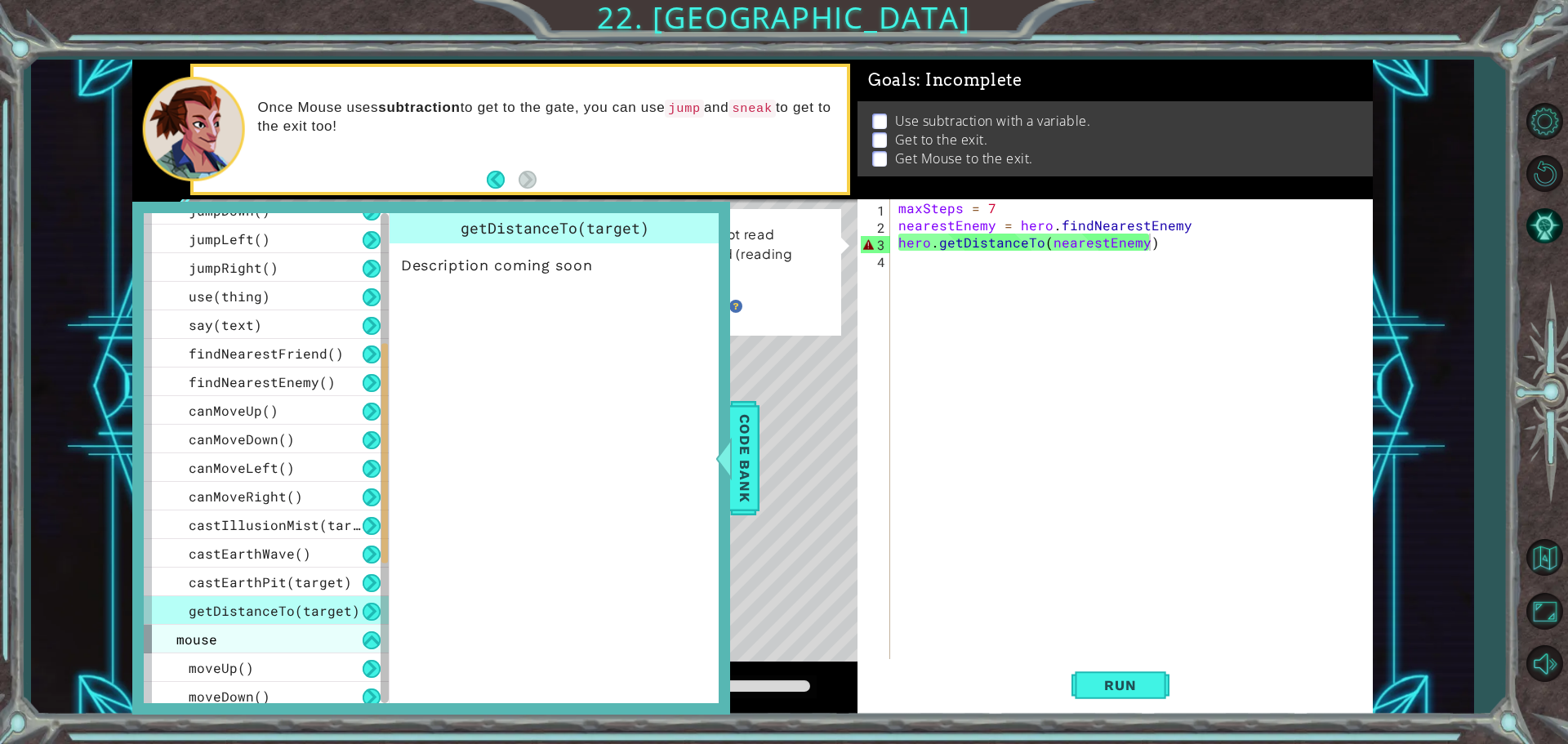
scroll to position [280, 0]
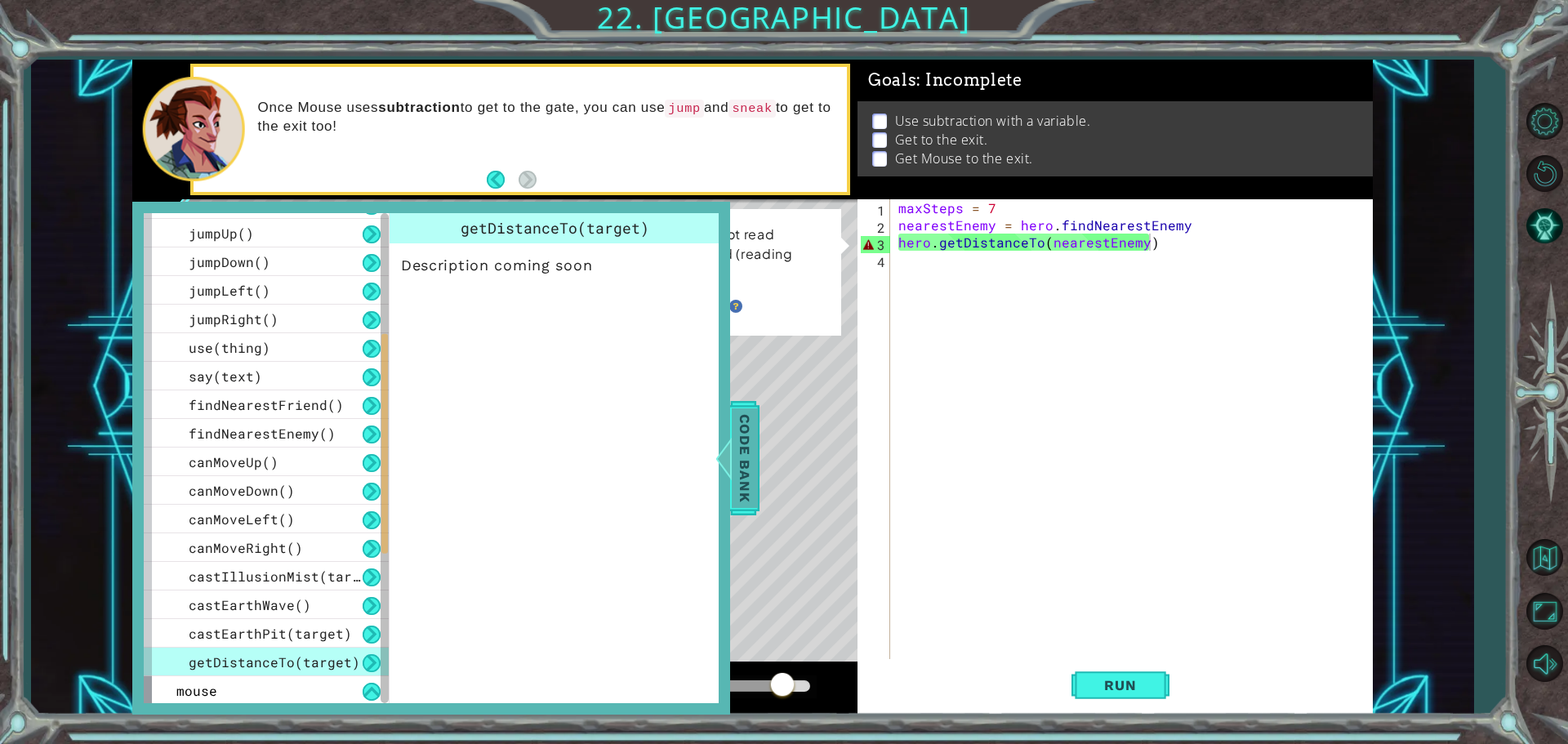
click at [729, 439] on div at bounding box center [723, 458] width 20 height 49
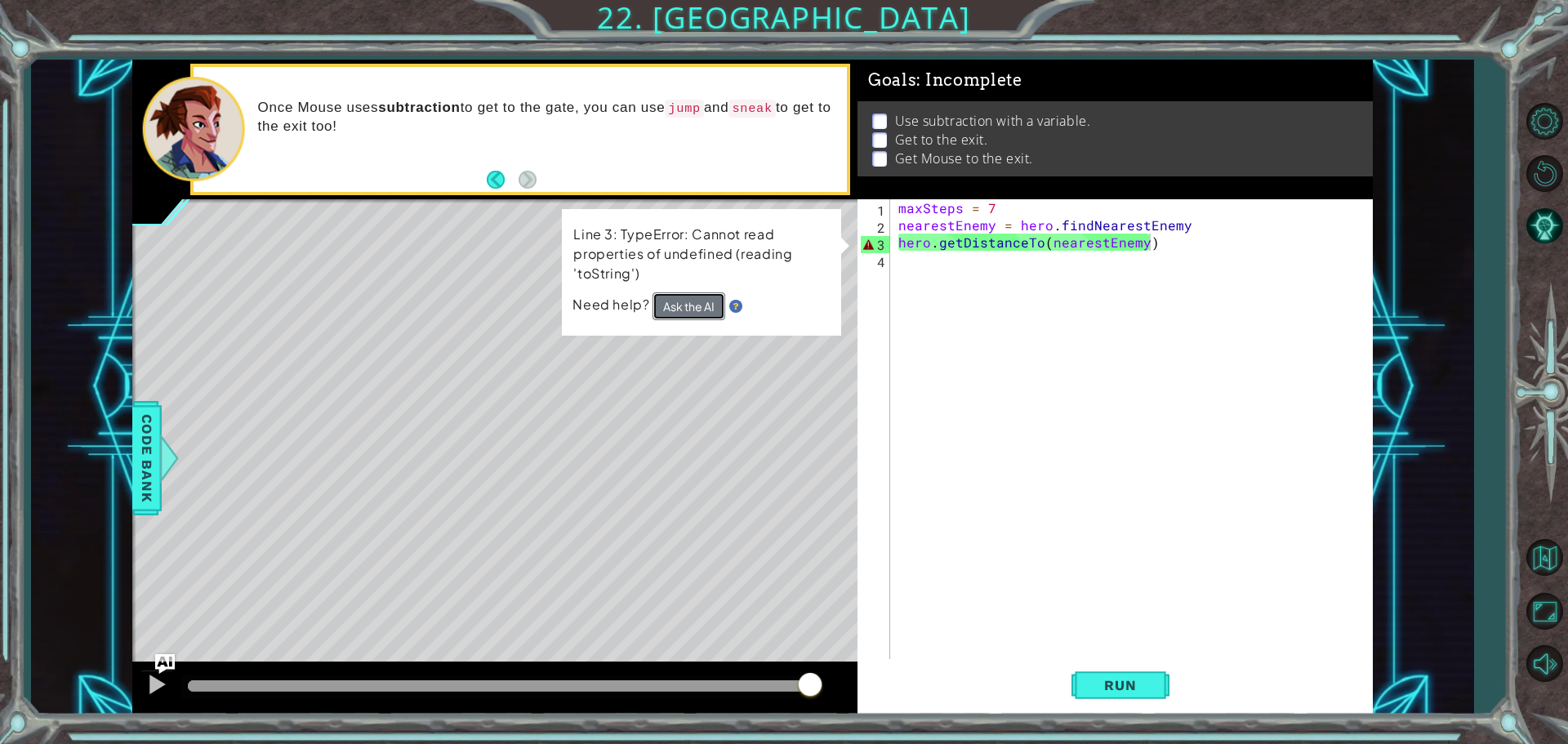
click at [701, 302] on button "Ask the AI" at bounding box center [688, 306] width 72 height 28
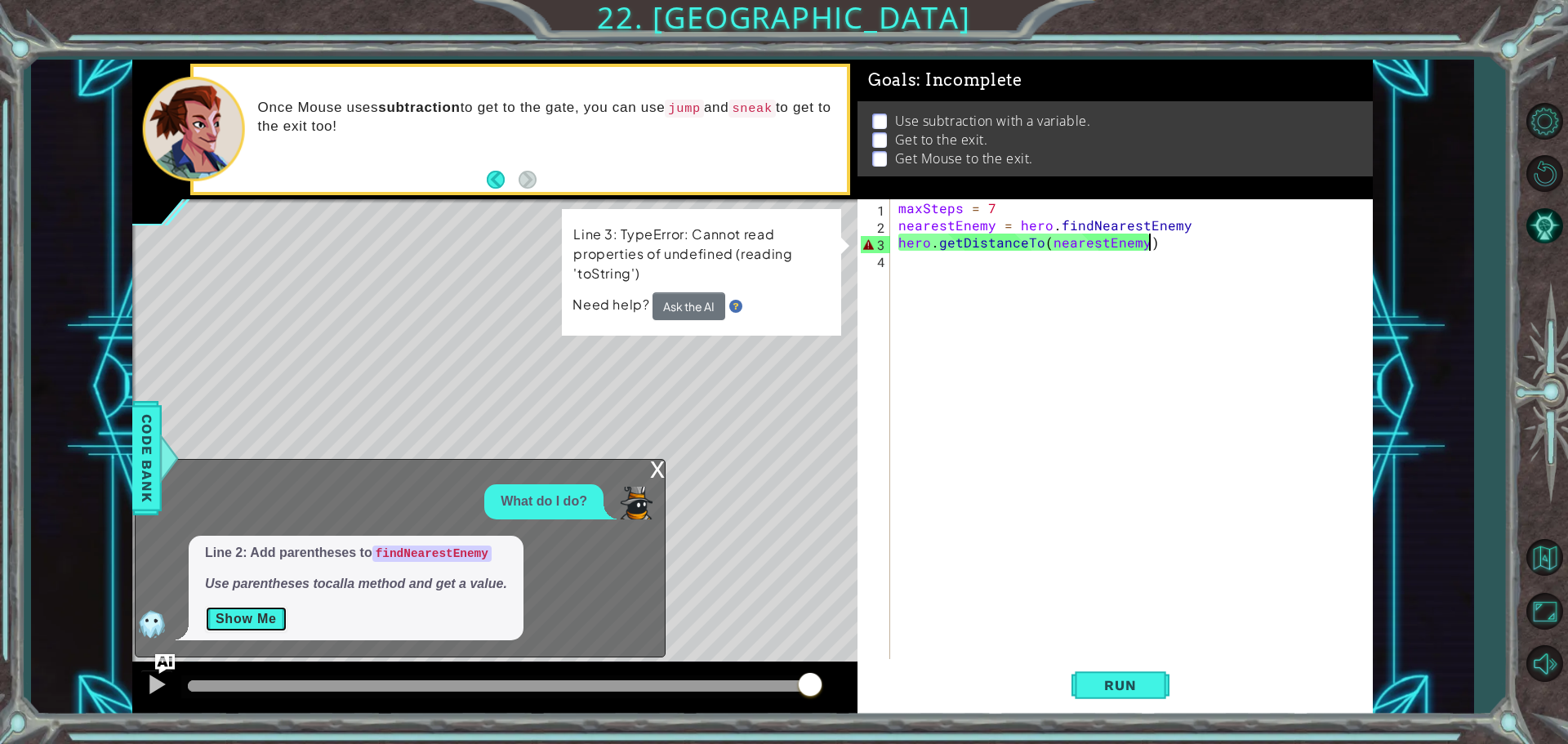
click at [262, 613] on button "Show Me" at bounding box center [246, 618] width 83 height 26
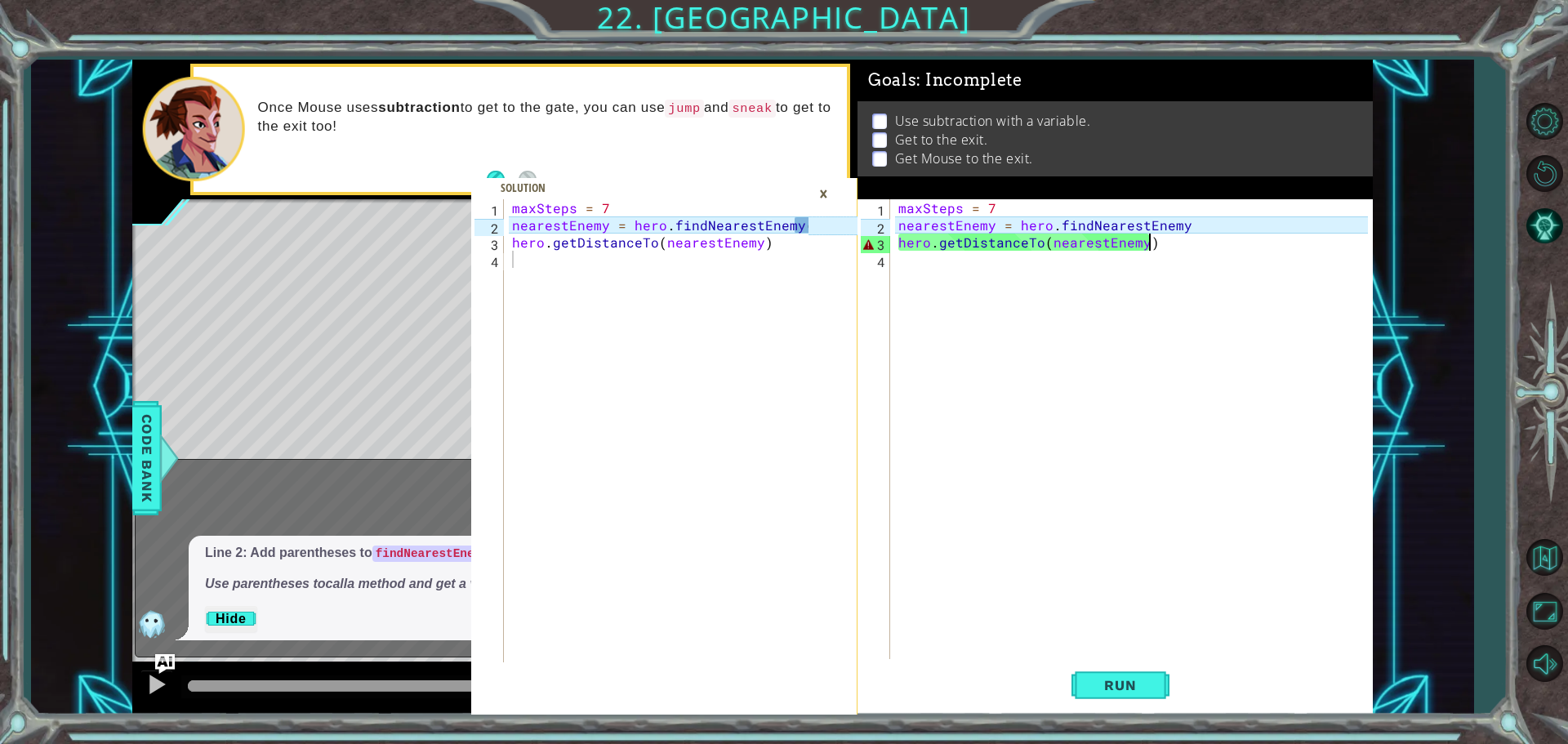
click at [1204, 227] on div "maxSteps = 7 nearestEnemy = hero . findNearestEnemy hero . getDistanceTo ( near…" at bounding box center [1135, 448] width 481 height 497
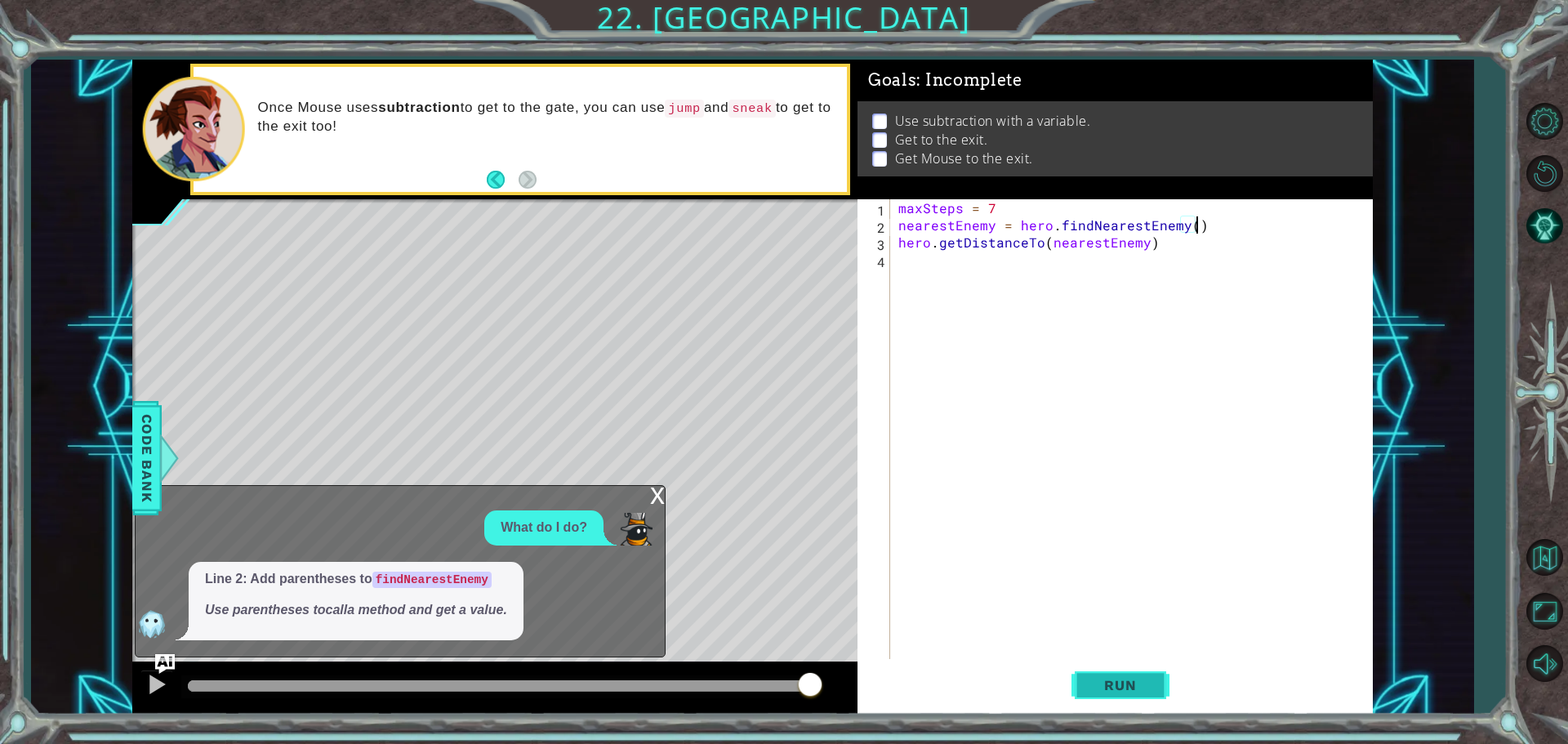
type textarea "nearestEnemy = hero.findNearestEnemy()"
click at [1157, 683] on button "Run" at bounding box center [1120, 684] width 98 height 51
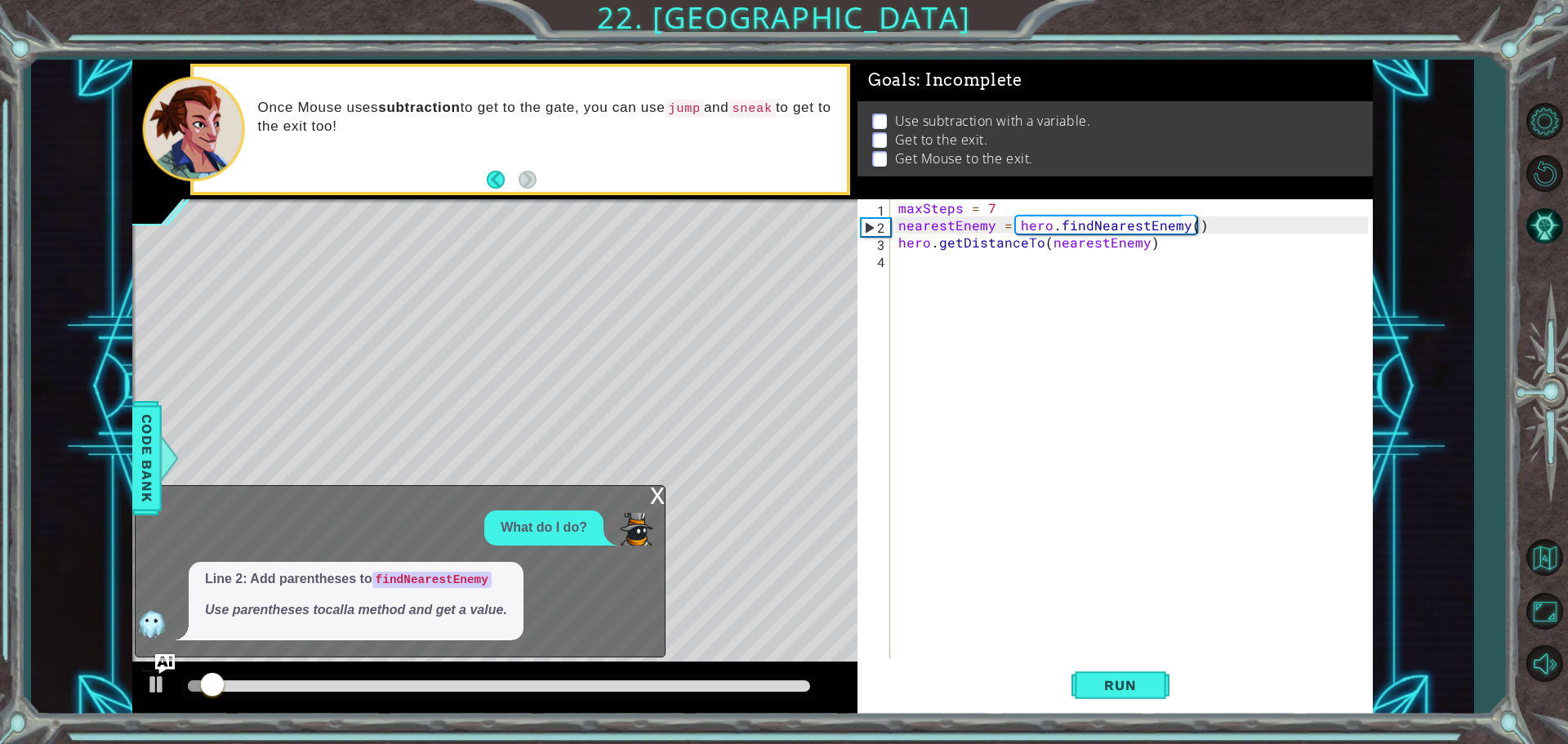
click at [653, 495] on div "x" at bounding box center [657, 494] width 15 height 17
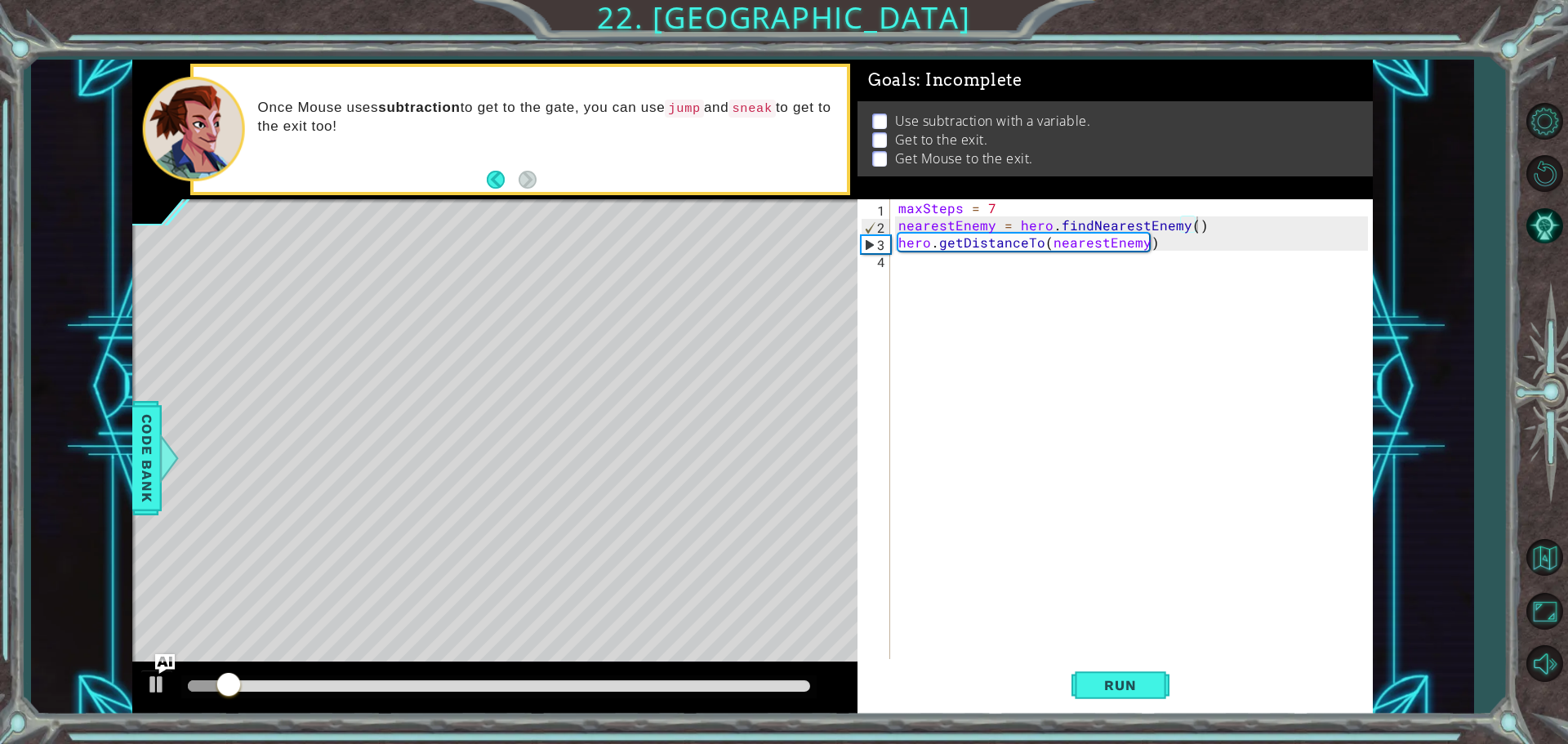
click at [1170, 375] on div "maxSteps = 7 nearestEnemy = hero . findNearestEnemy ( ) hero . getDistanceTo ( …" at bounding box center [1135, 448] width 481 height 497
type textarea "mouse.moveRight(steps)"
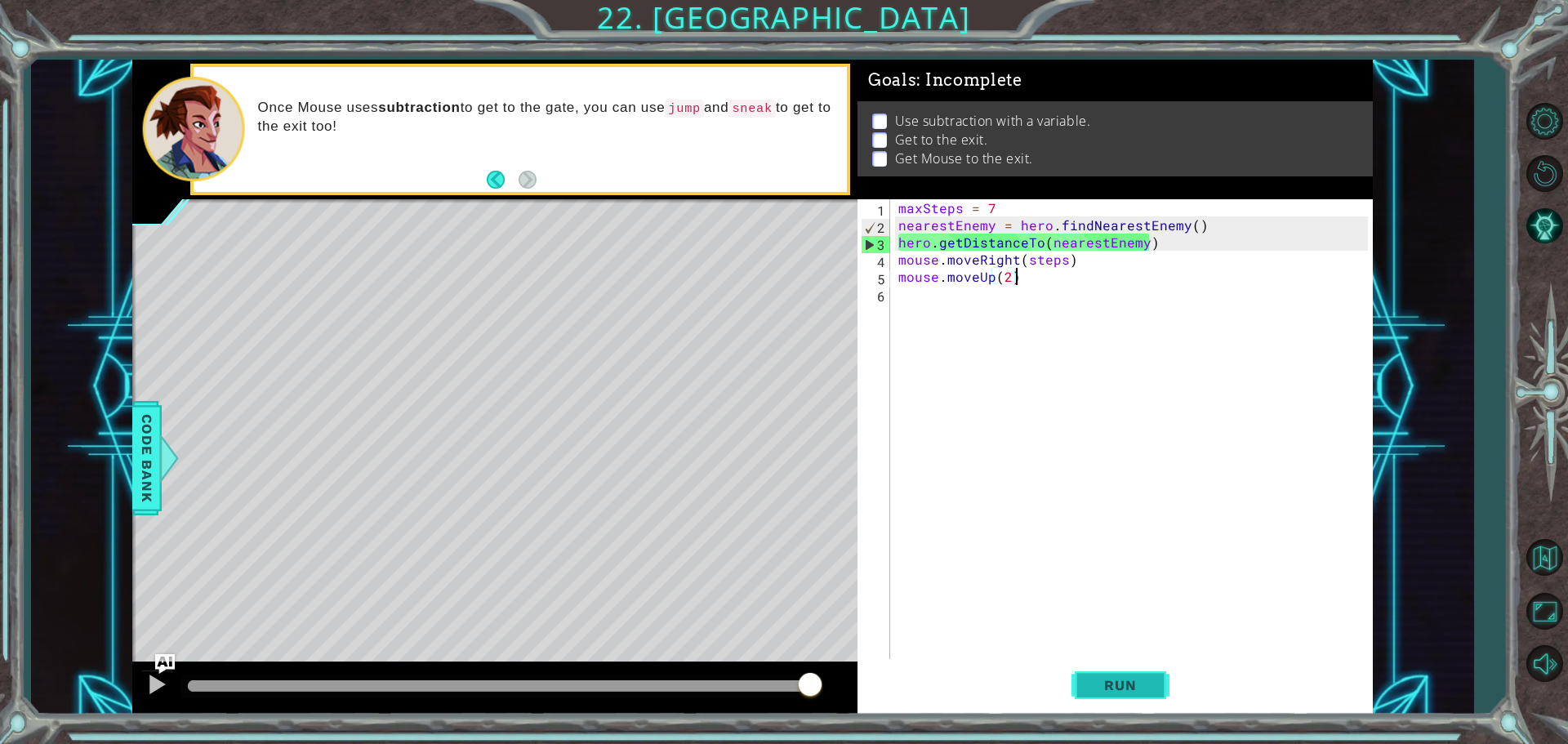
click at [1137, 693] on span "Run" at bounding box center [1120, 685] width 64 height 17
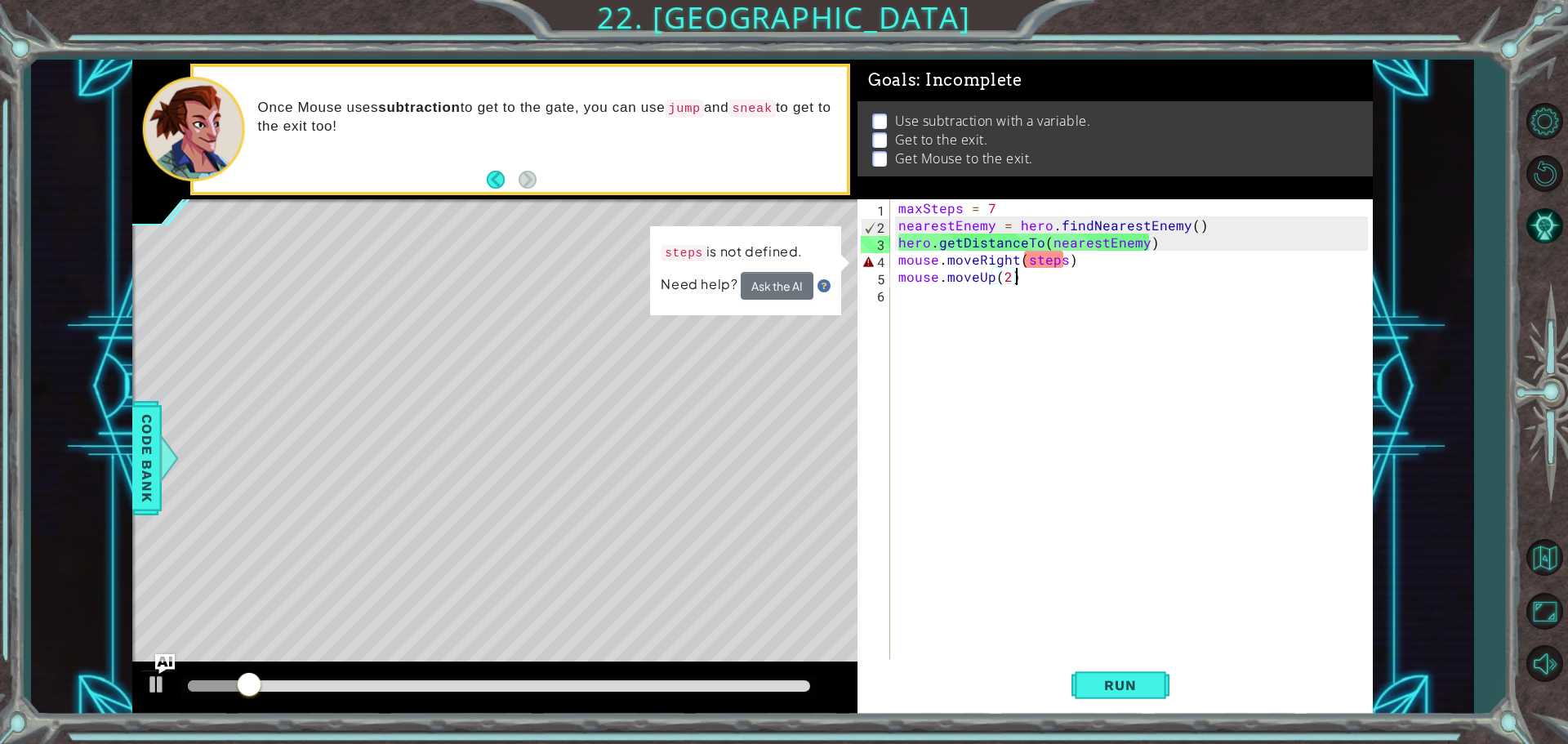
click at [1027, 262] on div "maxSteps = 7 nearestEnemy = hero . findNearestEnemy ( ) hero . getDistanceTo ( …" at bounding box center [1135, 448] width 481 height 497
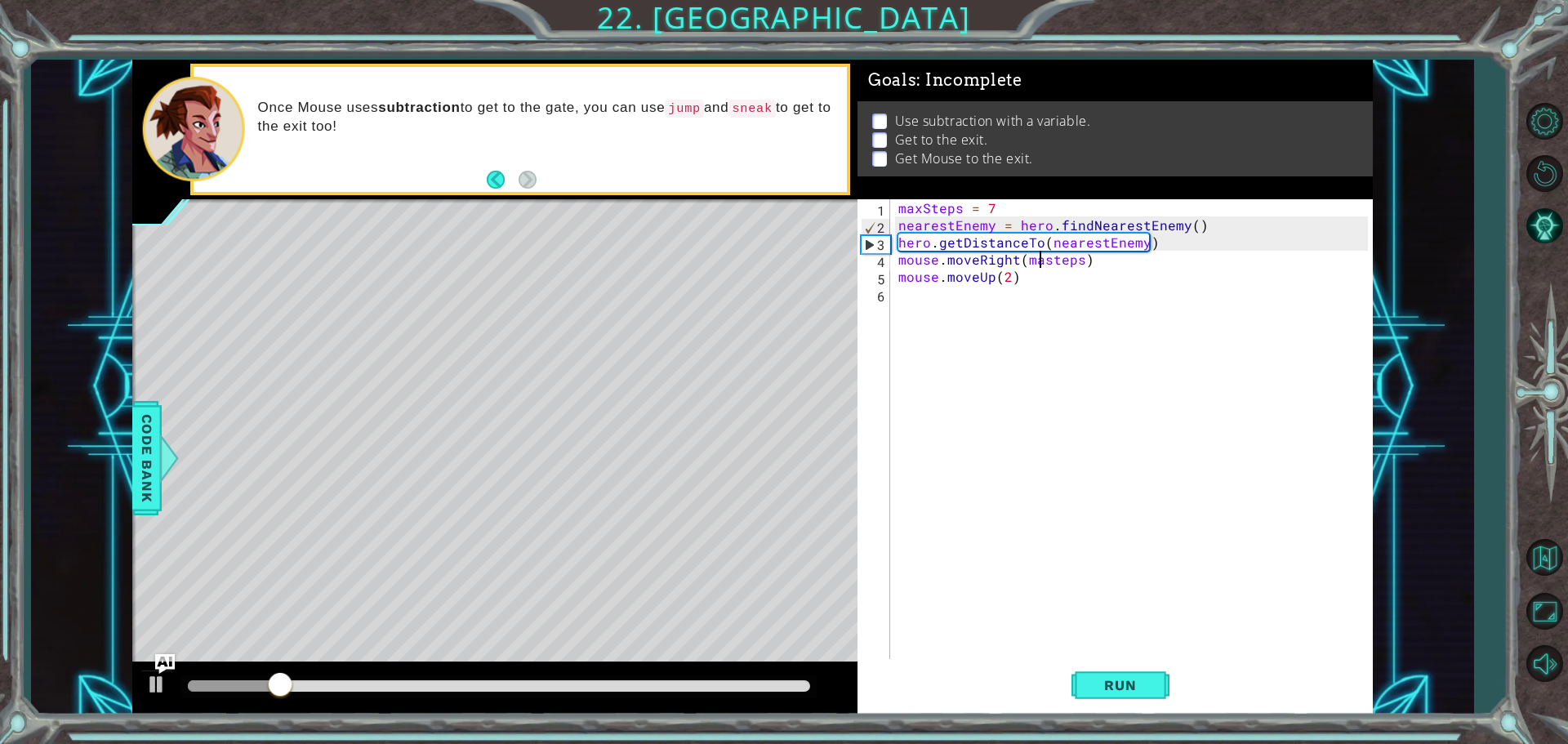
scroll to position [0, 9]
click at [1051, 257] on div "maxSteps = 7 nearestEnemy = hero . findNearestEnemy ( ) hero . getDistanceTo ( …" at bounding box center [1135, 448] width 481 height 497
drag, startPoint x: 1054, startPoint y: 250, endPoint x: 1054, endPoint y: 262, distance: 12.0
click at [1054, 262] on div "maxSteps = 7 nearestEnemy = hero . findNearestEnemy ( ) hero . getDistanceTo ( …" at bounding box center [1135, 448] width 481 height 497
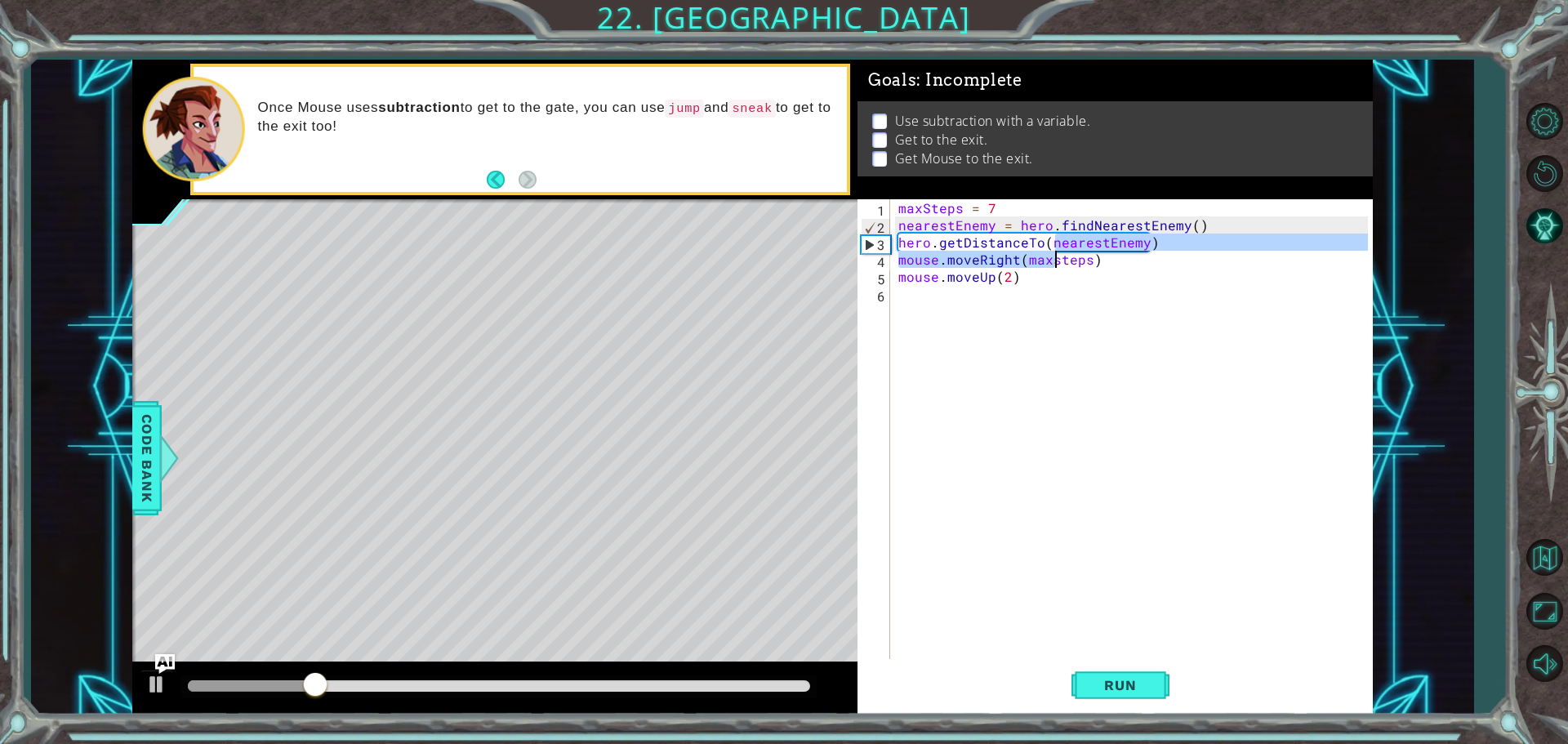
click at [1056, 264] on div "maxSteps = 7 nearestEnemy = hero . findNearestEnemy ( ) hero . getDistanceTo ( …" at bounding box center [1130, 430] width 473 height 463
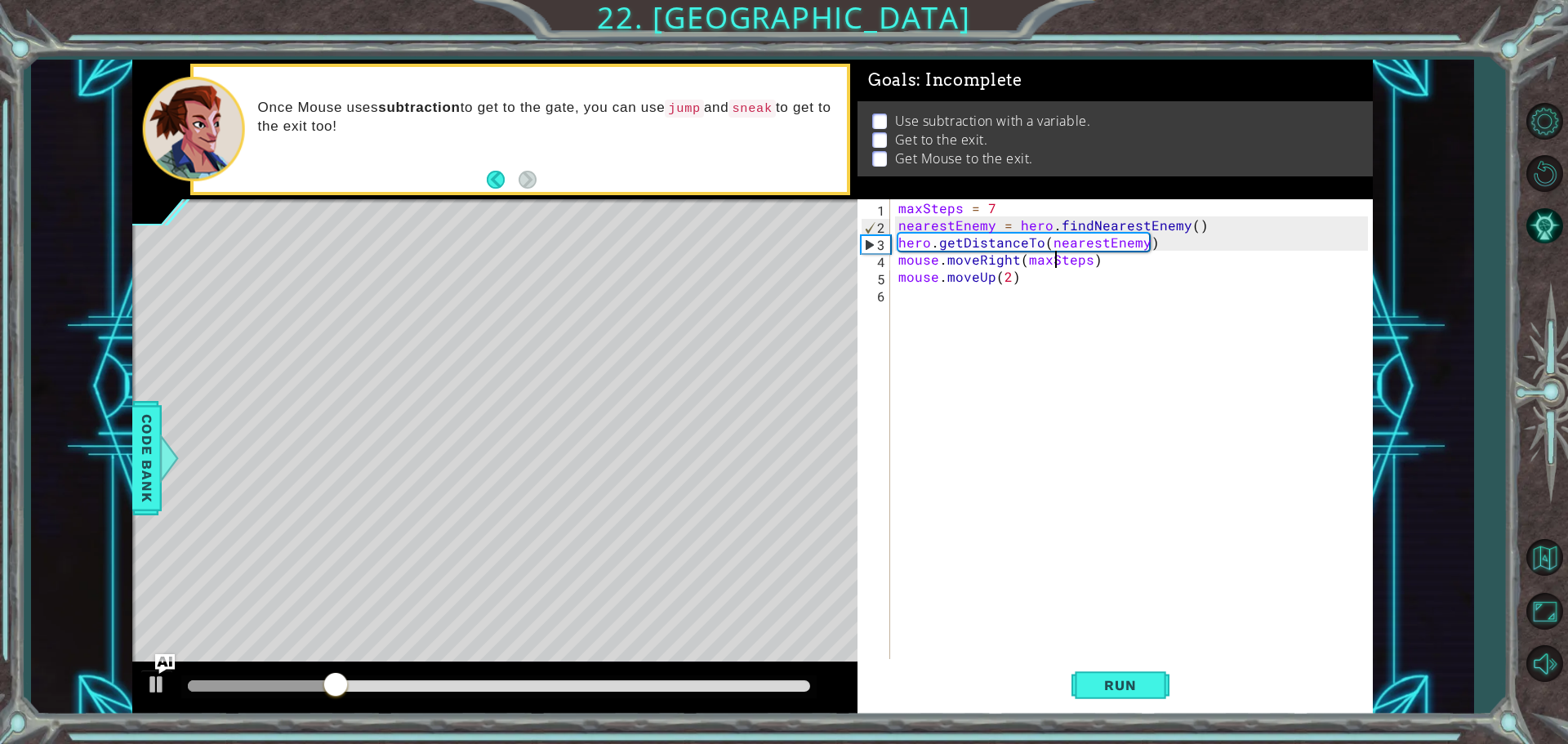
scroll to position [0, 10]
click at [1161, 689] on button "Run" at bounding box center [1120, 684] width 98 height 51
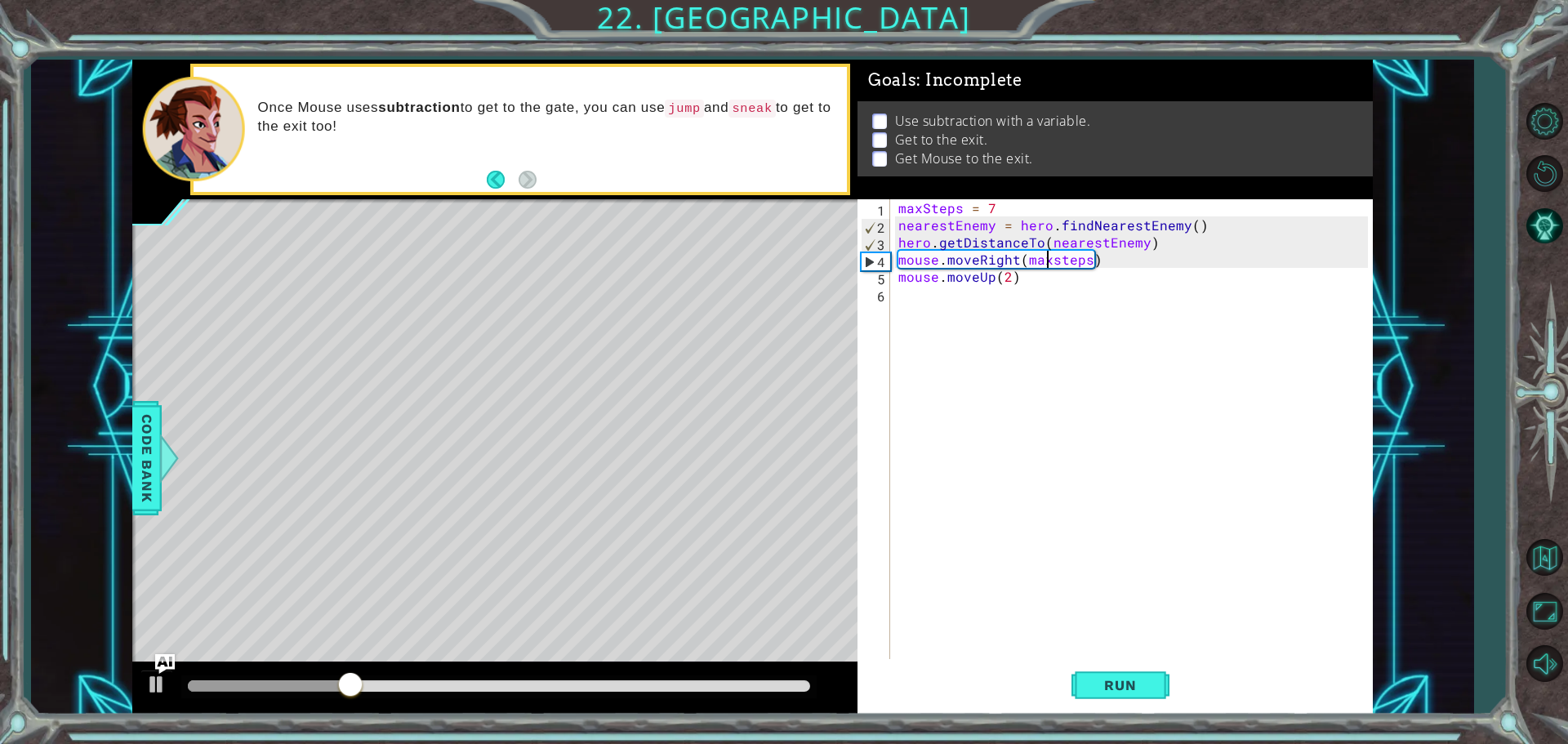
click at [1048, 256] on div "maxSteps = 7 nearestEnemy = hero . findNearestEnemy ( ) hero . getDistanceTo ( …" at bounding box center [1135, 448] width 481 height 497
click at [1106, 699] on button "Run" at bounding box center [1120, 684] width 98 height 51
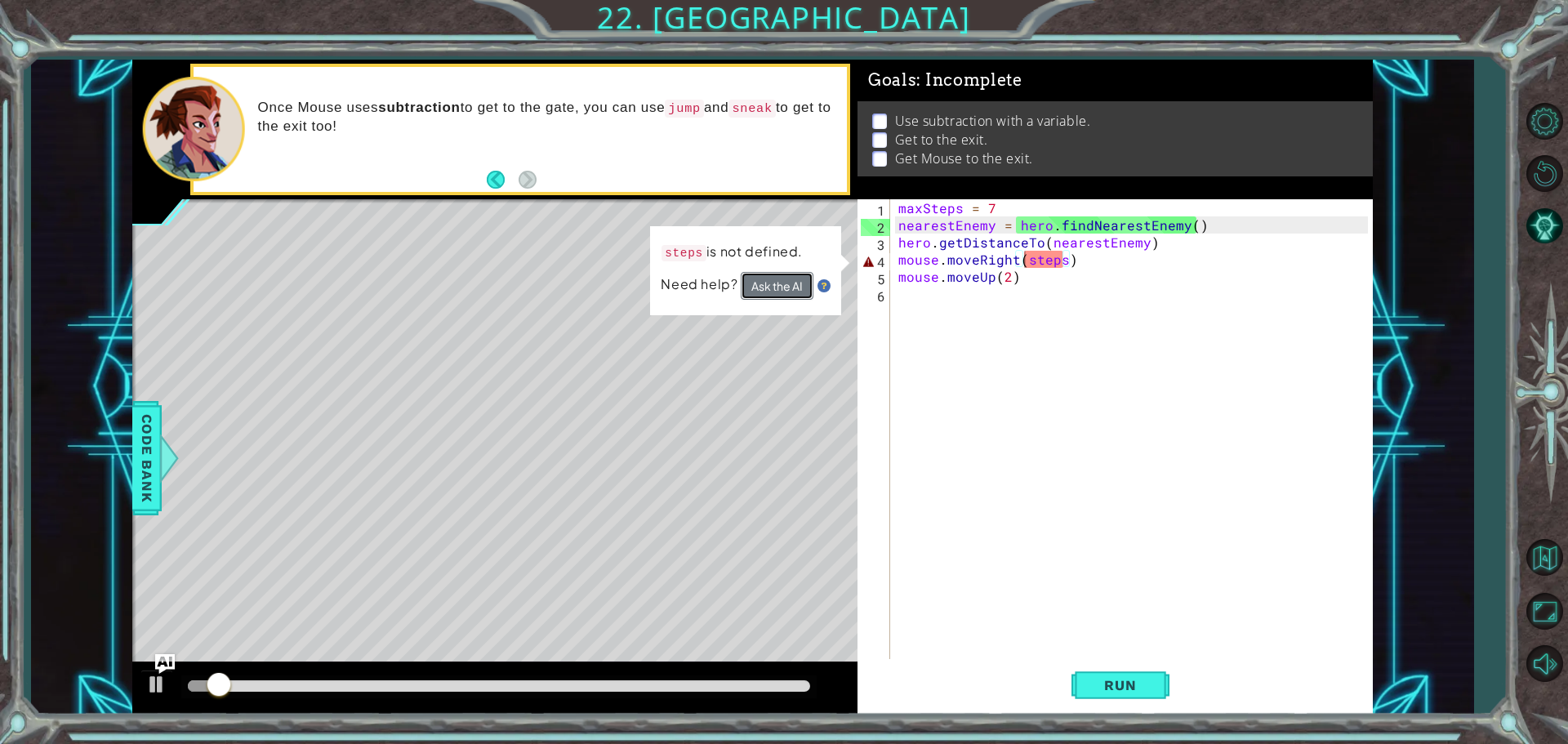
click at [806, 288] on button "Ask the AI" at bounding box center [776, 285] width 72 height 28
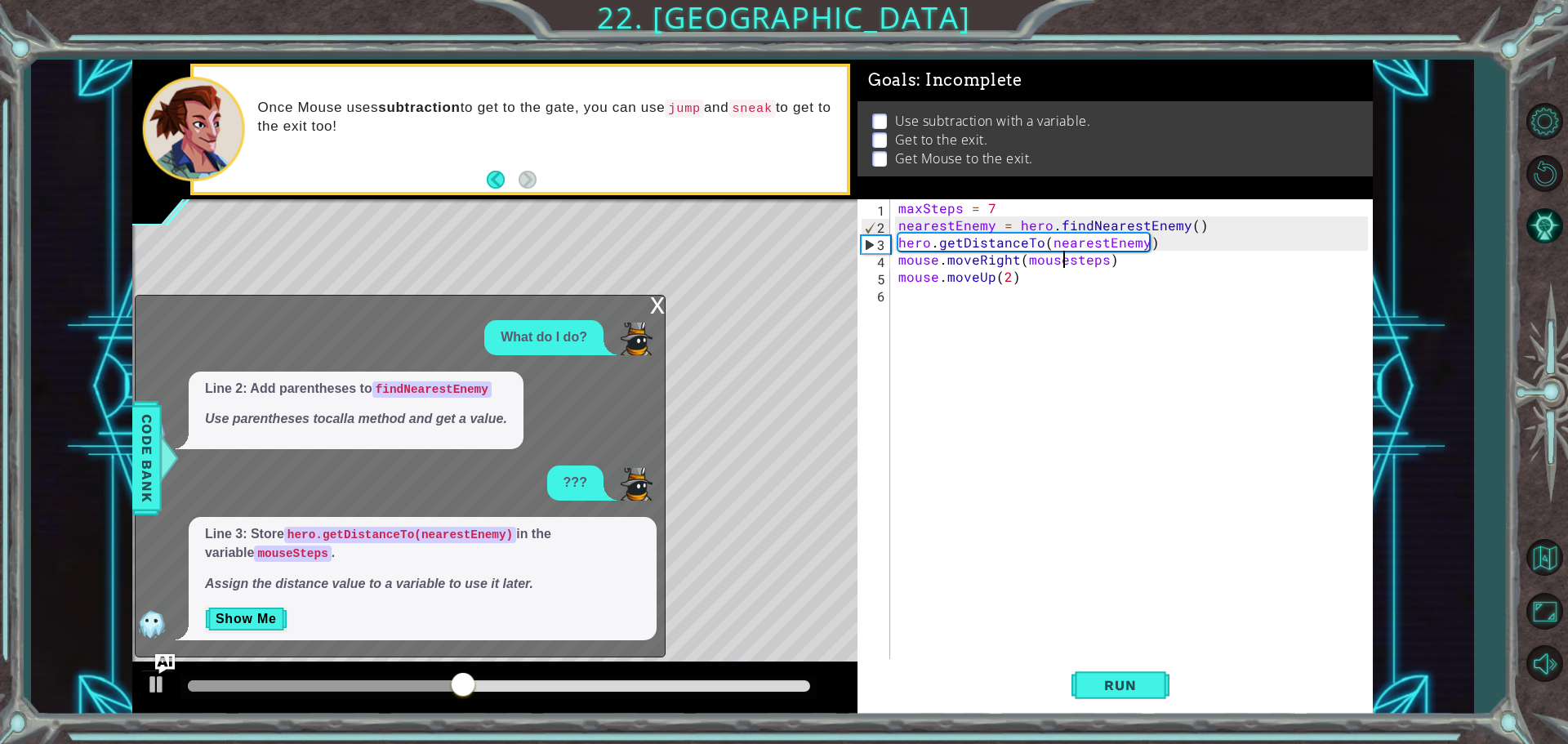
click at [1073, 264] on div "maxSteps = 7 nearestEnemy = hero . findNearestEnemy ( ) hero . getDistanceTo ( …" at bounding box center [1135, 448] width 481 height 497
click at [1114, 678] on span "Run" at bounding box center [1120, 685] width 64 height 17
click at [1060, 260] on div "maxSteps = 7 nearestEnemy = hero . findNearestEnemy ( ) hero . getDistanceTo ( …" at bounding box center [1135, 448] width 481 height 497
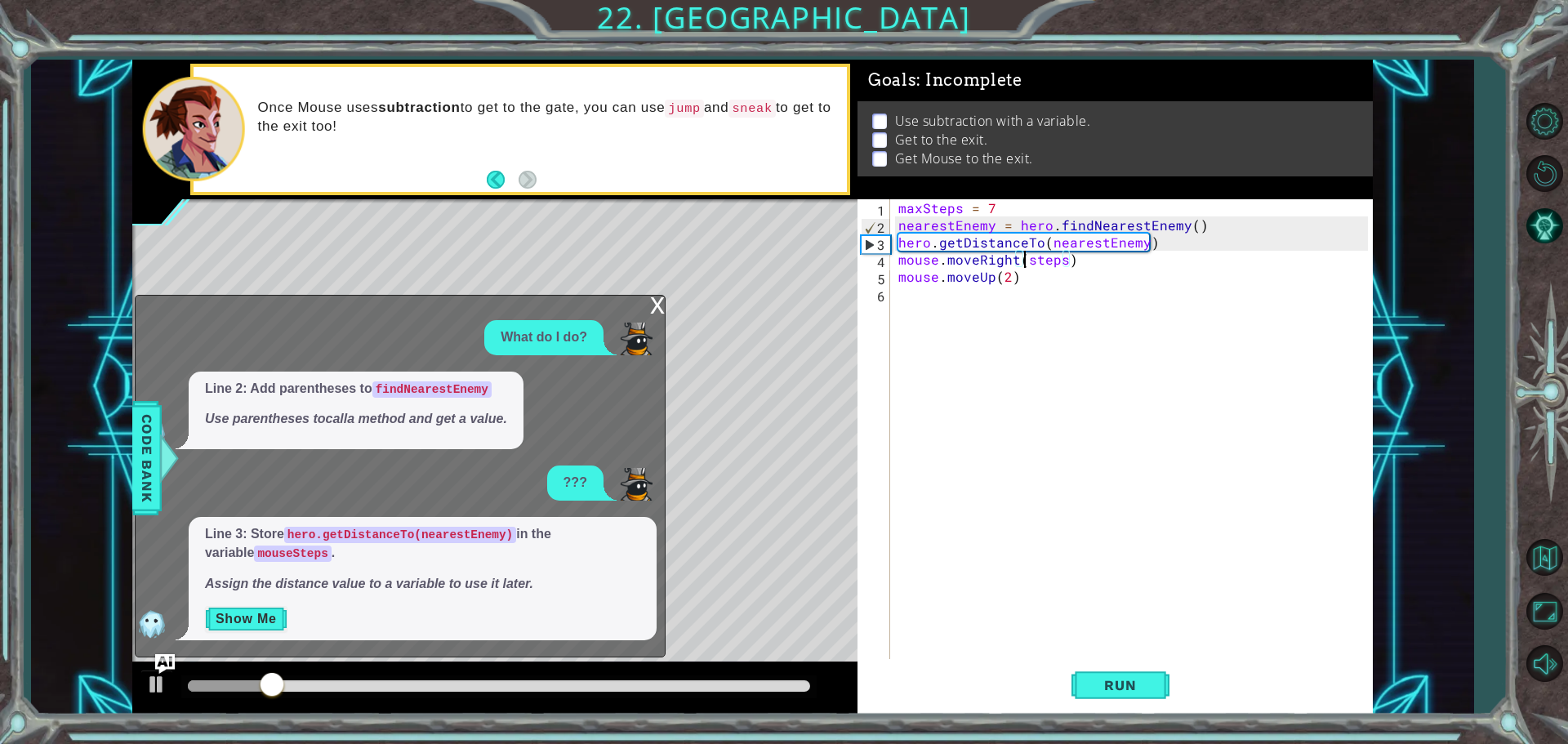
type textarea "mouse.moveRight(steps)"
click at [276, 616] on button "Show Me" at bounding box center [246, 618] width 83 height 26
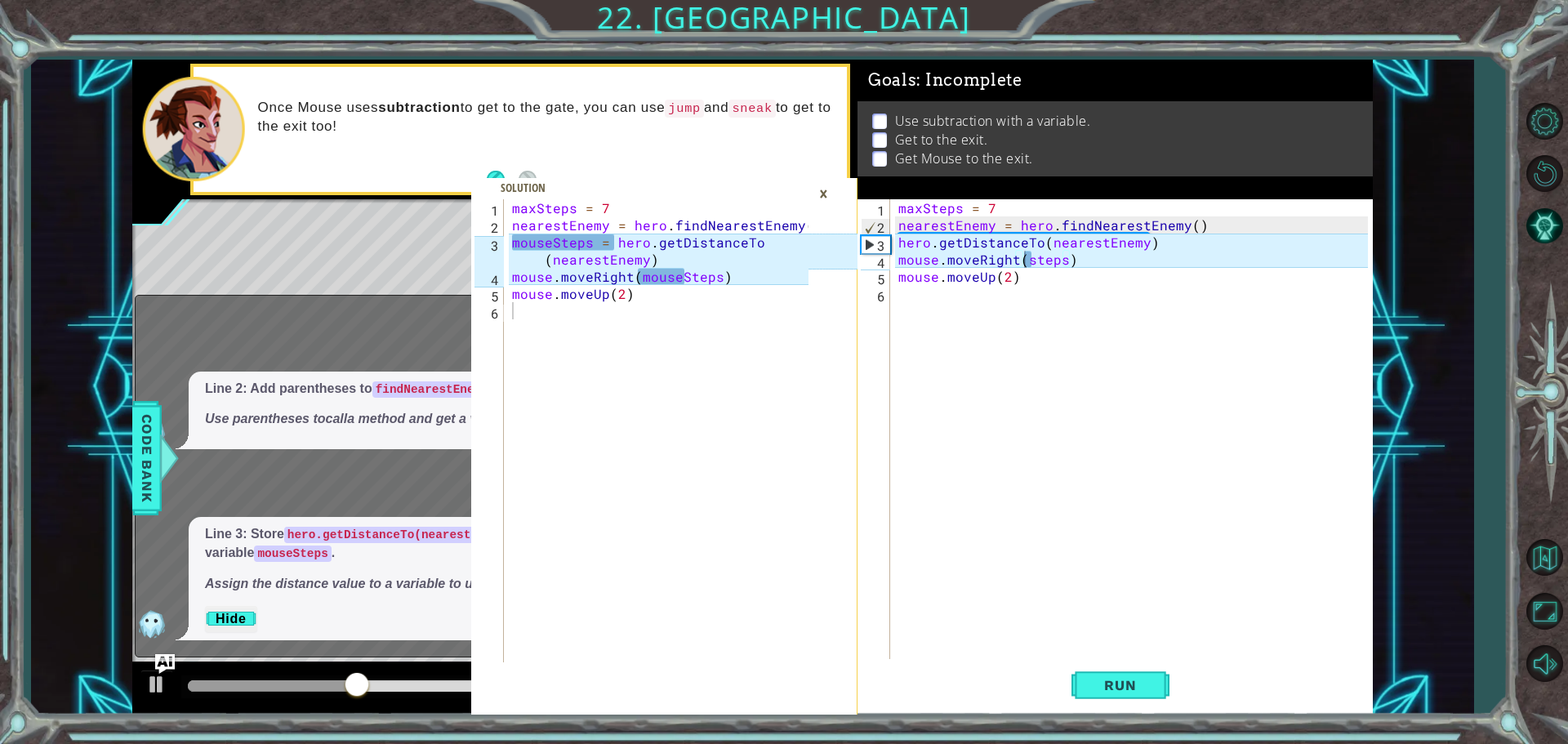
click at [1017, 448] on div "maxSteps = 7 nearestEnemy = hero . findNearestEnemy ( ) hero . getDistanceTo ( …" at bounding box center [1135, 448] width 481 height 497
click at [826, 195] on div "×" at bounding box center [824, 194] width 26 height 28
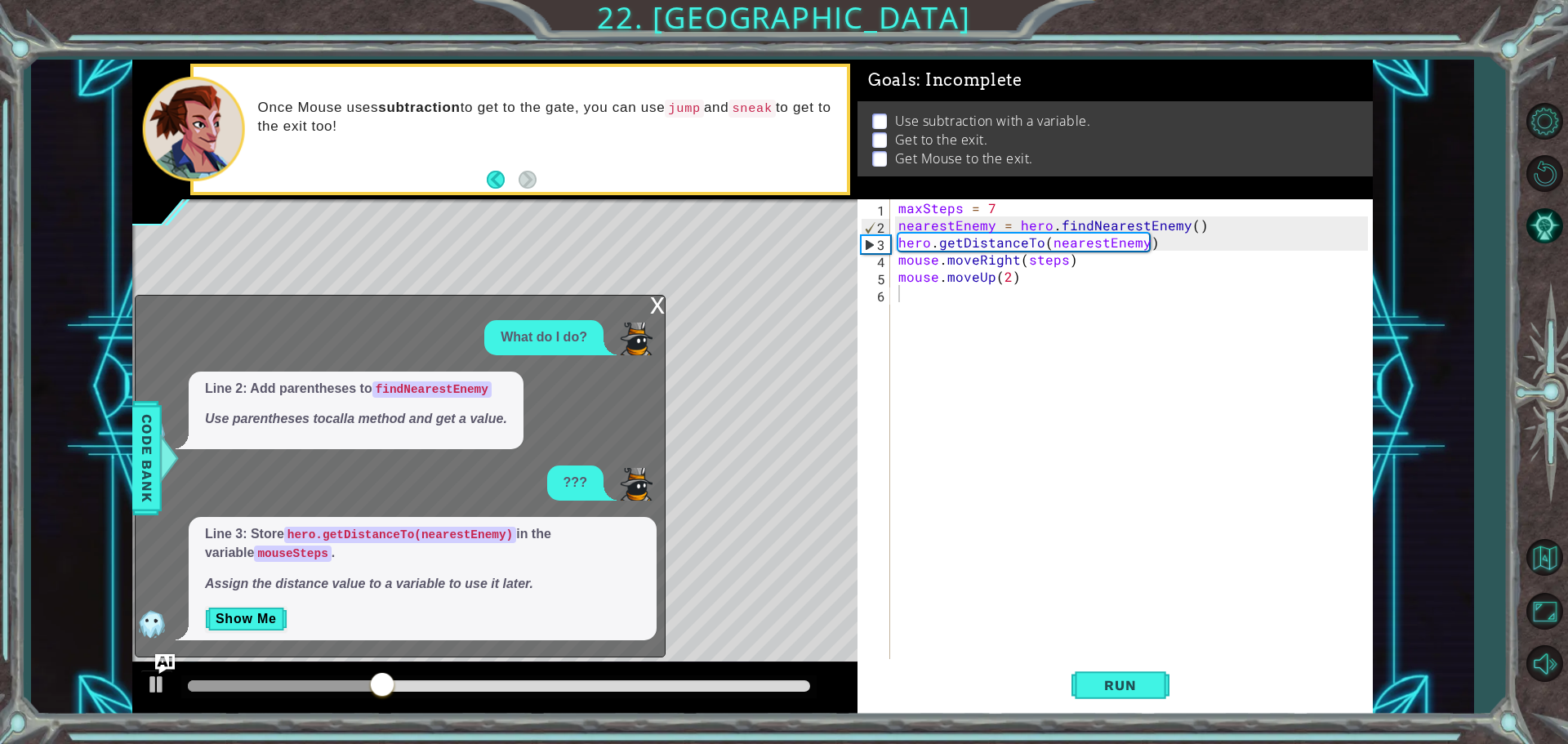
click at [890, 242] on div "1 2 3 4 5 6 maxSteps = 7 nearestEnemy = hero . findNearestEnemy ( ) hero . getD…" at bounding box center [1113, 430] width 510 height 463
click at [896, 243] on div "maxSteps = 7 nearestEnemy = hero . findNearestEnemy ( ) hero . getDistanceTo ( …" at bounding box center [1135, 448] width 481 height 497
click at [1106, 695] on button "Run" at bounding box center [1120, 684] width 98 height 51
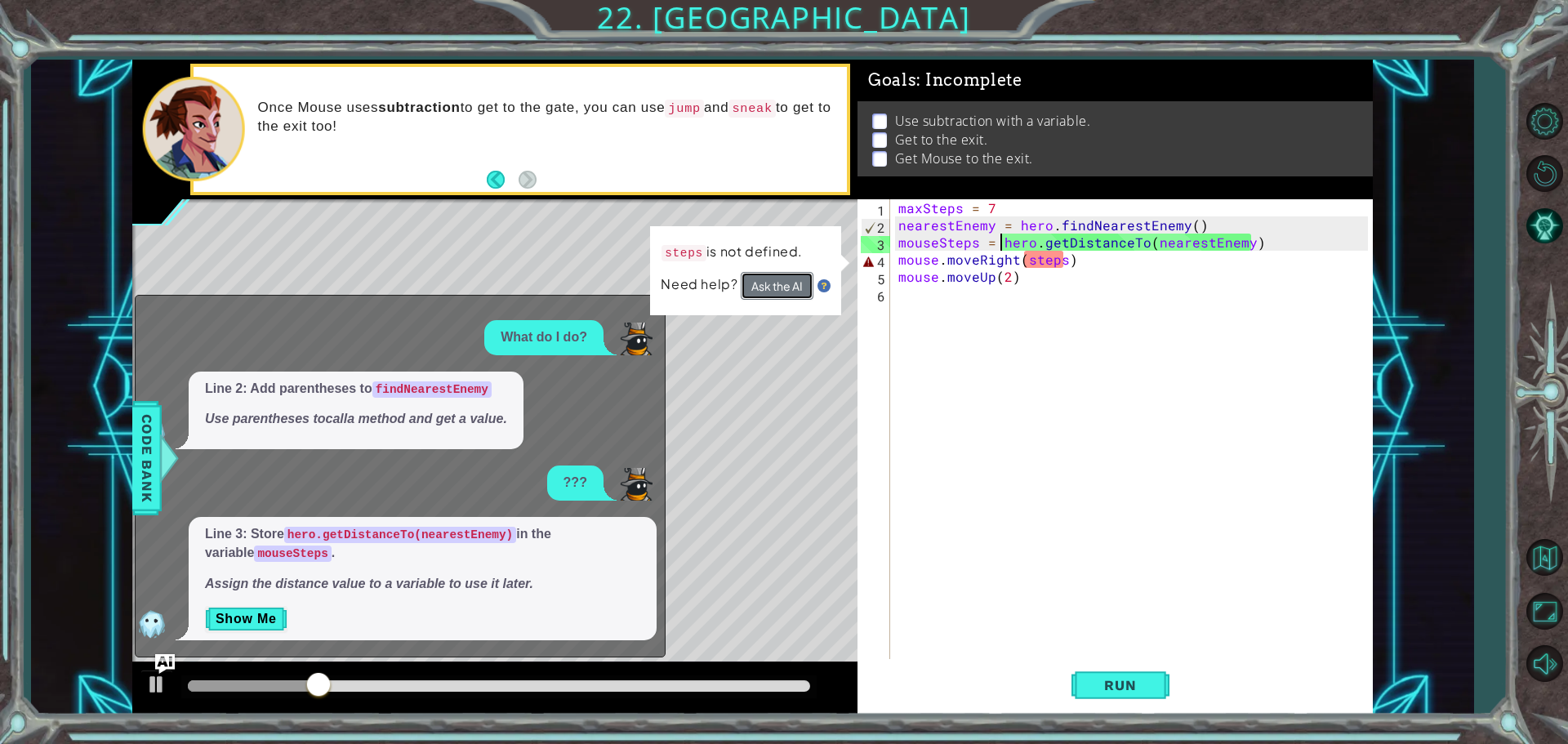
click at [778, 293] on button "Ask the AI" at bounding box center [776, 285] width 72 height 28
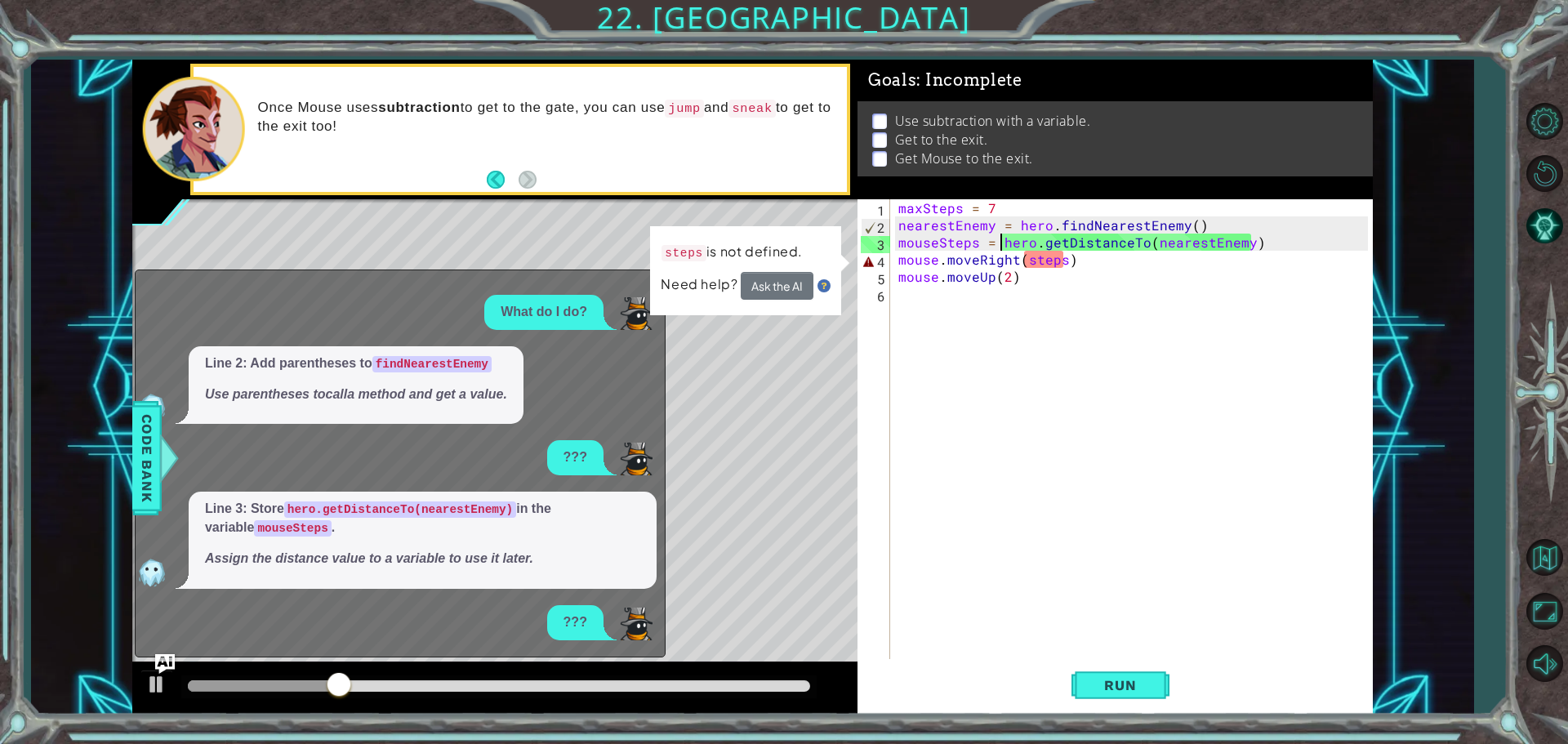
scroll to position [18, 0]
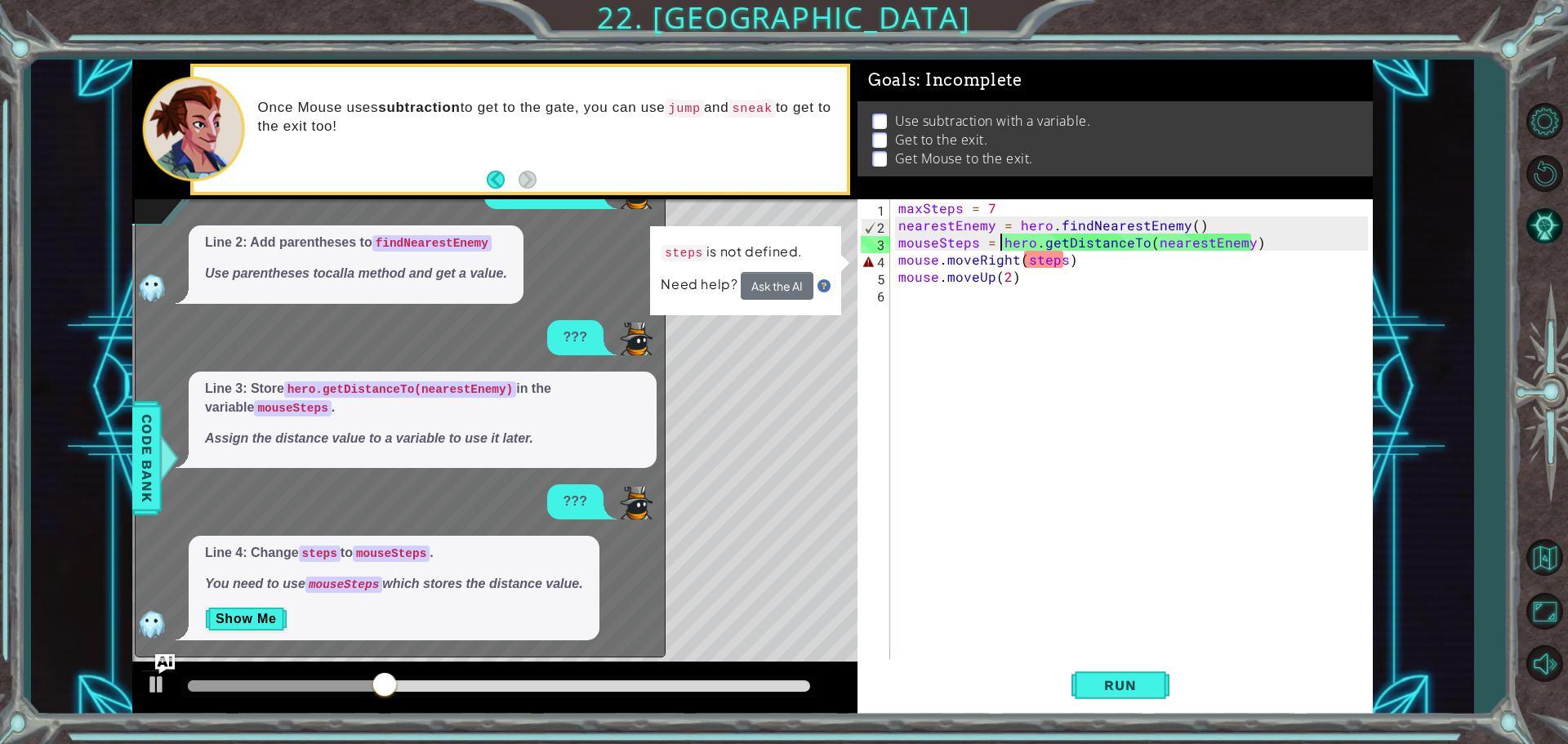
click at [1024, 249] on div "maxSteps = 7 nearestEnemy = hero . findNearestEnemy ( ) mouseSteps = hero . get…" at bounding box center [1135, 448] width 481 height 497
click at [1029, 262] on div "maxSteps = 7 nearestEnemy = hero . findNearestEnemy ( ) mouseSteps = hero . get…" at bounding box center [1135, 448] width 481 height 497
click at [1024, 261] on div "maxSteps = 7 nearestEnemy = hero . findNearestEnemy ( ) mouseSteps = hero . get…" at bounding box center [1135, 448] width 481 height 497
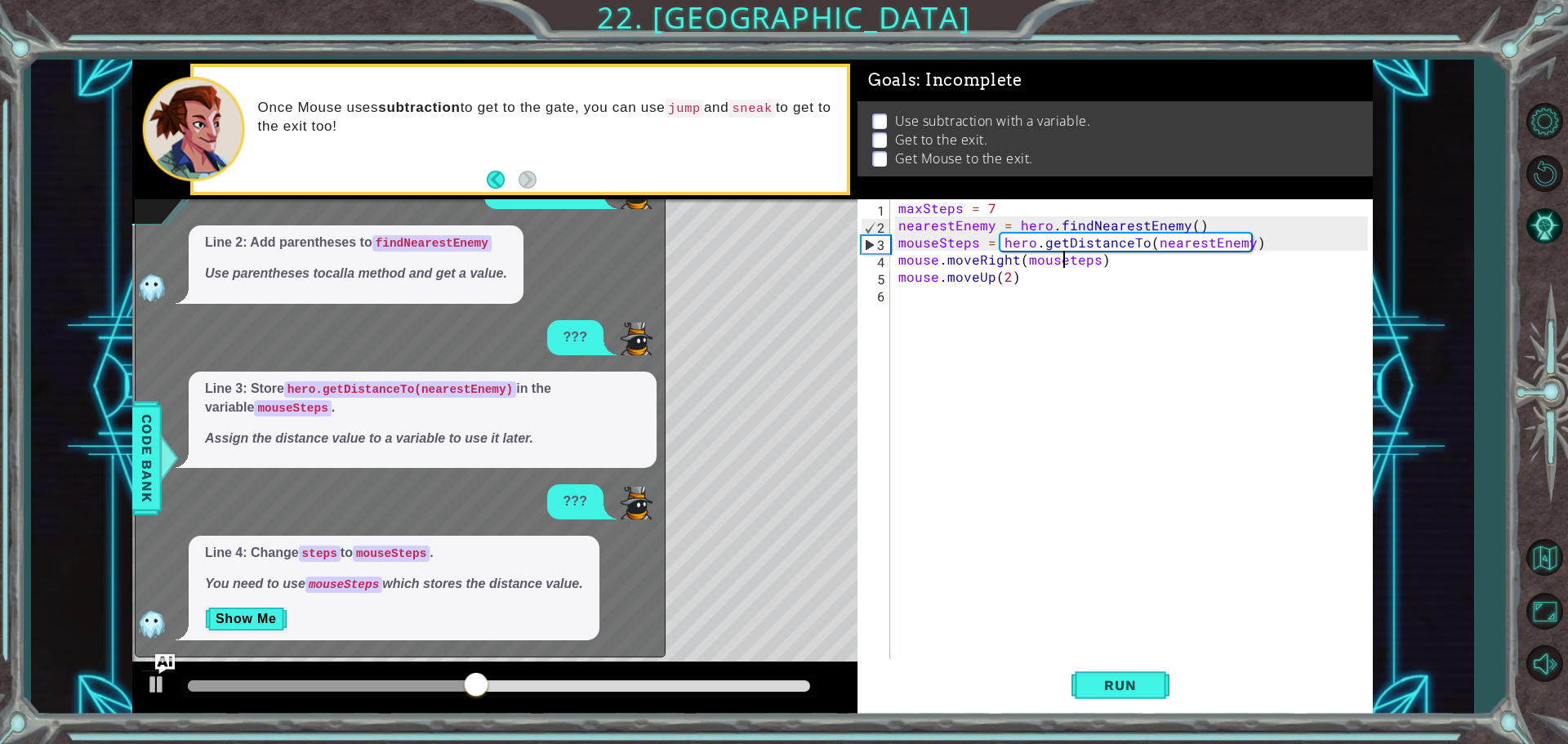
scroll to position [0, 11]
click at [1407, 145] on div "1 2 3 4 5 6 maxSteps = 7 nearestEnemy = hero . findNearestEnemy ( ) mouseSteps …" at bounding box center [752, 387] width 1442 height 655
type textarea "maxSteps = 7 nearestEnemy = hero.findNearestEnemy()"
click at [1161, 512] on div "maxSteps = 7 nearestEnemy = hero . findNearestEnemy ( ) mouseSteps = hero . get…" at bounding box center [1135, 448] width 481 height 497
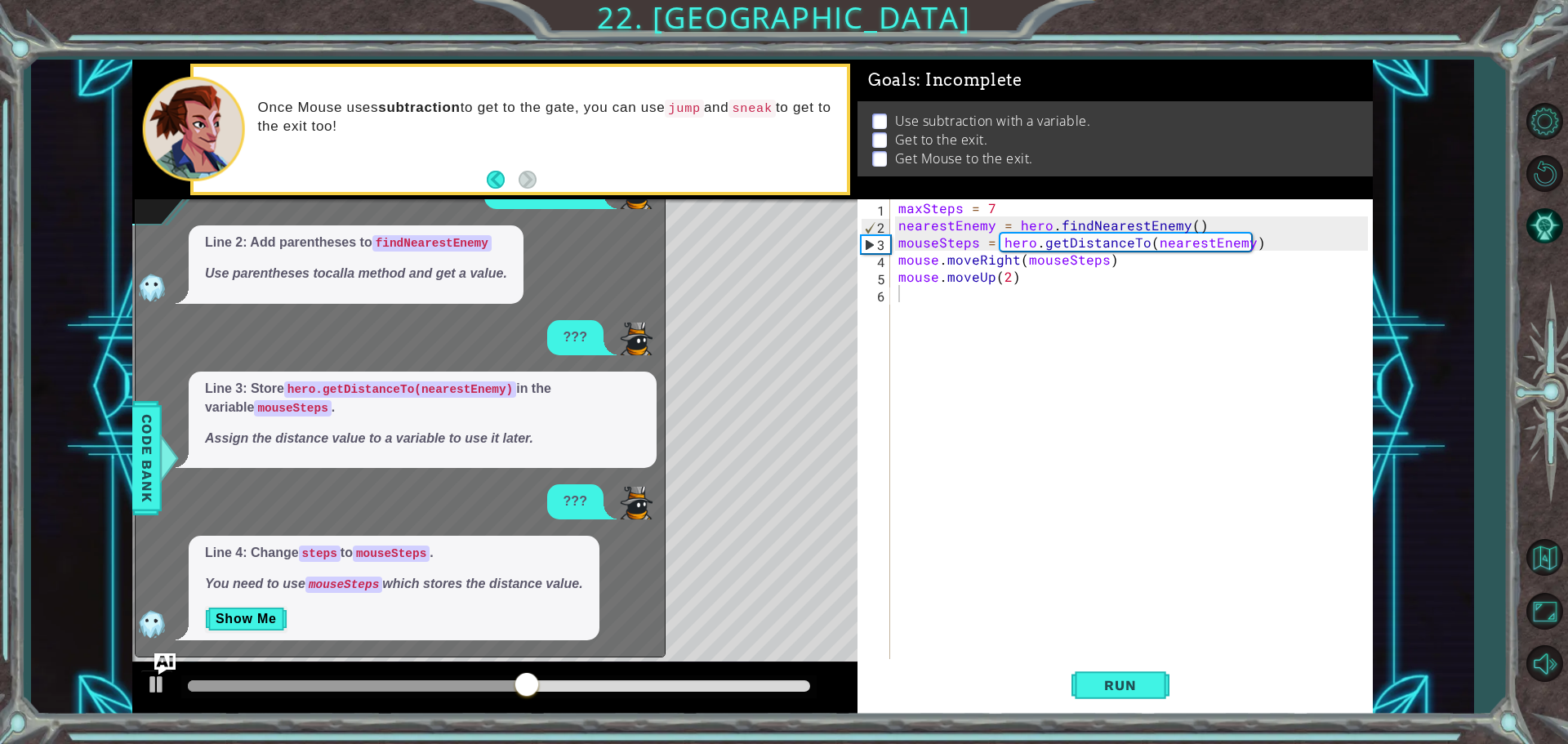
click at [167, 664] on img "Ask AI" at bounding box center [164, 662] width 21 height 21
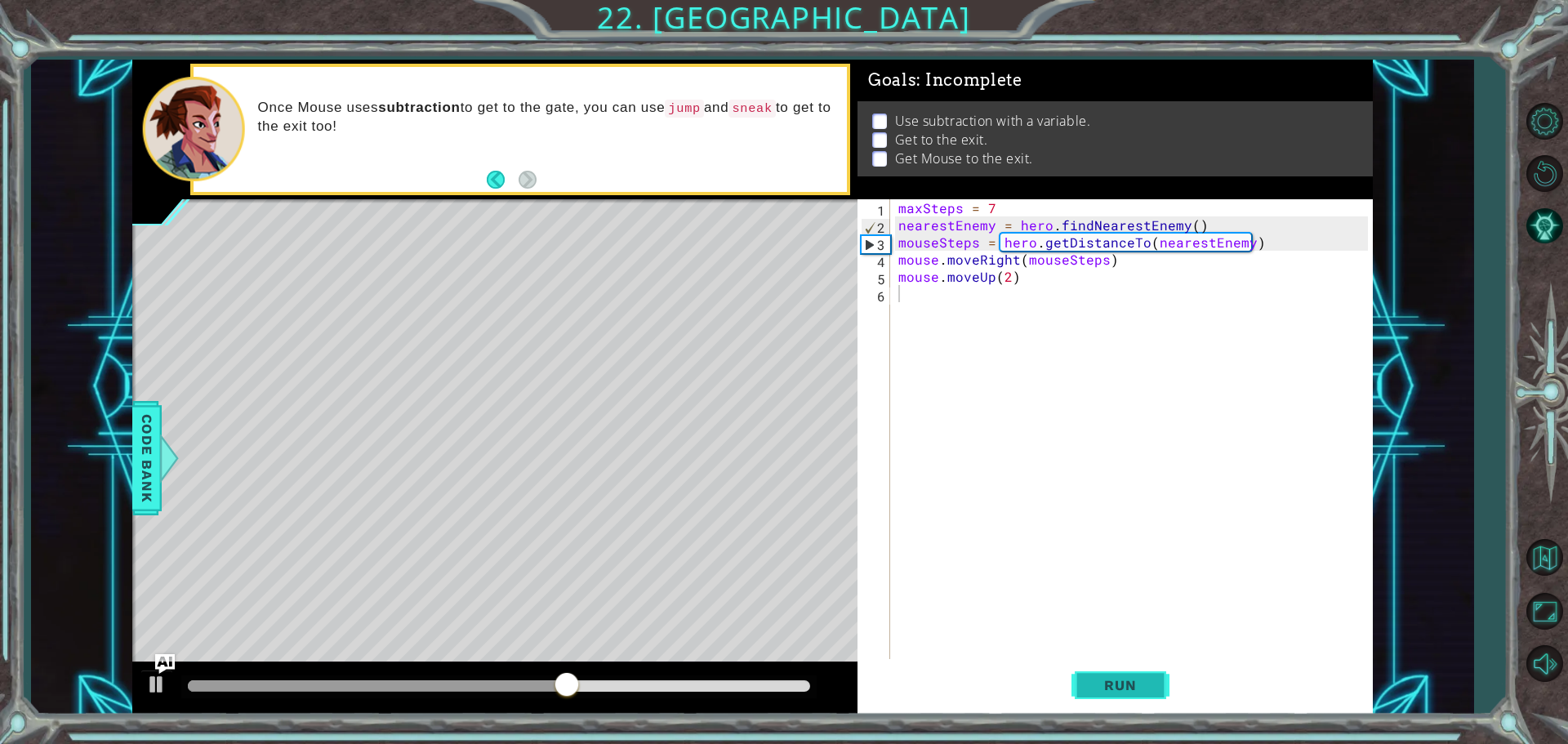
click at [1115, 692] on span "Run" at bounding box center [1120, 685] width 64 height 17
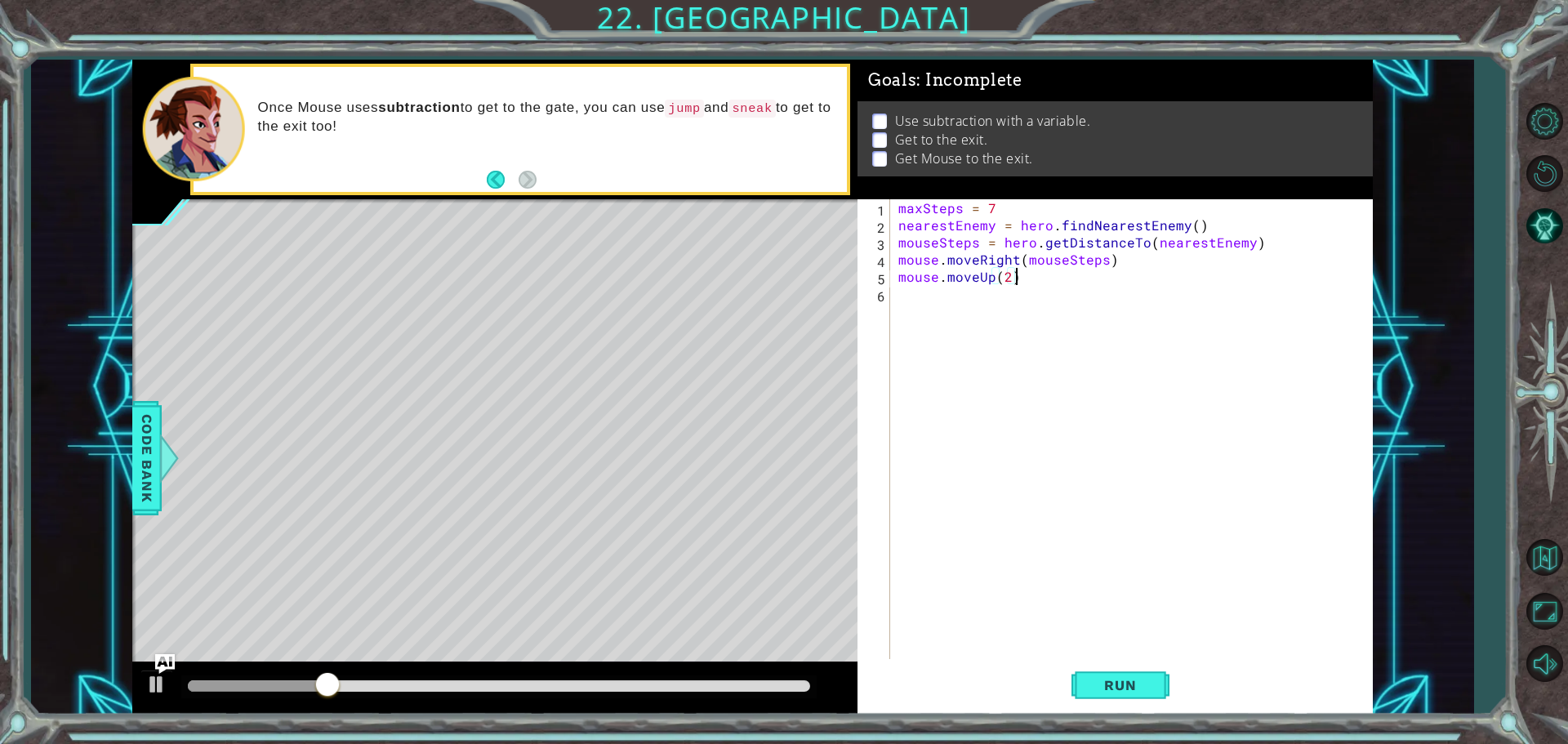
click at [1125, 268] on div "maxSteps = 7 nearestEnemy = hero . findNearestEnemy ( ) mouseSteps = hero . get…" at bounding box center [1135, 448] width 481 height 497
click at [1125, 265] on div "maxSteps = 7 nearestEnemy = hero . findNearestEnemy ( ) mouseSteps = hero . get…" at bounding box center [1135, 448] width 481 height 497
type textarea "mouse.moveRight(mouseSteps)"
type textarea "mouse.bark()"
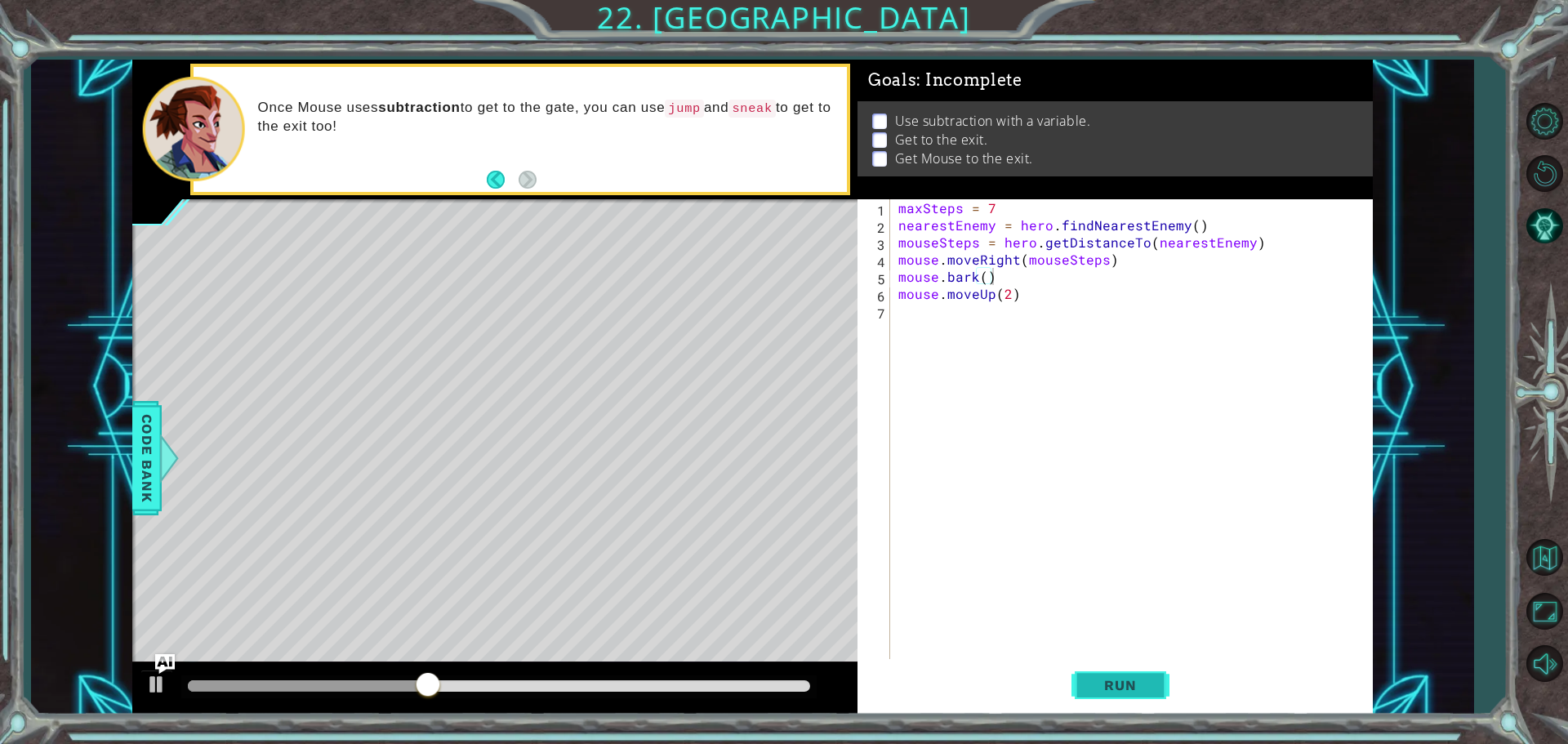
click at [1150, 686] on span "Run" at bounding box center [1120, 685] width 64 height 17
click at [1271, 472] on div "maxSteps = 7 nearestEnemy = hero . findNearestEnemy ( ) mouseSteps = hero . get…" at bounding box center [1135, 448] width 481 height 497
click at [1022, 309] on div "maxSteps = 7 nearestEnemy = hero . findNearestEnemy ( ) mouseSteps = hero . get…" at bounding box center [1135, 448] width 481 height 497
click at [1129, 312] on div "maxSteps = 7 nearestEnemy = hero . findNearestEnemy ( ) mouseSteps = hero . get…" at bounding box center [1135, 448] width 481 height 497
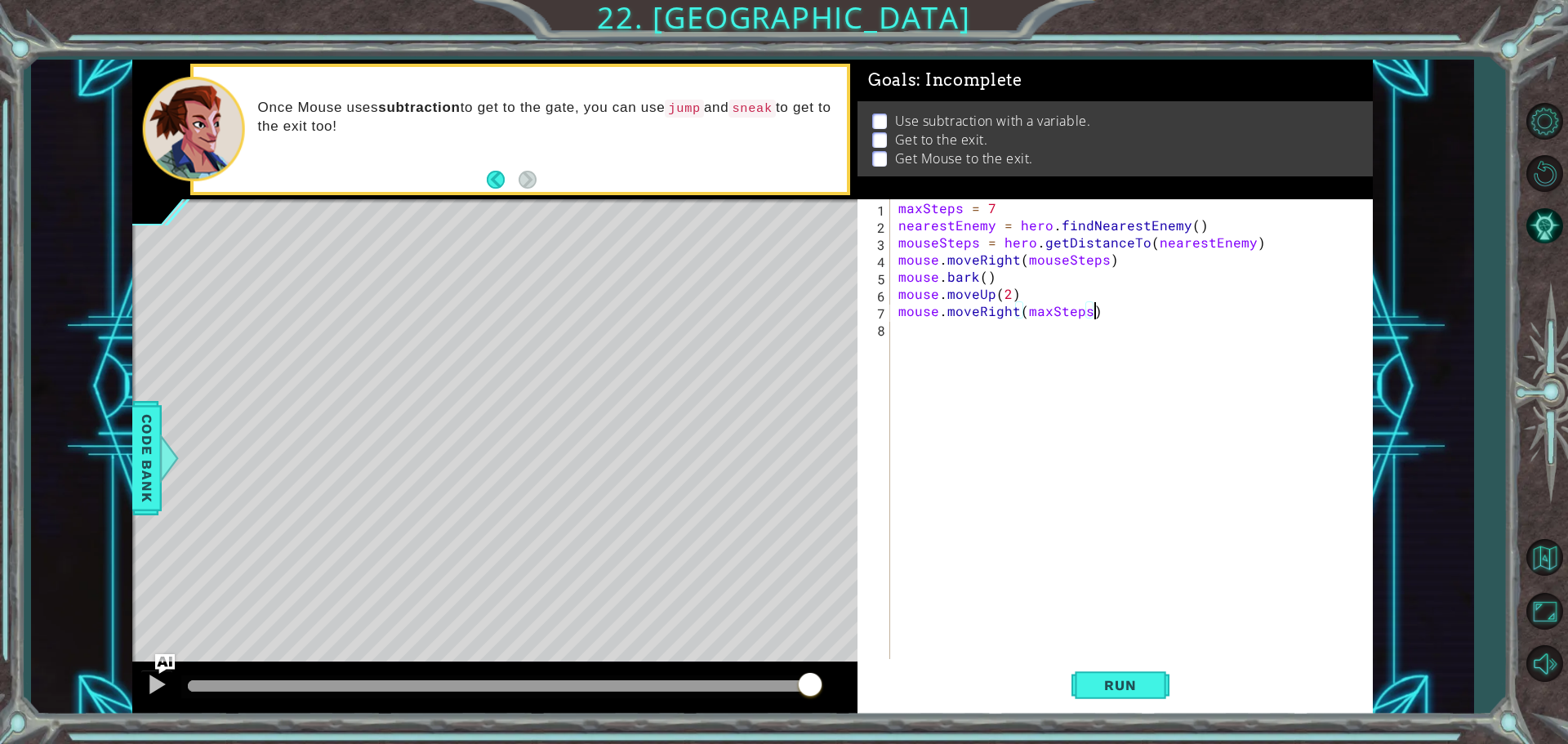
click at [1084, 316] on div "maxSteps = 7 nearestEnemy = hero . findNearestEnemy ( ) mouseSteps = hero . get…" at bounding box center [1135, 448] width 481 height 497
type textarea "mouse.moveRight(7 - mouseSteps)"
click at [1129, 672] on button "Run" at bounding box center [1120, 684] width 98 height 51
click at [1251, 361] on div "maxSteps = 7 nearestEnemy = hero . findNearestEnemy ( ) mouseSteps = hero . get…" at bounding box center [1135, 448] width 481 height 497
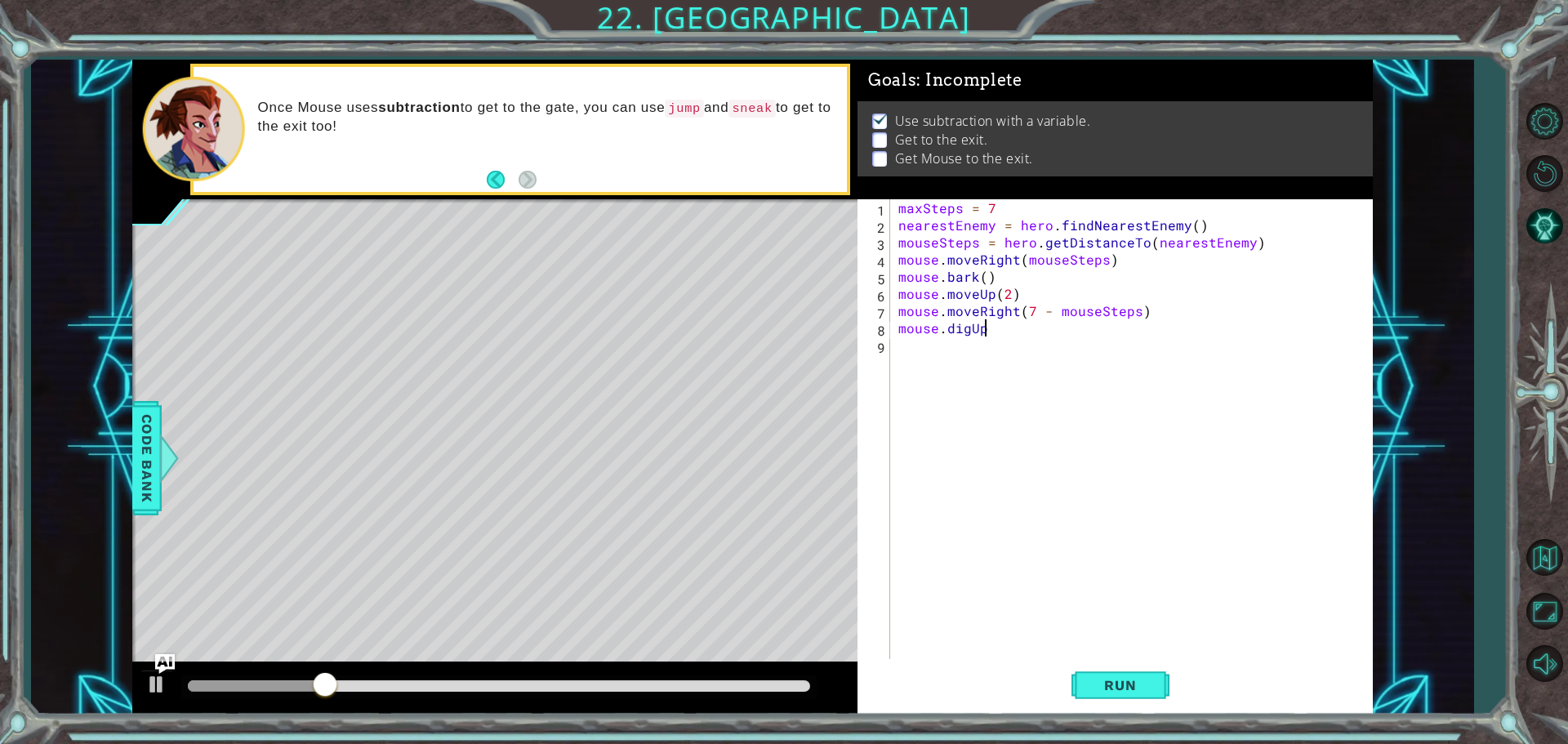
scroll to position [0, 5]
type textarea "mouse.digUp()"
click at [1099, 500] on div "maxSteps = 7 nearestEnemy = hero . findNearestEnemy ( ) mouseSteps = hero . get…" at bounding box center [1135, 448] width 481 height 497
type textarea "hero.moveRight(2)"
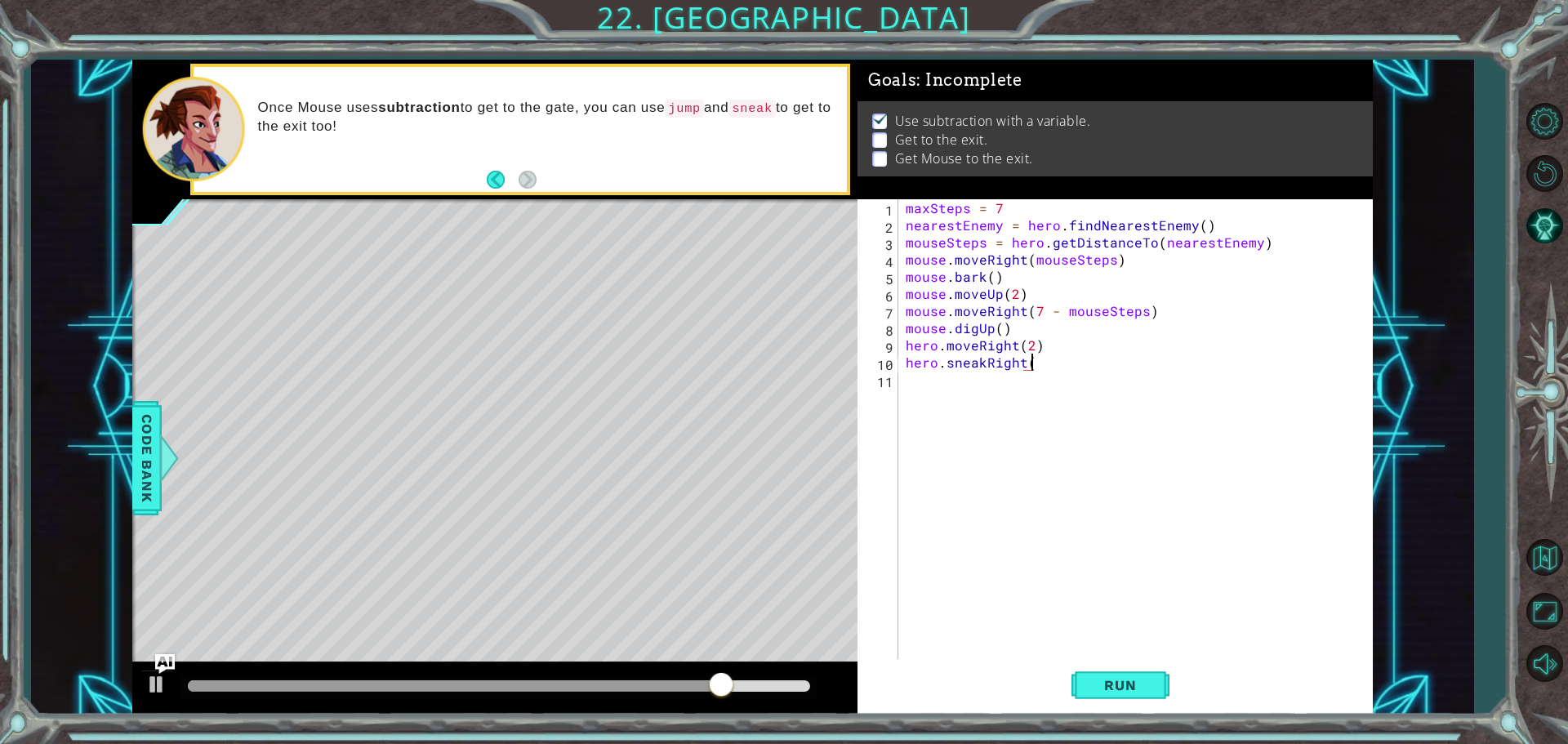
type textarea "hero.sneakRight()"
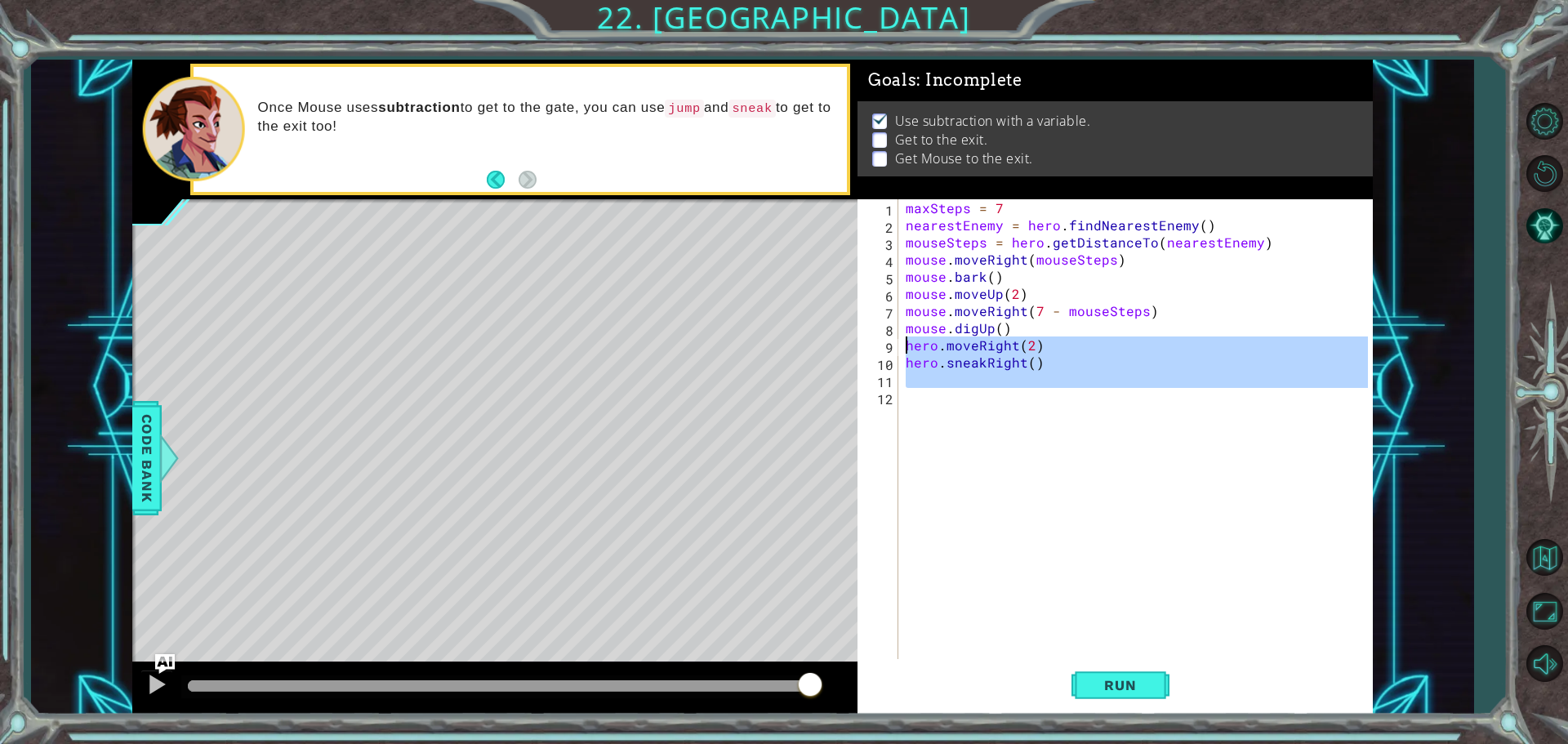
drag, startPoint x: 1077, startPoint y: 490, endPoint x: 900, endPoint y: 350, distance: 225.7
click at [902, 347] on div "maxSteps = 7 nearestEnemy = hero . findNearestEnemy ( ) mouseSteps = hero . get…" at bounding box center [1139, 448] width 473 height 497
type textarea "hero.moveRight(2) hero.sneakRight()"
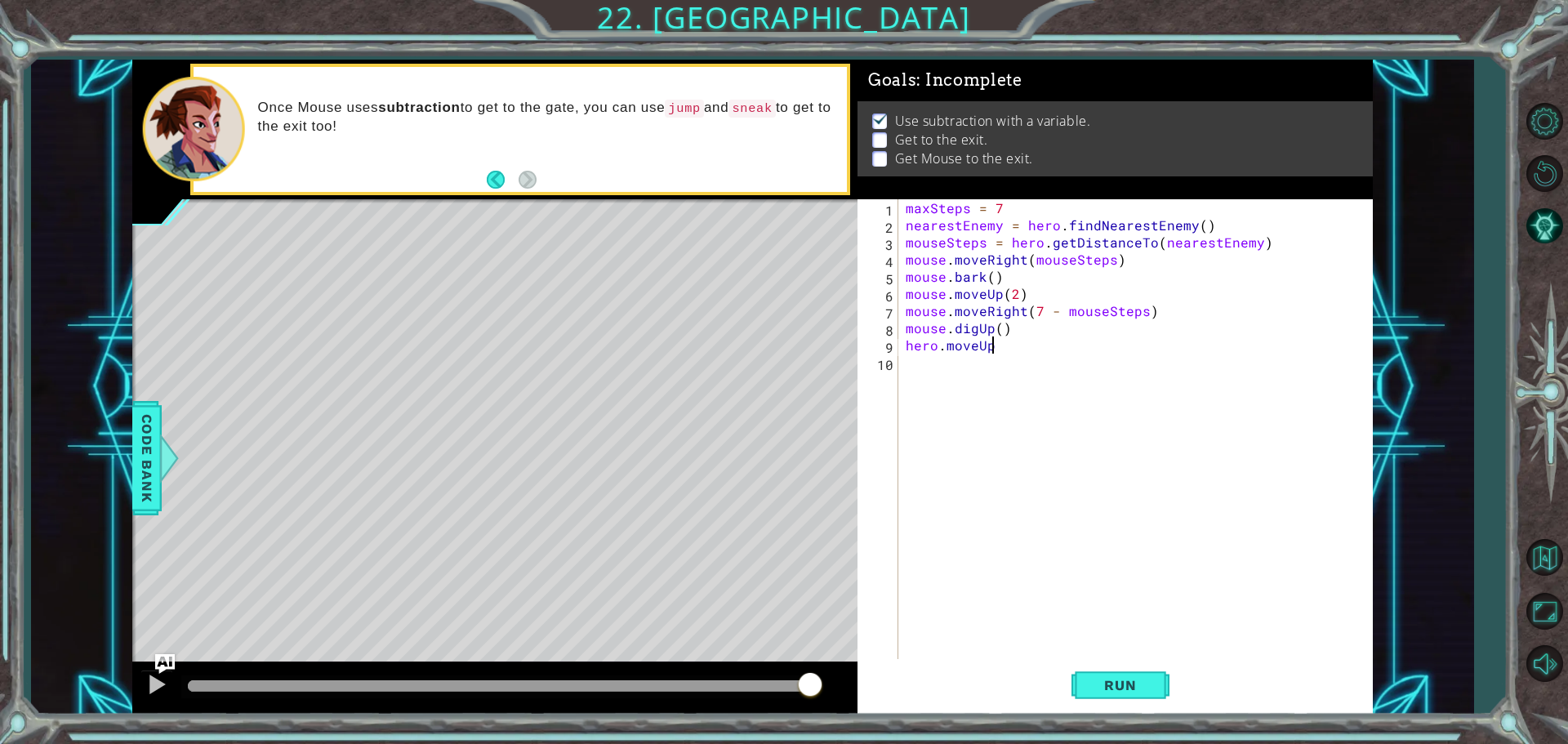
scroll to position [0, 5]
type textarea "hero.moveUp()"
type textarea "hero.jumpUp()"
